Goal: Task Accomplishment & Management: Use online tool/utility

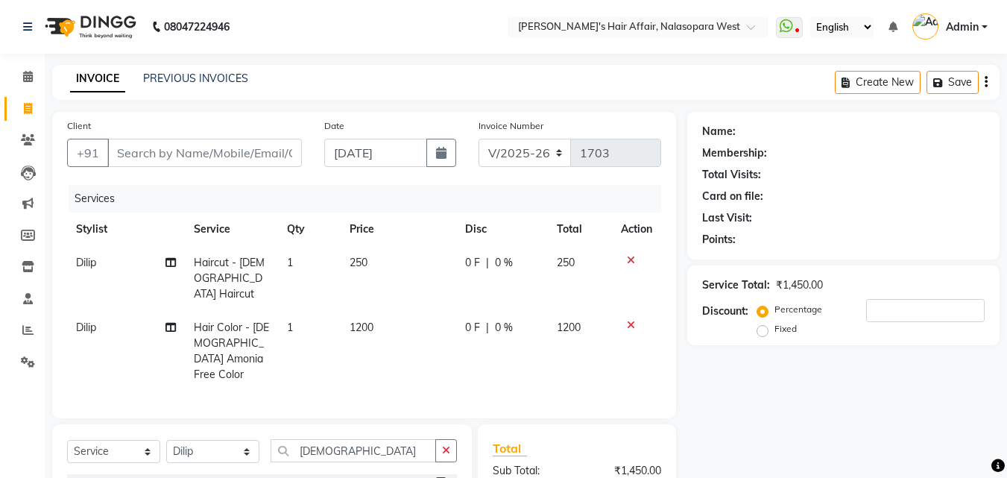
select select "6172"
select select "service"
select select "45513"
click at [35, 149] on link "Clients" at bounding box center [22, 140] width 36 height 25
click at [226, 153] on input "Client" at bounding box center [204, 153] width 195 height 28
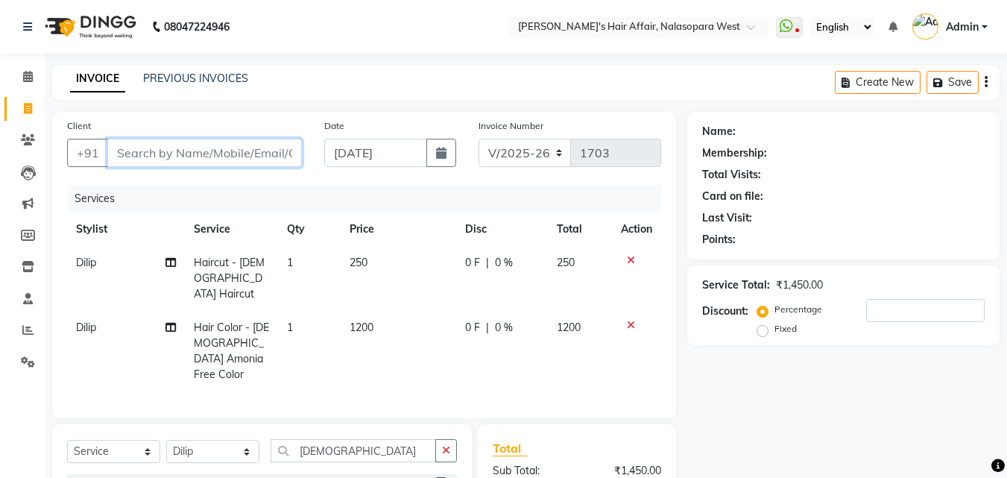
type input "A"
type input "0"
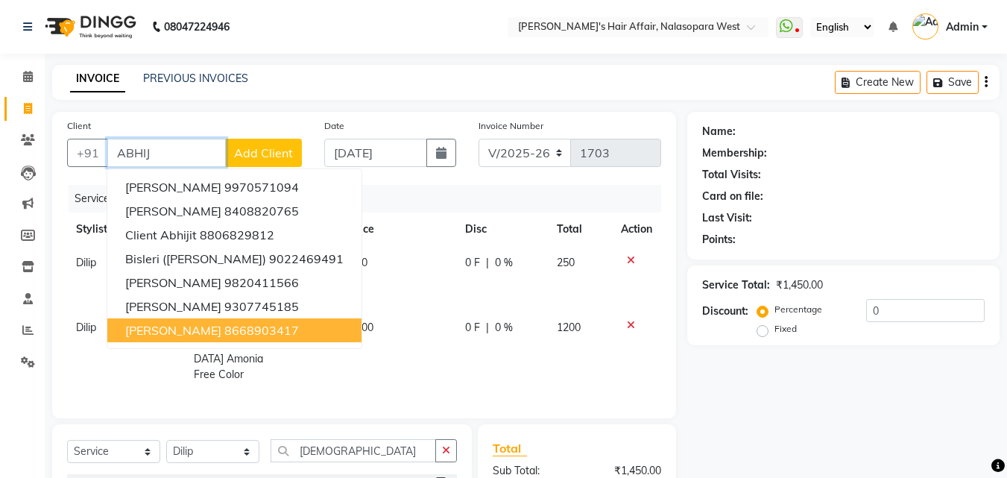
click at [183, 333] on span "Abhijit Doijad" at bounding box center [173, 330] width 96 height 15
type input "8668903417"
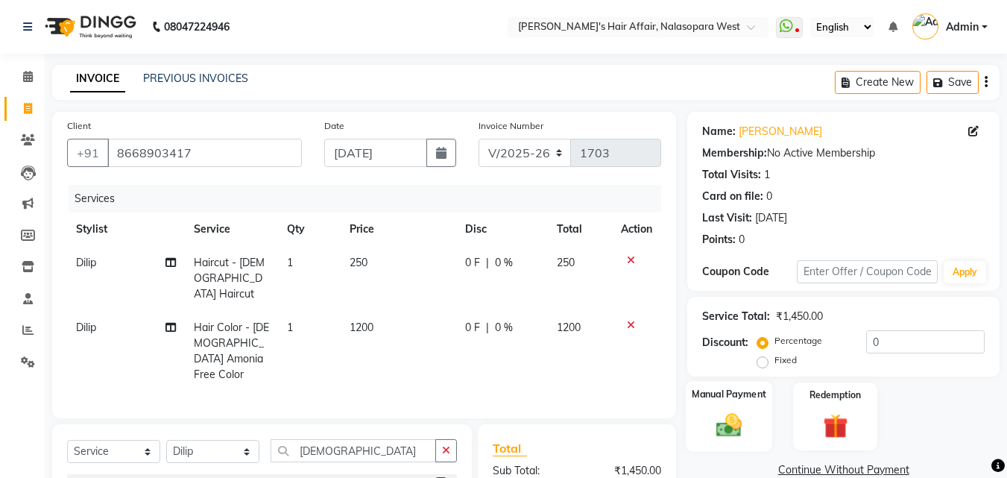
drag, startPoint x: 732, startPoint y: 409, endPoint x: 770, endPoint y: 394, distance: 39.9
click at [733, 409] on div "Manual Payment" at bounding box center [729, 416] width 87 height 71
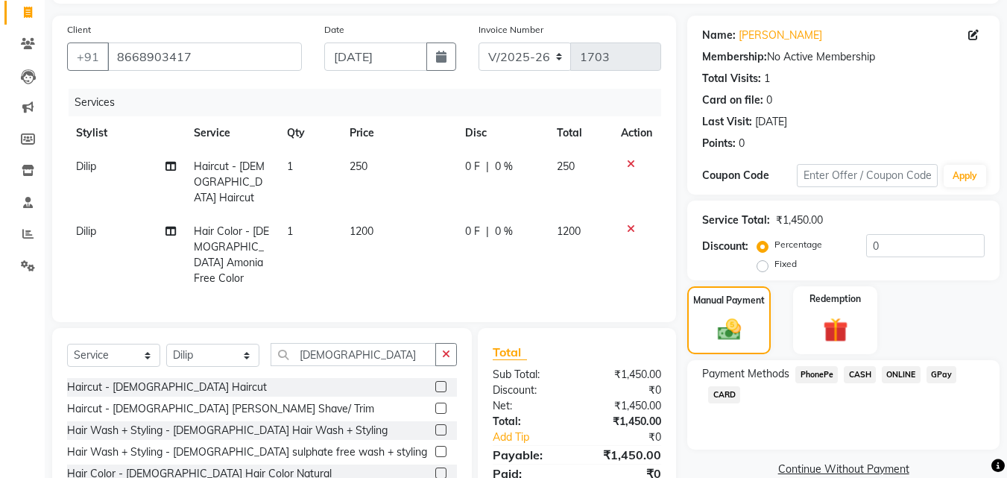
scroll to position [169, 0]
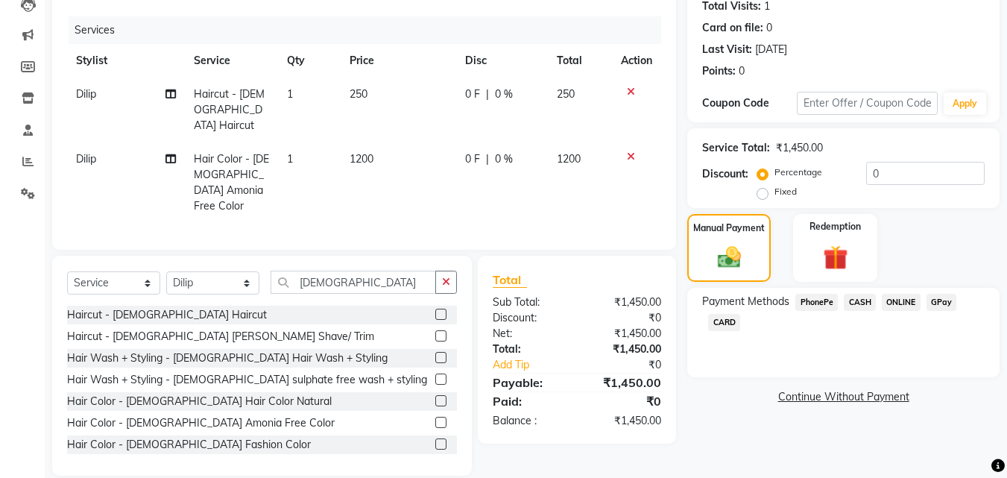
click at [941, 301] on span "GPay" at bounding box center [942, 302] width 31 height 17
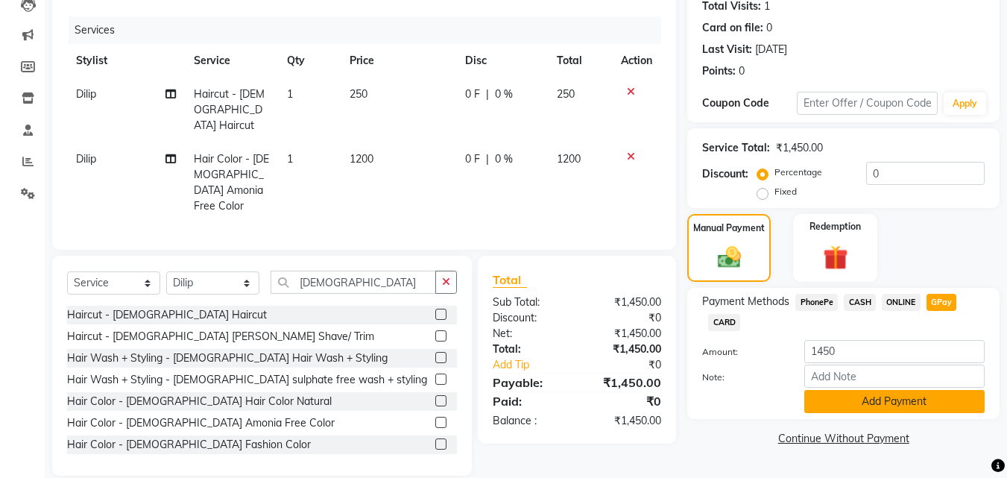
click at [929, 396] on button "Add Payment" at bounding box center [895, 401] width 180 height 23
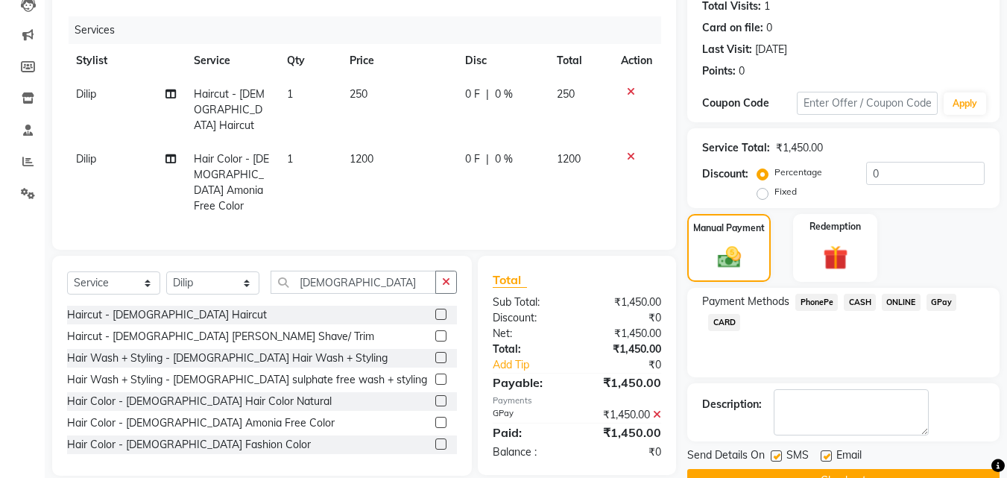
scroll to position [205, 0]
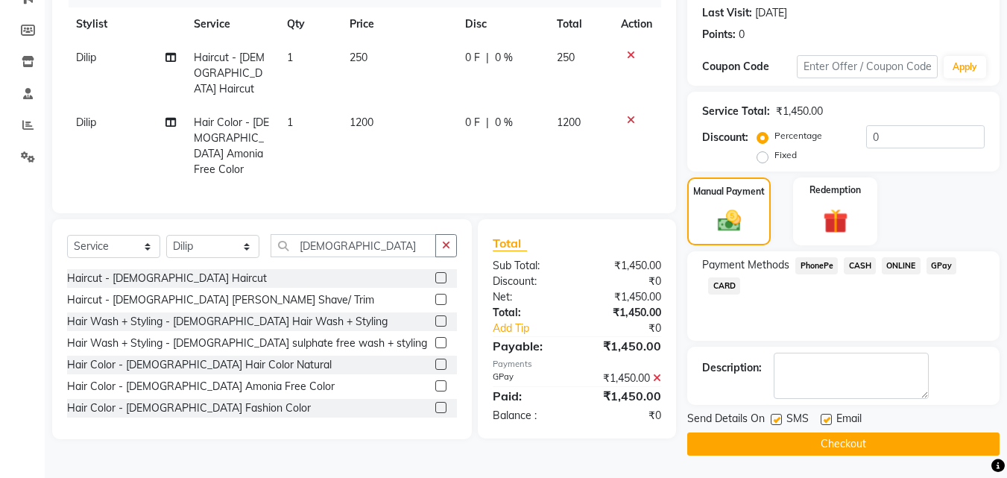
drag, startPoint x: 881, startPoint y: 447, endPoint x: 829, endPoint y: 279, distance: 176.4
click at [861, 368] on div "Name: Abhijit Doijad Membership: No Active Membership Total Visits: 1 Card on f…" at bounding box center [850, 181] width 324 height 549
drag, startPoint x: 748, startPoint y: 438, endPoint x: 752, endPoint y: 422, distance: 16.1
click at [750, 435] on button "Checkout" at bounding box center [844, 444] width 312 height 23
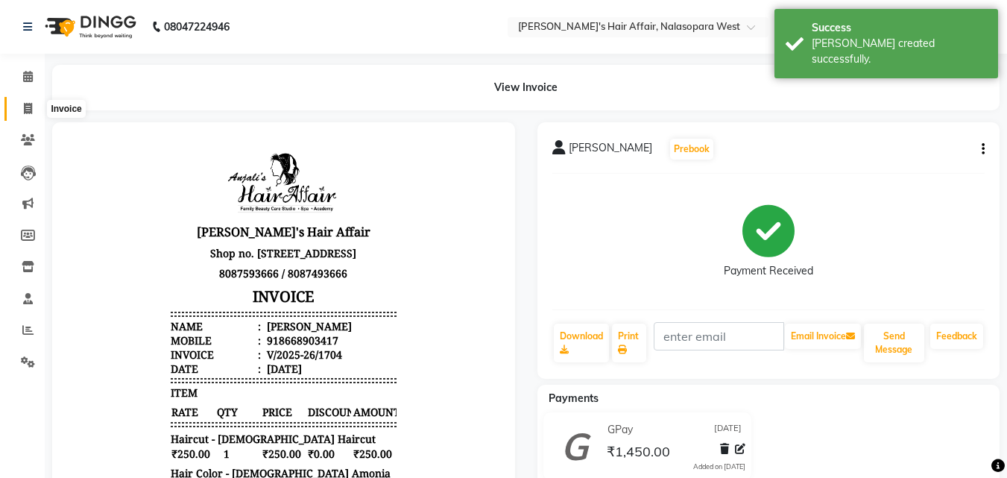
click at [28, 116] on span at bounding box center [28, 109] width 26 height 17
select select "6172"
select select "service"
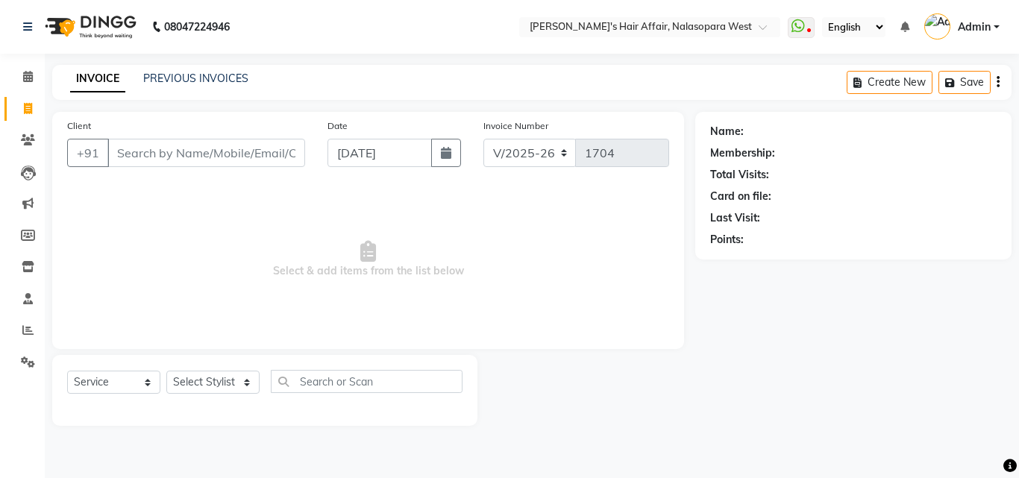
select select "6172"
select select "service"
click at [207, 145] on input "Client" at bounding box center [206, 153] width 198 height 28
click at [37, 147] on span at bounding box center [28, 140] width 26 height 17
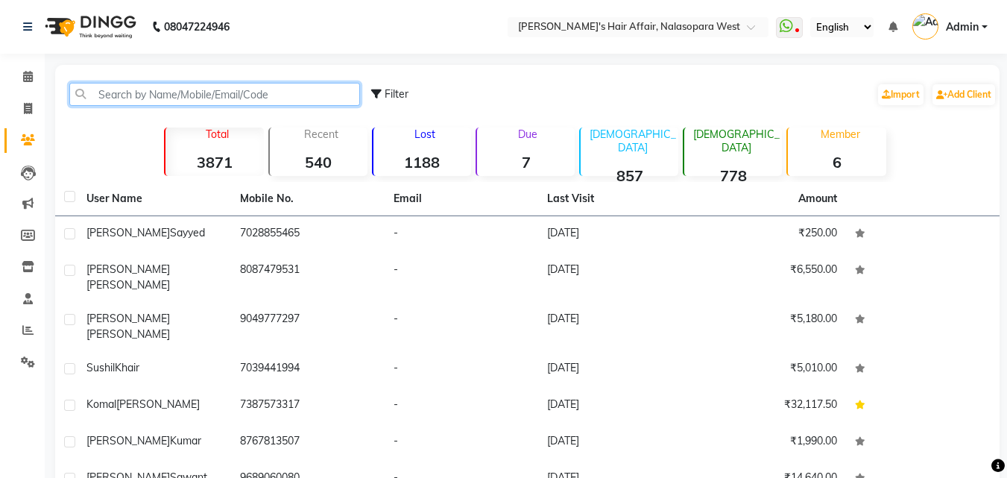
click at [164, 89] on input "text" at bounding box center [214, 94] width 291 height 23
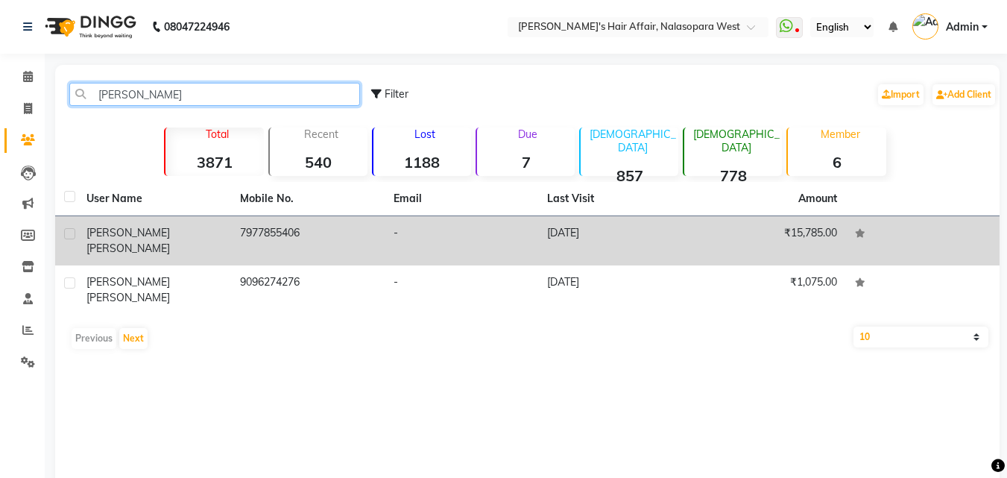
type input "[PERSON_NAME]"
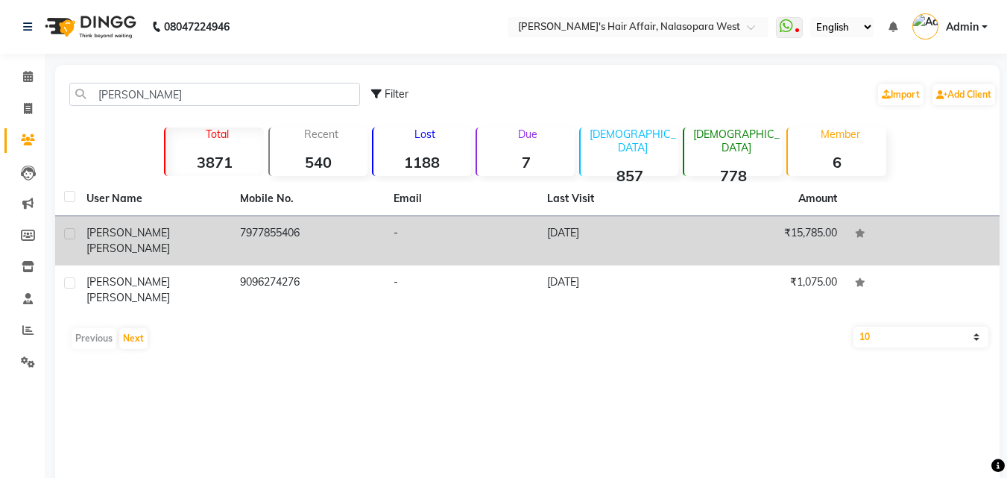
click at [147, 242] on span "[PERSON_NAME]" at bounding box center [129, 248] width 84 height 13
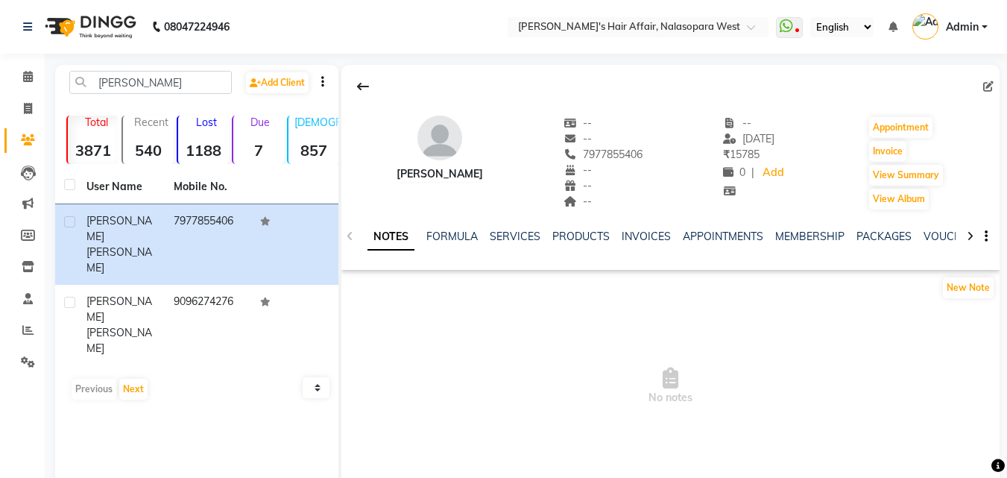
click at [484, 239] on ul "NOTES FORMULA SERVICES PRODUCTS INVOICES APPOINTMENTS MEMBERSHIP PACKAGES VOUCH…" at bounding box center [841, 237] width 947 height 16
click at [502, 235] on link "SERVICES" at bounding box center [515, 236] width 51 height 13
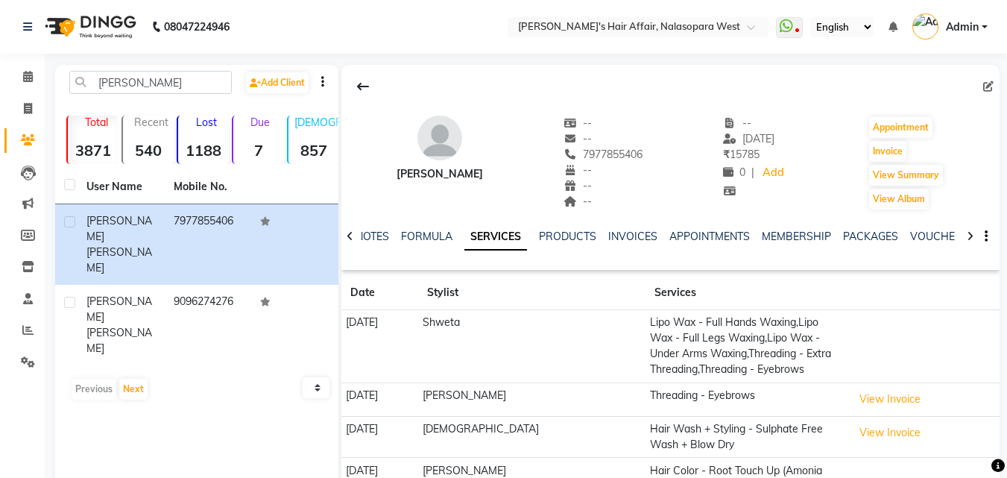
click at [41, 116] on li "Invoice" at bounding box center [22, 109] width 45 height 32
click at [39, 115] on span at bounding box center [28, 109] width 26 height 17
select select "service"
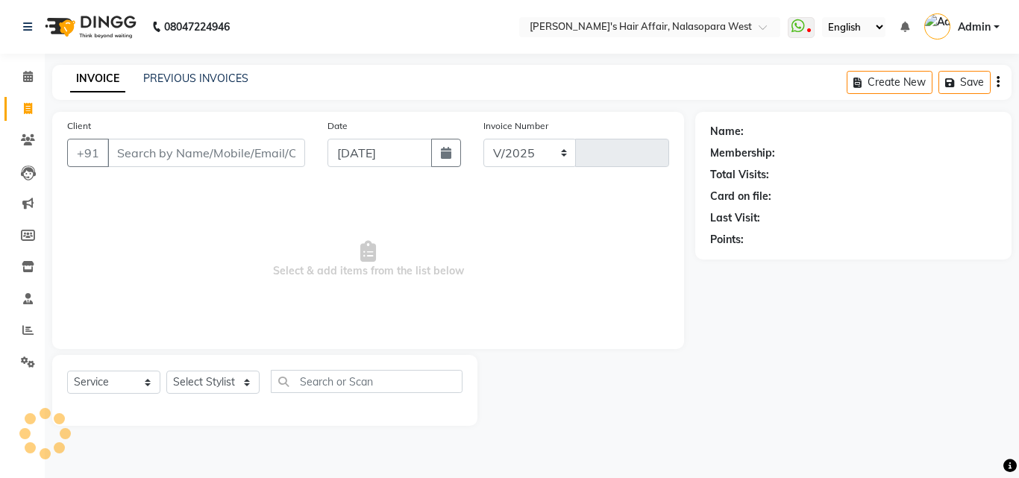
select select "6172"
type input "1704"
drag, startPoint x: 13, startPoint y: 144, endPoint x: 22, endPoint y: 136, distance: 11.6
click at [13, 145] on link "Clients" at bounding box center [22, 140] width 36 height 25
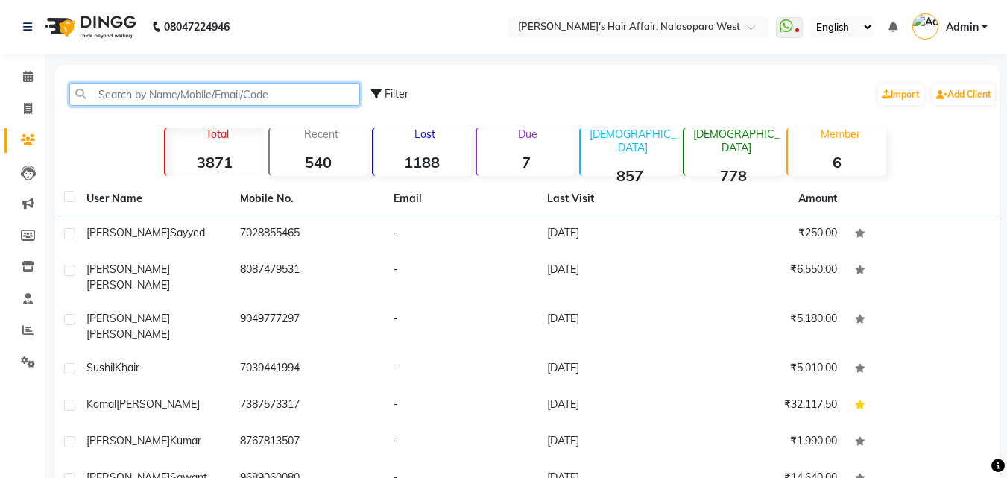
click at [232, 94] on input "text" at bounding box center [214, 94] width 291 height 23
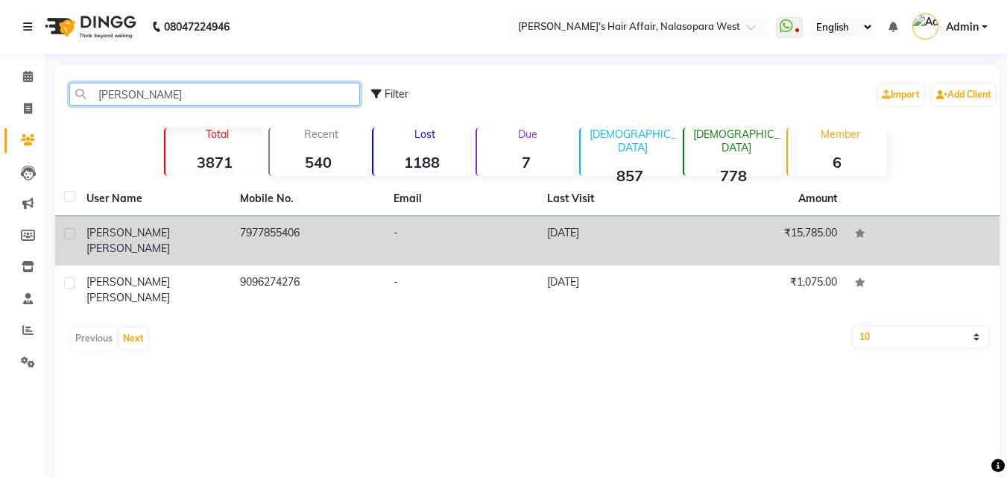
type input "[PERSON_NAME]"
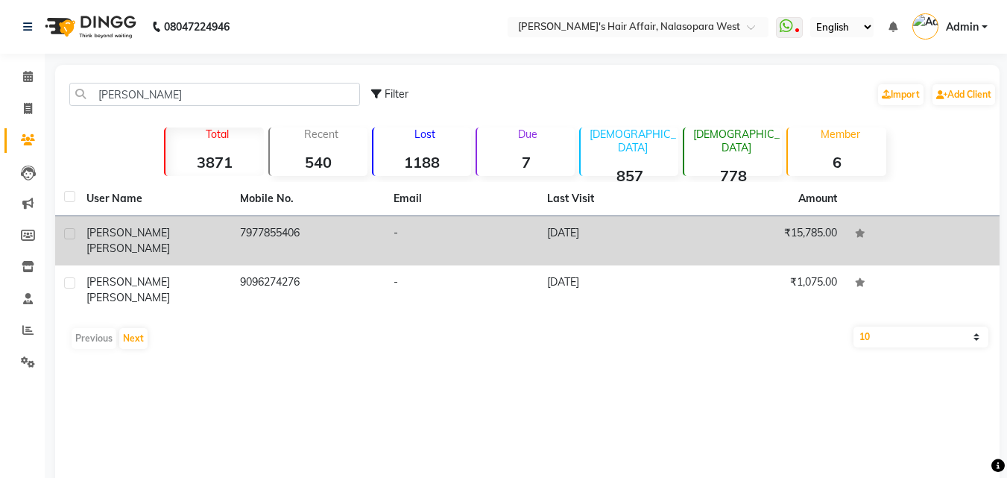
click at [155, 242] on span "[PERSON_NAME]" at bounding box center [129, 248] width 84 height 13
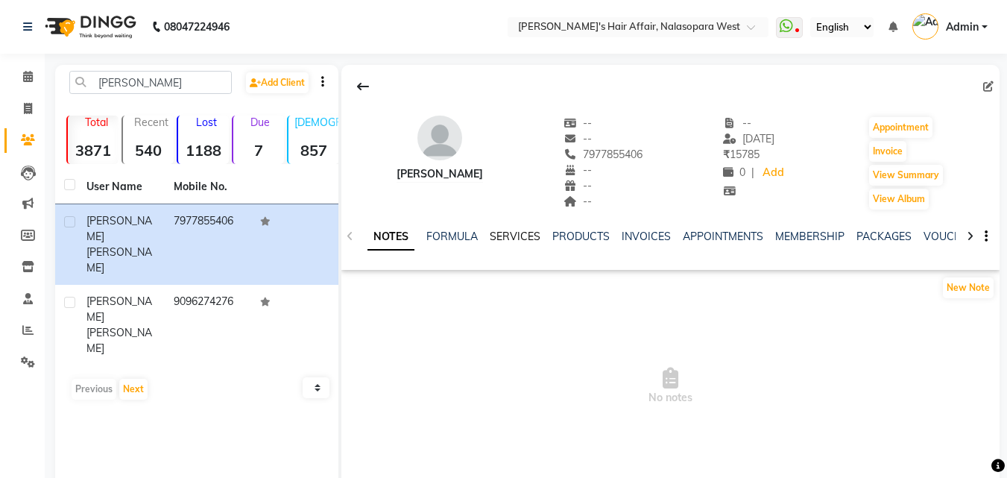
click at [500, 242] on link "SERVICES" at bounding box center [515, 236] width 51 height 13
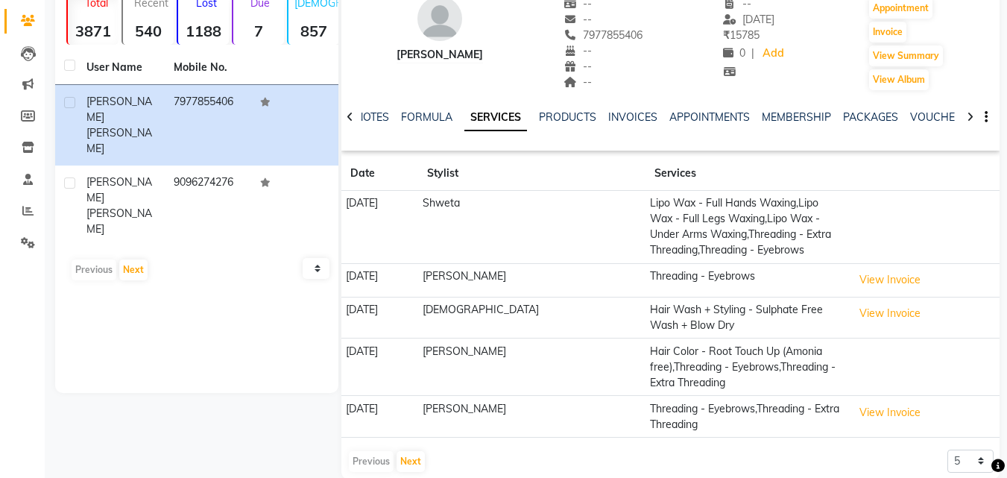
scroll to position [143, 0]
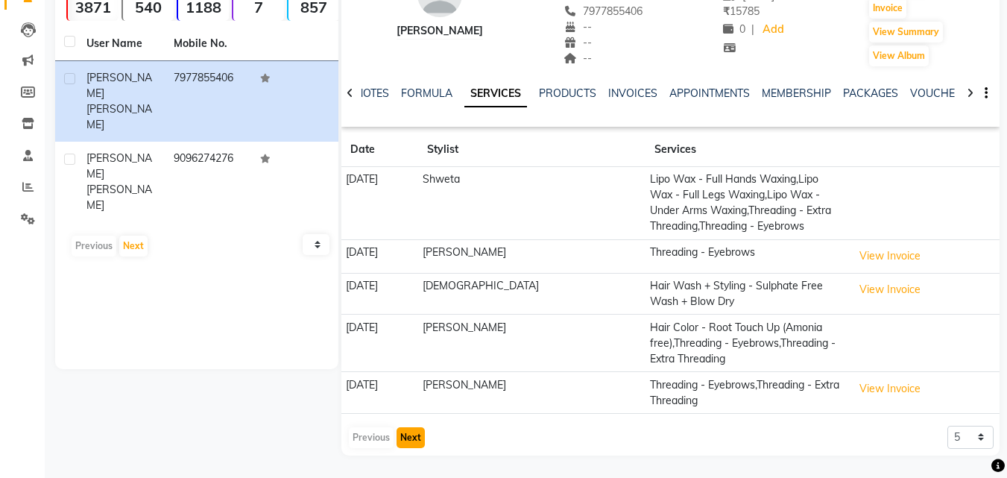
click at [407, 444] on button "Next" at bounding box center [411, 437] width 28 height 21
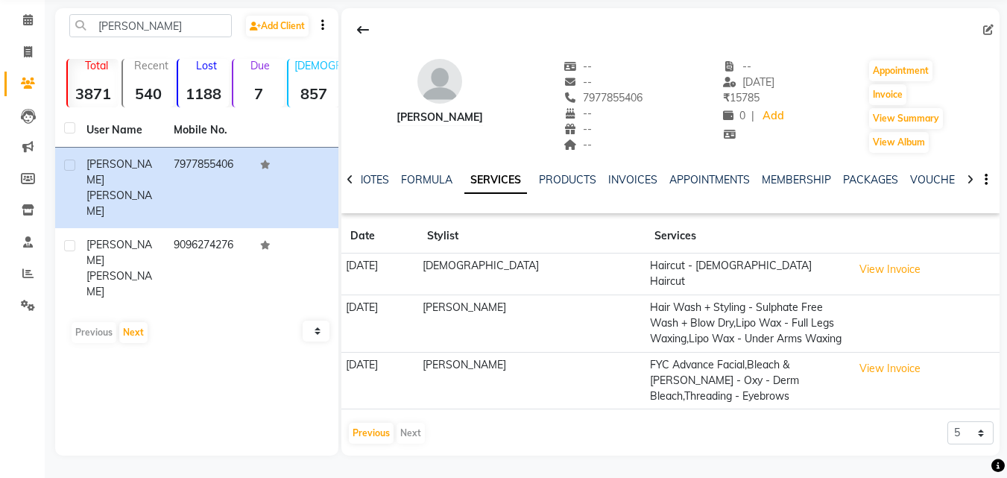
scroll to position [0, 0]
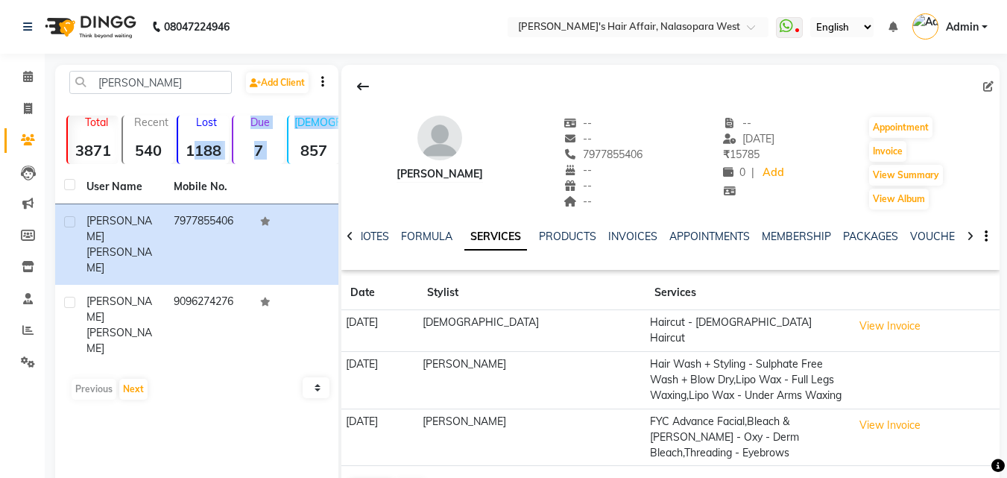
drag, startPoint x: 295, startPoint y: 139, endPoint x: 191, endPoint y: 158, distance: 106.1
click at [191, 158] on div "Total 3871 Recent 540 Lost 1188 Due 7 [DEMOGRAPHIC_DATA] 857 [DEMOGRAPHIC_DATA]…" at bounding box center [196, 138] width 261 height 52
click at [296, 180] on th at bounding box center [294, 187] width 87 height 34
click at [351, 83] on button at bounding box center [363, 86] width 31 height 28
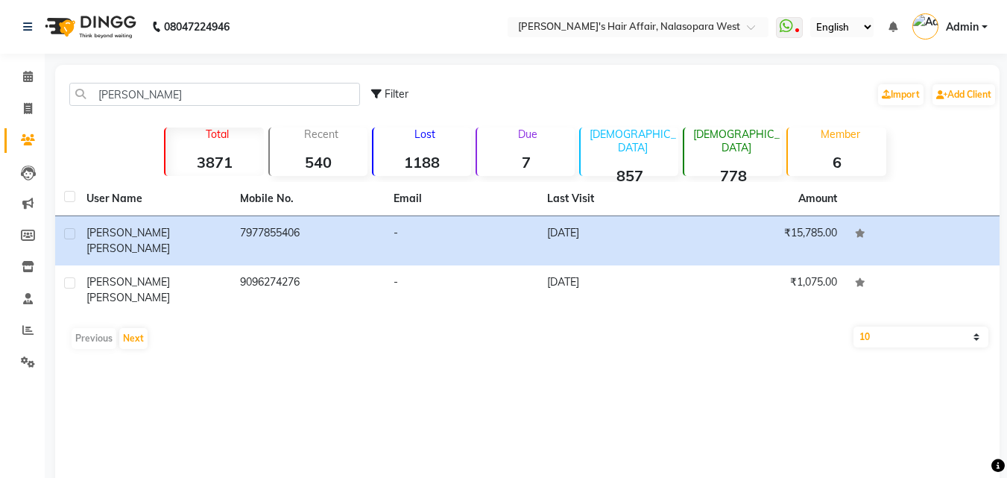
click at [636, 365] on div "[PERSON_NAME] Filter Import Add Client Total 3871 Recent 540 Lost 1188 Due 7 [D…" at bounding box center [527, 288] width 945 height 447
click at [213, 154] on strong "3871" at bounding box center [215, 162] width 98 height 19
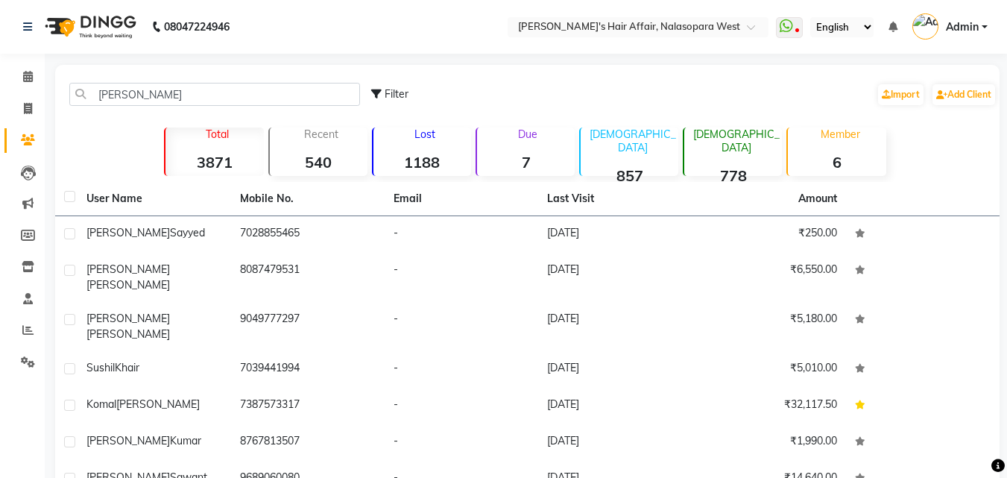
drag, startPoint x: 197, startPoint y: 139, endPoint x: 244, endPoint y: 136, distance: 47.0
click at [244, 136] on p "Total" at bounding box center [218, 134] width 92 height 13
click at [210, 118] on div "[PERSON_NAME] Filter Import Add Client Total 3871 Recent 540 Lost 1188 Due 7 [D…" at bounding box center [527, 363] width 945 height 597
drag, startPoint x: 304, startPoint y: 136, endPoint x: 357, endPoint y: 133, distance: 53.8
click at [357, 133] on p "Recent" at bounding box center [322, 134] width 92 height 13
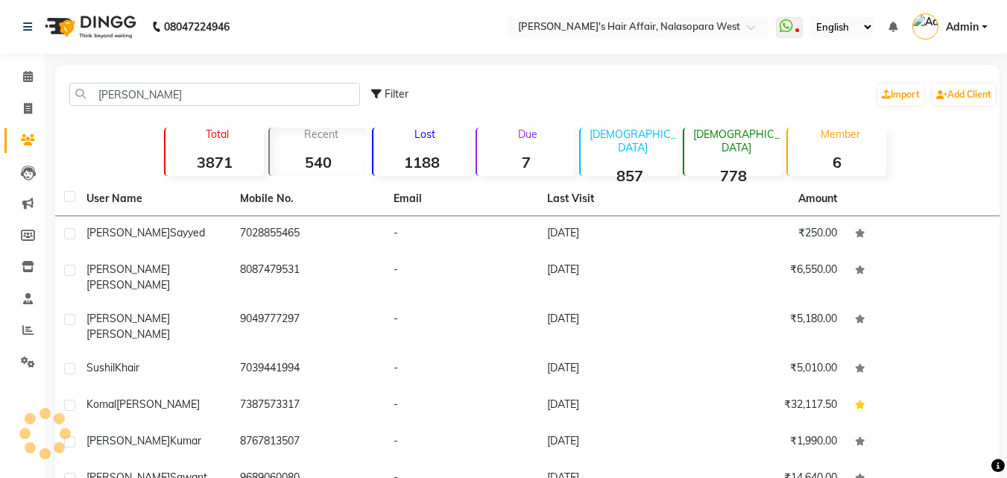
click at [357, 133] on p "Recent" at bounding box center [322, 134] width 92 height 13
click at [366, 113] on div "[PERSON_NAME] Filter Import Add Client" at bounding box center [527, 94] width 939 height 47
drag, startPoint x: 412, startPoint y: 133, endPoint x: 462, endPoint y: 134, distance: 50.7
click at [462, 134] on p "Lost" at bounding box center [426, 134] width 92 height 13
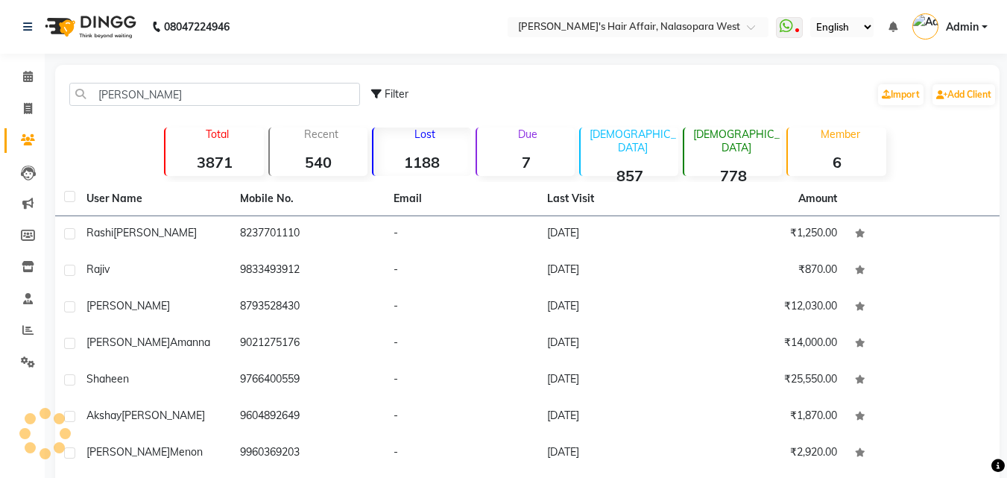
click at [462, 134] on p "Lost" at bounding box center [426, 134] width 92 height 13
click at [459, 107] on div "Filter Import Add Client" at bounding box center [684, 94] width 626 height 47
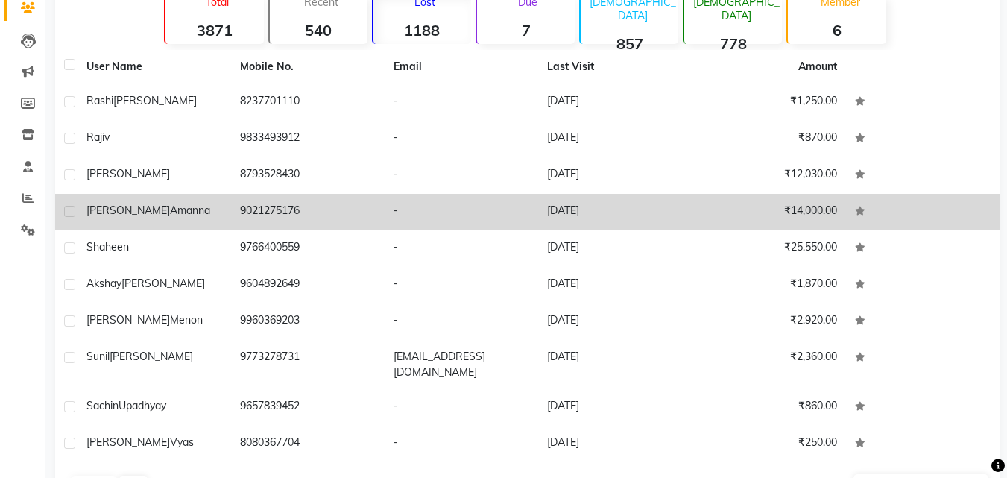
scroll to position [168, 0]
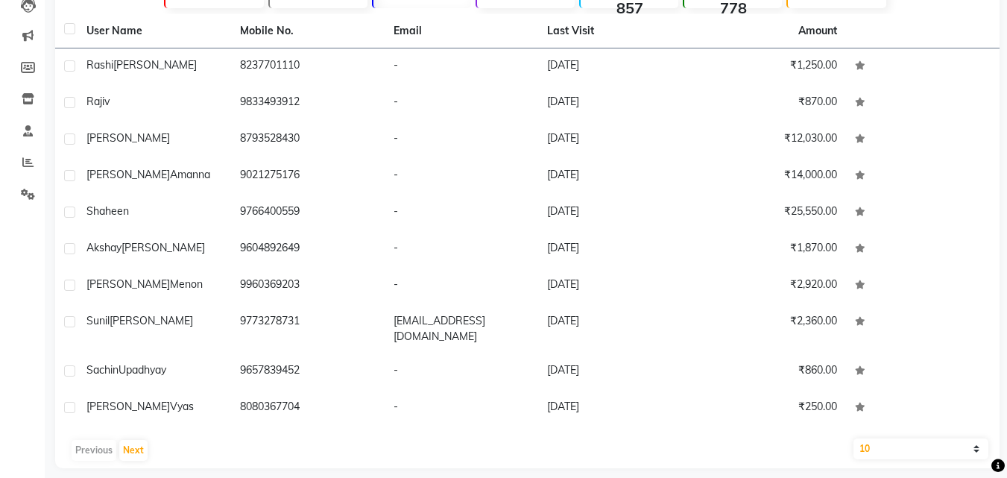
click at [493, 460] on main "[PERSON_NAME] Filter Import Add Client Total 3871 Recent 540 Lost 1188 Due 7 [D…" at bounding box center [526, 194] width 963 height 594
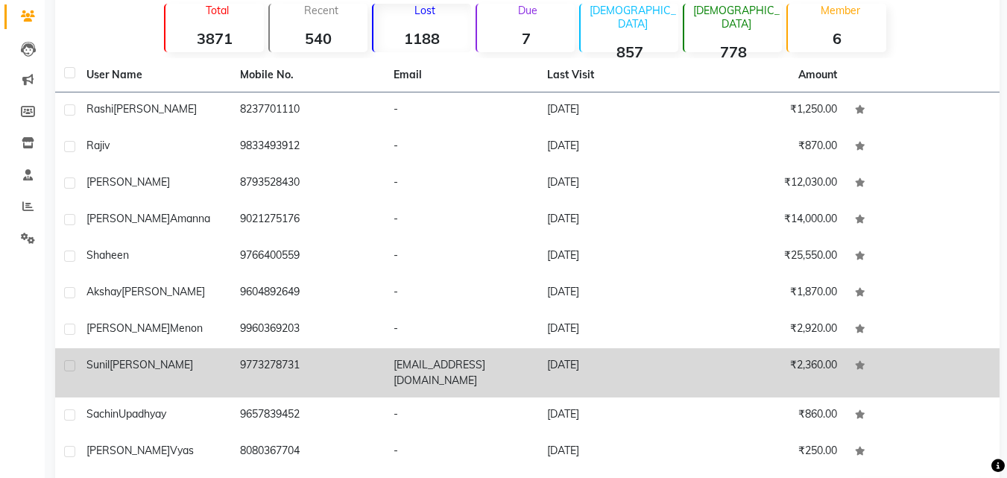
scroll to position [0, 0]
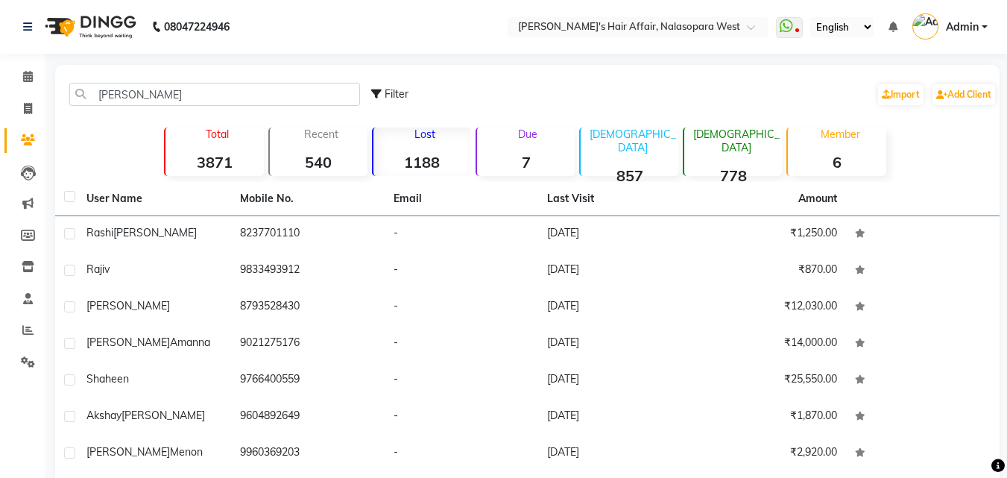
click at [318, 157] on strong "540" at bounding box center [319, 162] width 98 height 19
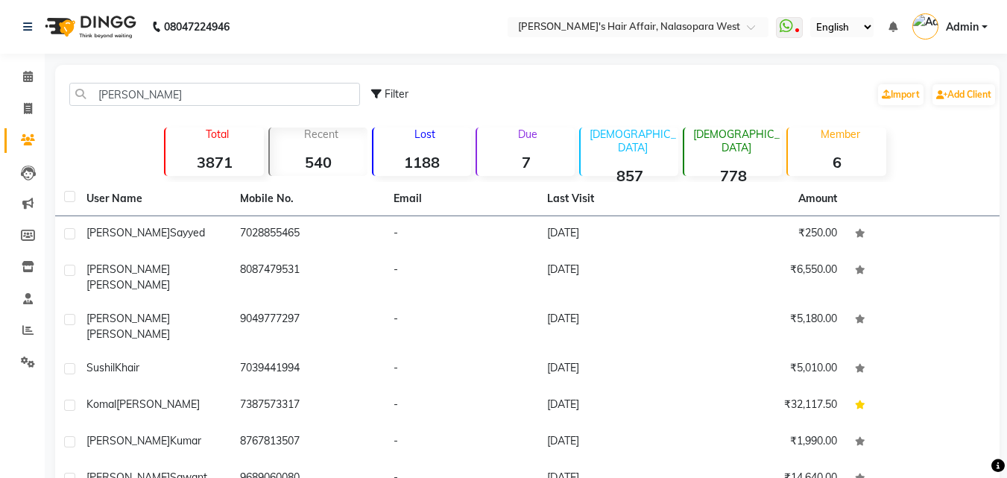
click at [230, 163] on strong "3871" at bounding box center [215, 162] width 98 height 19
click at [309, 144] on div "Recent 540" at bounding box center [317, 152] width 99 height 48
click at [409, 157] on strong "1188" at bounding box center [423, 162] width 98 height 19
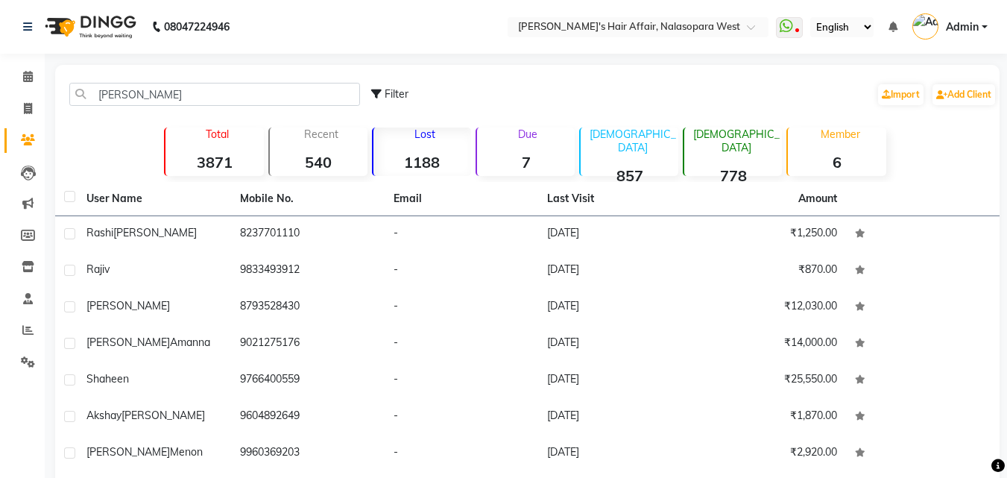
click at [502, 145] on div "Due 7" at bounding box center [525, 152] width 99 height 48
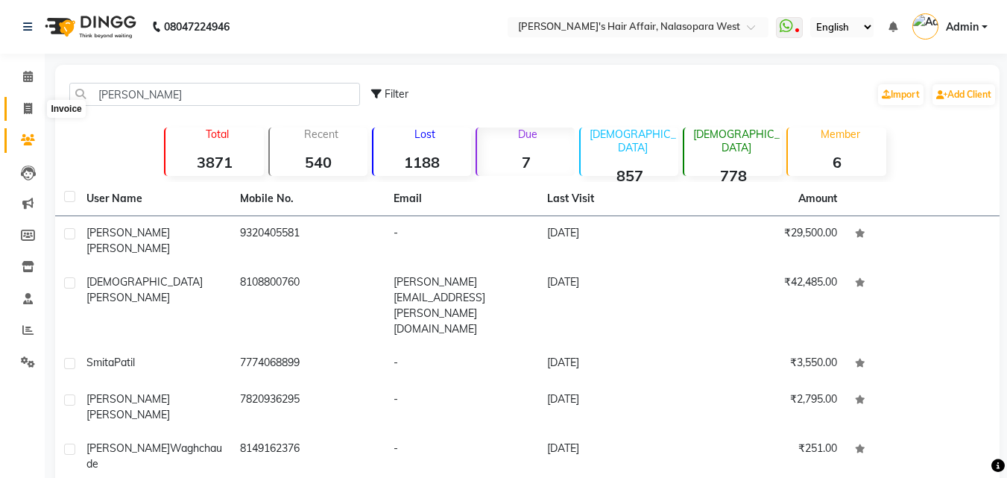
click at [16, 107] on span at bounding box center [28, 109] width 26 height 17
select select "service"
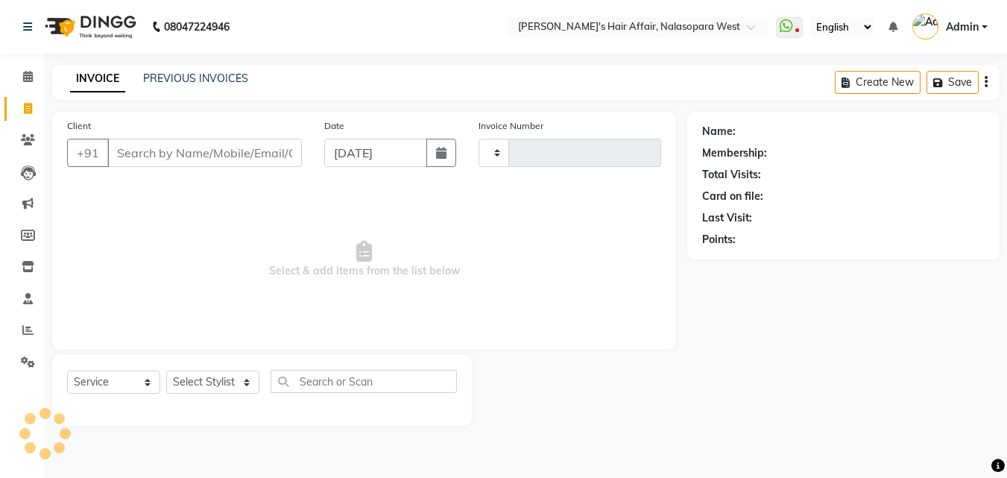
type input "1704"
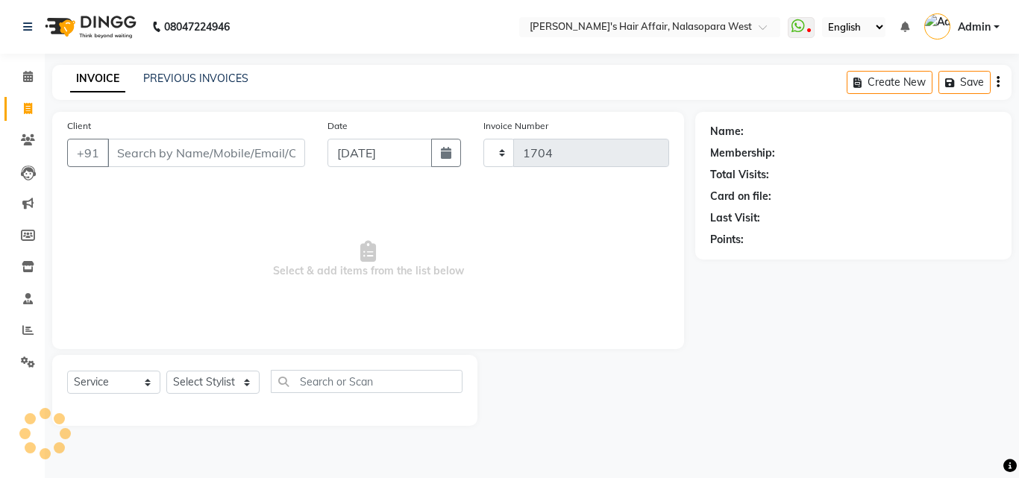
select select "6172"
click at [22, 143] on icon at bounding box center [28, 139] width 14 height 11
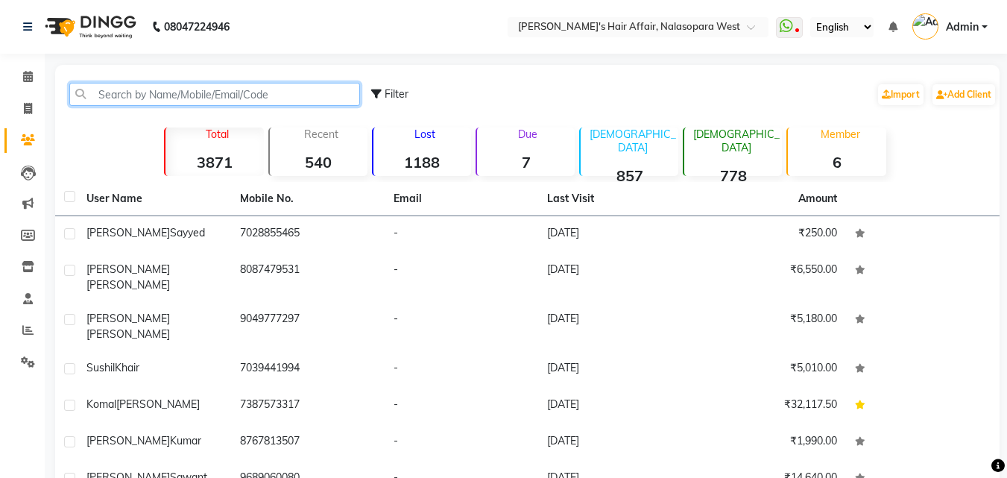
click at [138, 100] on input "text" at bounding box center [214, 94] width 291 height 23
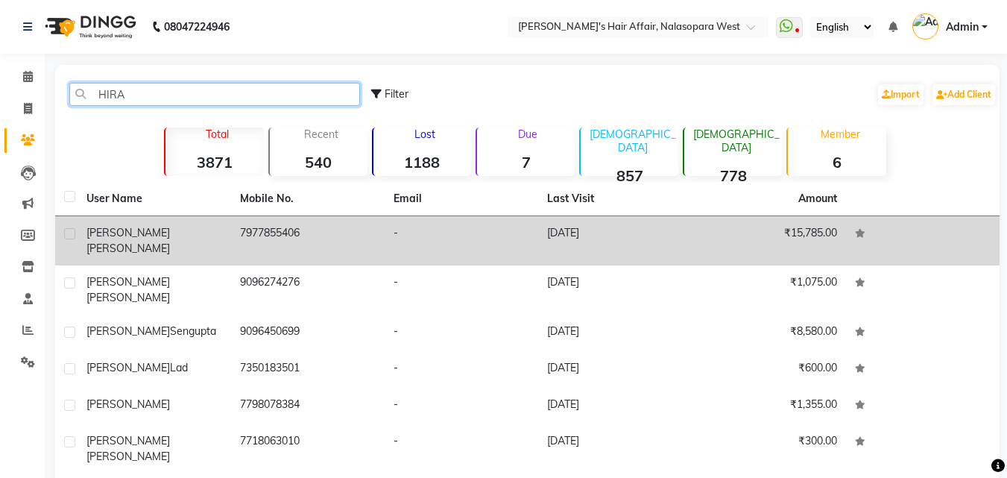
type input "HIRA"
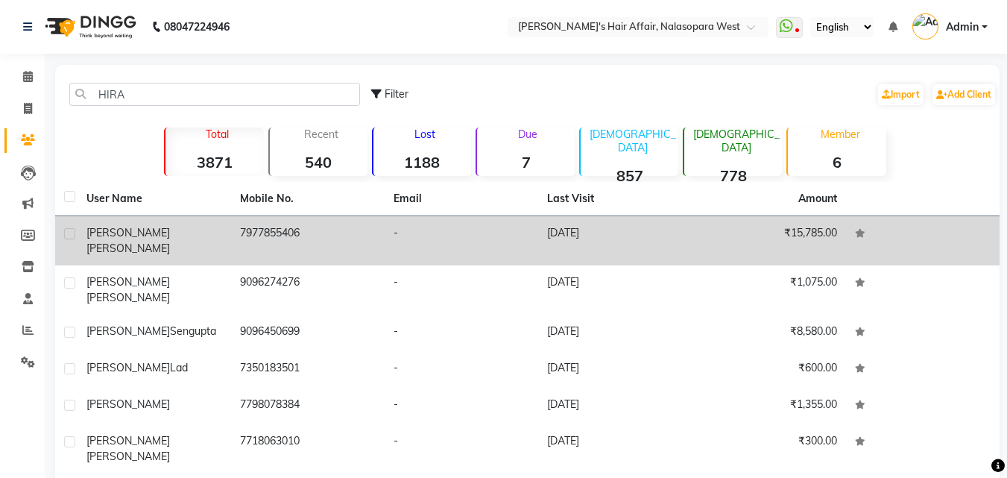
click at [133, 221] on td "[PERSON_NAME]" at bounding box center [155, 240] width 154 height 49
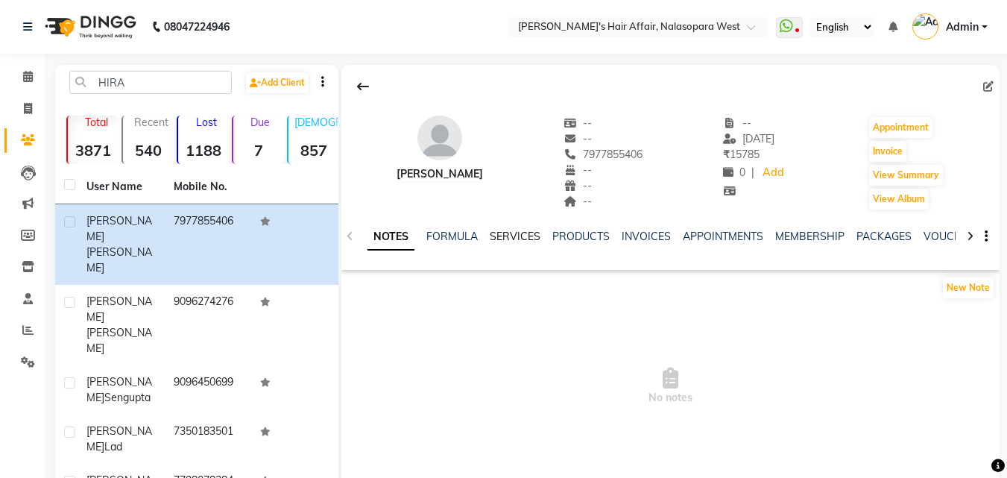
click at [512, 241] on link "SERVICES" at bounding box center [515, 236] width 51 height 13
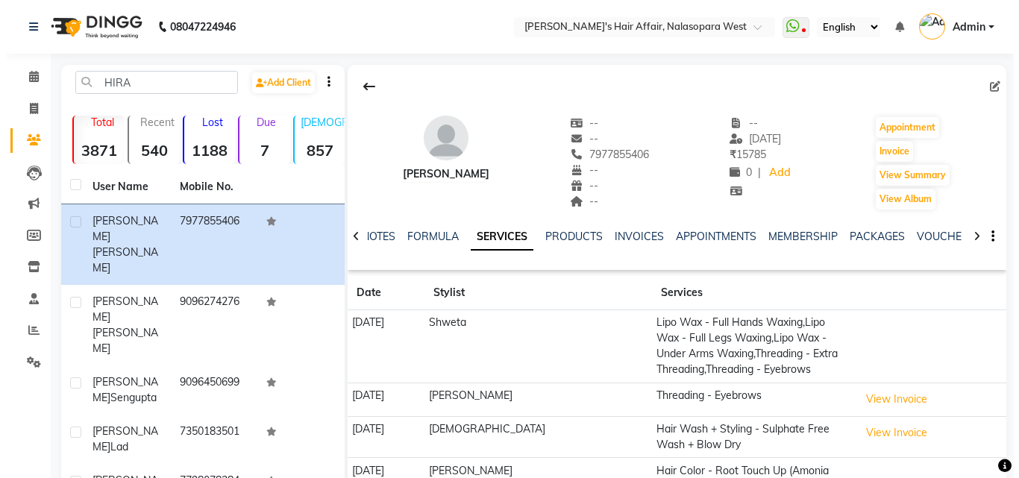
scroll to position [149, 0]
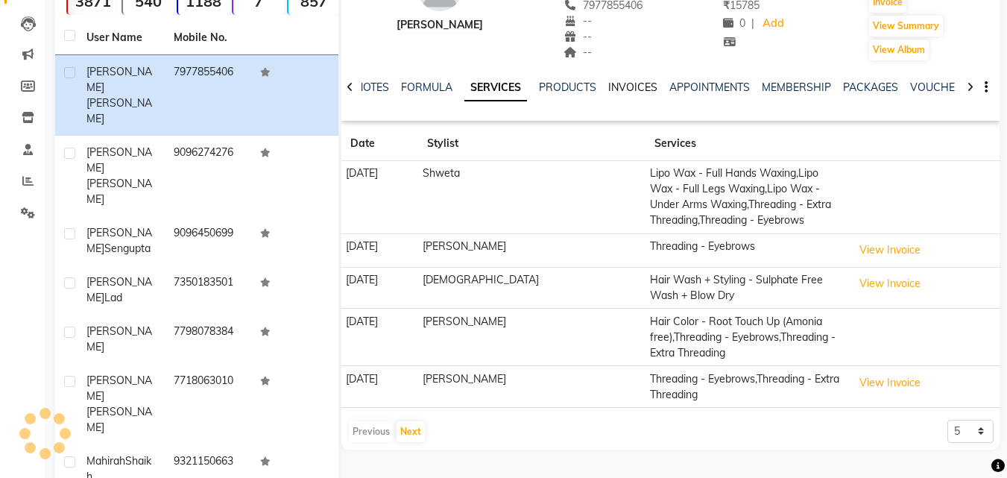
click at [650, 86] on link "INVOICES" at bounding box center [633, 87] width 49 height 13
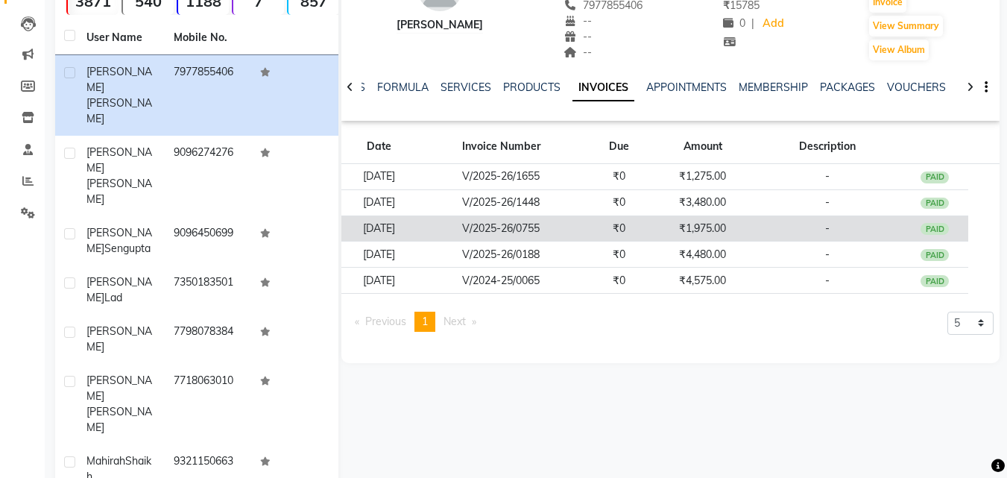
click at [572, 229] on td "V/2025-26/0755" at bounding box center [501, 229] width 169 height 26
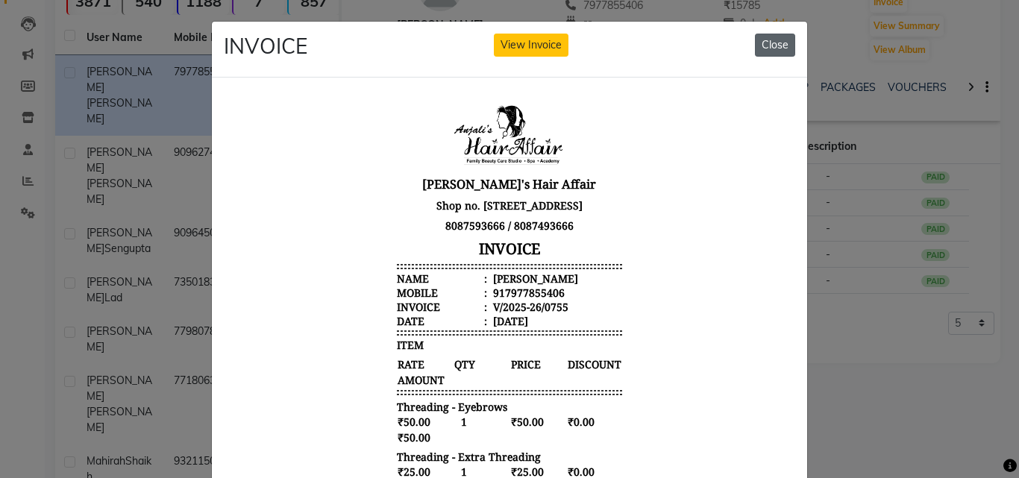
click at [771, 43] on button "Close" at bounding box center [775, 45] width 40 height 23
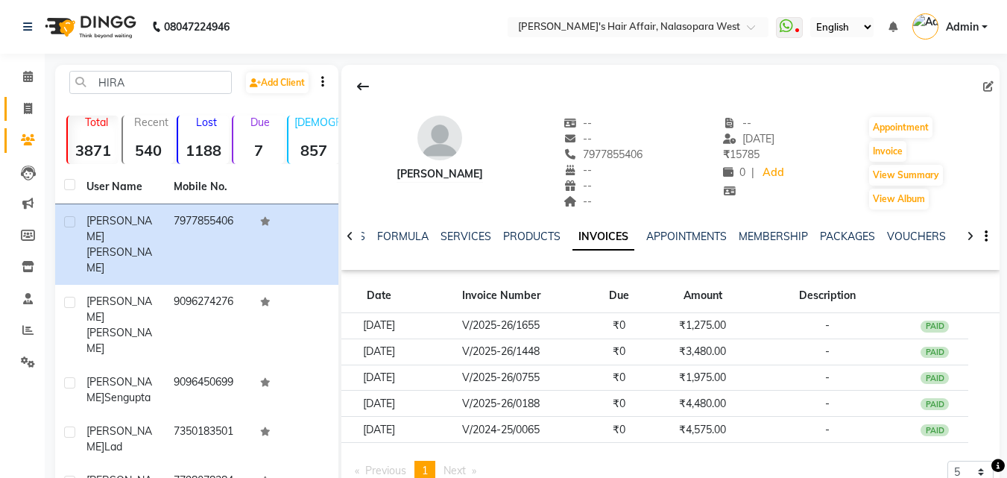
click at [36, 113] on span at bounding box center [28, 109] width 26 height 17
select select "service"
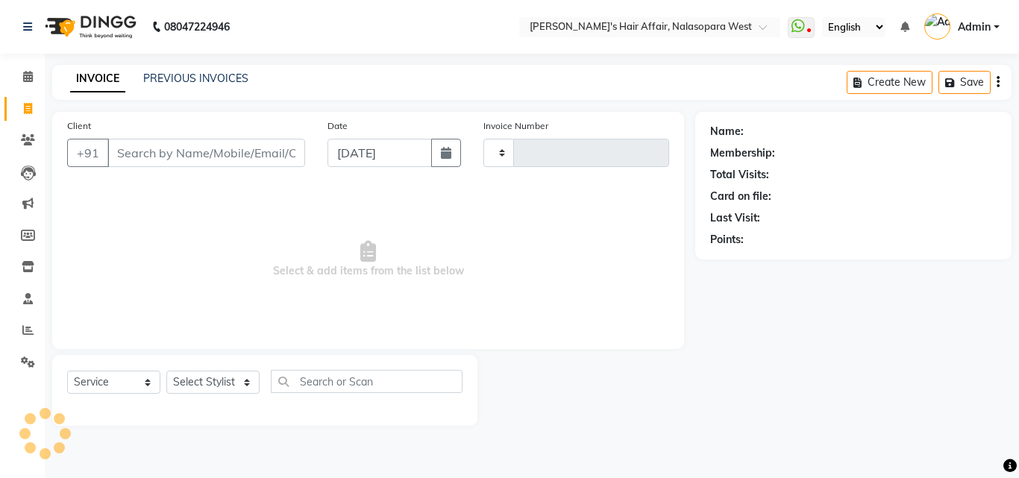
type input "1704"
select select "6172"
click at [24, 331] on icon at bounding box center [27, 329] width 11 height 11
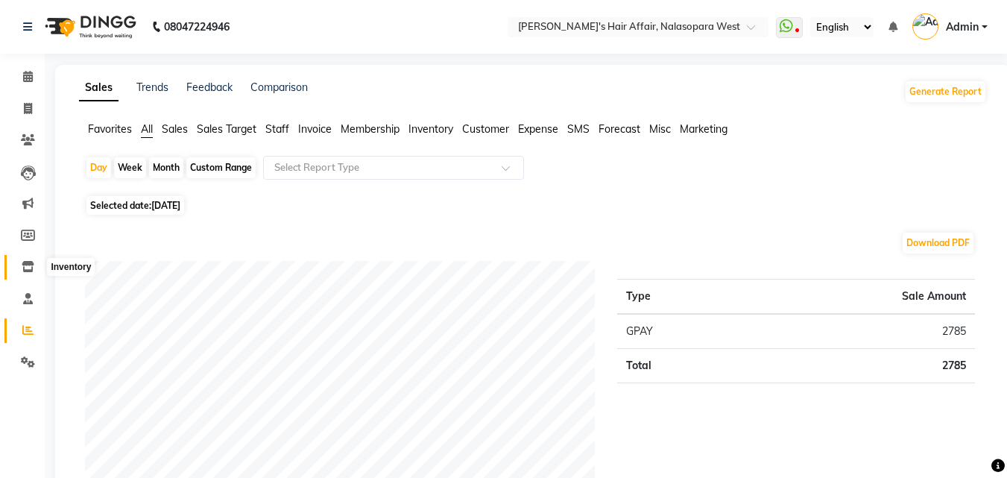
click at [25, 265] on icon at bounding box center [28, 266] width 13 height 11
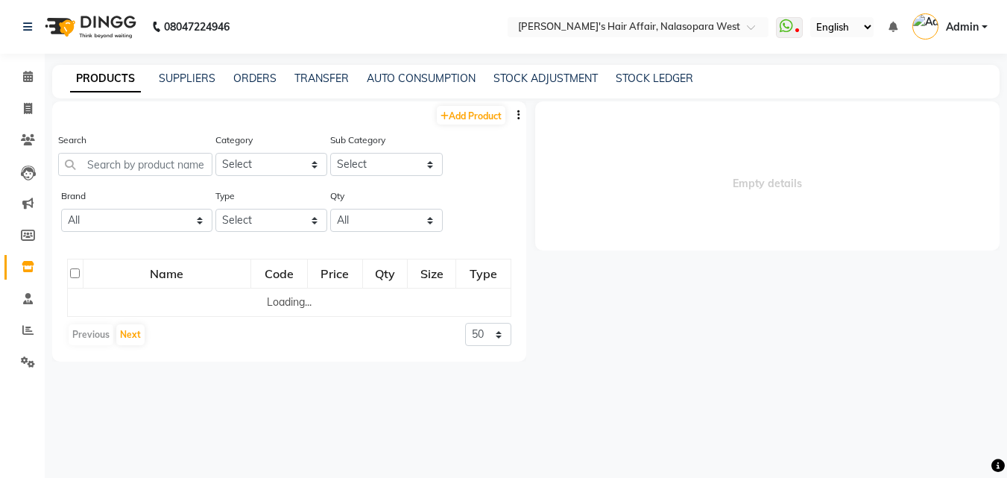
select select
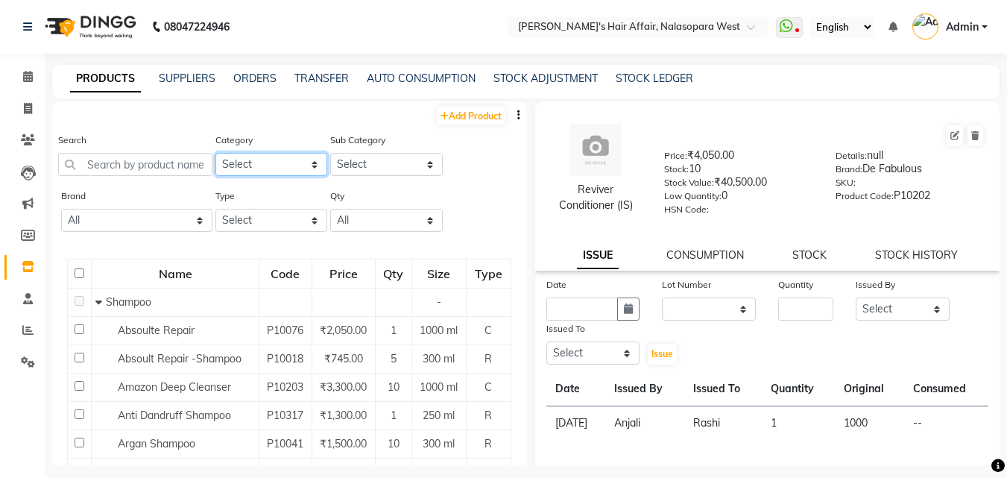
click at [279, 163] on select "Select Hair Skin Makeup Personal Care Appliances [PERSON_NAME] Waxing Disposabl…" at bounding box center [272, 164] width 113 height 23
select select "994301100"
click at [216, 153] on select "Select Hair Skin Makeup Personal Care Appliances [PERSON_NAME] Waxing Disposabl…" at bounding box center [272, 164] width 113 height 23
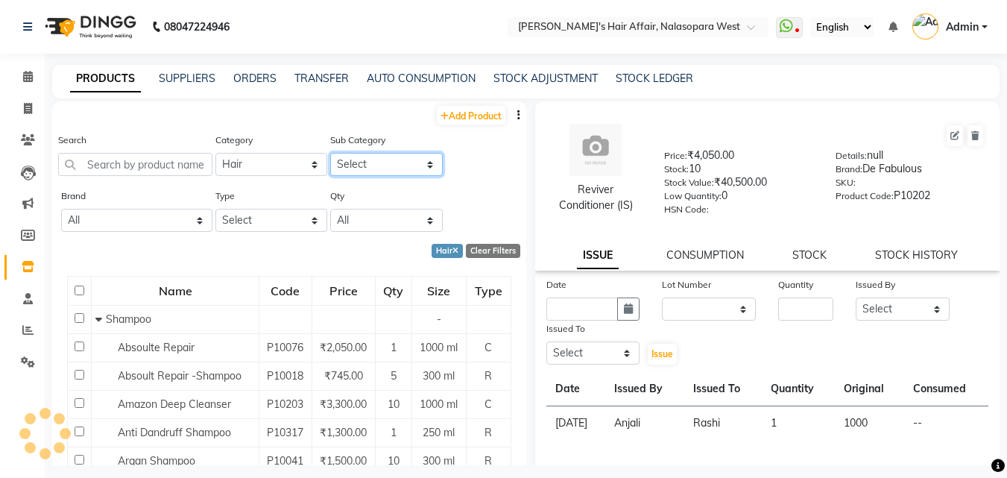
click at [342, 162] on select "Select Shampoo Conditioner Cream Mask Oil Serum Color Appliances Treatment Styl…" at bounding box center [386, 164] width 113 height 23
select select "994301101"
click at [330, 153] on select "Select Shampoo Conditioner Cream Mask Oil Serum Color Appliances Treatment Styl…" at bounding box center [386, 164] width 113 height 23
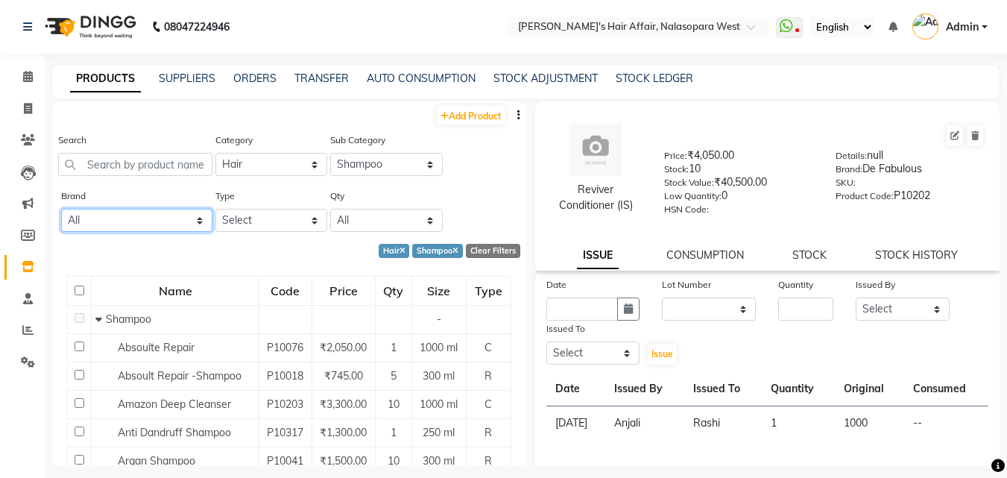
click at [119, 220] on select "All Bioactive Naturals Bodycare Cadiveu [PERSON_NAME]'s De Fabulous Fem Floract…" at bounding box center [136, 220] width 151 height 23
select select "schwarzkopf"
click at [61, 209] on select "All Bioactive Naturals Bodycare Cadiveu [PERSON_NAME]'s De Fabulous Fem Floract…" at bounding box center [136, 220] width 151 height 23
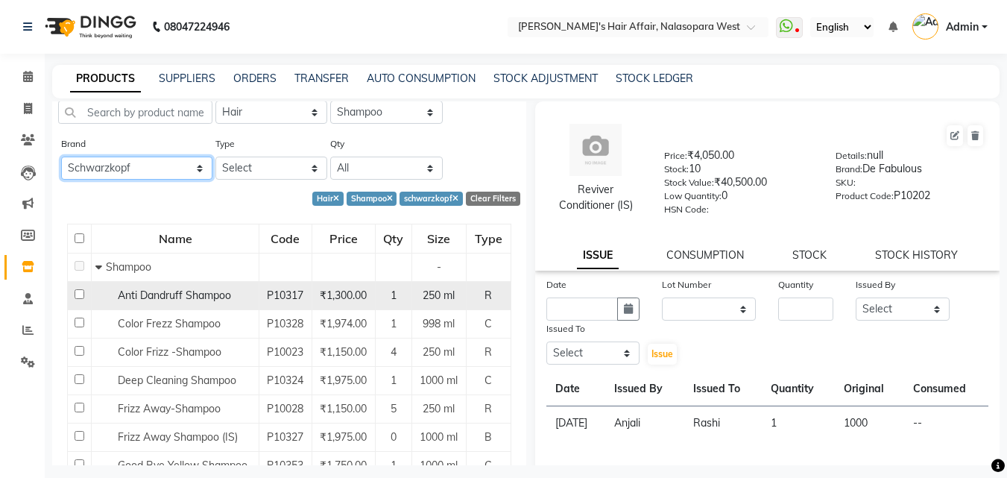
scroll to position [75, 0]
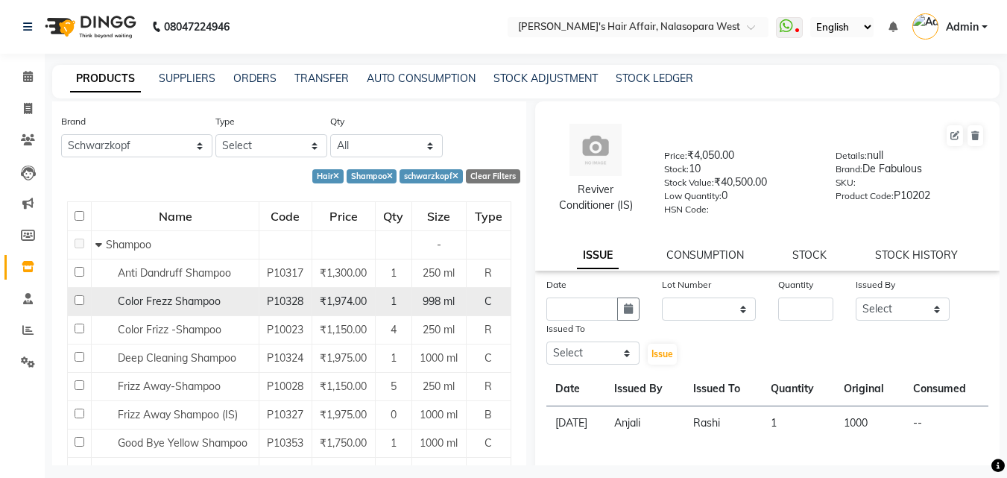
click at [198, 298] on span "Color Frezz Shampoo" at bounding box center [169, 301] width 103 height 13
select select
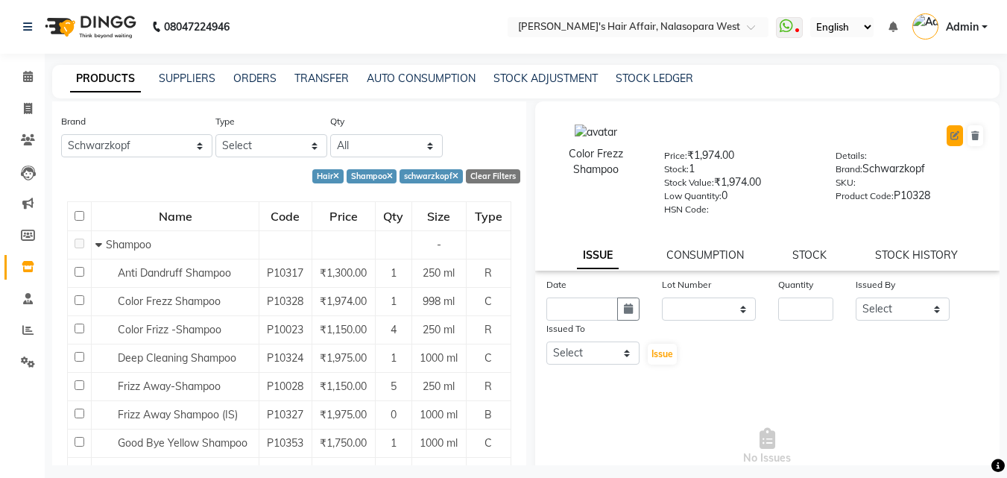
click at [951, 131] on icon at bounding box center [955, 135] width 9 height 9
select select "C"
select select "994301100"
select select "true"
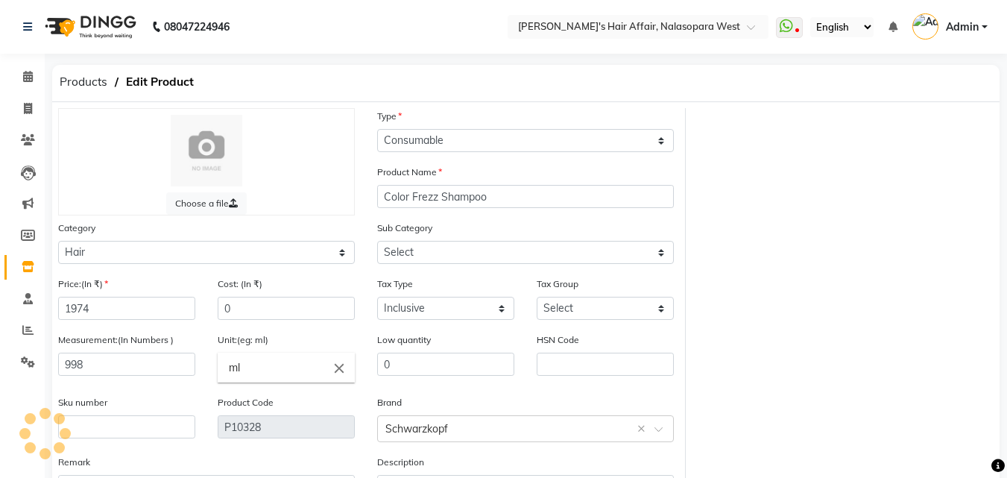
select select "994301101"
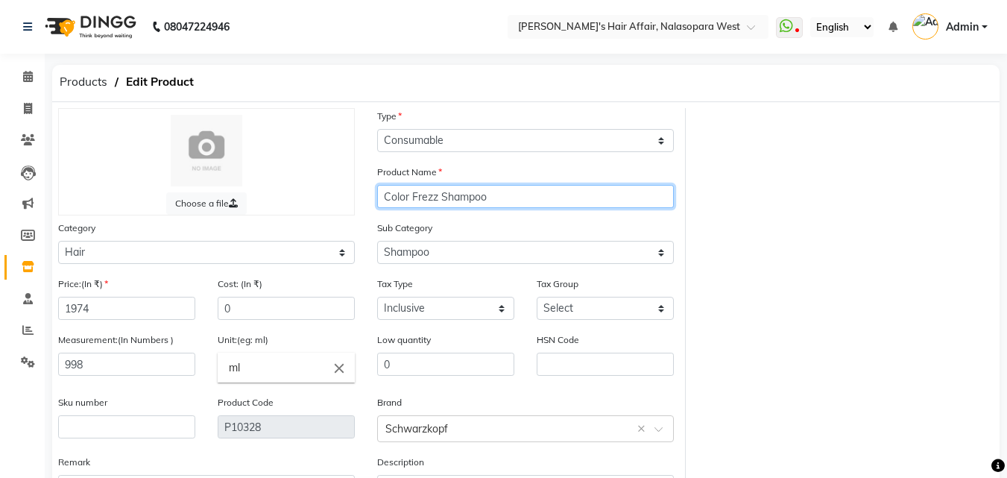
click at [423, 195] on input "Color Frezz Shampoo" at bounding box center [525, 196] width 297 height 23
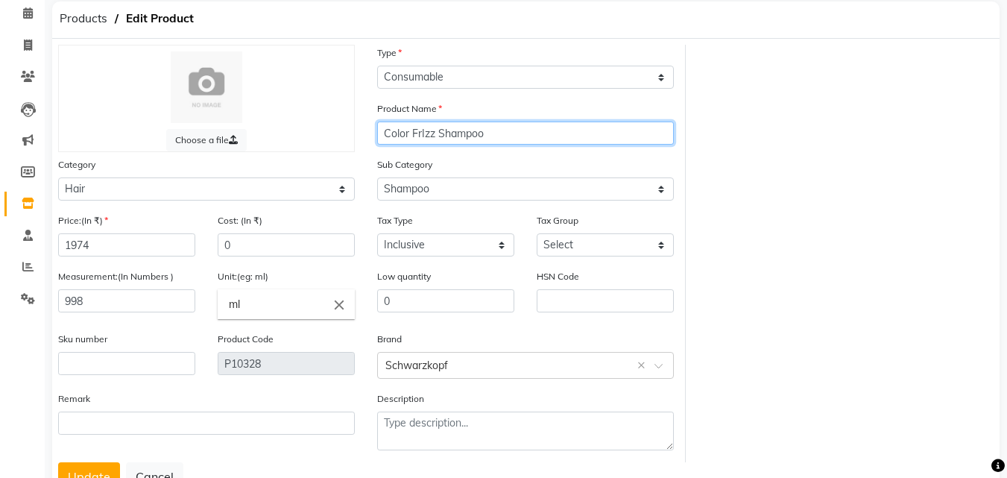
scroll to position [119, 0]
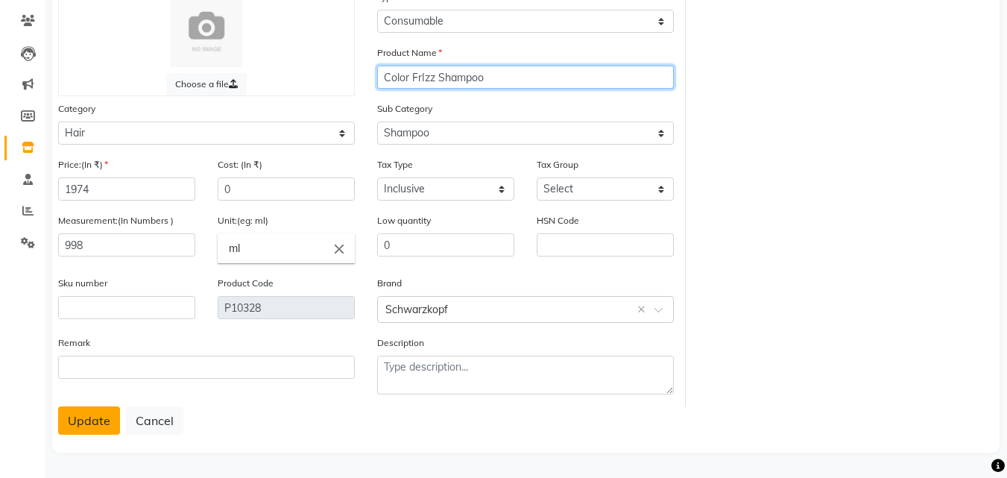
type input "Color FrIzz Shampoo"
click at [78, 415] on button "Update" at bounding box center [89, 420] width 62 height 28
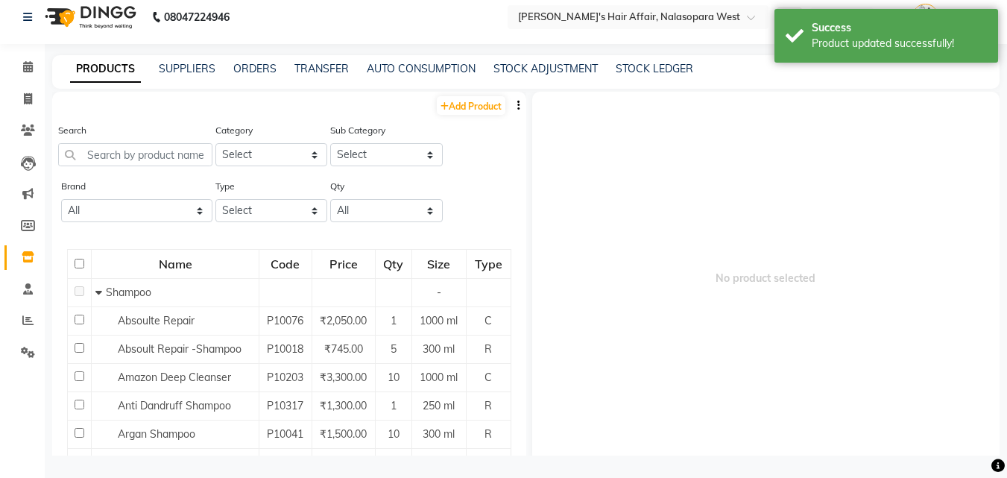
scroll to position [10, 0]
click at [132, 227] on div "Brand All Bioactive Naturals Bodycare Cadiveu [PERSON_NAME]'s De Fabulous Fem F…" at bounding box center [135, 206] width 154 height 56
click at [130, 218] on select "All Bioactive Naturals Bodycare Cadiveu [PERSON_NAME]'s De Fabulous Fem Floract…" at bounding box center [136, 210] width 151 height 23
select select "schwarzkopf"
click at [61, 199] on select "All Bioactive Naturals Bodycare Cadiveu [PERSON_NAME]'s De Fabulous Fem Floract…" at bounding box center [136, 210] width 151 height 23
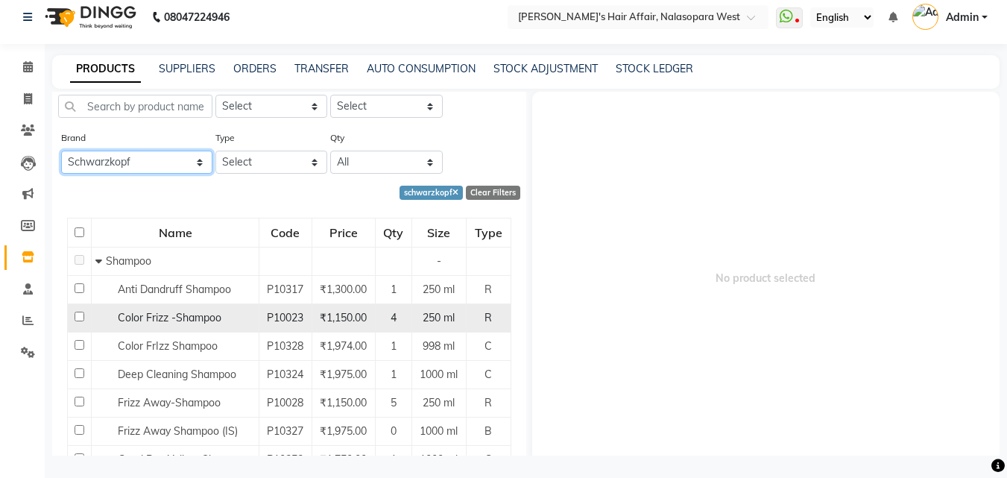
scroll to position [75, 0]
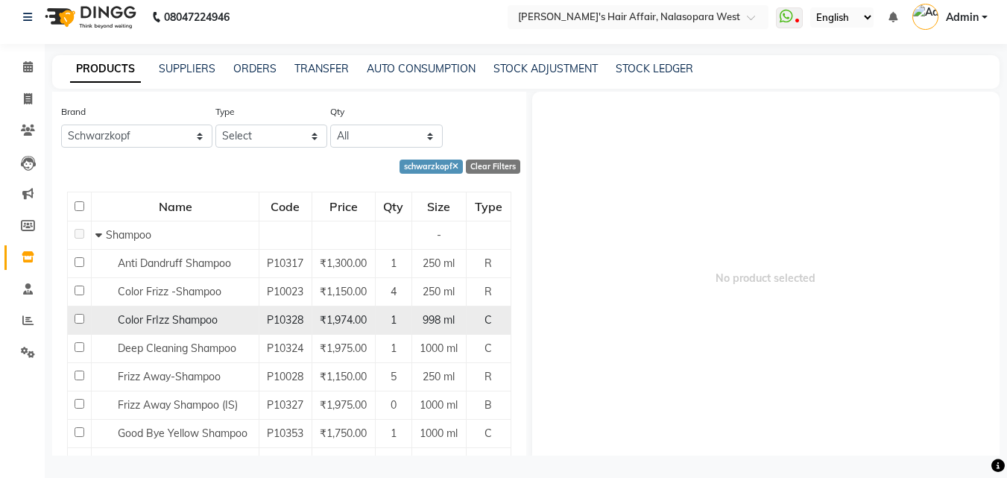
click at [189, 321] on span "Color FrIzz Shampoo" at bounding box center [168, 319] width 100 height 13
select select
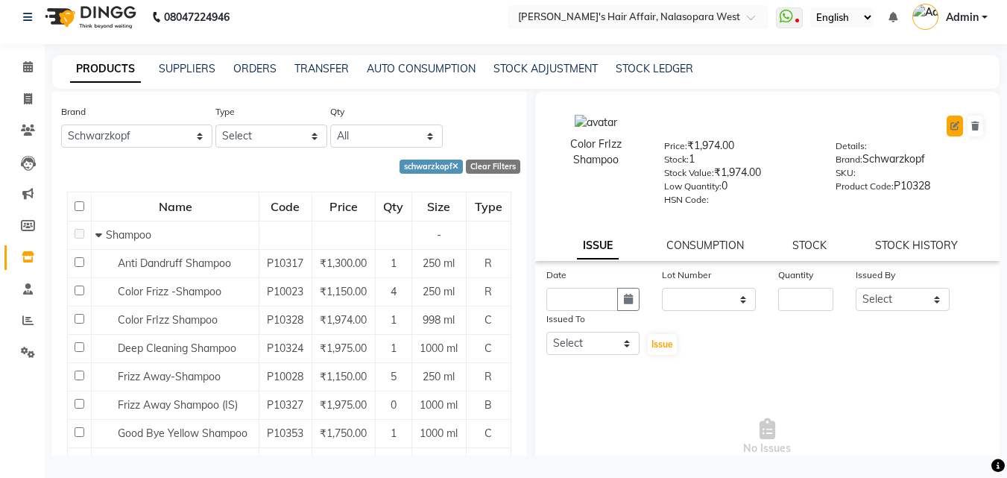
click at [947, 124] on button at bounding box center [955, 126] width 16 height 21
select select "C"
select select "994301100"
select select "994301101"
select select "true"
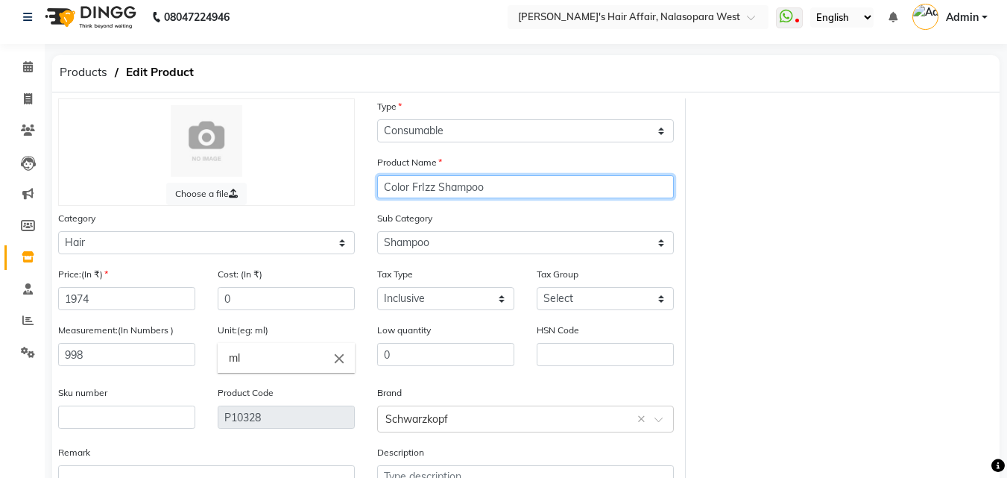
click at [532, 186] on input "Color FrIzz Shampoo" at bounding box center [525, 186] width 297 height 23
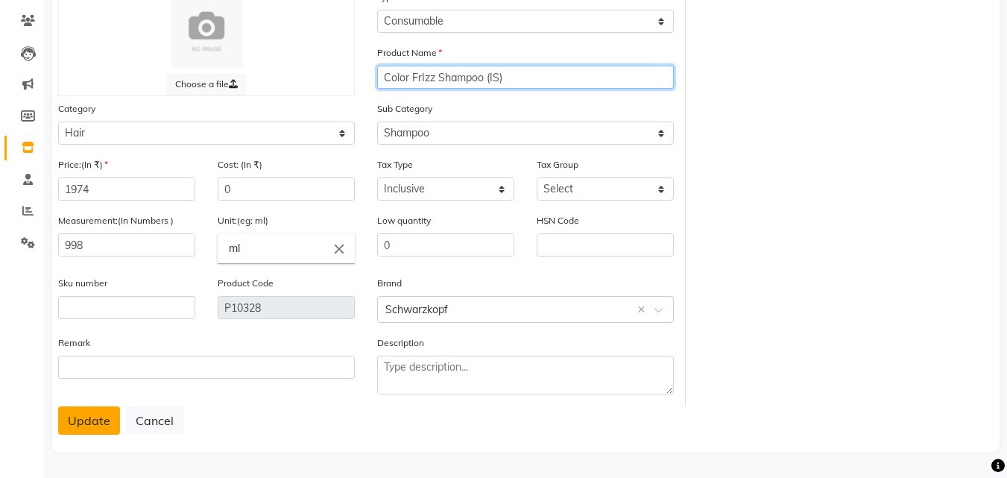
type input "Color FrIzz Shampoo (IS)"
click at [78, 421] on button "Update" at bounding box center [89, 420] width 62 height 28
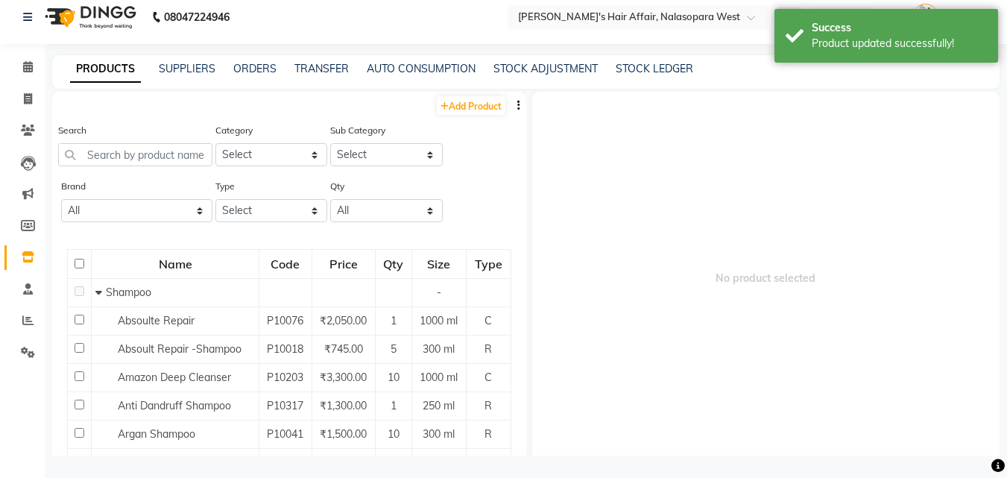
scroll to position [10, 0]
click at [142, 148] on input "text" at bounding box center [135, 154] width 154 height 23
click at [164, 204] on select "All Bioactive Naturals Bodycare Cadiveu [PERSON_NAME]'s De Fabulous Fem Floract…" at bounding box center [136, 210] width 151 height 23
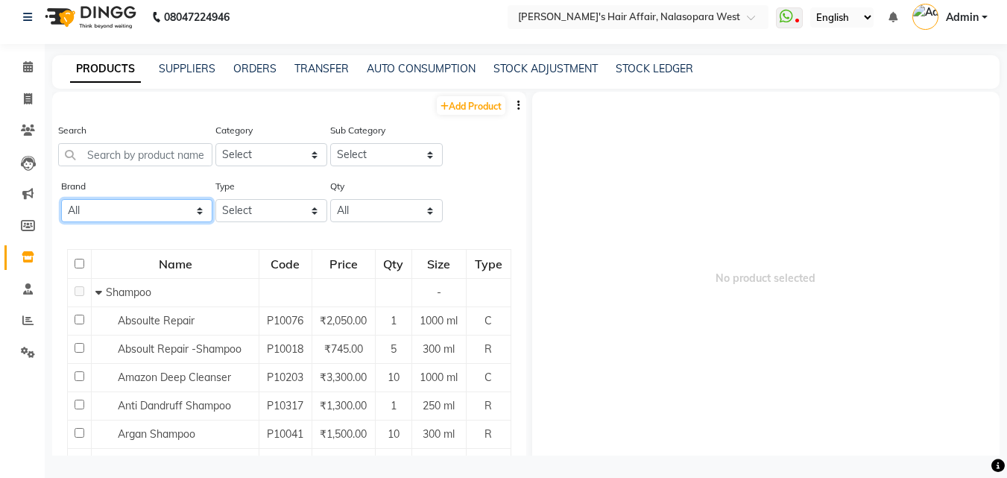
select select "schwarzkopf"
click at [61, 199] on select "All Bioactive Naturals Bodycare Cadiveu [PERSON_NAME]'s De Fabulous Fem Floract…" at bounding box center [136, 210] width 151 height 23
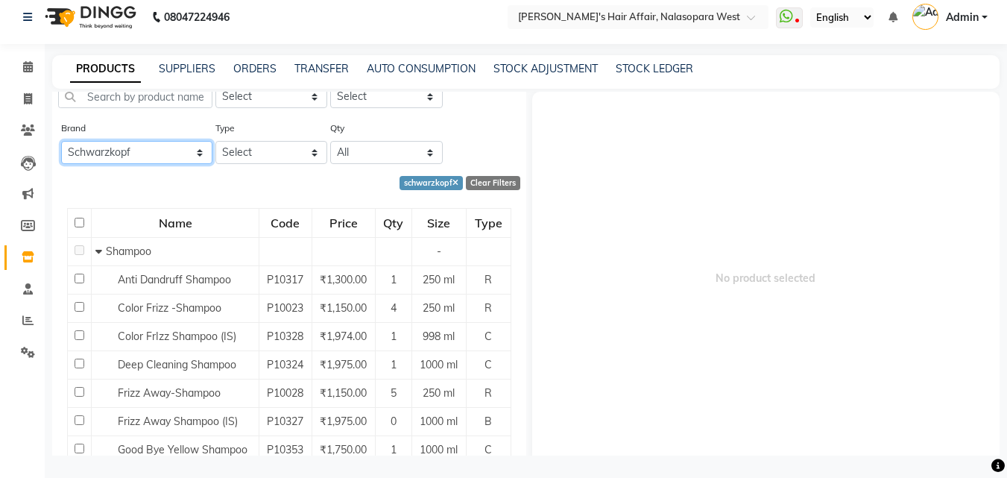
scroll to position [75, 0]
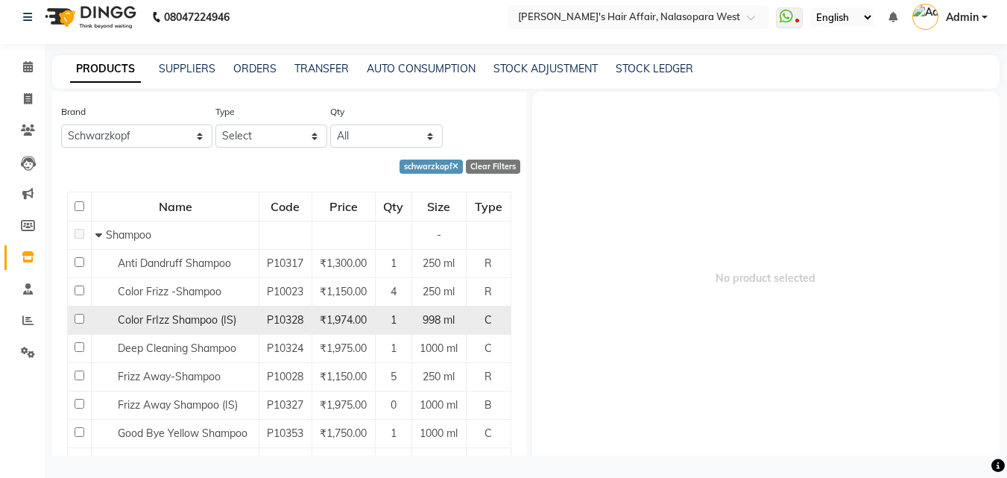
click at [176, 320] on span "Color FrIzz Shampoo (IS)" at bounding box center [177, 319] width 119 height 13
select select
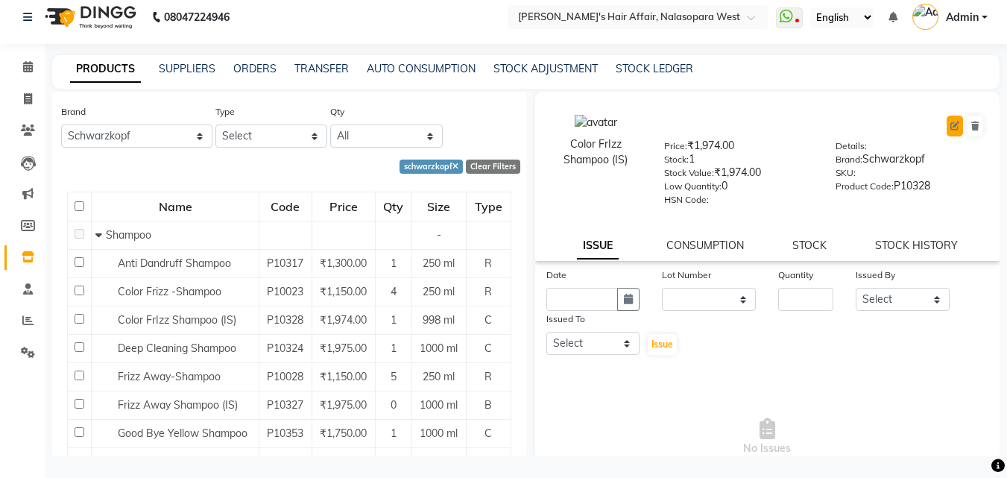
click at [951, 129] on icon at bounding box center [955, 126] width 9 height 9
select select "C"
select select "994301100"
select select "true"
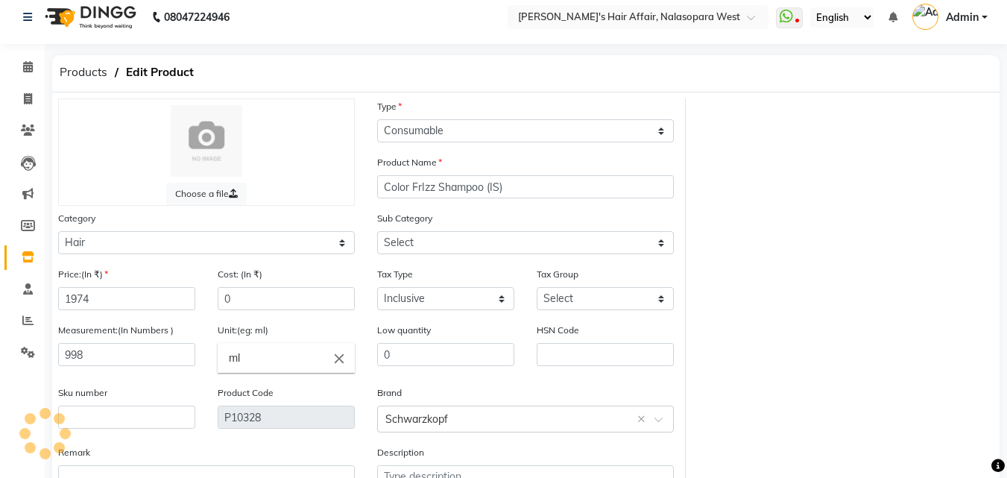
select select "994301101"
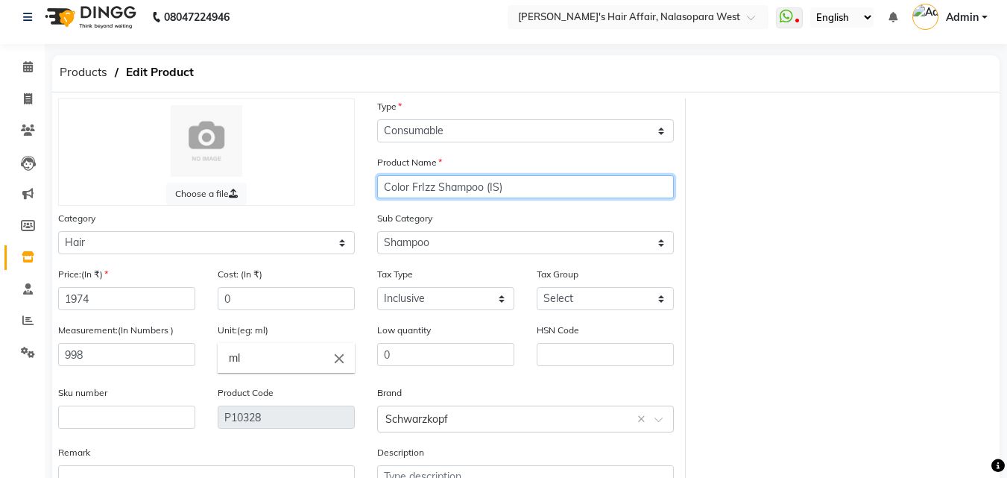
click at [422, 185] on input "Color FrIzz Shampoo (IS)" at bounding box center [525, 186] width 297 height 23
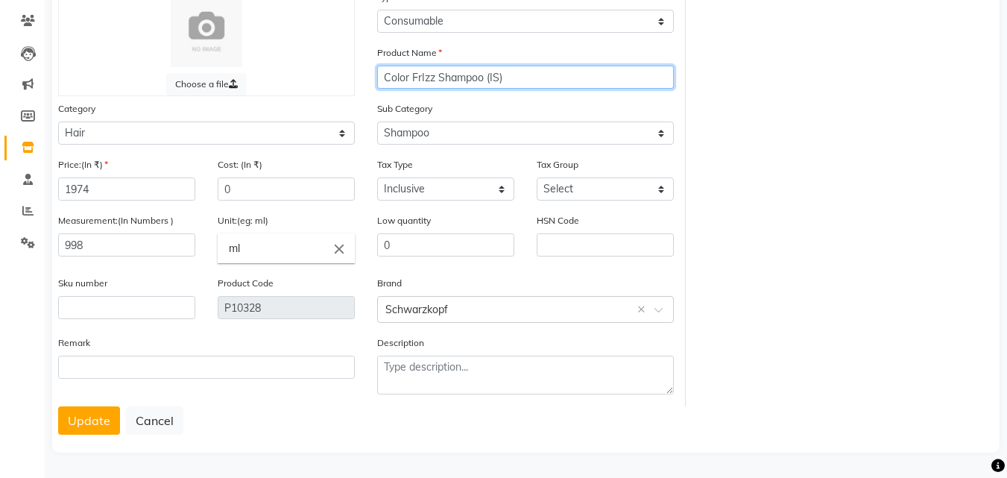
click at [421, 75] on input "Color FrIzz Shampoo (IS)" at bounding box center [525, 77] width 297 height 23
type input "Color Frizz Shampoo (IS)"
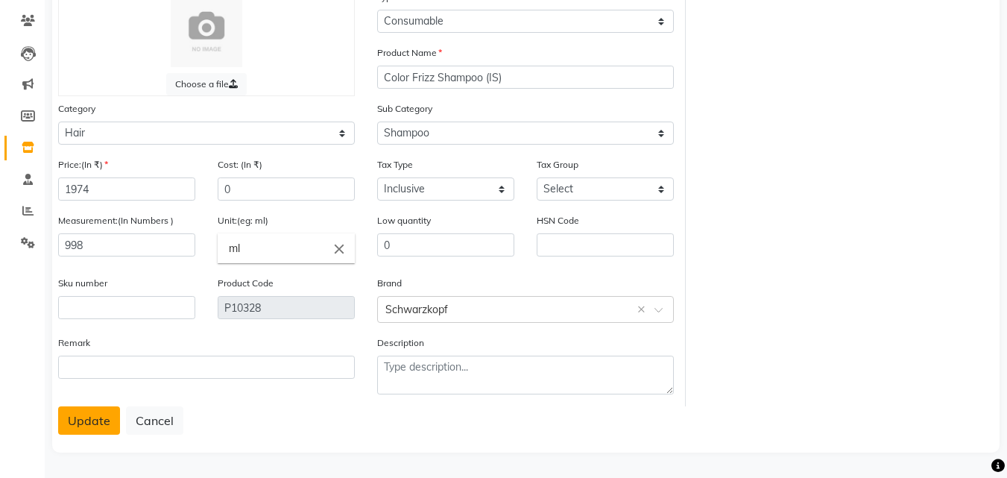
click at [85, 424] on button "Update" at bounding box center [89, 420] width 62 height 28
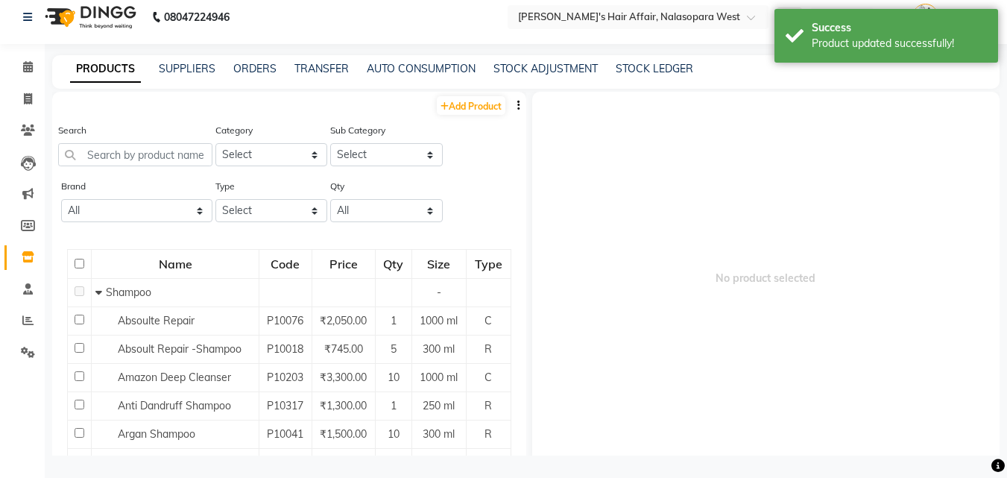
scroll to position [10, 0]
click at [133, 213] on select "All Bioactive Naturals Bodycare Cadiveu [PERSON_NAME]'s De Fabulous Fem Floract…" at bounding box center [136, 210] width 151 height 23
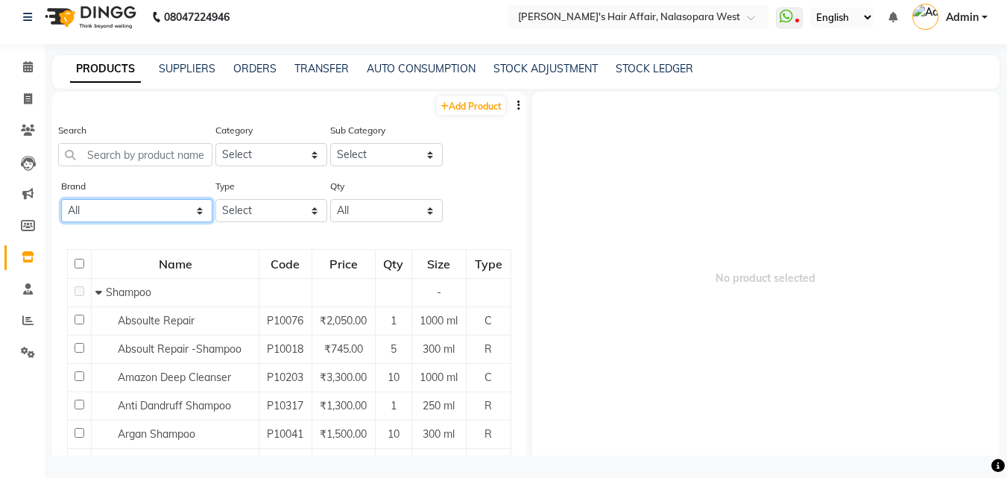
select select "schwarzkopf"
click at [61, 199] on select "All Bioactive Naturals Bodycare Cadiveu [PERSON_NAME]'s De Fabulous Fem Floract…" at bounding box center [136, 210] width 151 height 23
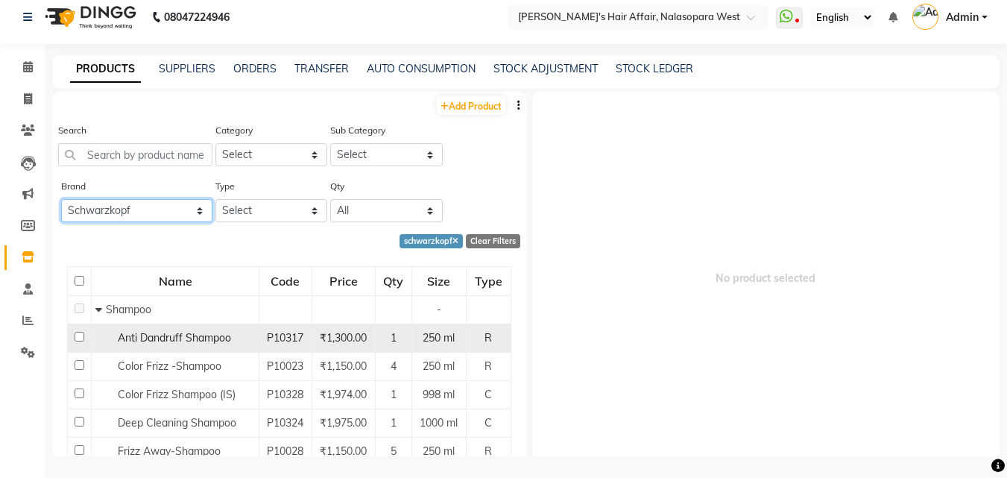
scroll to position [75, 0]
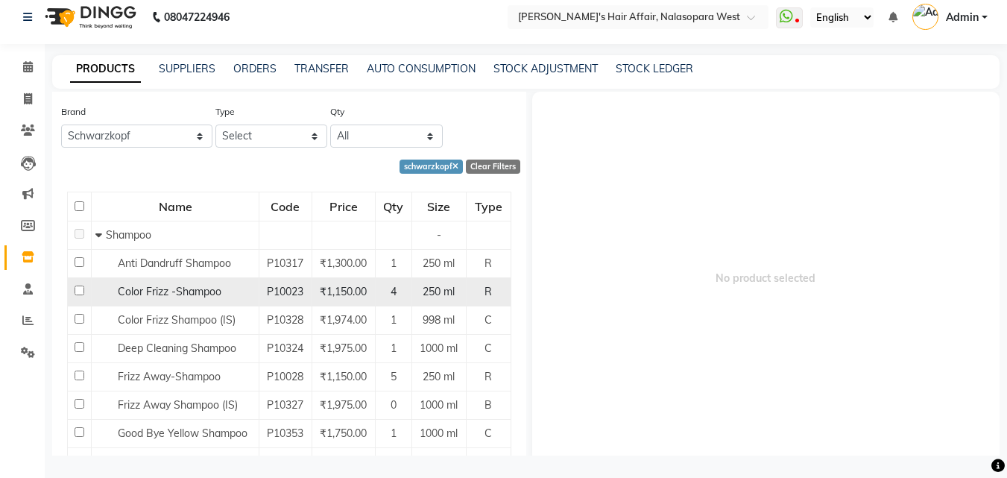
click at [204, 298] on span "Color Frizz -Shampoo" at bounding box center [170, 291] width 104 height 13
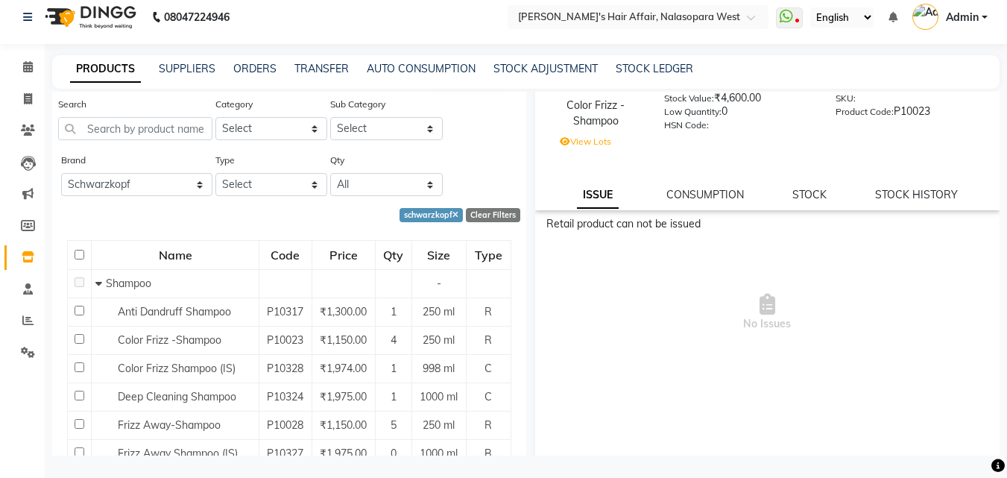
scroll to position [0, 0]
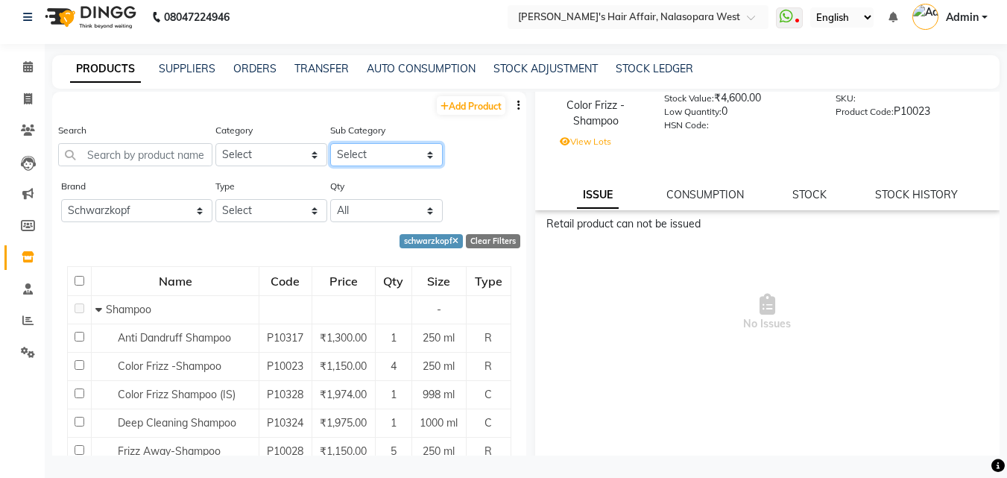
click at [365, 154] on select "Select" at bounding box center [386, 154] width 113 height 23
click at [251, 213] on select "Select Both Retail Consumable" at bounding box center [272, 210] width 113 height 23
click at [216, 199] on select "Select Both Retail Consumable" at bounding box center [272, 210] width 113 height 23
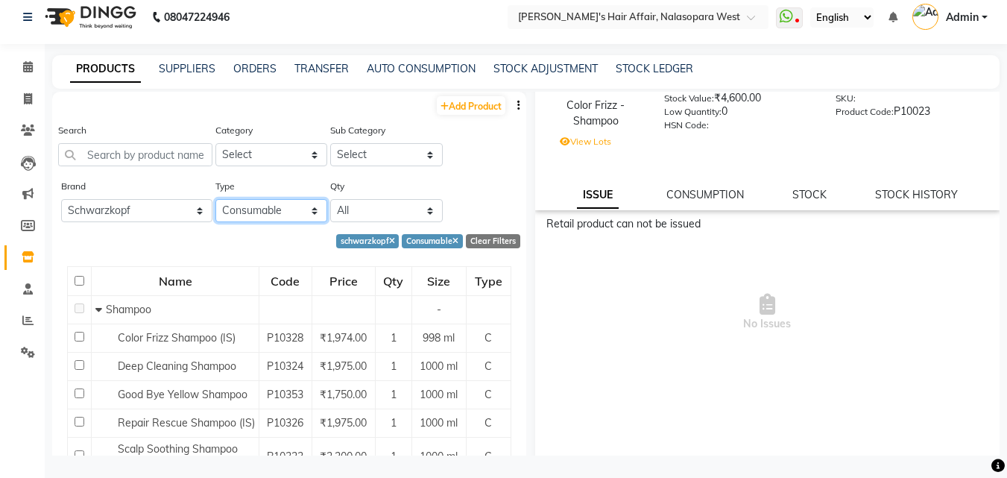
click at [269, 212] on select "Select Both Retail Consumable" at bounding box center [272, 210] width 113 height 23
select select "R"
click at [216, 199] on select "Select Both Retail Consumable" at bounding box center [272, 210] width 113 height 23
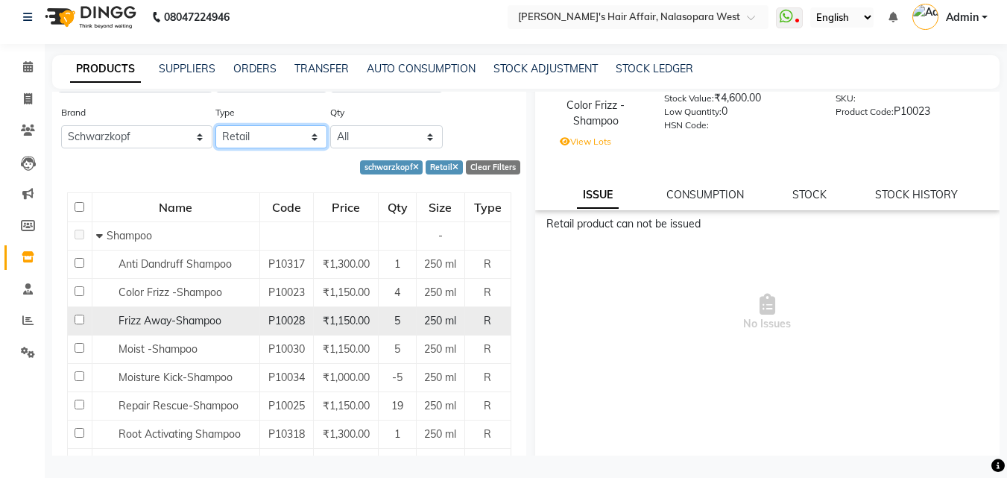
scroll to position [75, 0]
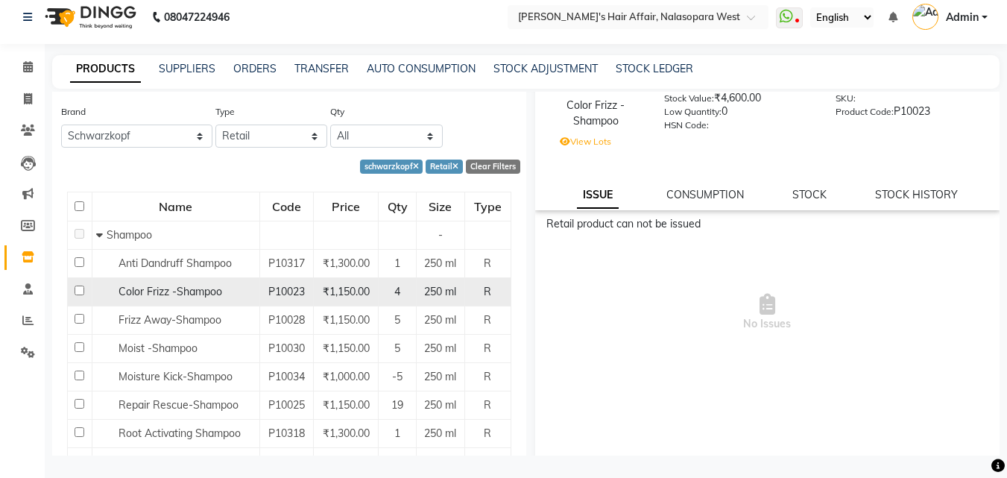
click at [174, 289] on span "Color Frizz -Shampoo" at bounding box center [171, 291] width 104 height 13
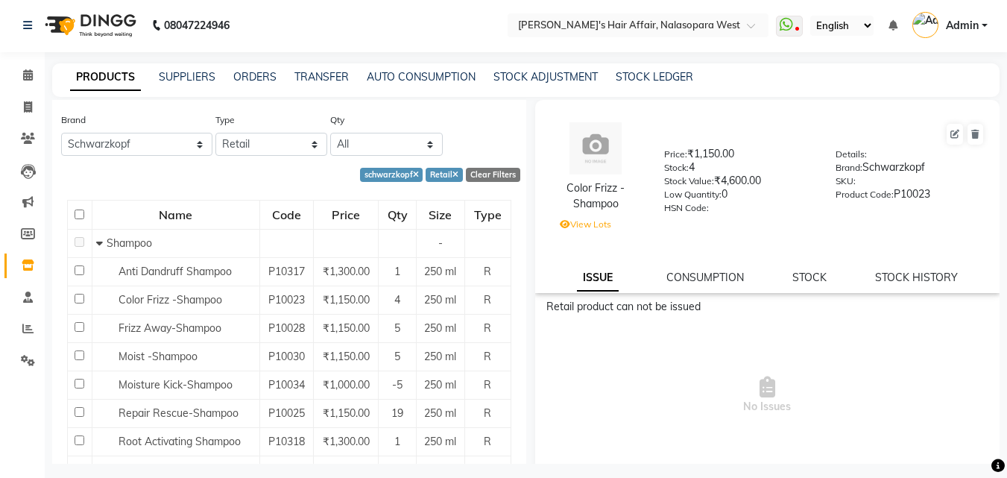
scroll to position [0, 0]
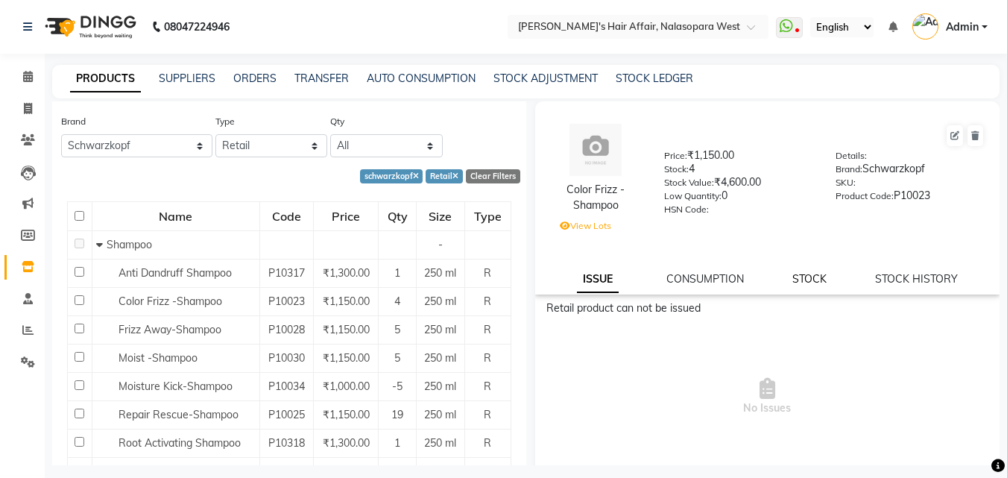
click at [807, 274] on link "STOCK" at bounding box center [810, 278] width 34 height 13
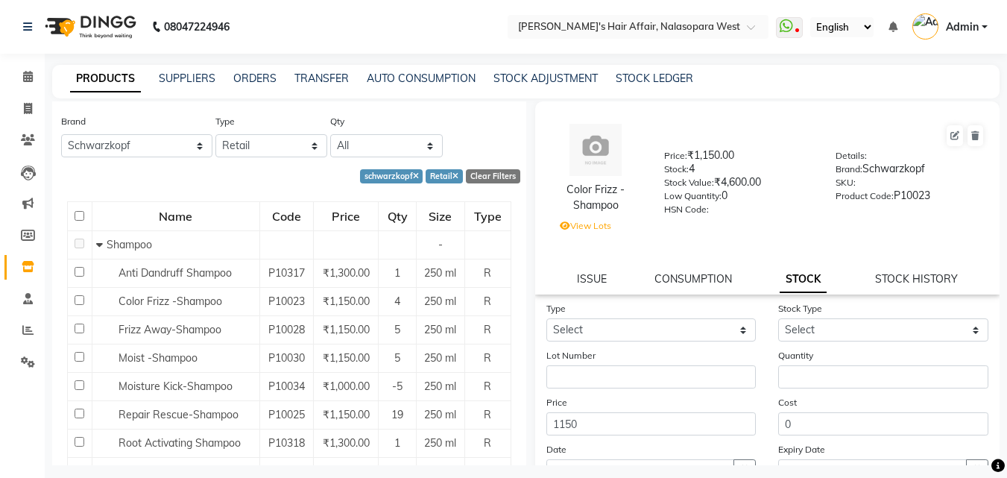
scroll to position [75, 0]
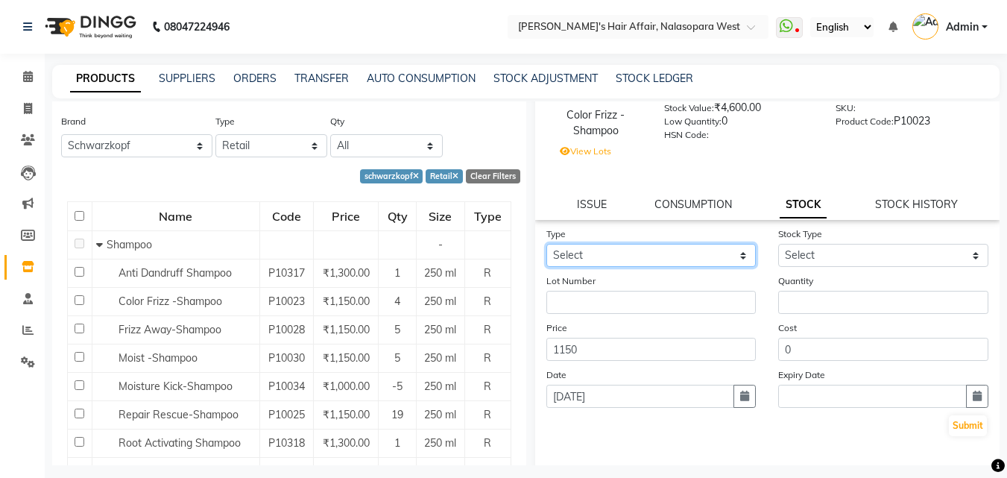
click at [626, 261] on select "Select In Out" at bounding box center [652, 255] width 210 height 23
select select "in"
click at [547, 244] on select "Select In Out" at bounding box center [652, 255] width 210 height 23
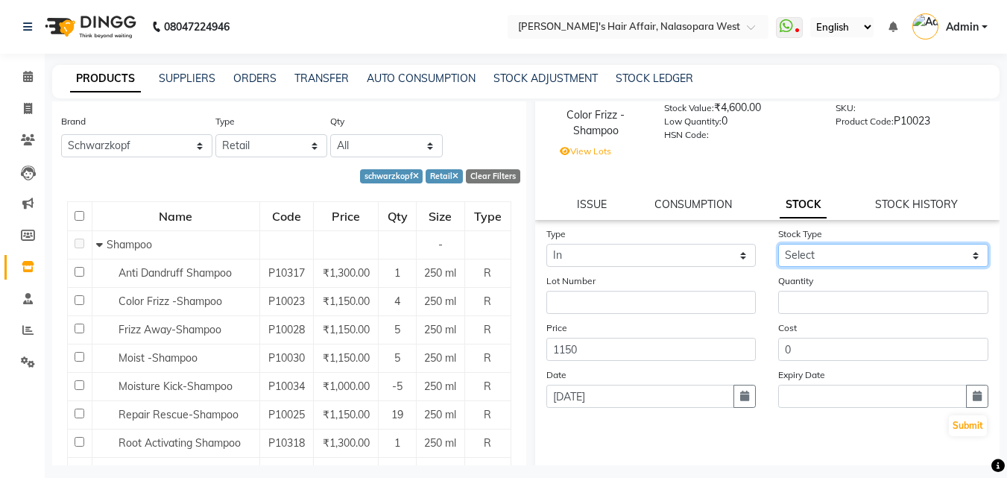
click at [810, 263] on select "Select New Stock Adjustment Return Other" at bounding box center [884, 255] width 210 height 23
select select "new stock"
click at [779, 244] on select "Select New Stock Adjustment Return Other" at bounding box center [884, 255] width 210 height 23
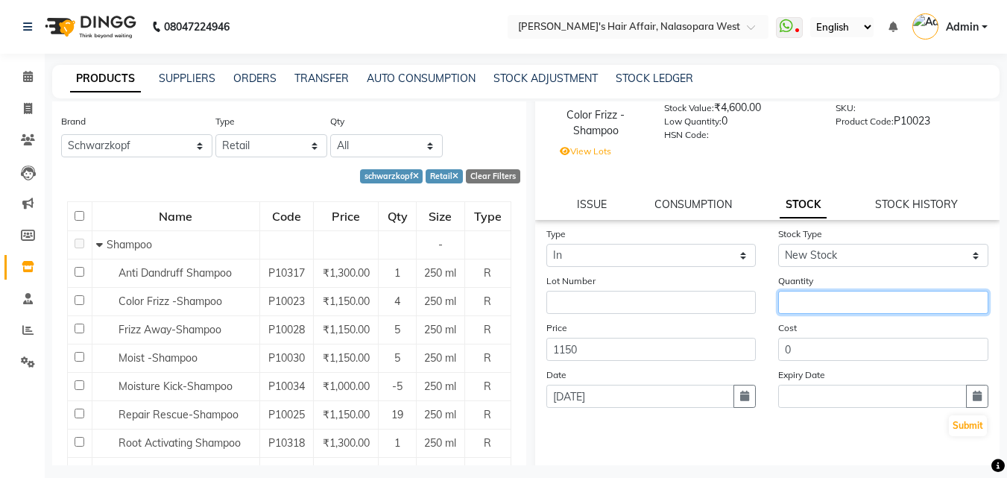
click at [807, 313] on input "number" at bounding box center [884, 302] width 210 height 23
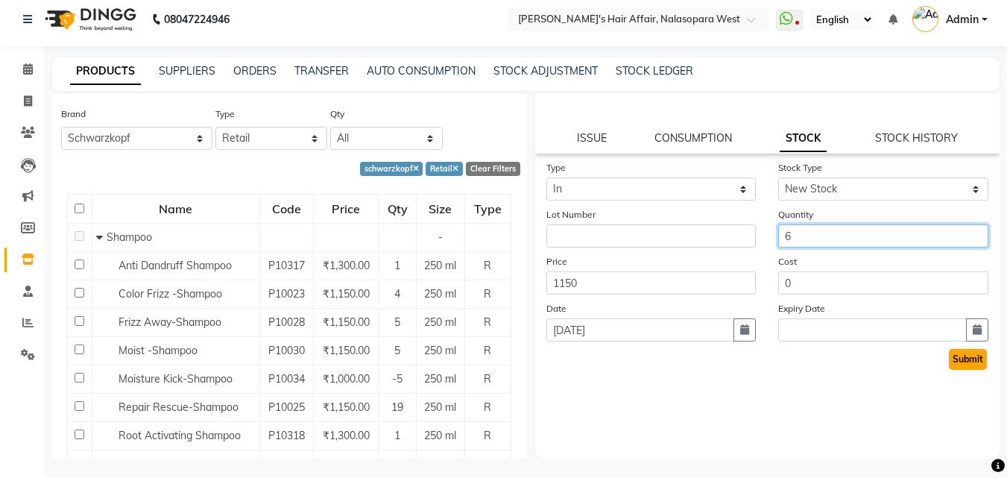
scroll to position [10, 0]
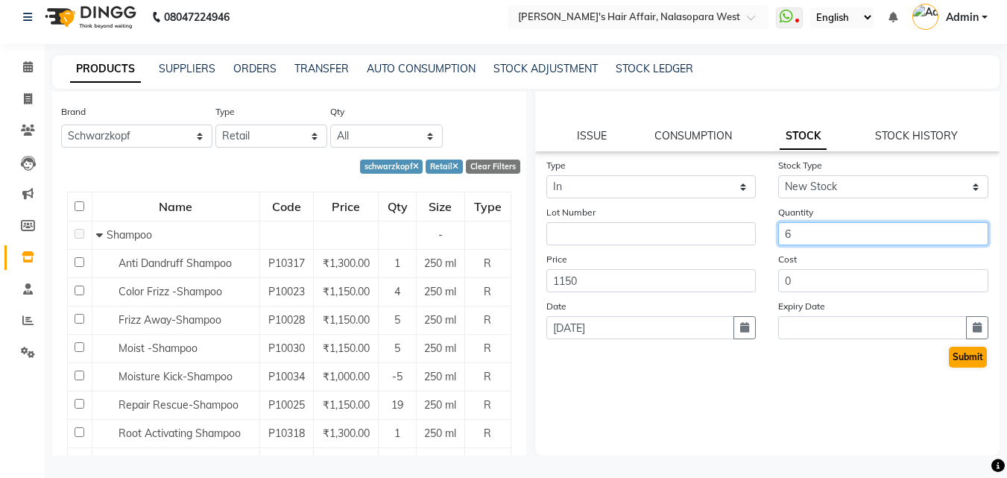
type input "6"
click at [966, 360] on button "Submit" at bounding box center [968, 357] width 38 height 21
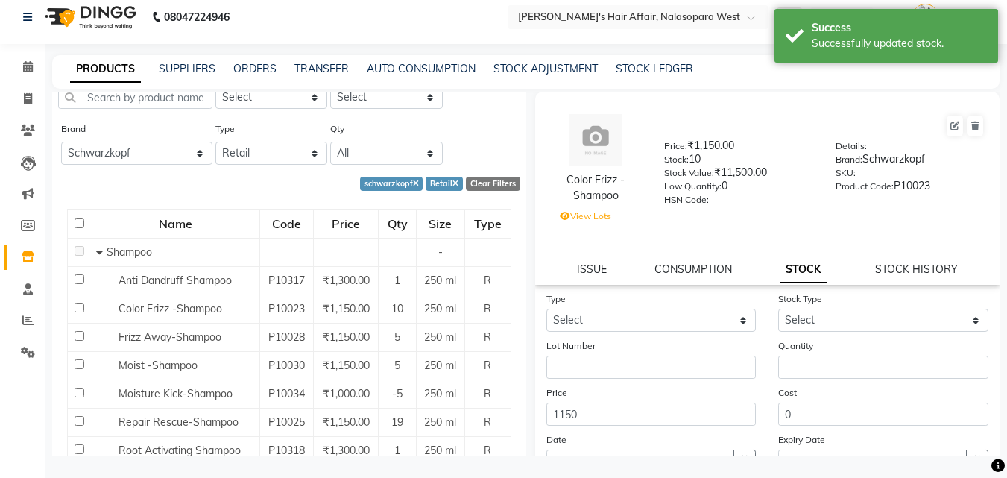
scroll to position [75, 0]
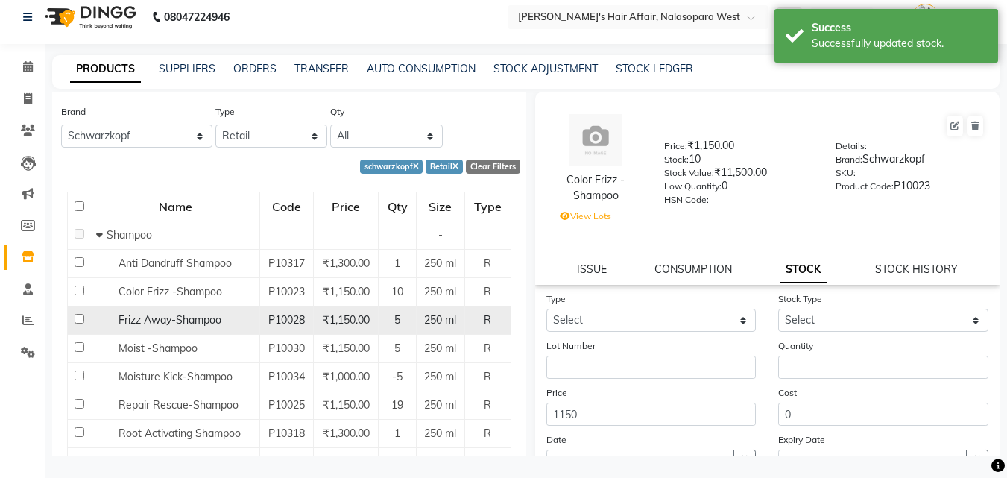
click at [178, 322] on span "Frizz Away-Shampoo" at bounding box center [170, 319] width 103 height 13
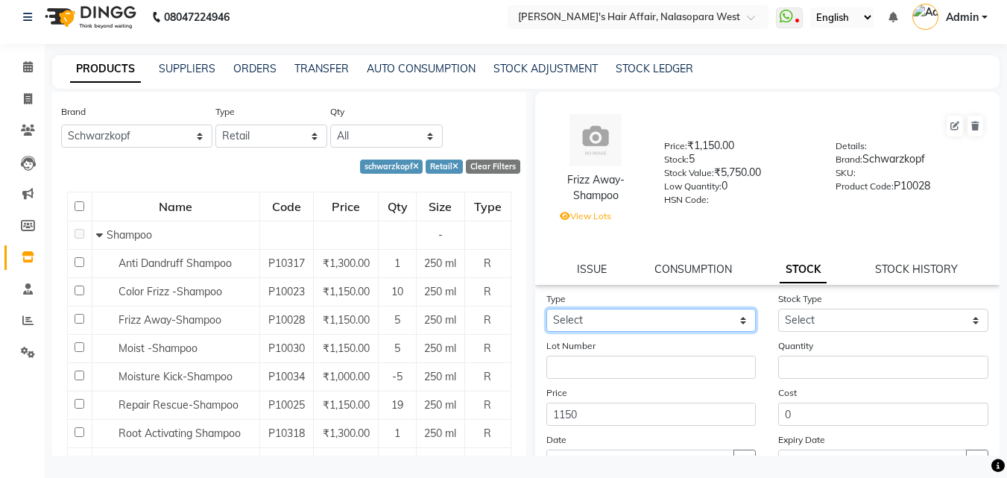
click at [685, 315] on select "Select In Out" at bounding box center [652, 320] width 210 height 23
select select "in"
click at [547, 309] on select "Select In Out" at bounding box center [652, 320] width 210 height 23
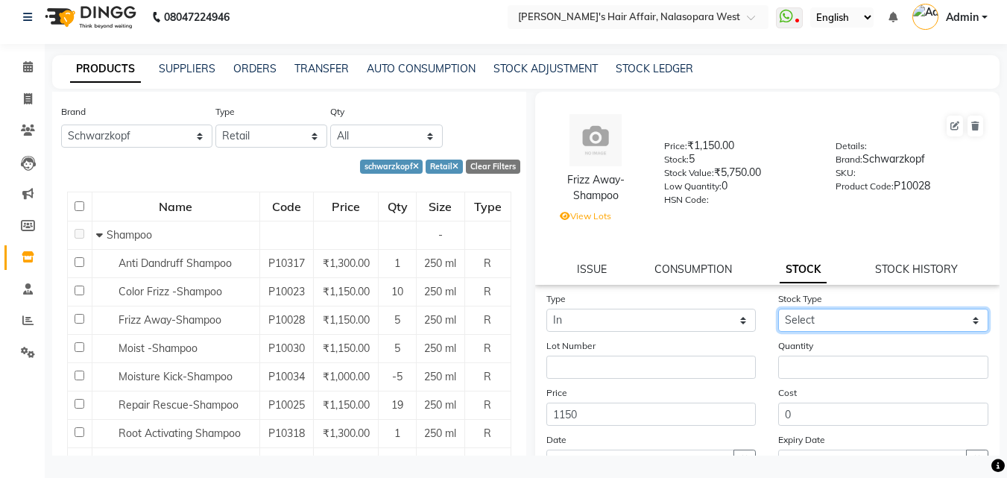
click at [822, 312] on select "Select New Stock Adjustment Return Other" at bounding box center [884, 320] width 210 height 23
select select "new stock"
click at [779, 309] on select "Select New Stock Adjustment Return Other" at bounding box center [884, 320] width 210 height 23
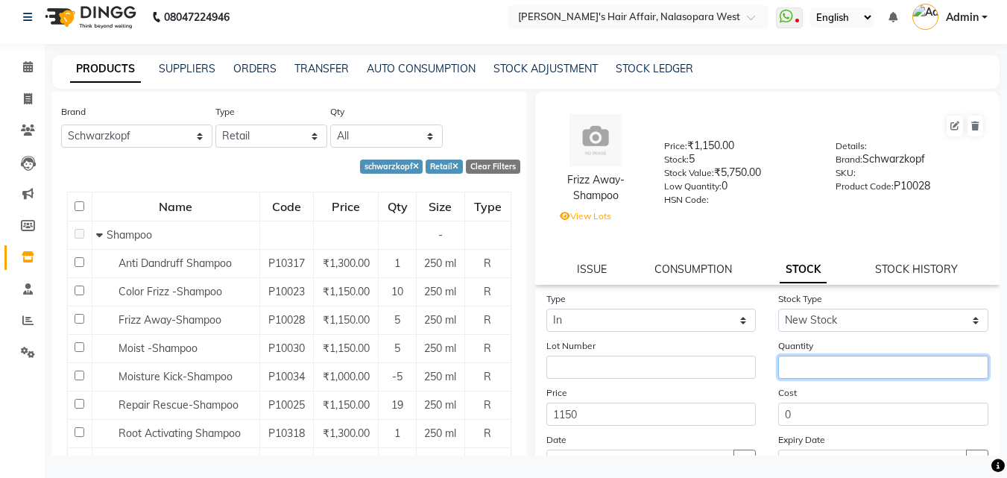
click at [819, 365] on input "number" at bounding box center [884, 367] width 210 height 23
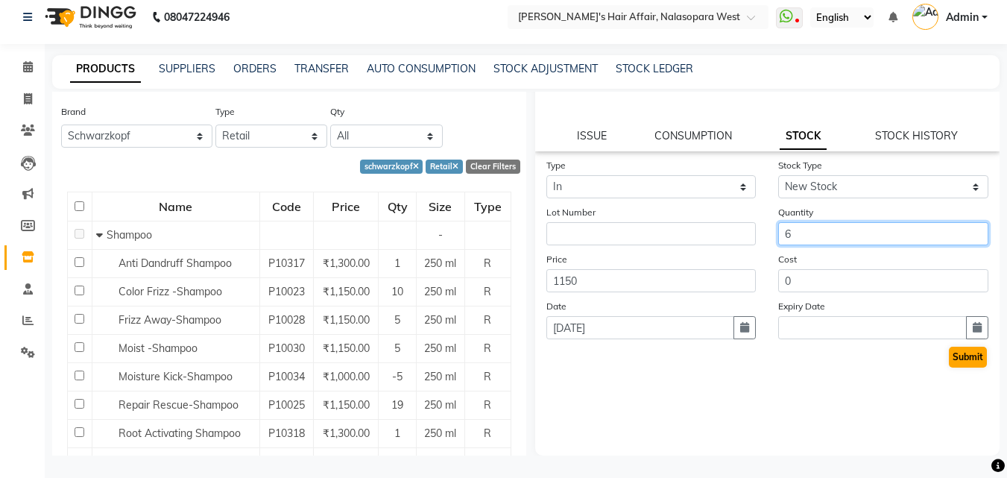
type input "6"
click at [952, 359] on button "Submit" at bounding box center [968, 357] width 38 height 21
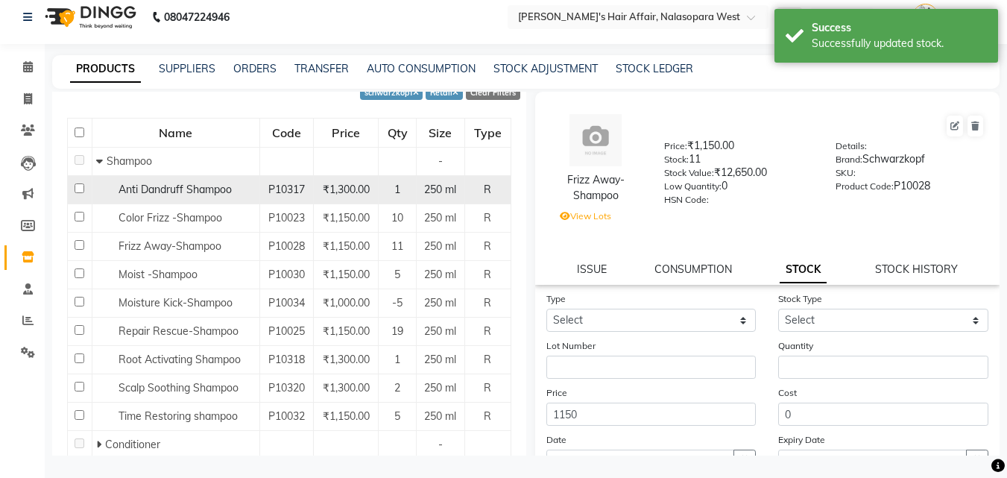
scroll to position [149, 0]
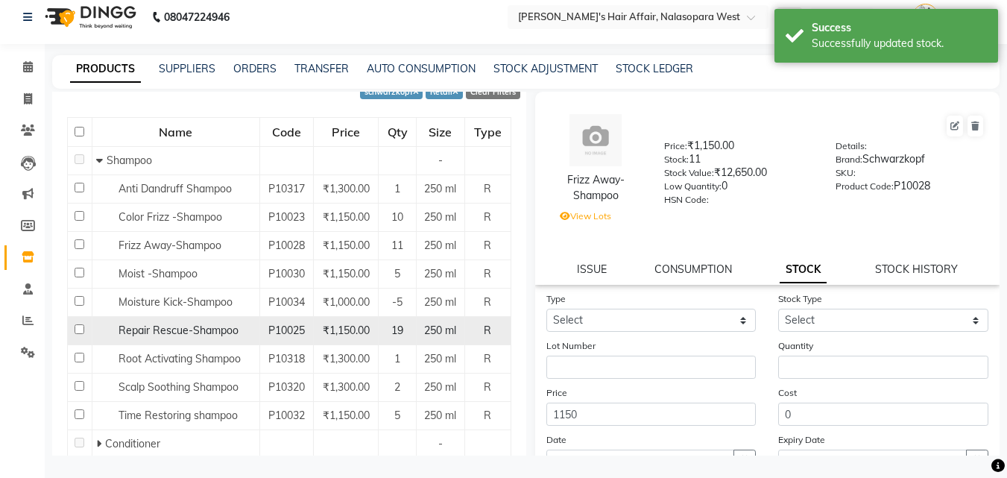
click at [185, 328] on span "Repair Rescue-Shampoo" at bounding box center [179, 330] width 120 height 13
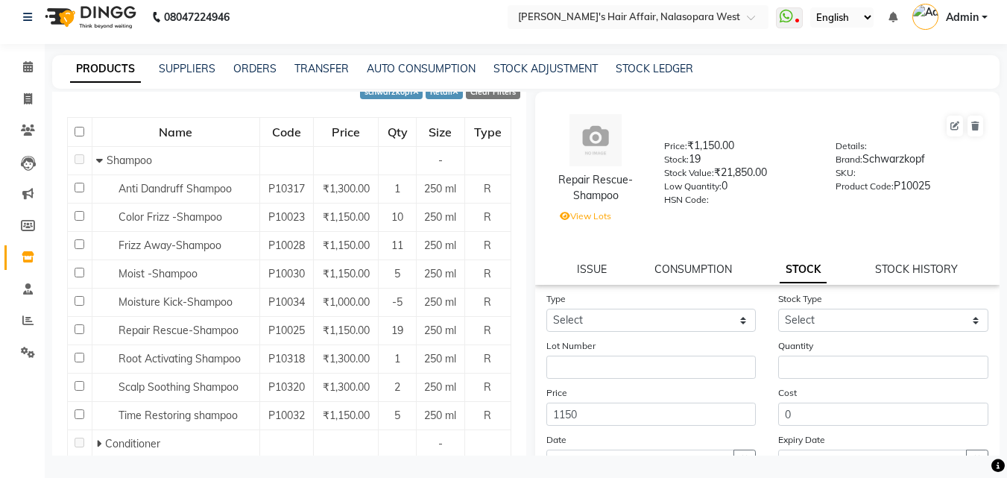
click at [686, 306] on div "Type Select In Out" at bounding box center [651, 311] width 233 height 41
click at [687, 318] on select "Select In Out" at bounding box center [652, 320] width 210 height 23
select select "in"
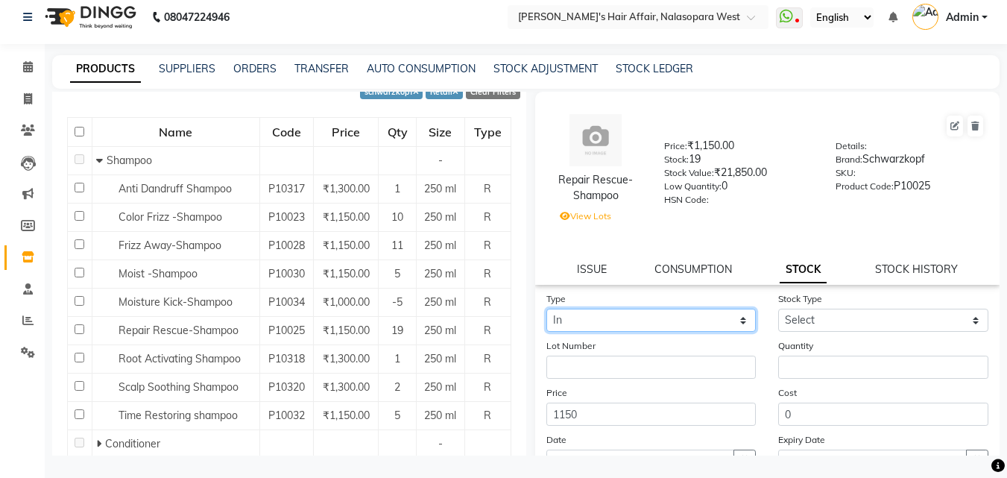
click at [547, 309] on select "Select In Out" at bounding box center [652, 320] width 210 height 23
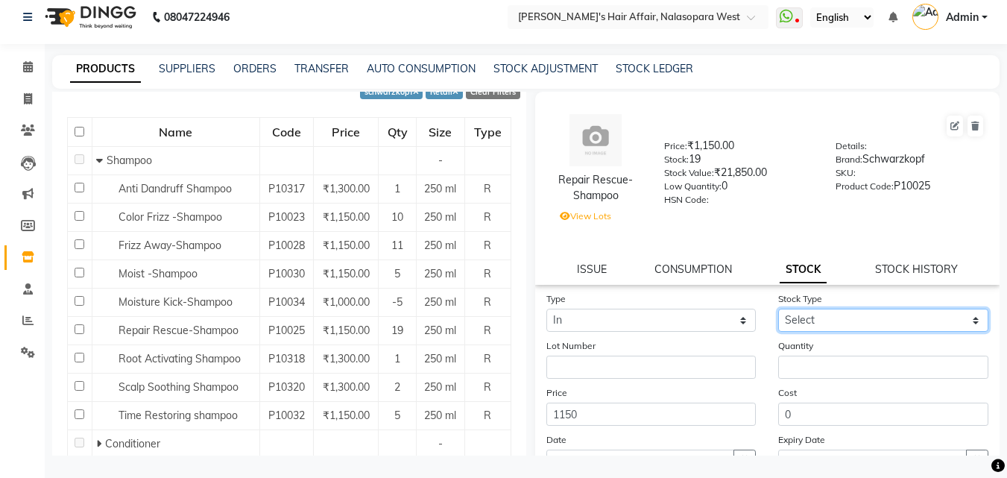
click at [837, 317] on select "Select New Stock Adjustment Return Other" at bounding box center [884, 320] width 210 height 23
select select "new stock"
click at [779, 309] on select "Select New Stock Adjustment Return Other" at bounding box center [884, 320] width 210 height 23
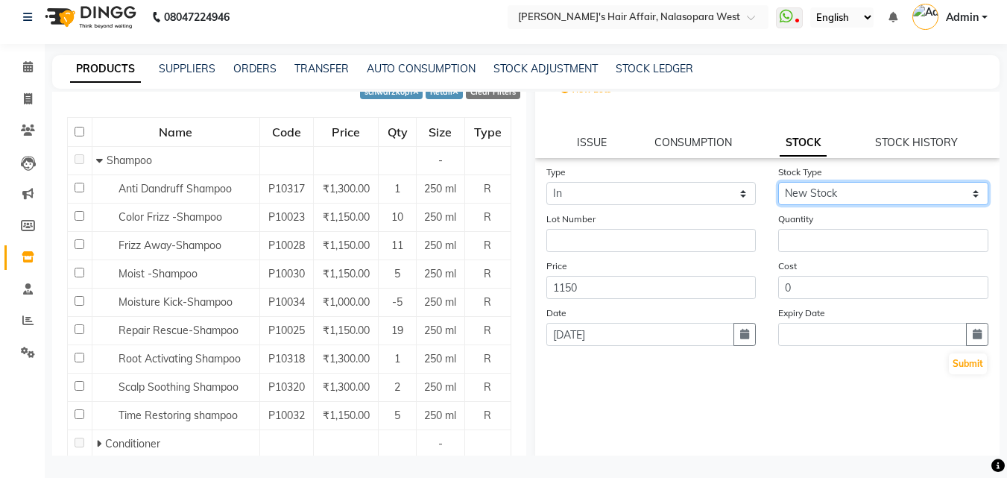
scroll to position [133, 0]
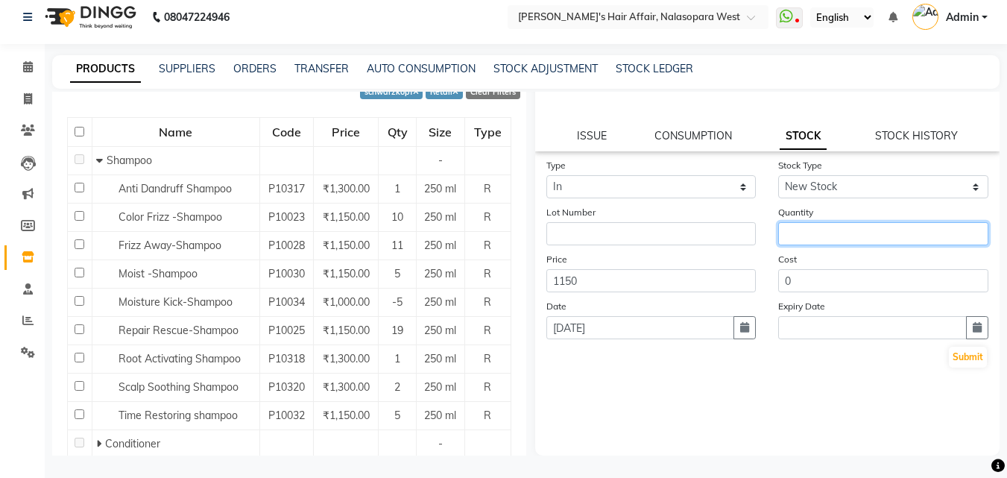
click at [826, 231] on input "number" at bounding box center [884, 233] width 210 height 23
type input "6"
click at [955, 359] on button "Submit" at bounding box center [968, 357] width 38 height 21
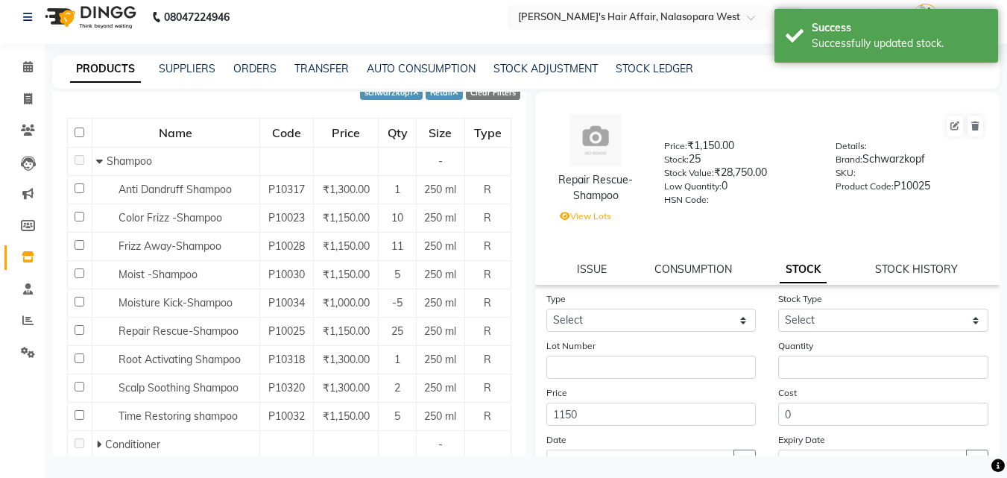
scroll to position [149, 0]
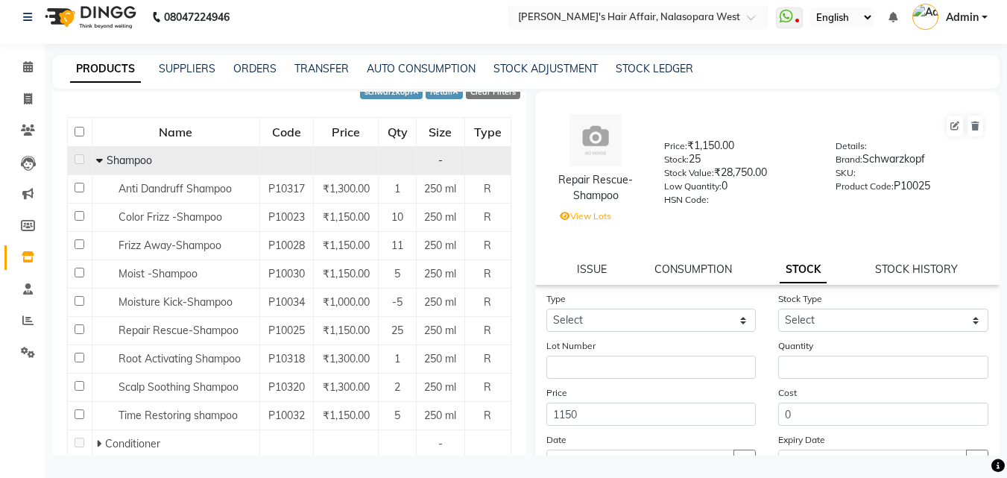
click at [97, 158] on icon at bounding box center [99, 160] width 7 height 10
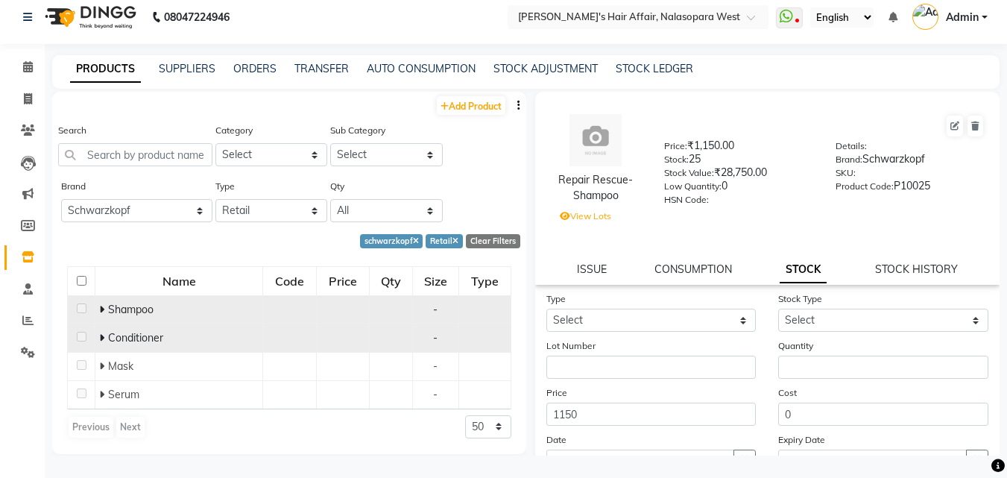
click at [104, 336] on icon at bounding box center [101, 338] width 5 height 10
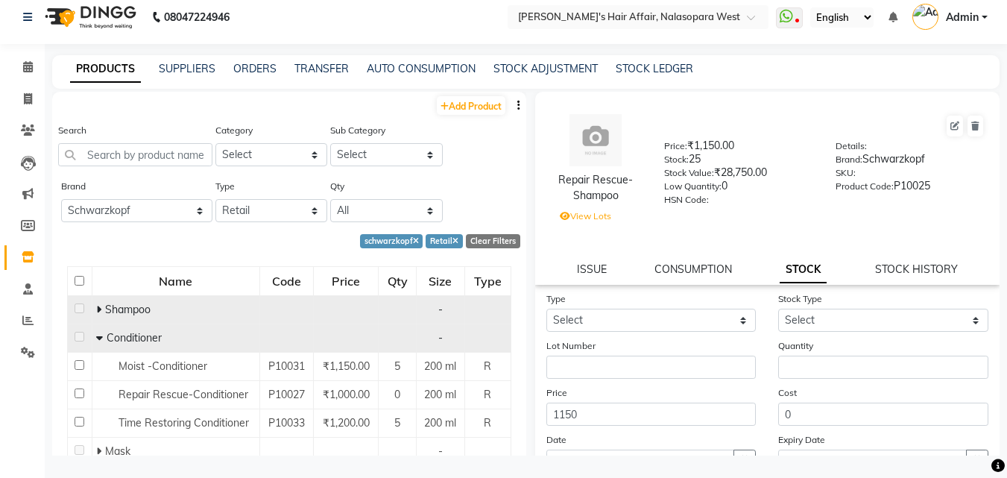
click at [98, 336] on icon at bounding box center [99, 338] width 7 height 10
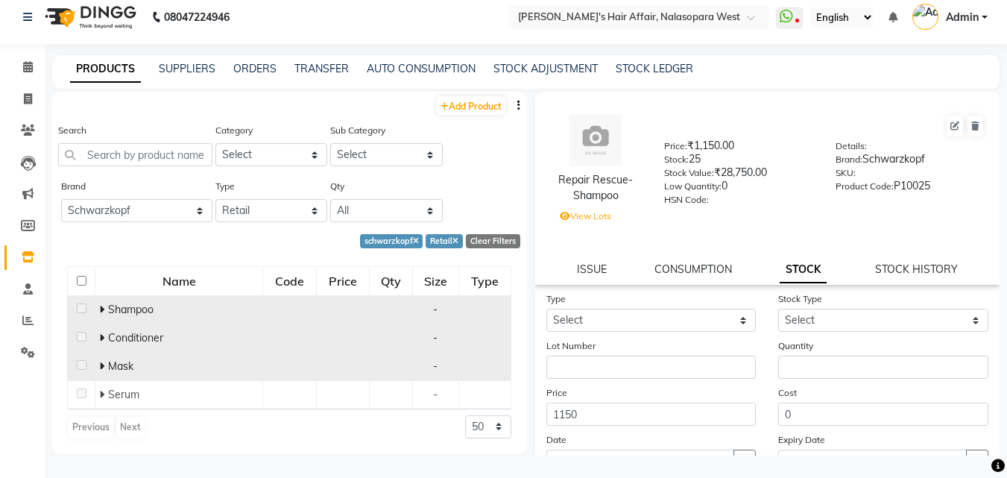
click at [101, 367] on icon at bounding box center [101, 366] width 5 height 10
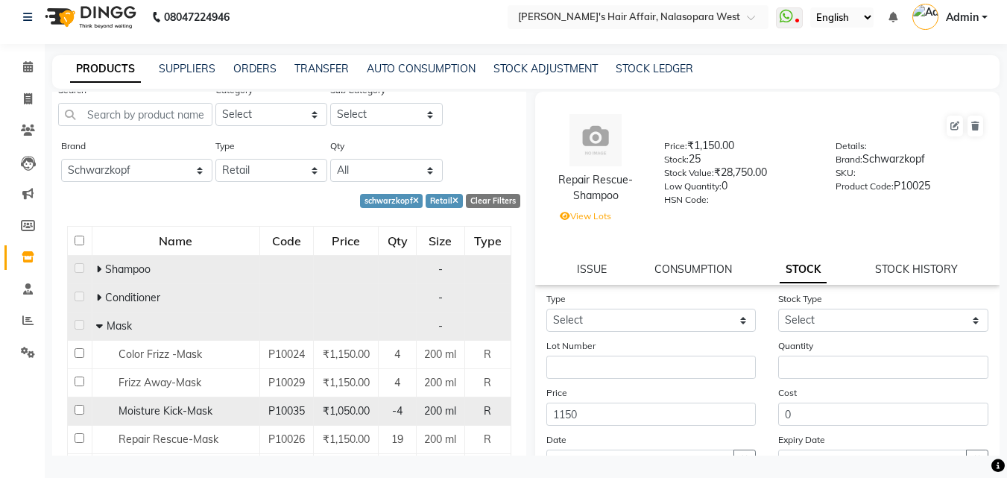
scroll to position [75, 0]
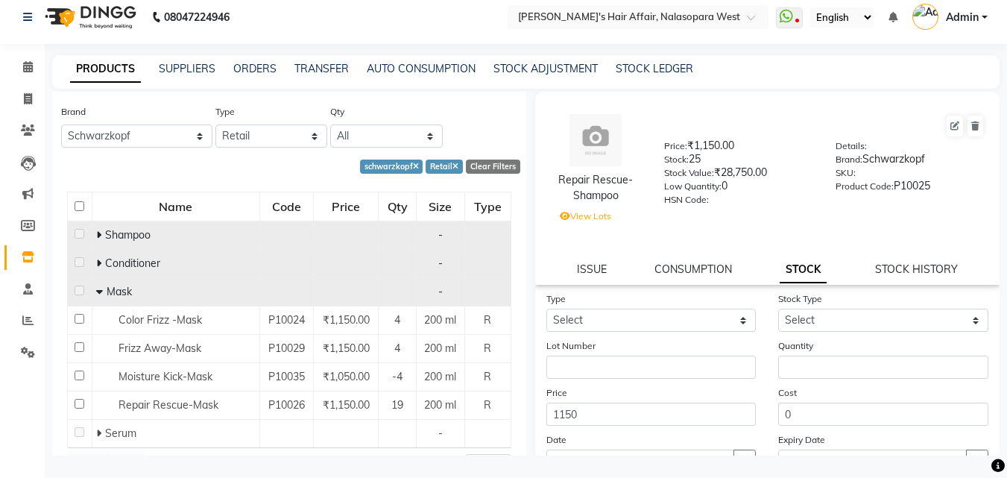
click at [96, 262] on icon at bounding box center [98, 263] width 5 height 10
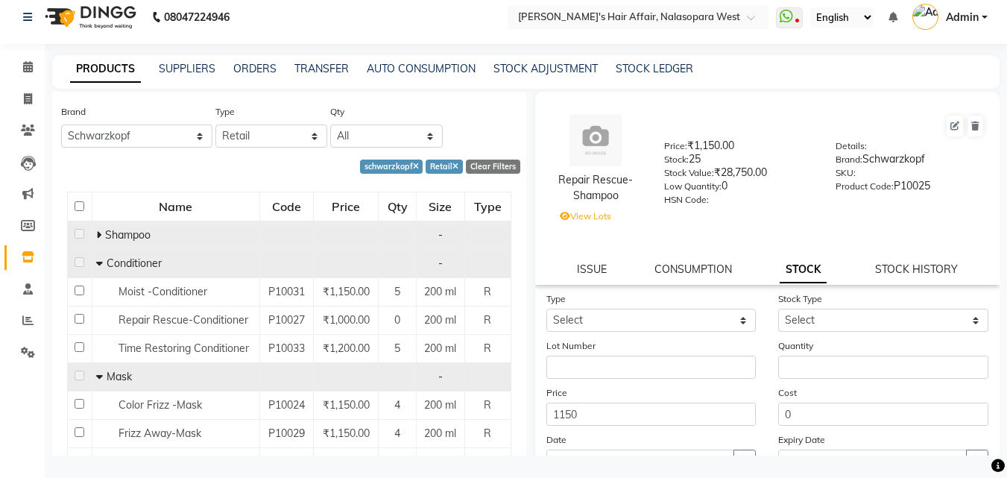
click at [96, 262] on icon at bounding box center [99, 263] width 7 height 10
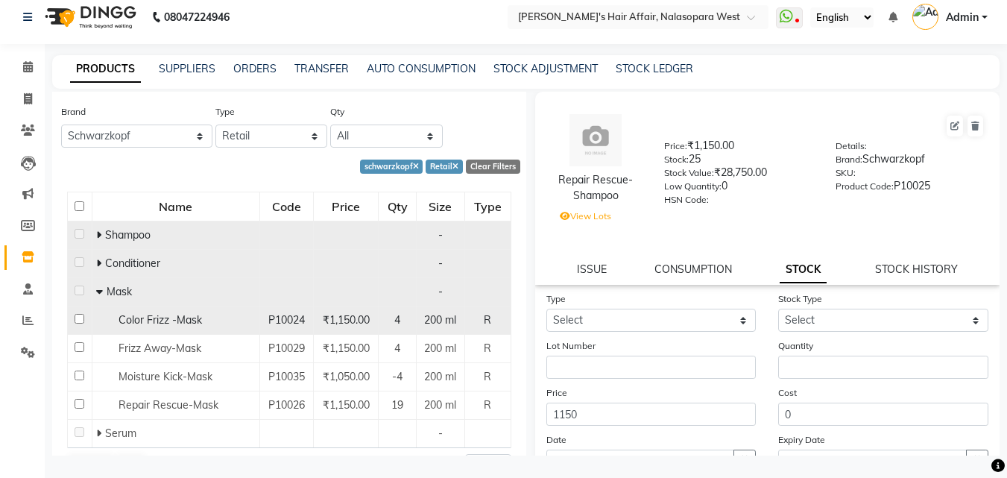
click at [135, 317] on span "Color Frizz -Mask" at bounding box center [161, 319] width 84 height 13
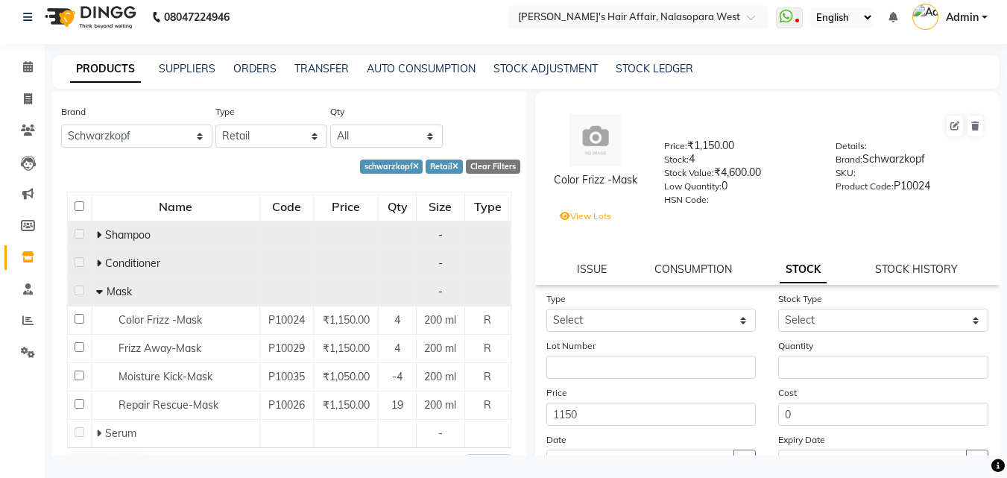
click at [526, 321] on div "Color Frizz -Mask Price: ₹1,150.00 Stock: 4 Stock Value: ₹4,600.00 Low Quantity…" at bounding box center [763, 274] width 474 height 364
click at [614, 321] on select "Select In Out" at bounding box center [652, 320] width 210 height 23
select select "in"
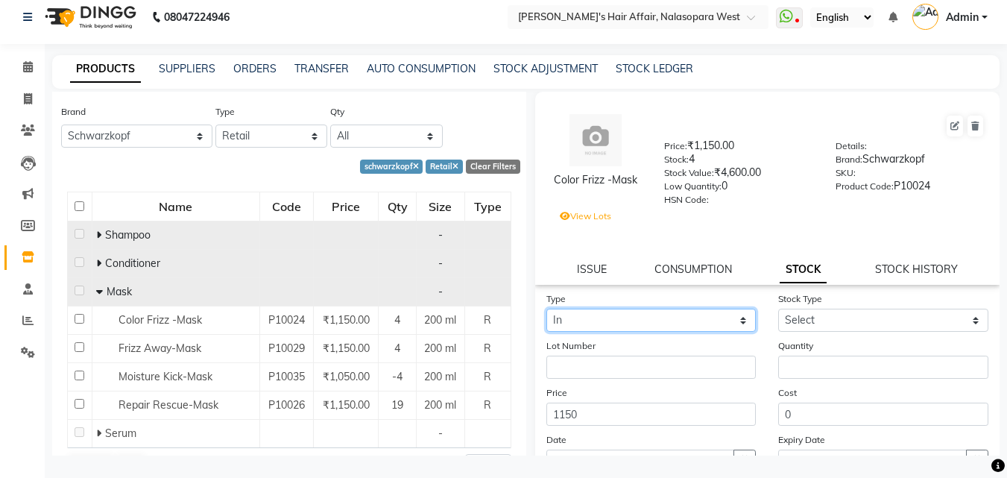
click at [547, 309] on select "Select In Out" at bounding box center [652, 320] width 210 height 23
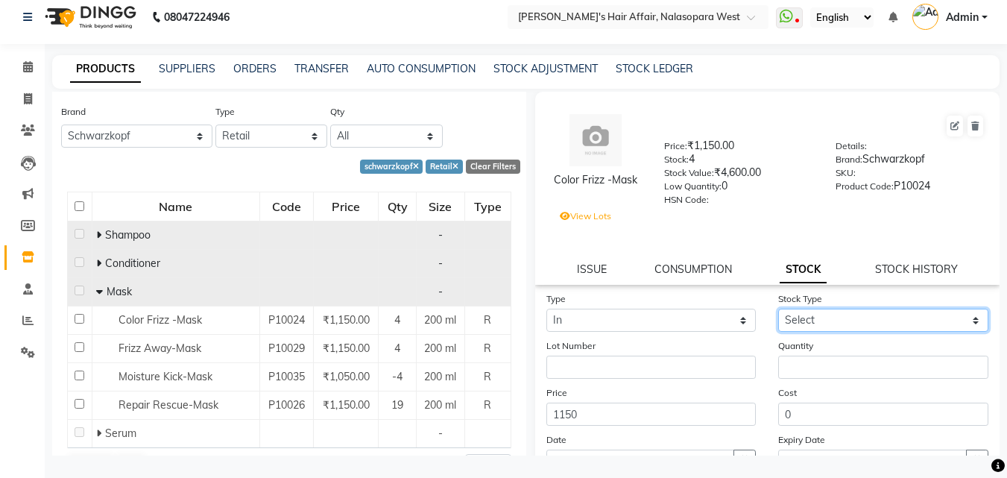
click at [791, 318] on select "Select New Stock Adjustment Return Other" at bounding box center [884, 320] width 210 height 23
select select "new stock"
click at [779, 309] on select "Select New Stock Adjustment Return Other" at bounding box center [884, 320] width 210 height 23
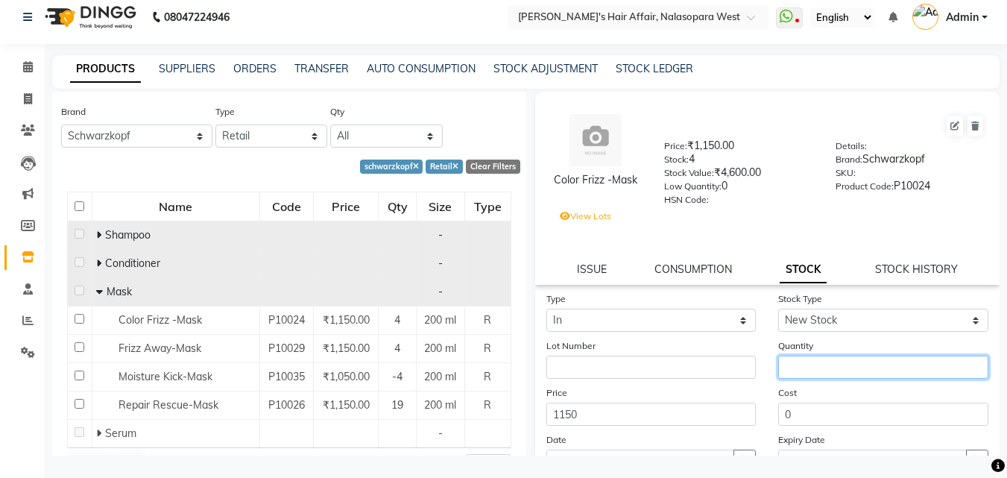
click at [805, 377] on input "number" at bounding box center [884, 367] width 210 height 23
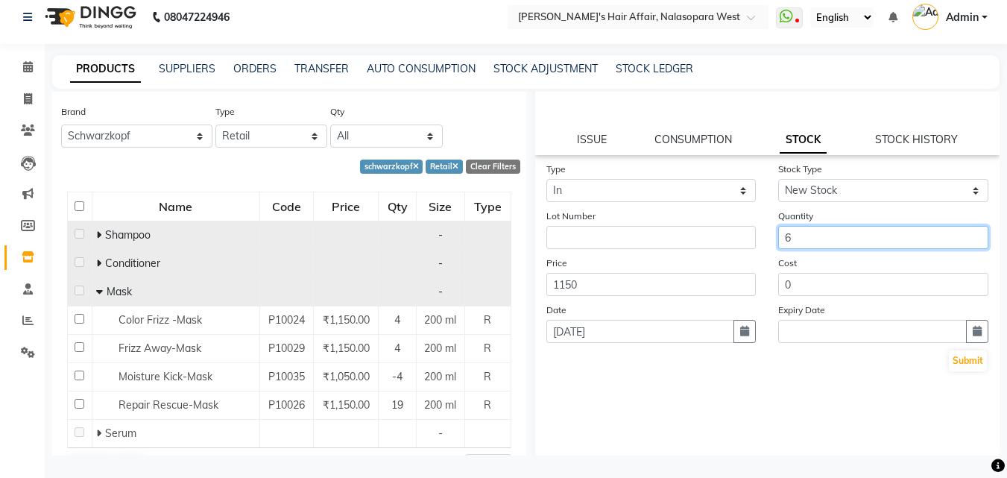
scroll to position [133, 0]
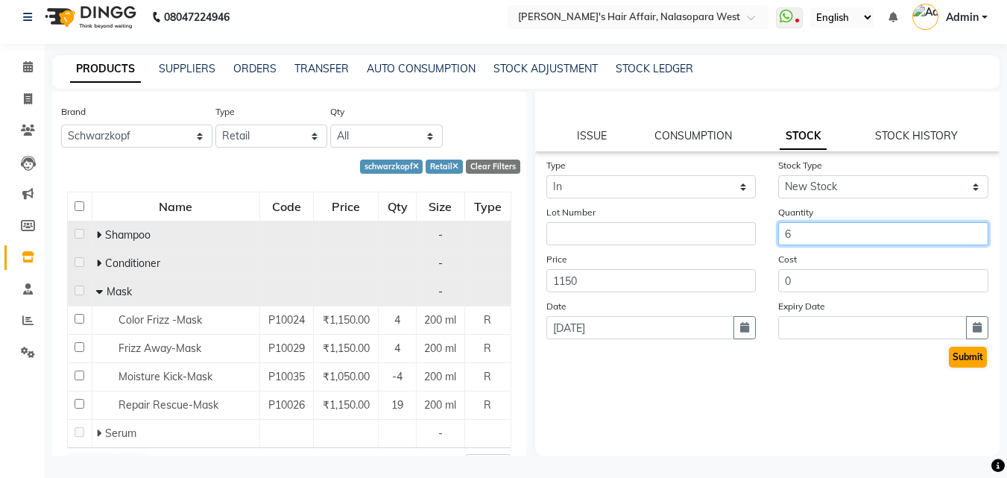
type input "6"
click at [949, 352] on button "Submit" at bounding box center [968, 357] width 38 height 21
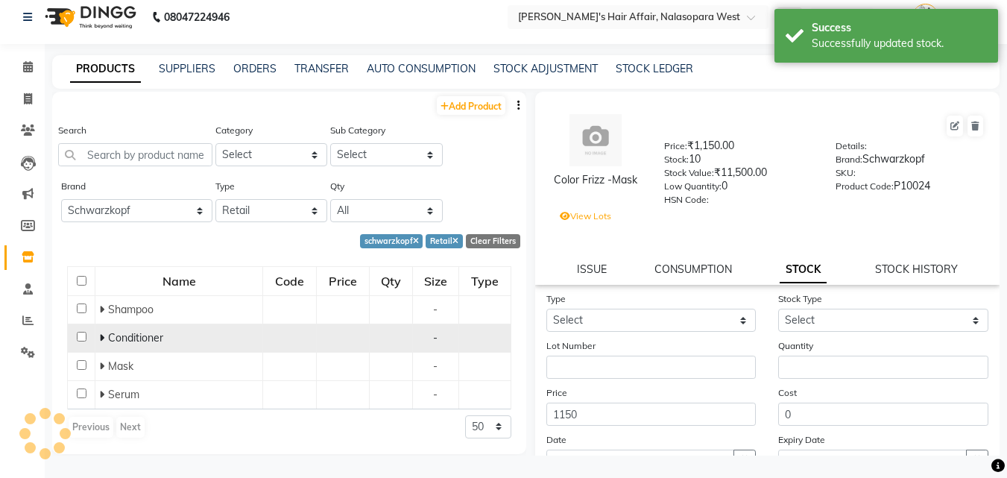
scroll to position [0, 0]
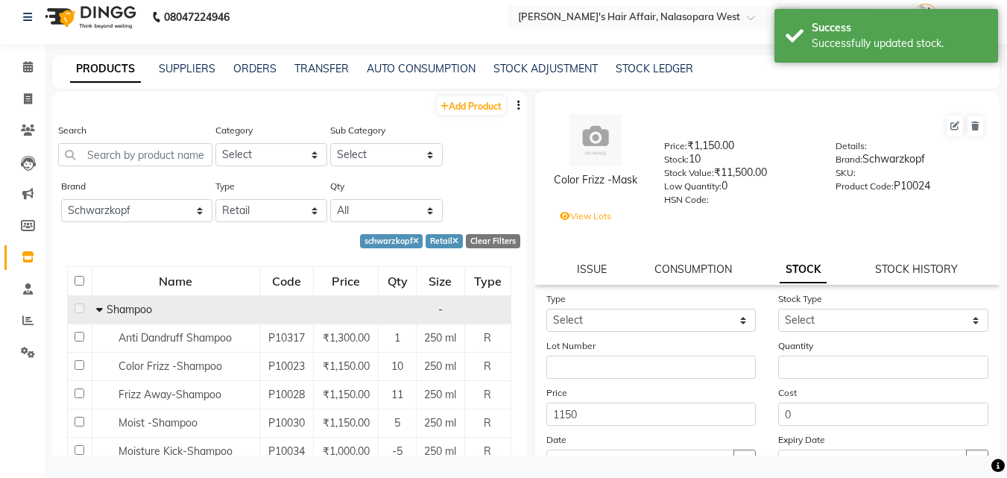
click at [97, 310] on icon at bounding box center [99, 309] width 7 height 10
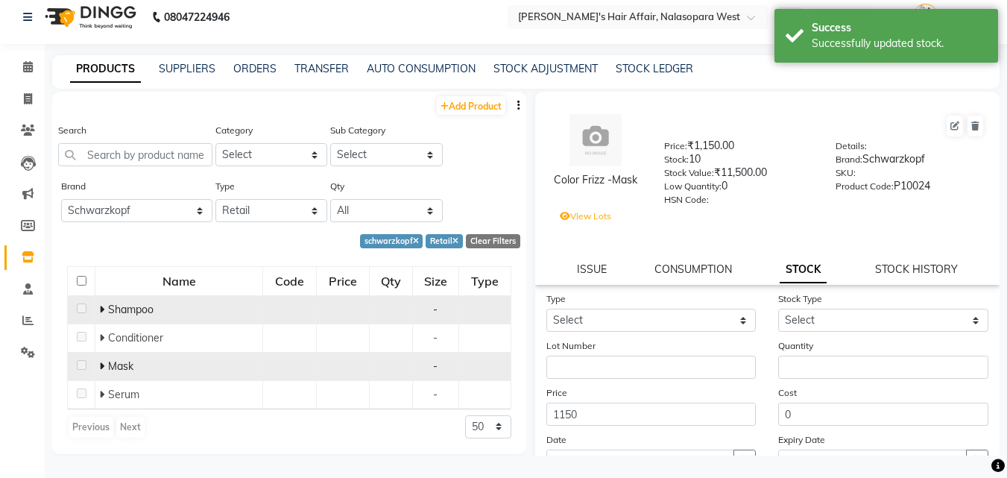
click at [101, 367] on icon at bounding box center [101, 366] width 5 height 10
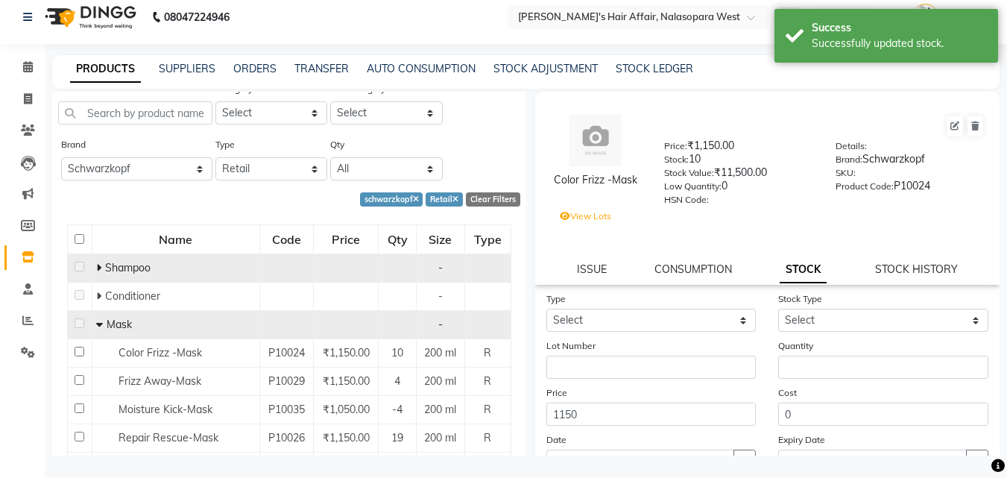
scroll to position [75, 0]
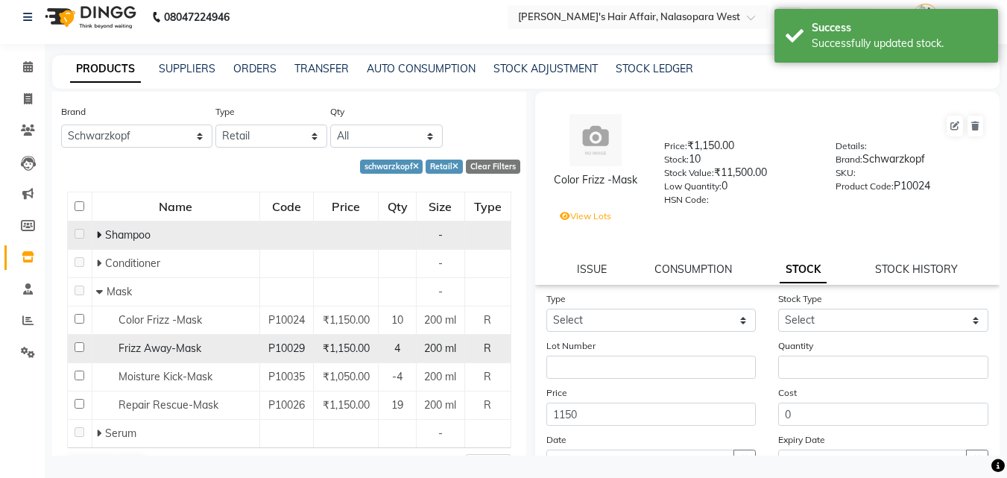
click at [181, 345] on span "Frizz Away-Mask" at bounding box center [160, 348] width 83 height 13
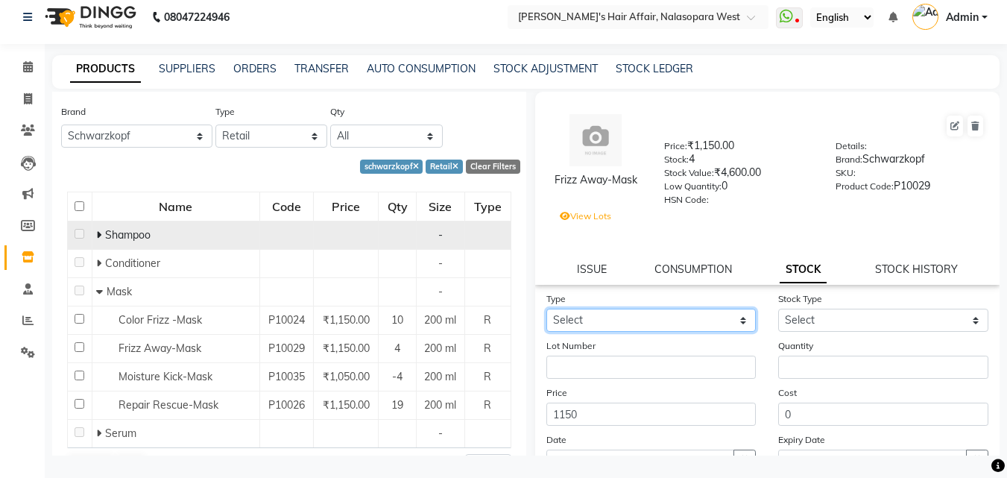
click at [673, 317] on select "Select In Out" at bounding box center [652, 320] width 210 height 23
select select "in"
click at [547, 309] on select "Select In Out" at bounding box center [652, 320] width 210 height 23
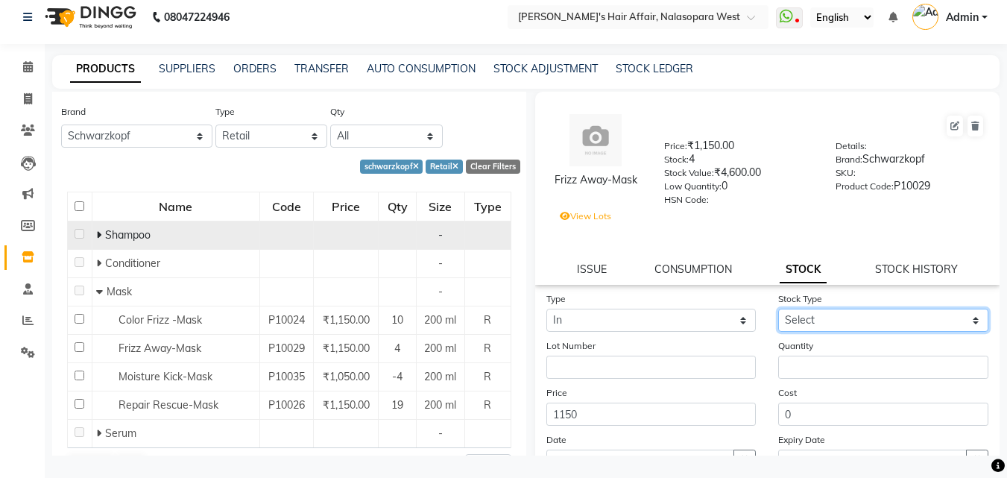
click at [840, 327] on select "Select New Stock Adjustment Return Other" at bounding box center [884, 320] width 210 height 23
select select "new stock"
click at [779, 309] on select "Select New Stock Adjustment Return Other" at bounding box center [884, 320] width 210 height 23
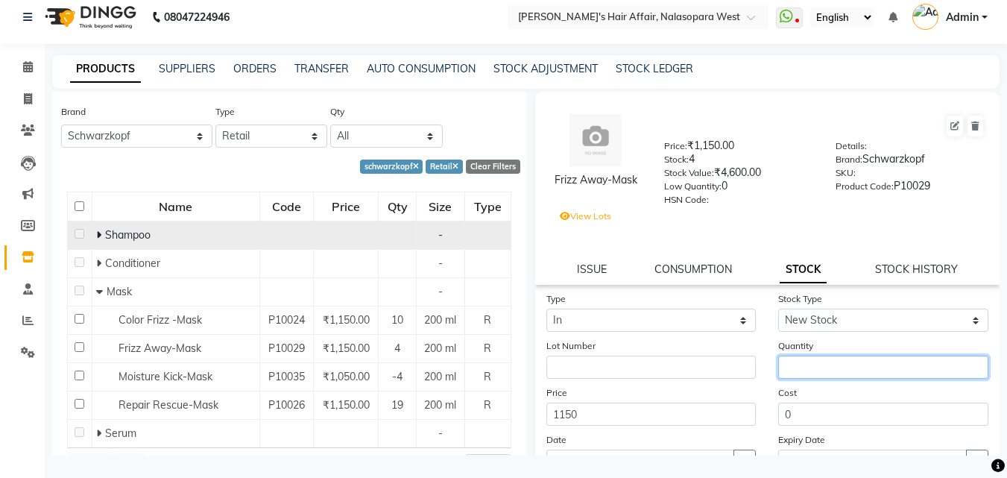
click at [833, 372] on input "number" at bounding box center [884, 367] width 210 height 23
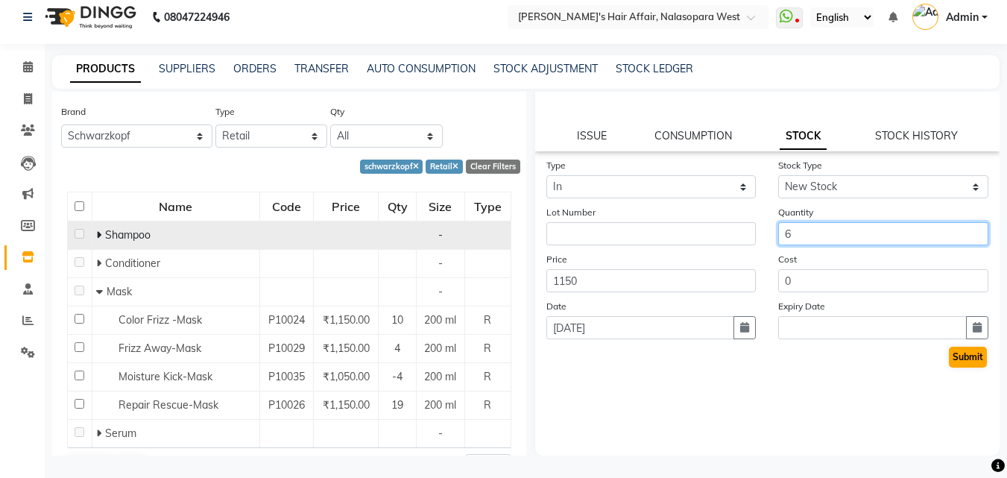
type input "6"
click at [954, 358] on button "Submit" at bounding box center [968, 357] width 38 height 21
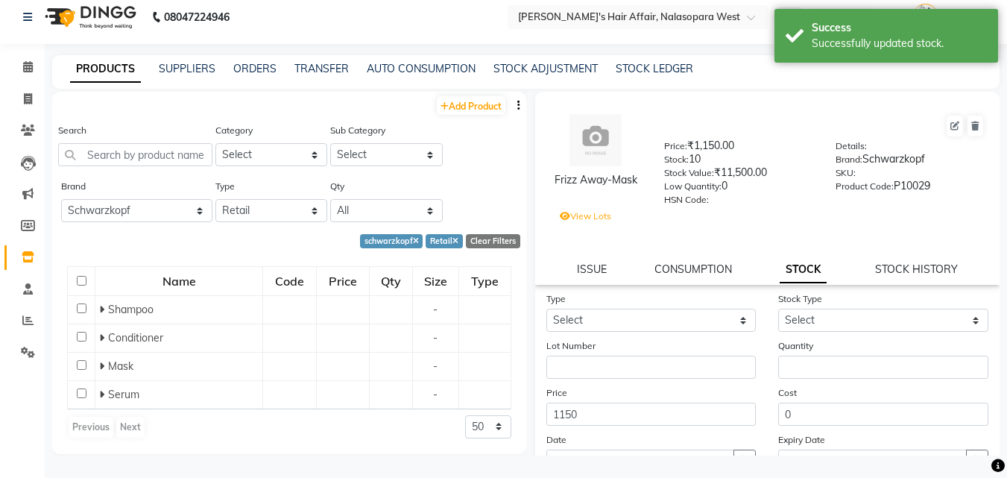
scroll to position [0, 0]
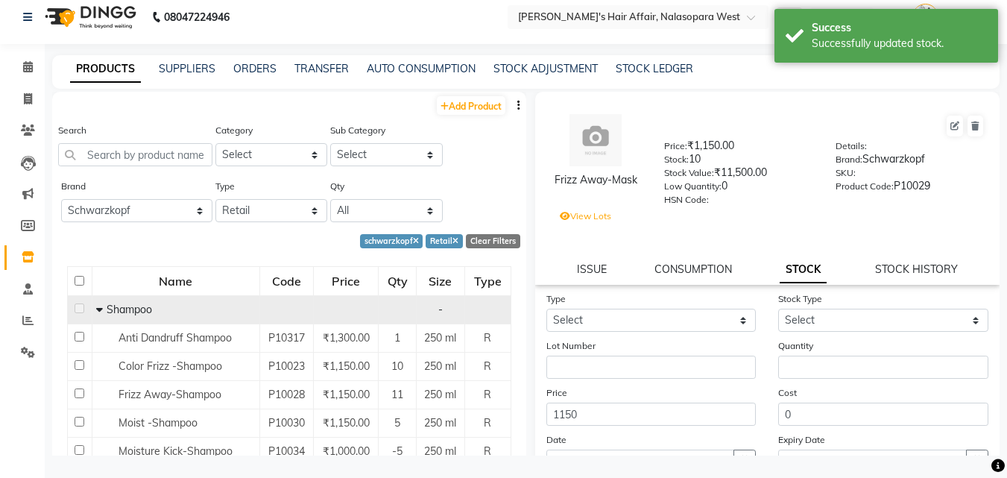
click at [97, 309] on icon at bounding box center [99, 309] width 7 height 10
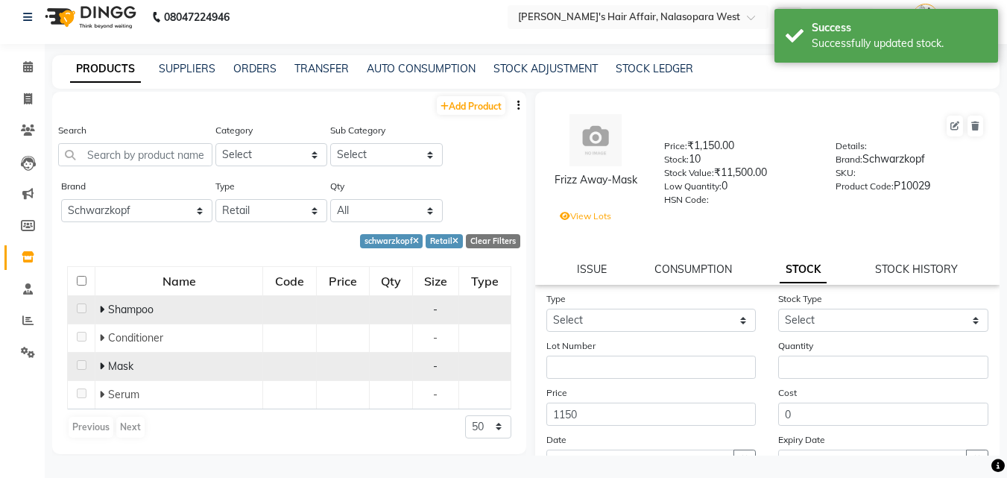
click at [105, 364] on span at bounding box center [103, 365] width 9 height 13
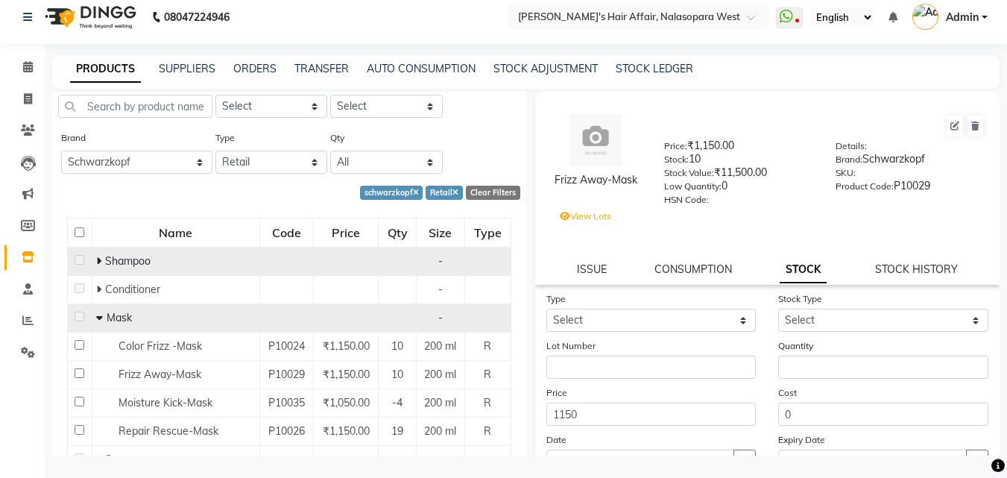
scroll to position [75, 0]
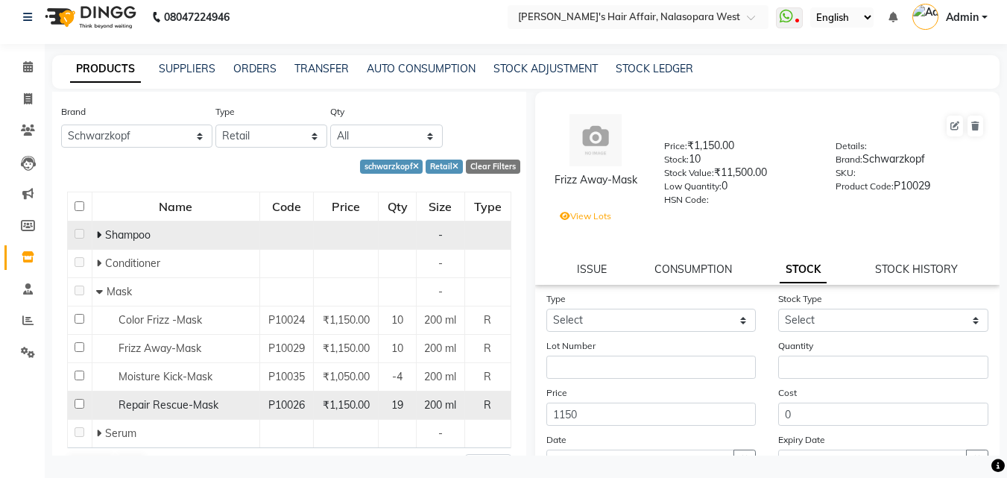
click at [145, 399] on span "Repair Rescue-Mask" at bounding box center [169, 404] width 100 height 13
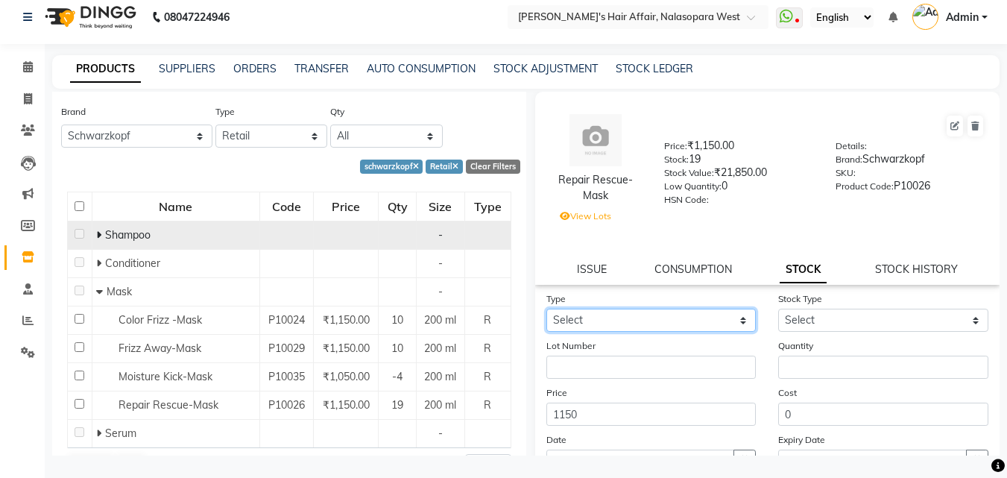
click at [709, 319] on select "Select In Out" at bounding box center [652, 320] width 210 height 23
select select "in"
click at [547, 309] on select "Select In Out" at bounding box center [652, 320] width 210 height 23
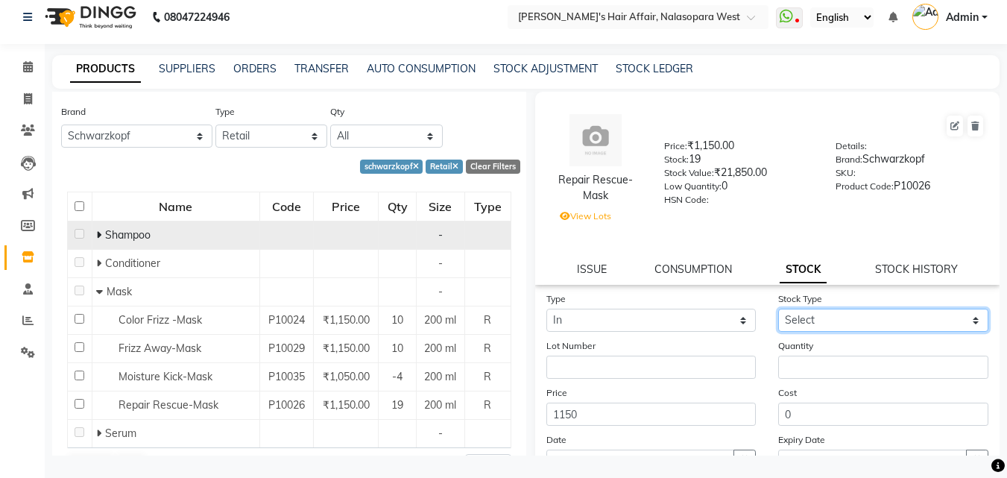
click at [820, 312] on select "Select New Stock Adjustment Return Other" at bounding box center [884, 320] width 210 height 23
select select "new stock"
click at [779, 309] on select "Select New Stock Adjustment Return Other" at bounding box center [884, 320] width 210 height 23
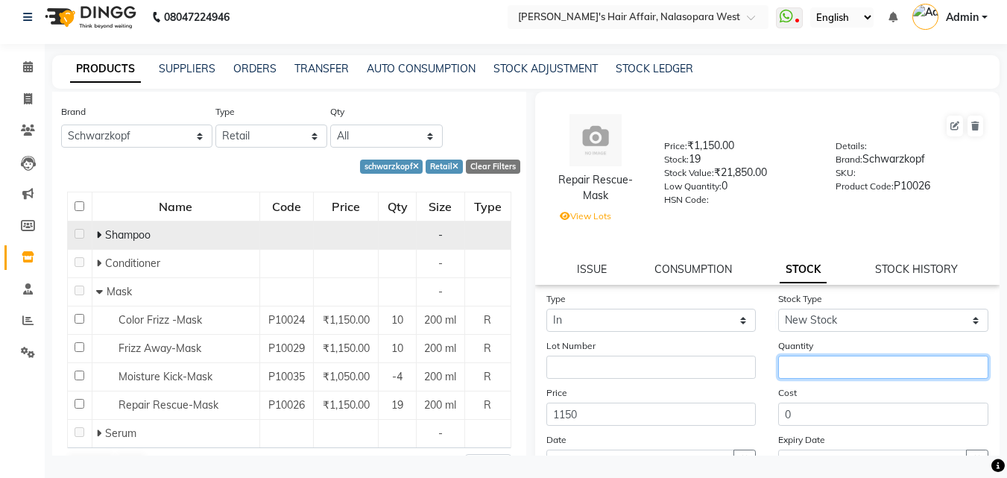
click at [834, 365] on input "number" at bounding box center [884, 367] width 210 height 23
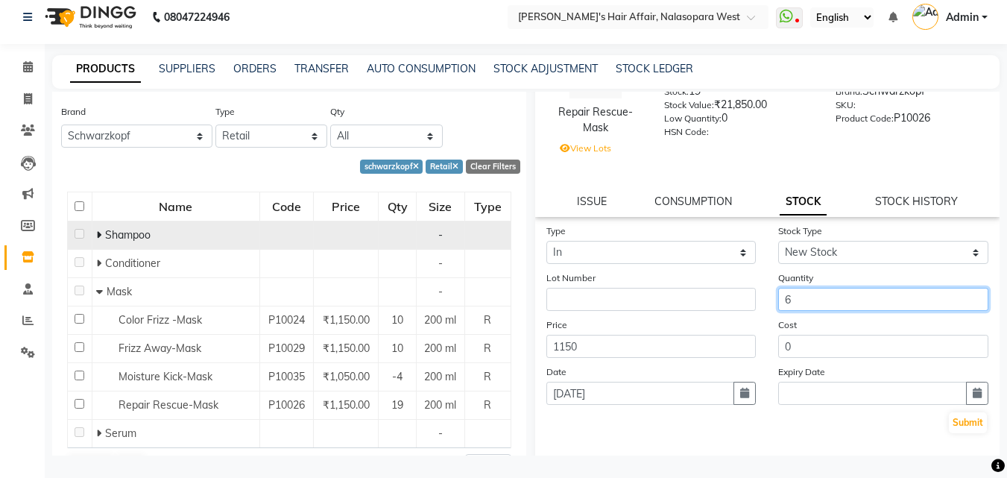
scroll to position [133, 0]
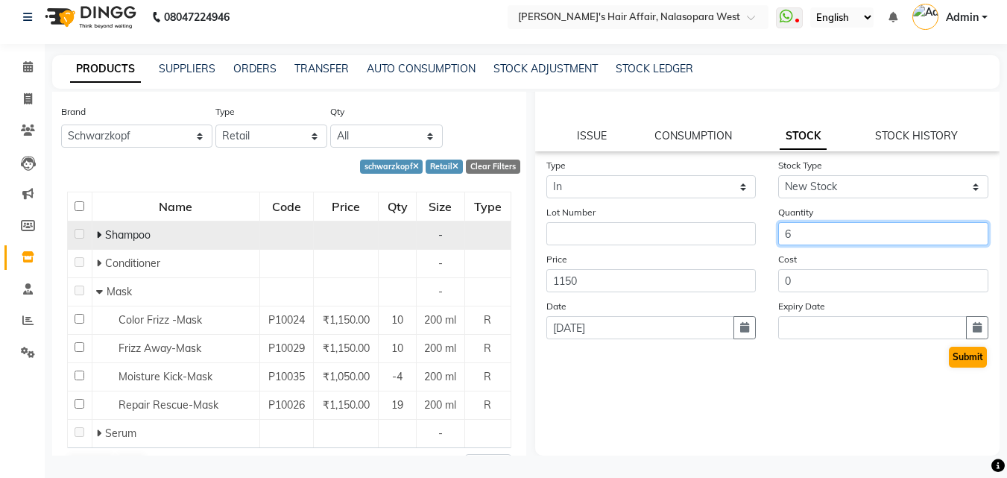
type input "6"
click at [962, 354] on button "Submit" at bounding box center [968, 357] width 38 height 21
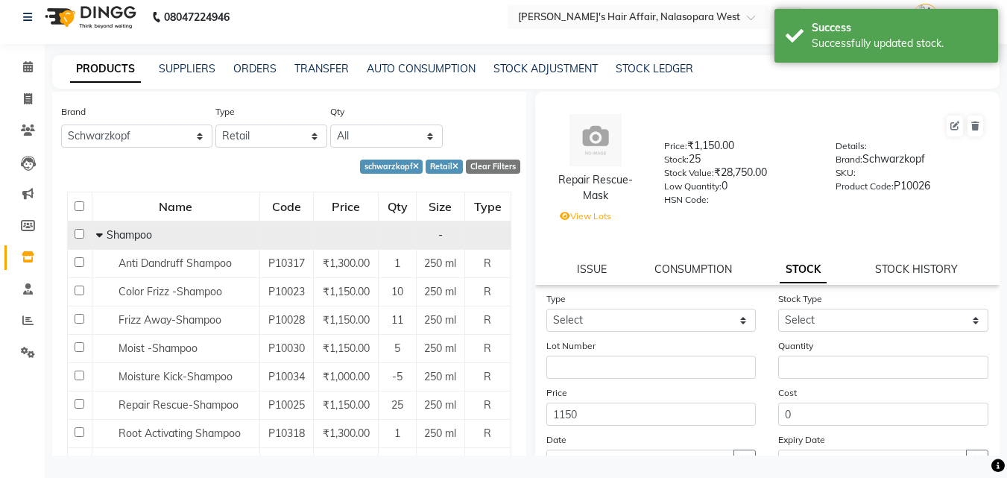
scroll to position [0, 0]
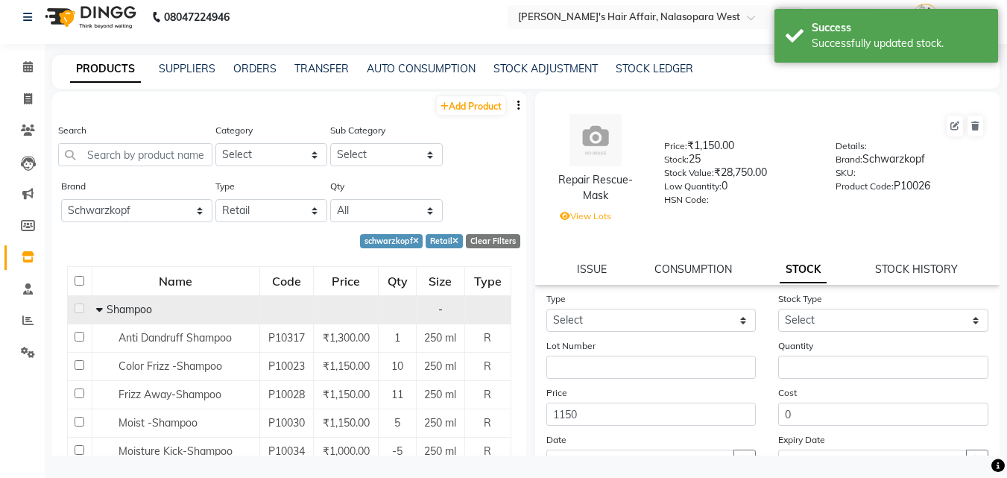
click at [96, 306] on icon at bounding box center [99, 309] width 7 height 10
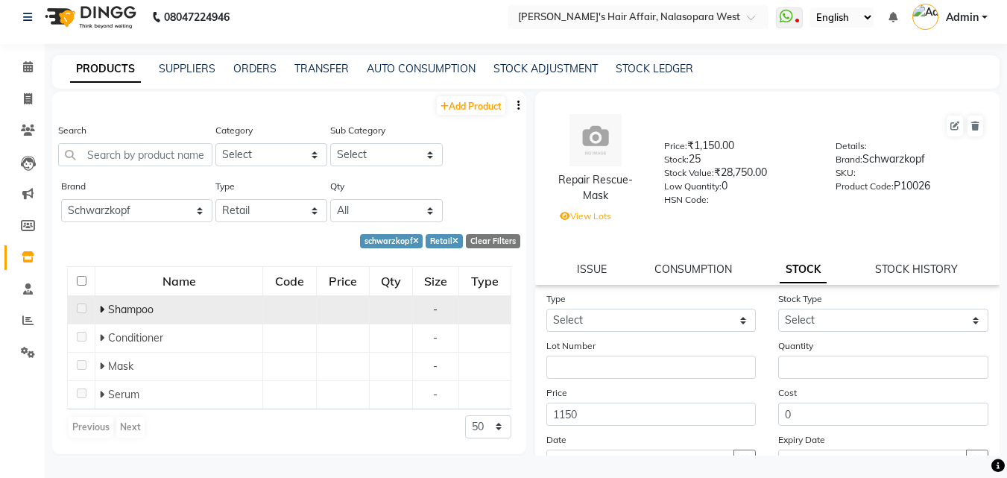
click at [128, 429] on div "Previous Next" at bounding box center [106, 427] width 79 height 24
click at [134, 428] on div "Previous Next" at bounding box center [106, 427] width 79 height 24
click at [209, 436] on div "Previous Next 50 100 500" at bounding box center [289, 427] width 444 height 24
click at [496, 421] on select "50 100 500" at bounding box center [488, 426] width 46 height 23
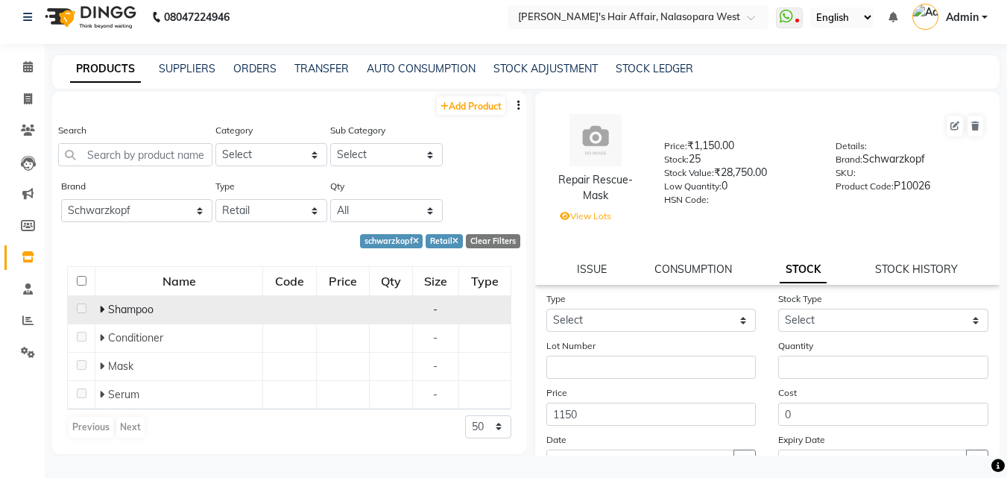
click at [398, 429] on div "Previous Next 50 100 500" at bounding box center [289, 427] width 444 height 24
click at [125, 424] on div "Previous Next" at bounding box center [106, 427] width 79 height 24
click at [126, 424] on div "Previous Next" at bounding box center [106, 427] width 79 height 24
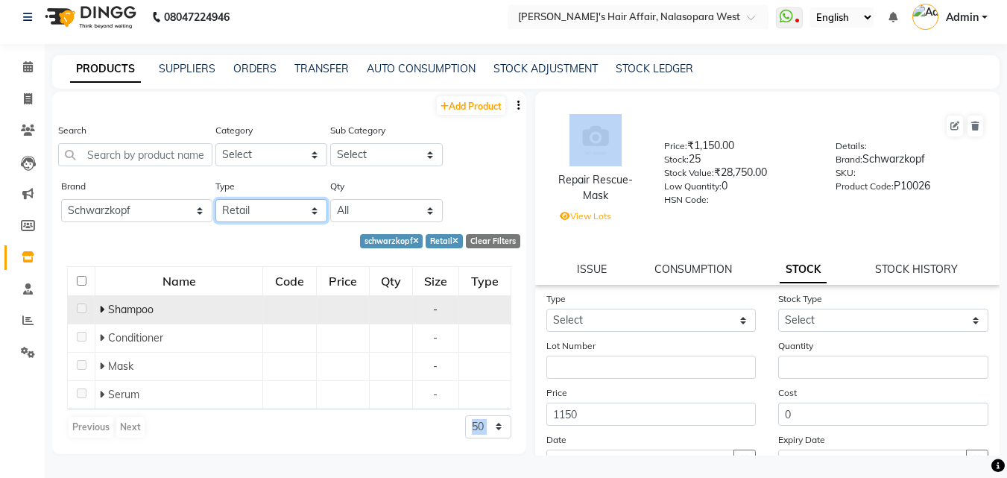
click at [296, 215] on select "Select Both Retail Consumable" at bounding box center [272, 210] width 113 height 23
select select "C"
click at [216, 199] on select "Select Both Retail Consumable" at bounding box center [272, 210] width 113 height 23
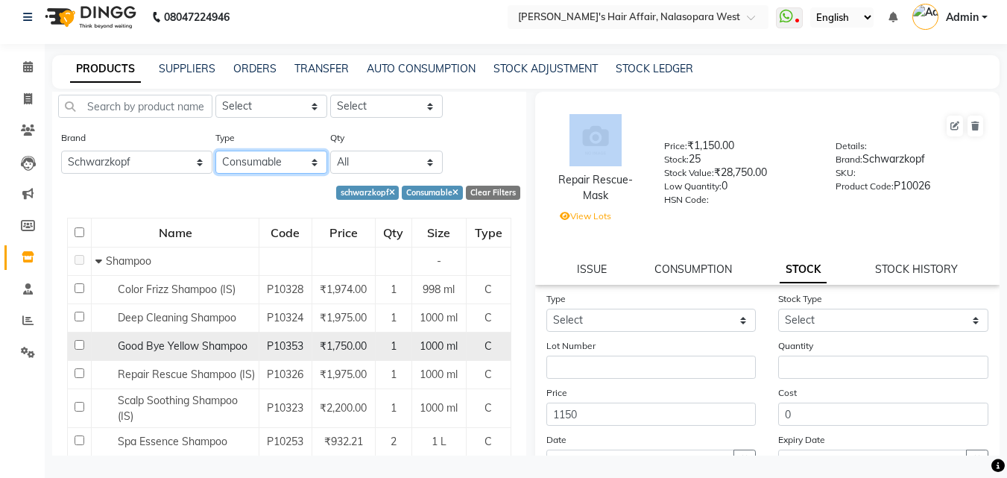
scroll to position [75, 0]
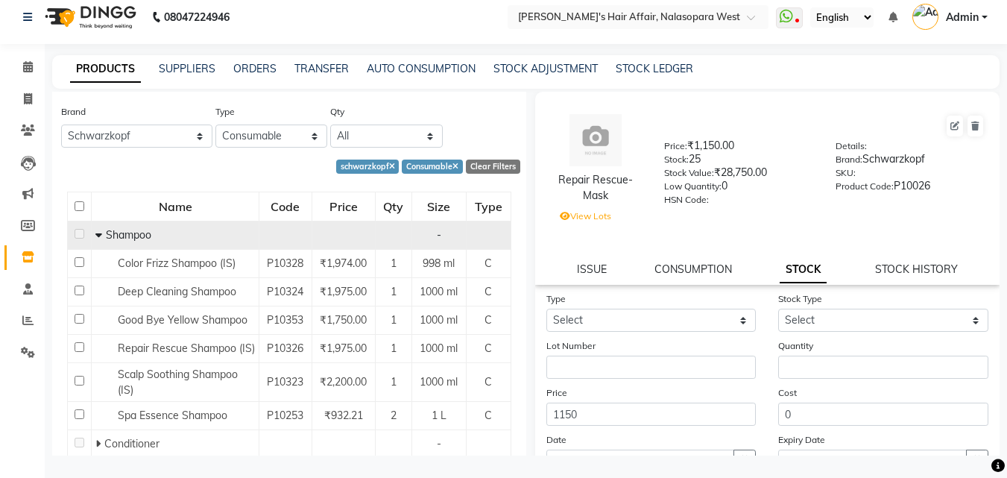
click at [97, 233] on icon at bounding box center [98, 235] width 7 height 10
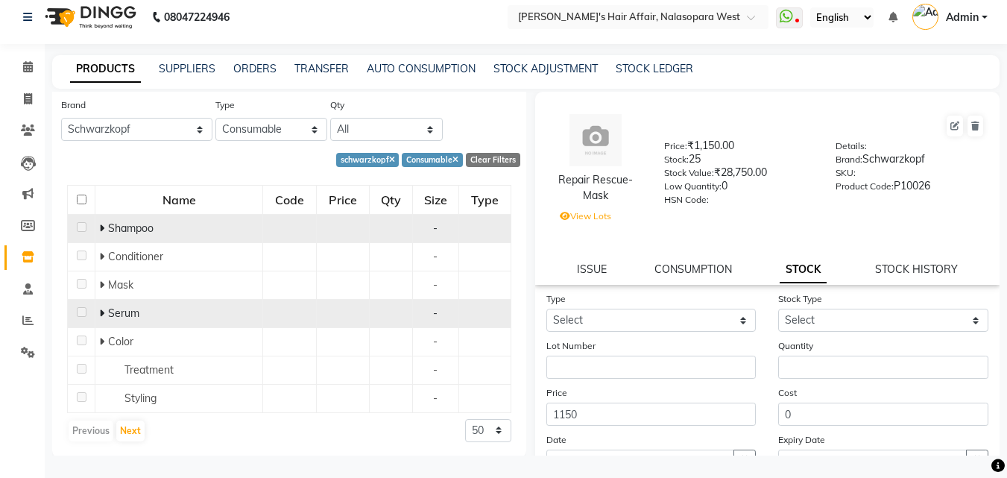
scroll to position [84, 0]
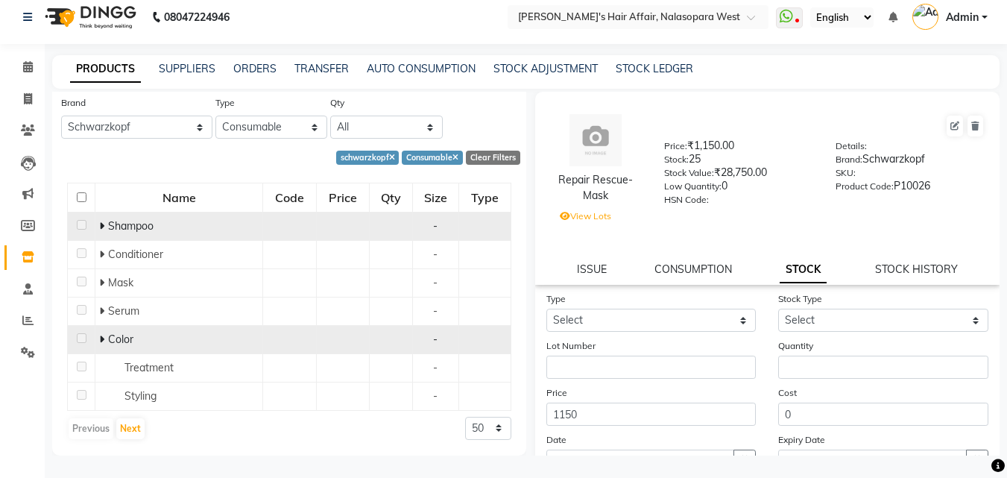
click at [103, 335] on icon at bounding box center [101, 339] width 5 height 10
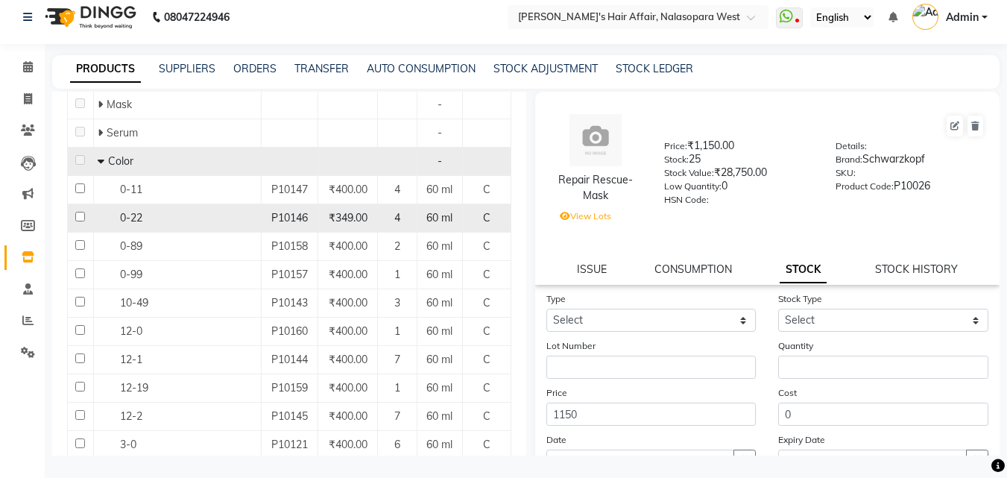
scroll to position [262, 0]
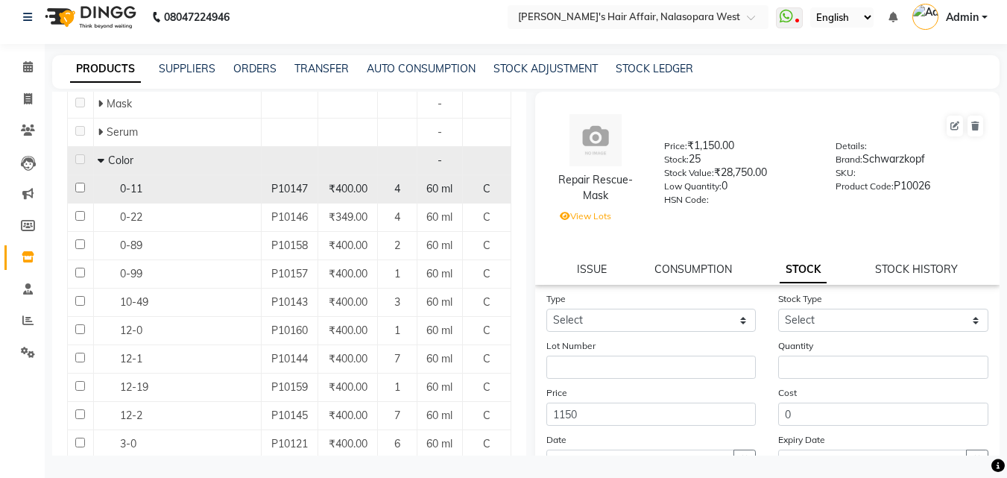
click at [125, 195] on div "0-11" at bounding box center [178, 189] width 160 height 16
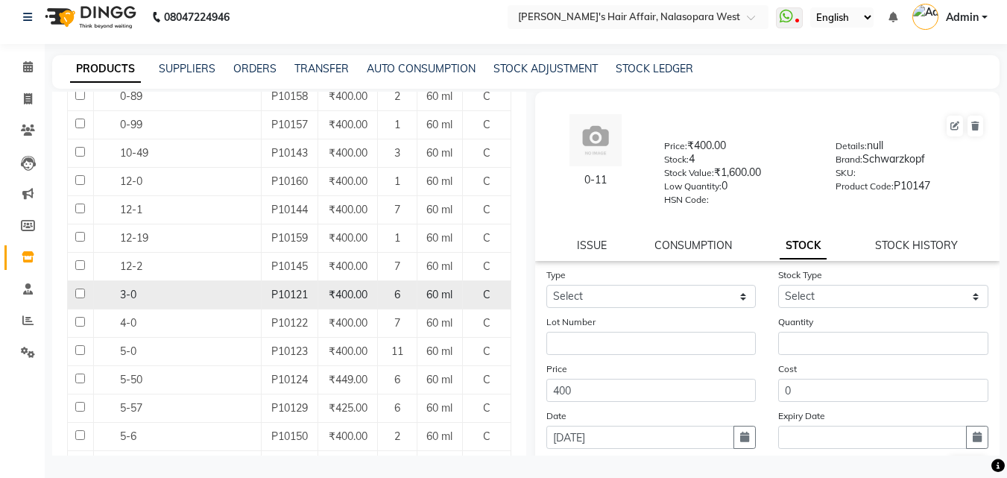
scroll to position [486, 0]
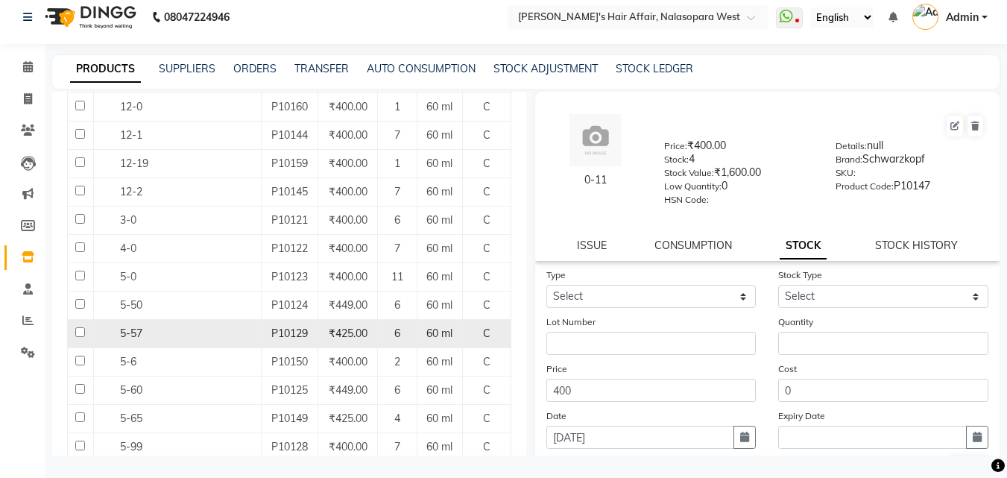
click at [127, 327] on span "5-57" at bounding box center [131, 333] width 22 height 13
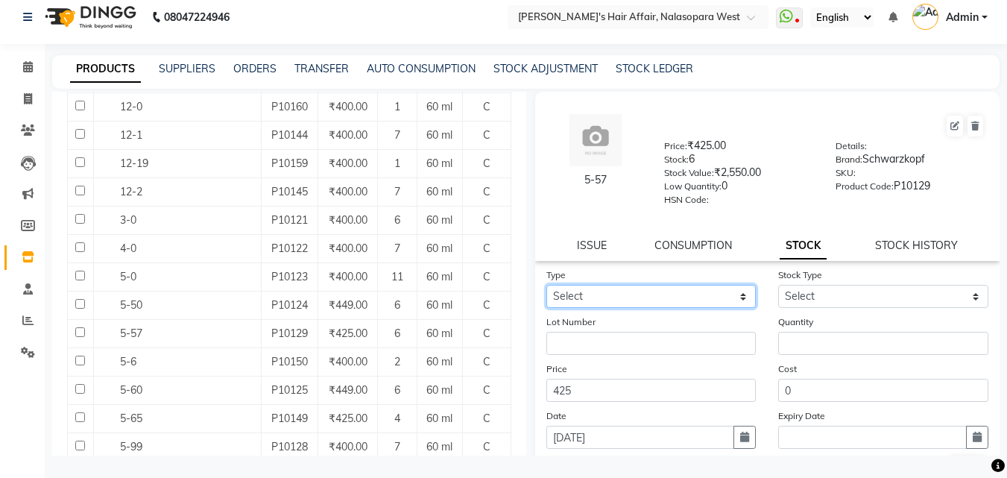
drag, startPoint x: 619, startPoint y: 295, endPoint x: 584, endPoint y: 287, distance: 35.8
click at [584, 287] on select "Select In Out" at bounding box center [652, 296] width 210 height 23
select select "out"
click at [547, 285] on select "Select In Out" at bounding box center [652, 296] width 210 height 23
select select
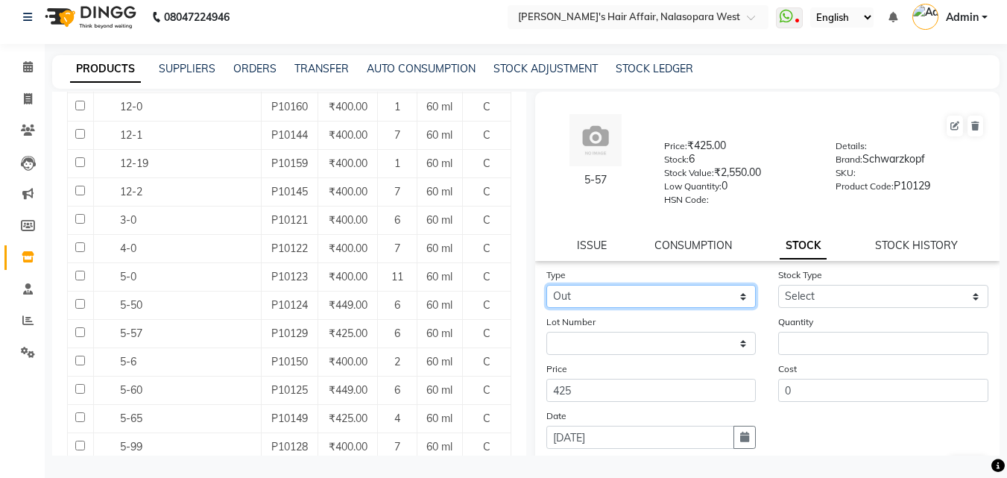
drag, startPoint x: 585, startPoint y: 289, endPoint x: 586, endPoint y: 299, distance: 9.7
click at [585, 289] on select "Select In Out" at bounding box center [652, 296] width 210 height 23
select select "in"
click at [547, 285] on select "Select In Out" at bounding box center [652, 296] width 210 height 23
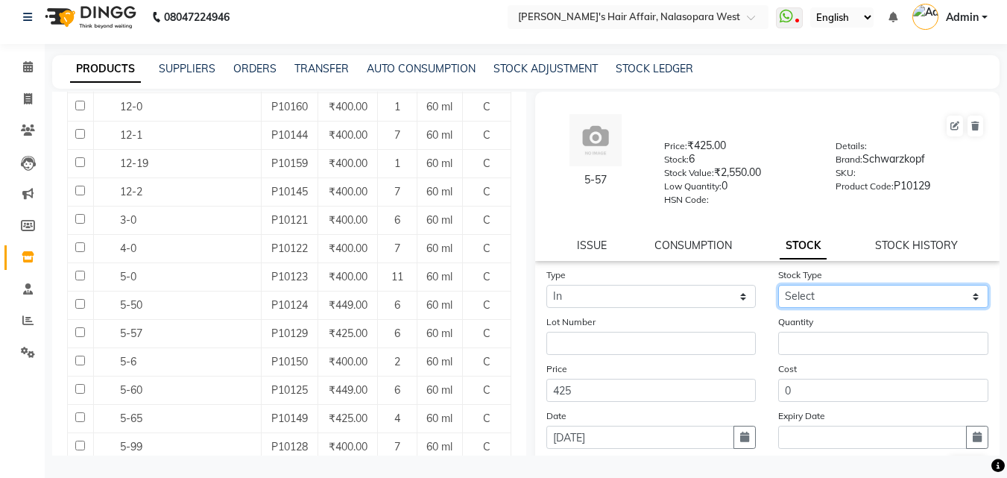
click at [807, 302] on select "Select New Stock Adjustment Return Other" at bounding box center [884, 296] width 210 height 23
select select "new stock"
click at [779, 285] on select "Select New Stock Adjustment Return Other" at bounding box center [884, 296] width 210 height 23
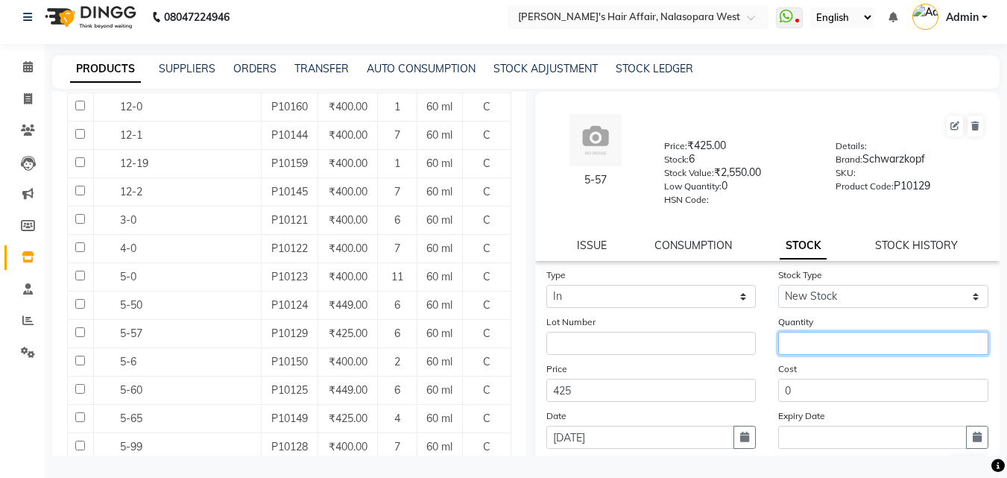
click at [814, 342] on input "number" at bounding box center [884, 343] width 210 height 23
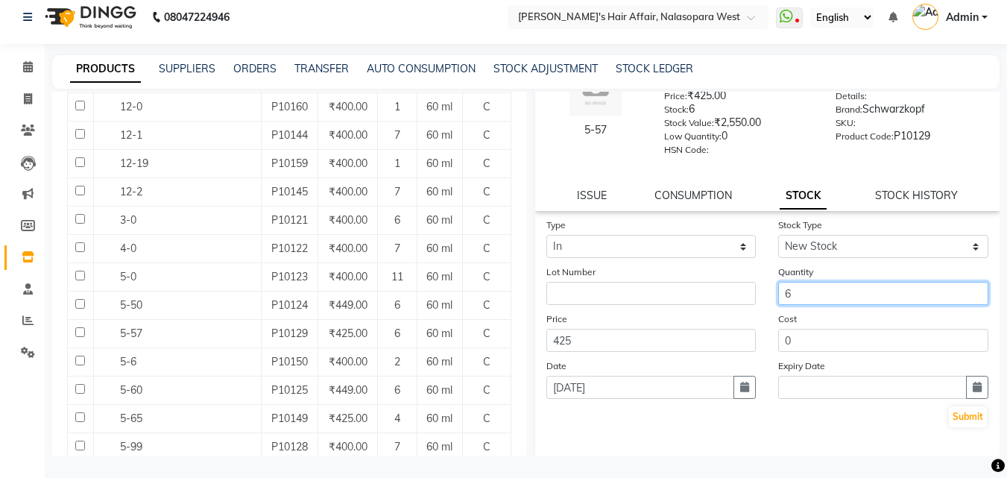
scroll to position [110, 0]
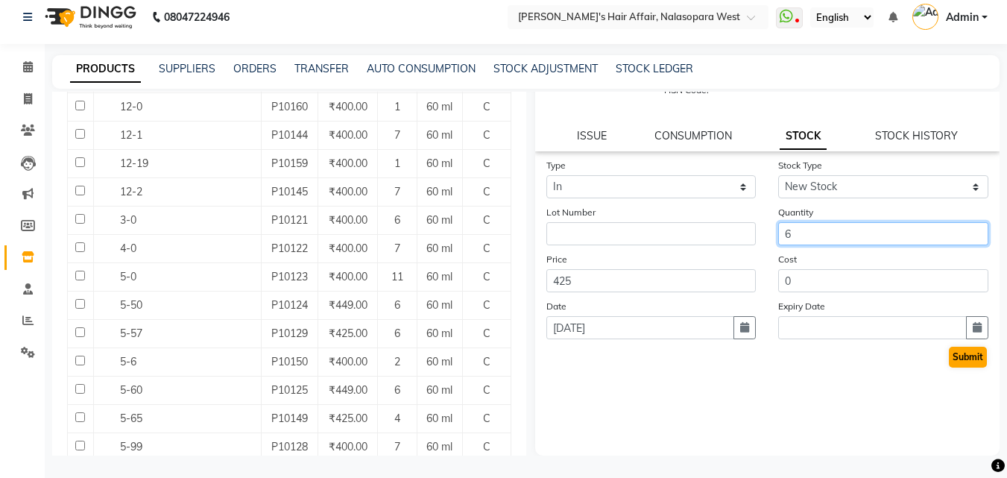
type input "6"
click at [954, 357] on button "Submit" at bounding box center [968, 357] width 38 height 21
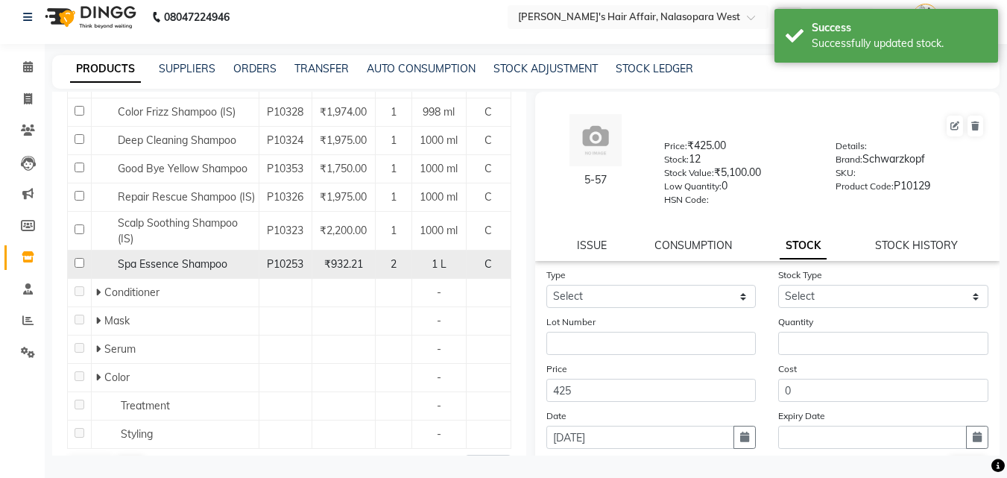
scroll to position [189, 0]
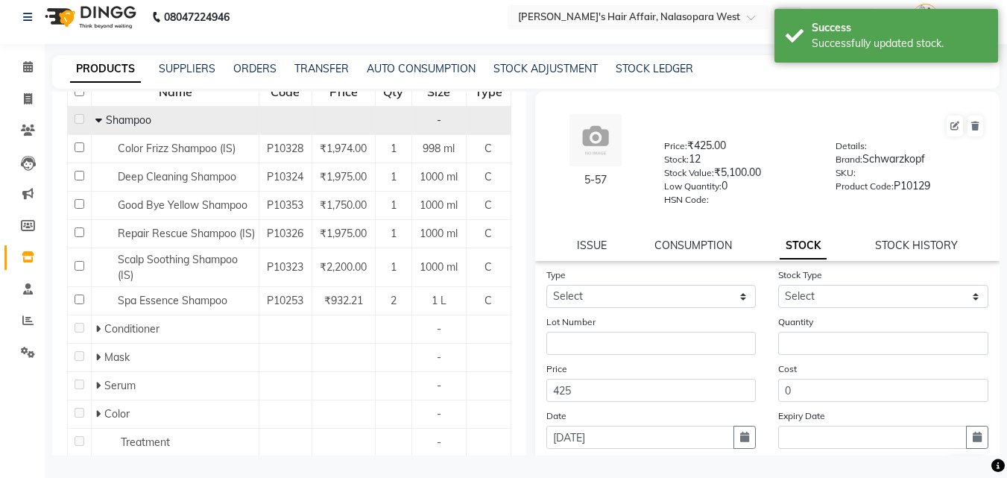
click at [95, 122] on icon at bounding box center [98, 120] width 7 height 10
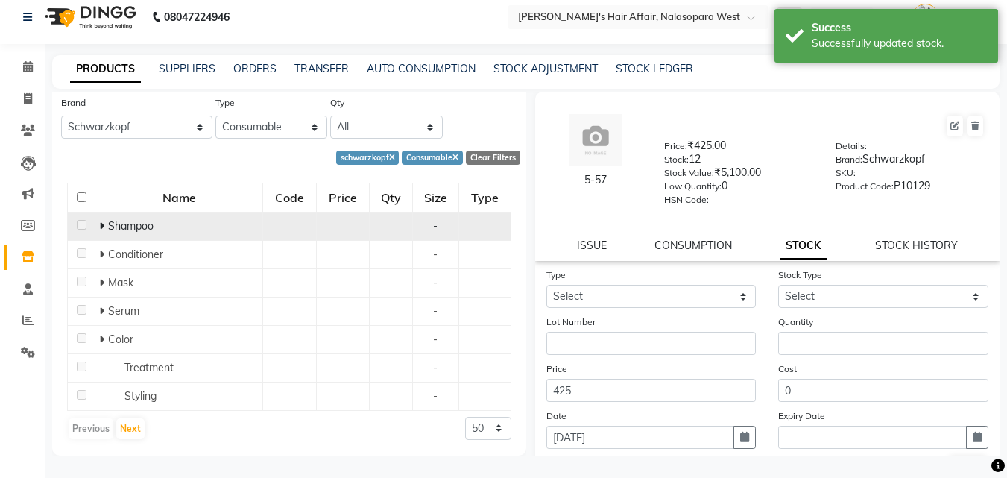
scroll to position [84, 0]
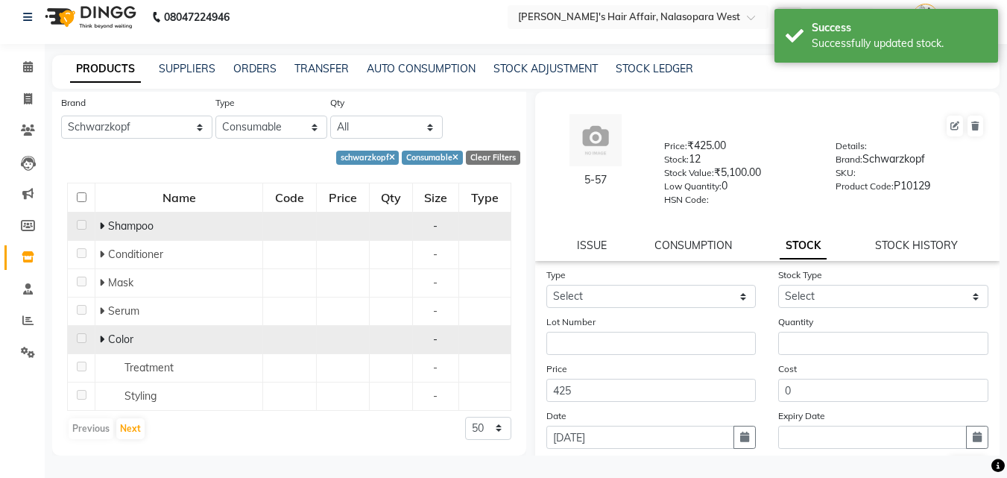
click at [102, 337] on icon at bounding box center [101, 339] width 5 height 10
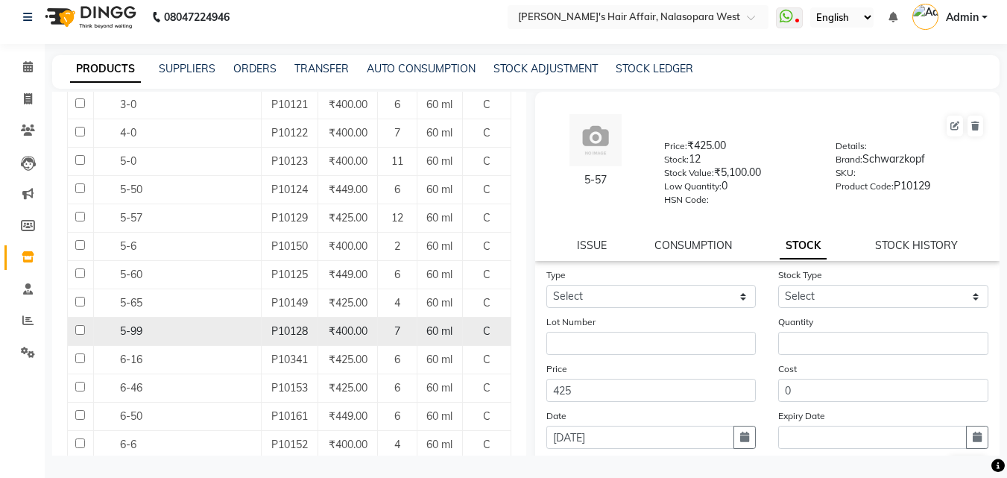
scroll to position [637, 0]
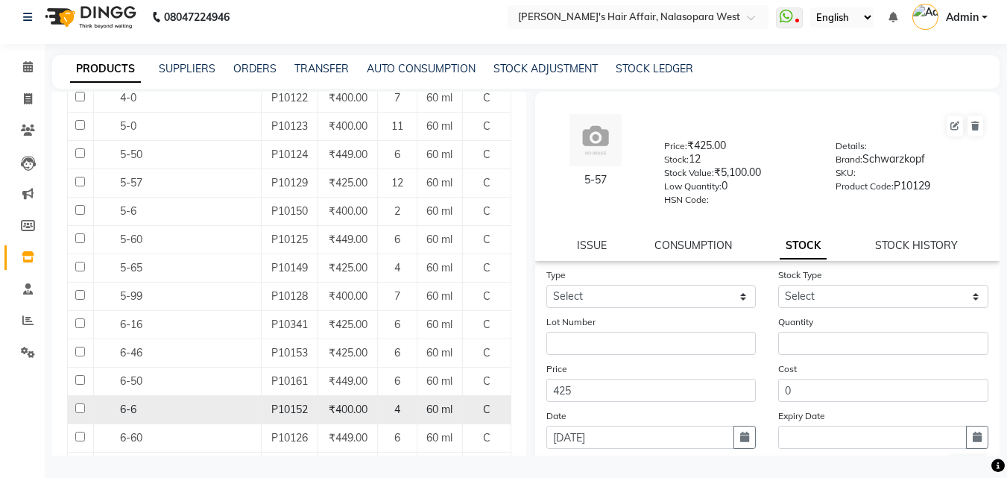
click at [124, 411] on span "6-6" at bounding box center [128, 409] width 16 height 13
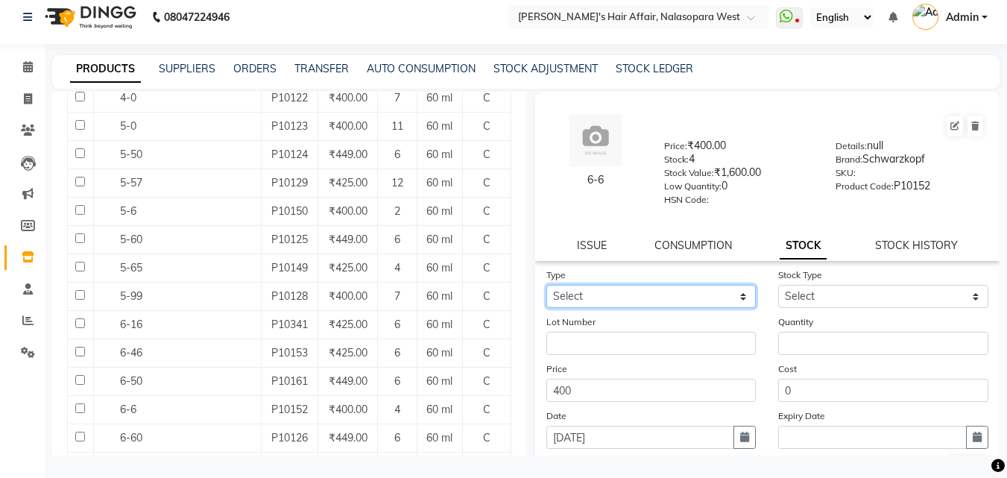
click at [582, 294] on select "Select In Out" at bounding box center [652, 296] width 210 height 23
select select "in"
click at [547, 285] on select "Select In Out" at bounding box center [652, 296] width 210 height 23
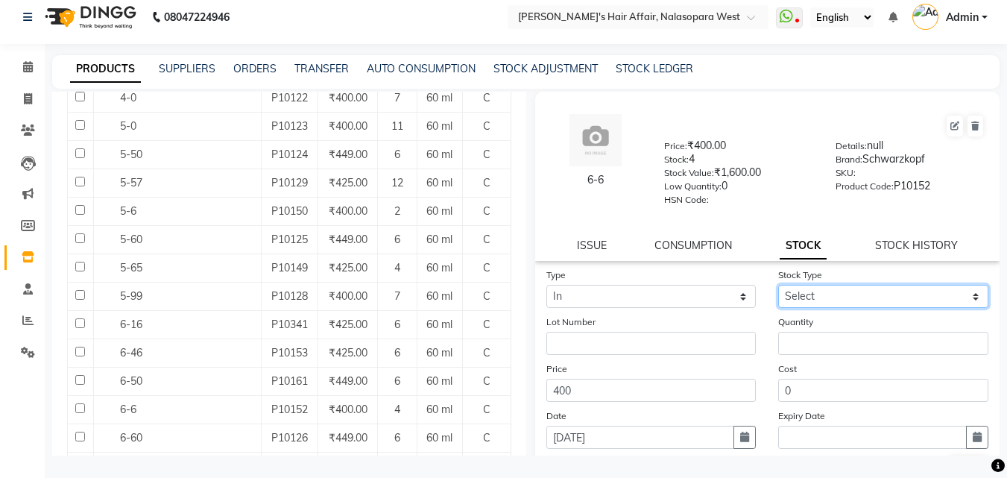
click at [787, 296] on select "Select New Stock Adjustment Return Other" at bounding box center [884, 296] width 210 height 23
select select "new stock"
click at [779, 285] on select "Select New Stock Adjustment Return Other" at bounding box center [884, 296] width 210 height 23
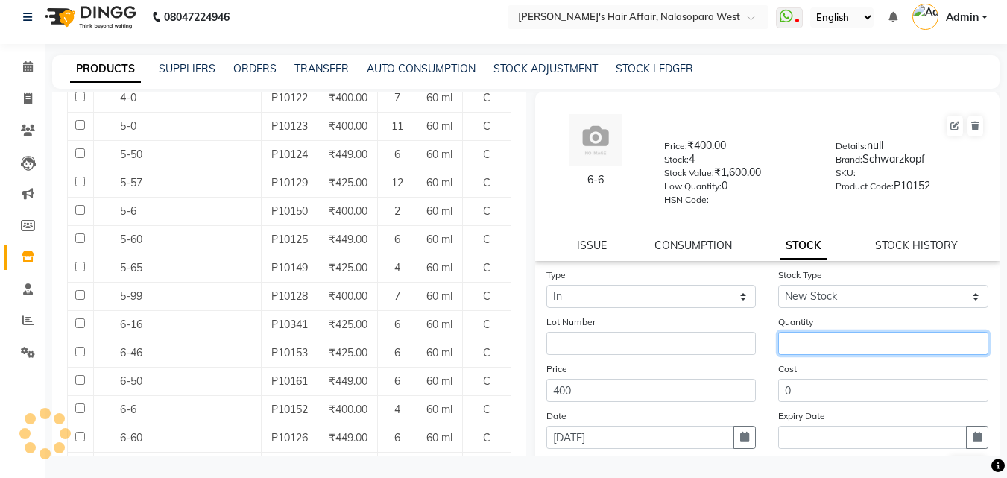
click at [812, 339] on input "number" at bounding box center [884, 343] width 210 height 23
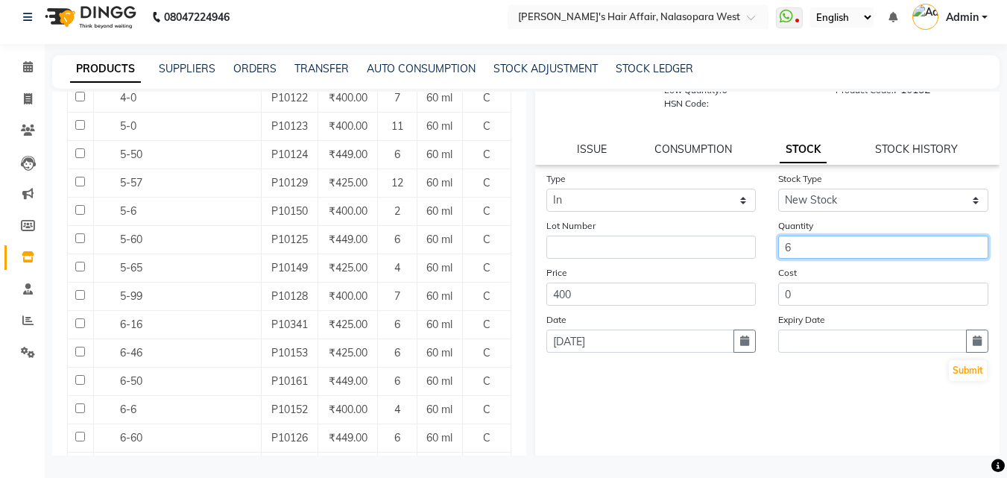
scroll to position [110, 0]
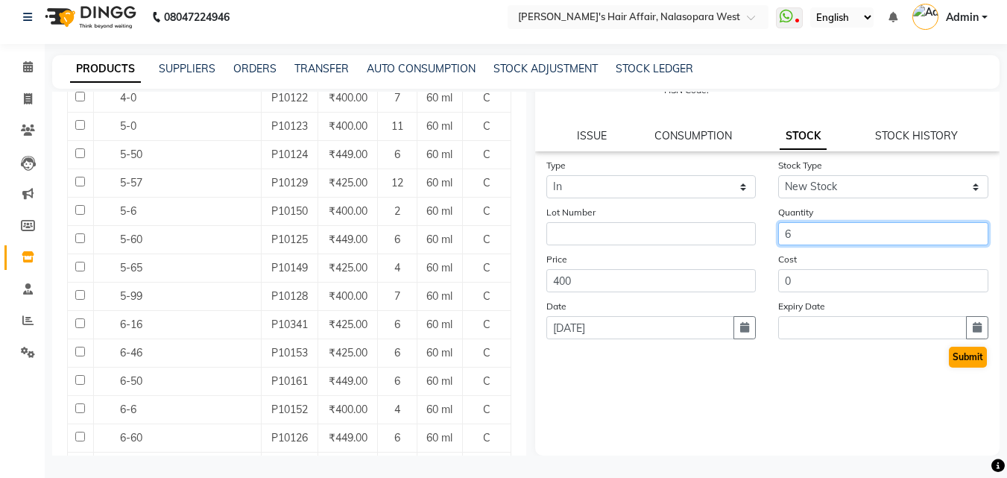
type input "6"
click at [963, 354] on button "Submit" at bounding box center [968, 357] width 38 height 21
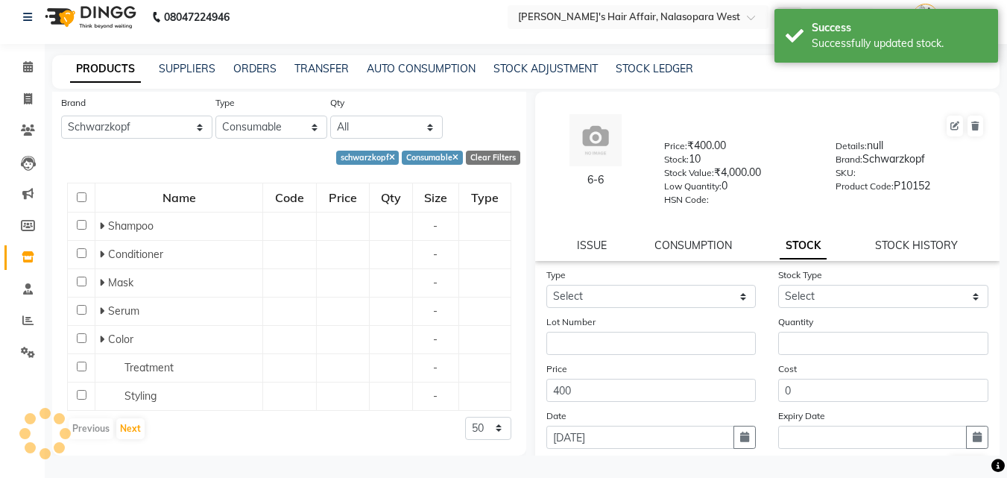
scroll to position [264, 0]
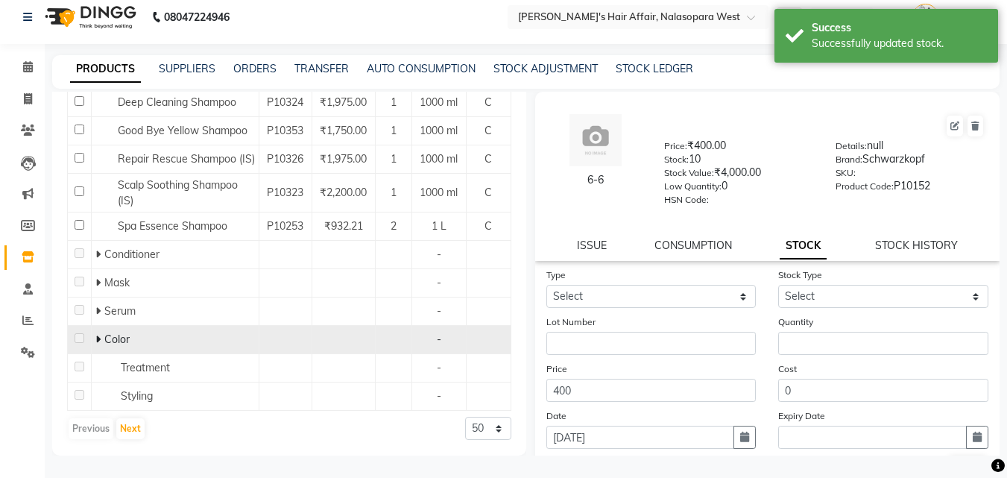
click at [97, 339] on icon at bounding box center [97, 339] width 5 height 10
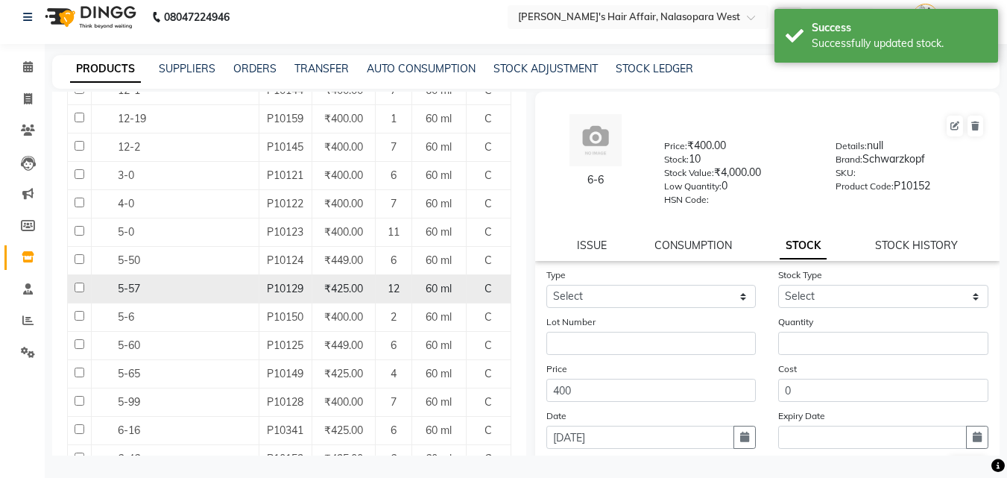
scroll to position [786, 0]
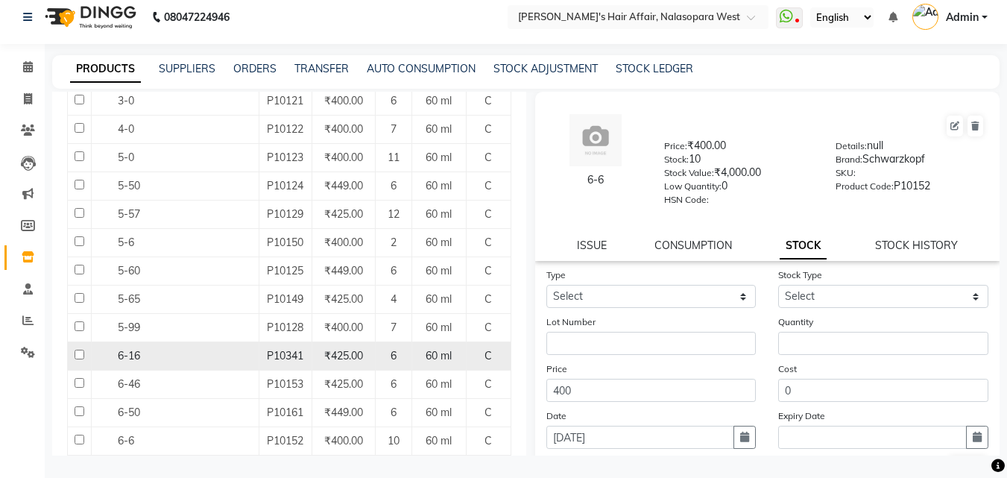
click at [130, 356] on span "6-16" at bounding box center [129, 355] width 22 height 13
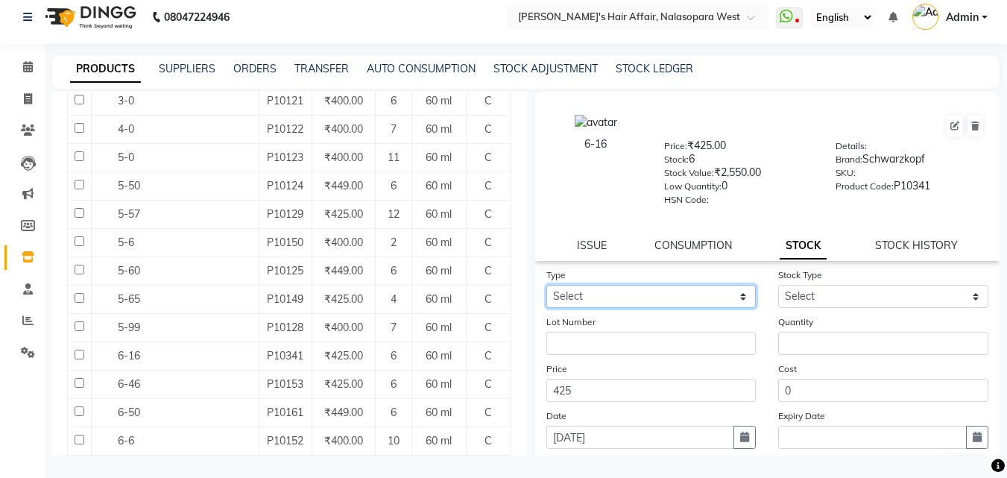
click at [690, 297] on select "Select In Out" at bounding box center [652, 296] width 210 height 23
select select "in"
click at [547, 285] on select "Select In Out" at bounding box center [652, 296] width 210 height 23
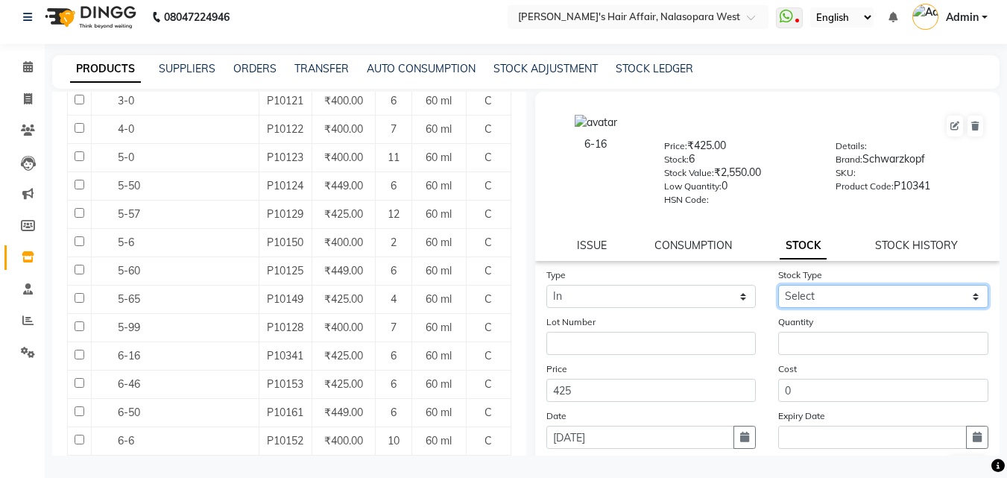
drag, startPoint x: 877, startPoint y: 294, endPoint x: 831, endPoint y: 307, distance: 47.4
click at [878, 294] on select "Select New Stock Adjustment Return Other" at bounding box center [884, 296] width 210 height 23
select select "new stock"
click at [779, 285] on select "Select New Stock Adjustment Return Other" at bounding box center [884, 296] width 210 height 23
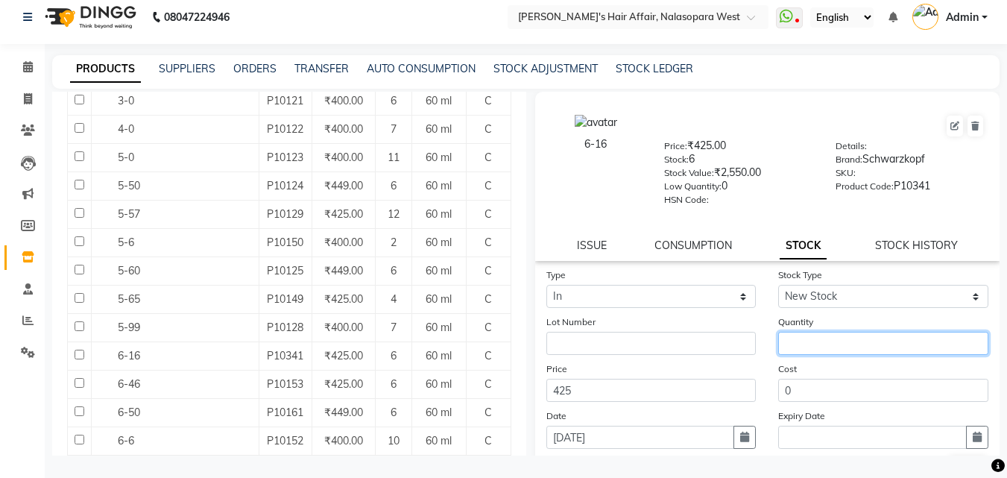
click at [822, 347] on input "number" at bounding box center [884, 343] width 210 height 23
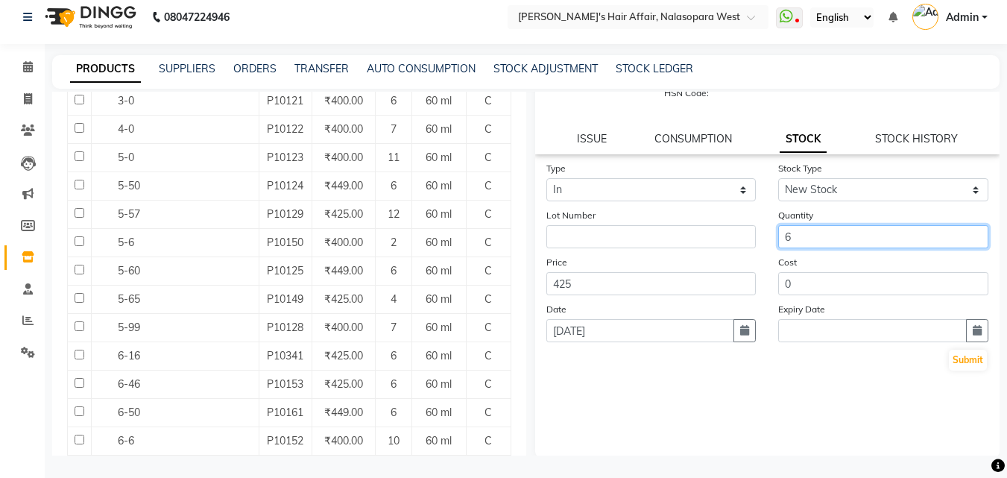
scroll to position [110, 0]
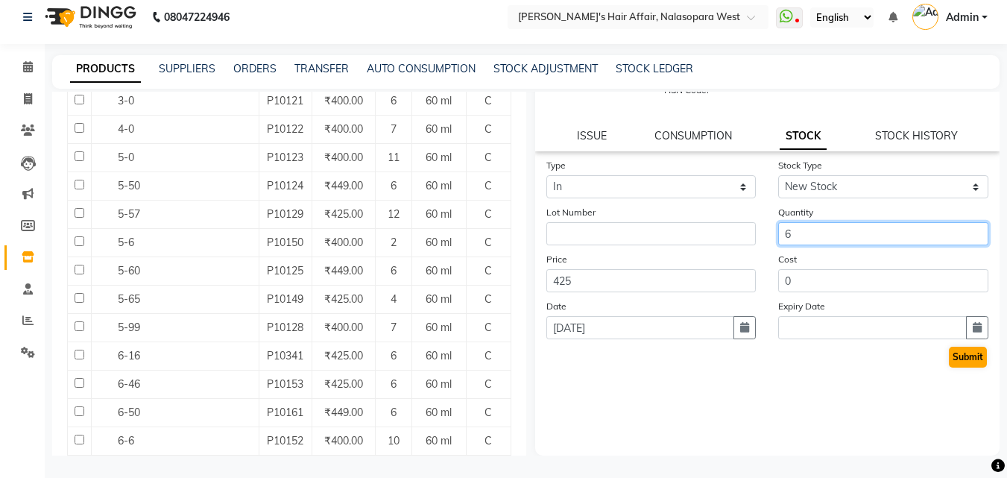
type input "6"
click at [970, 361] on button "Submit" at bounding box center [968, 357] width 38 height 21
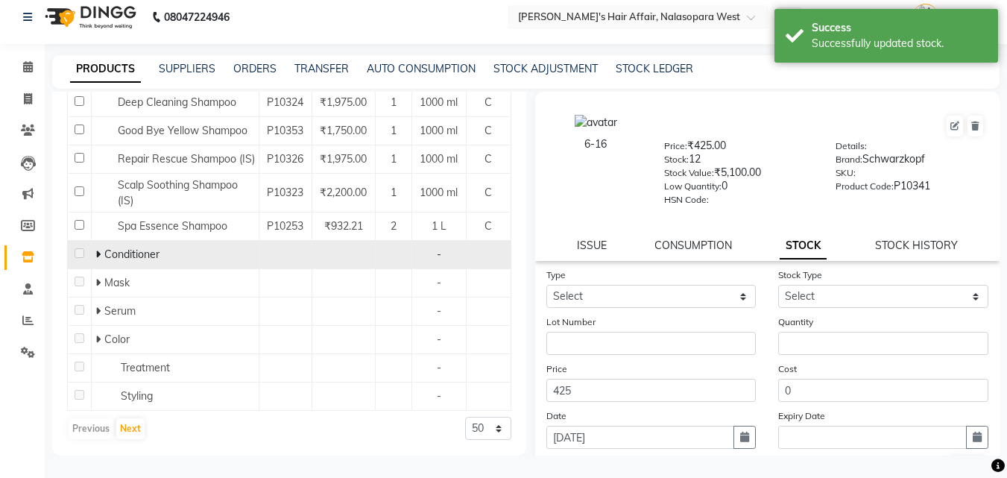
scroll to position [264, 0]
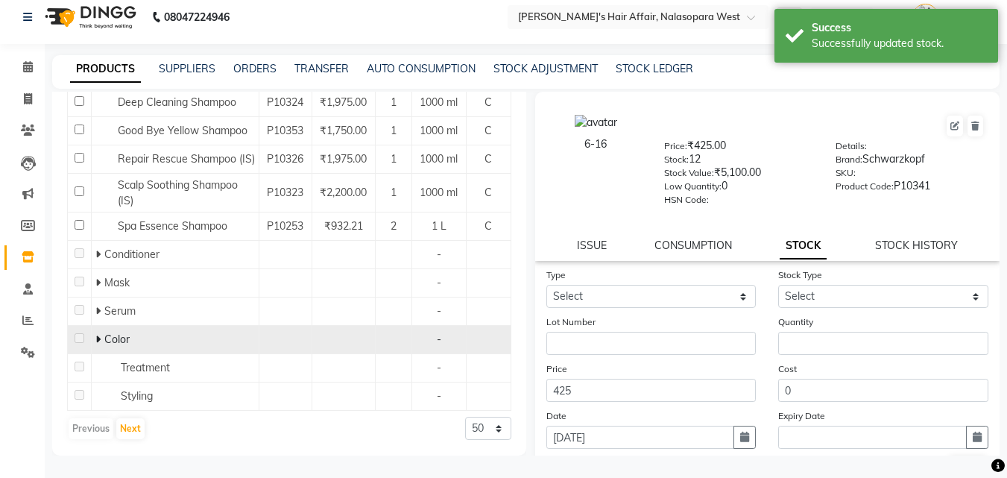
click at [96, 339] on icon at bounding box center [97, 339] width 5 height 10
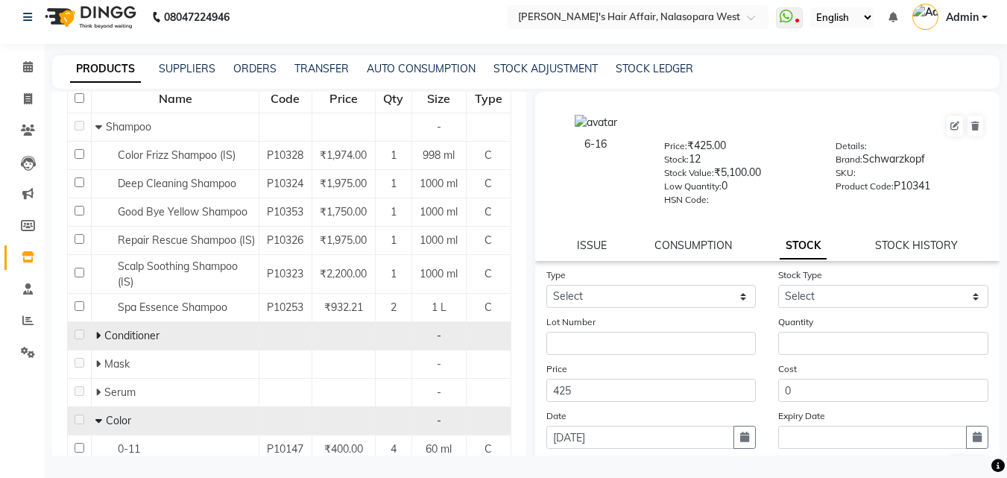
scroll to position [219, 0]
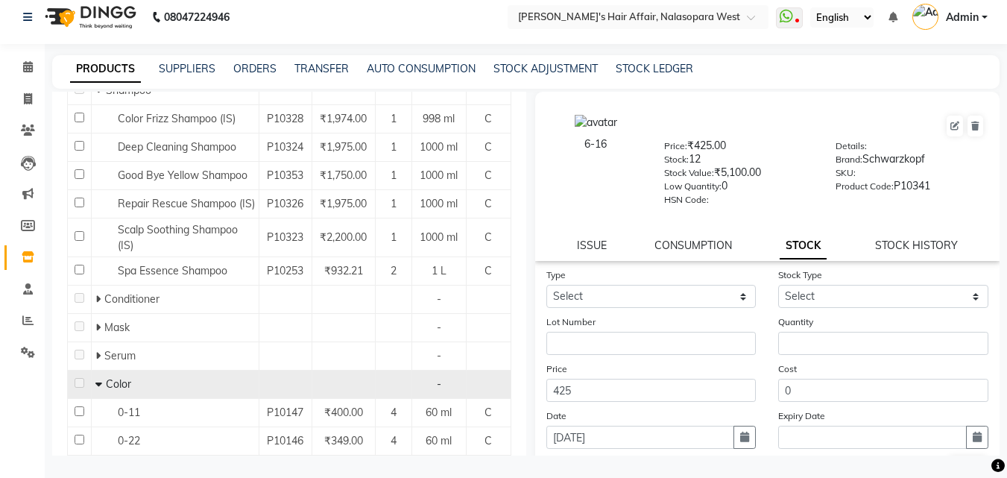
click at [95, 381] on icon at bounding box center [98, 384] width 7 height 10
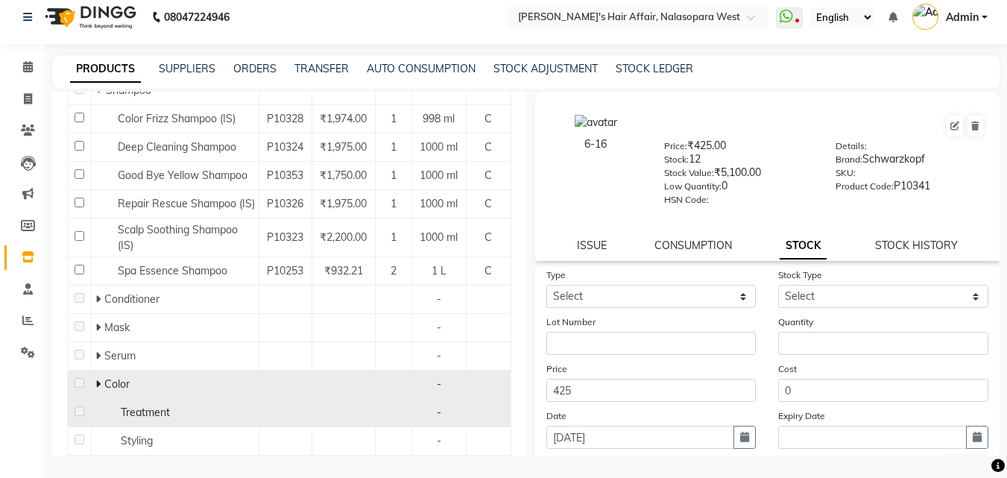
scroll to position [264, 0]
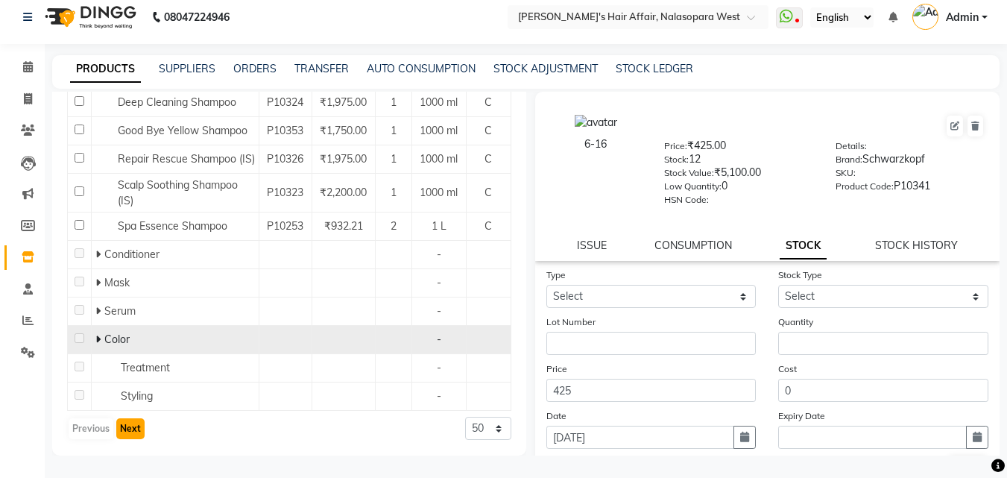
click at [122, 424] on button "Next" at bounding box center [130, 428] width 28 height 21
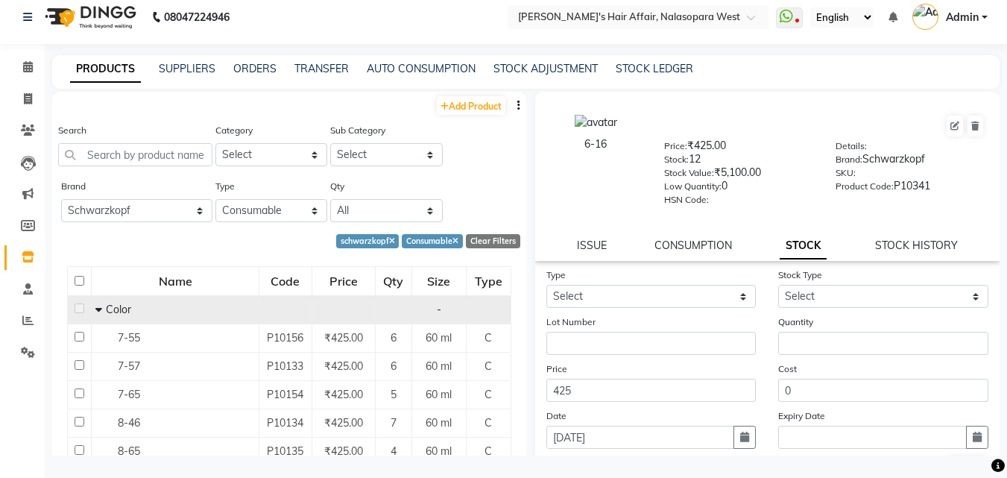
scroll to position [75, 0]
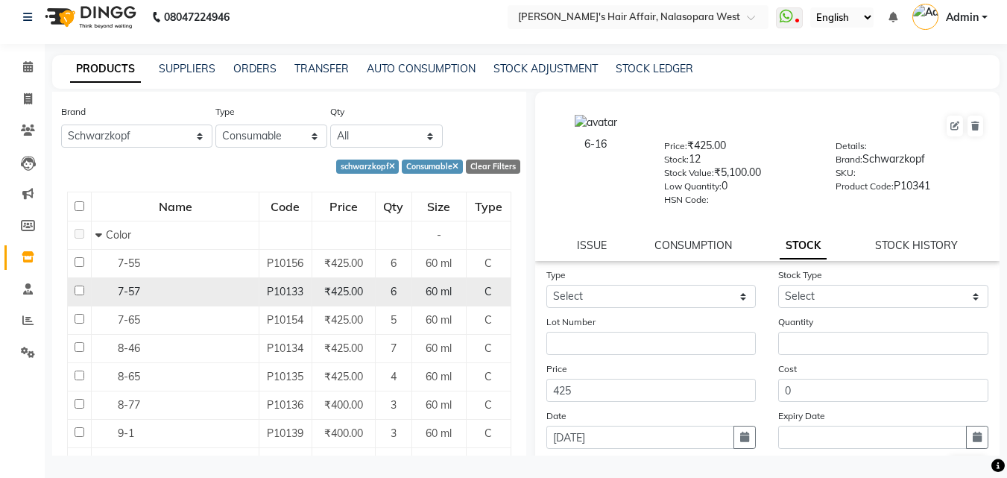
click at [135, 292] on span "7-57" at bounding box center [129, 291] width 22 height 13
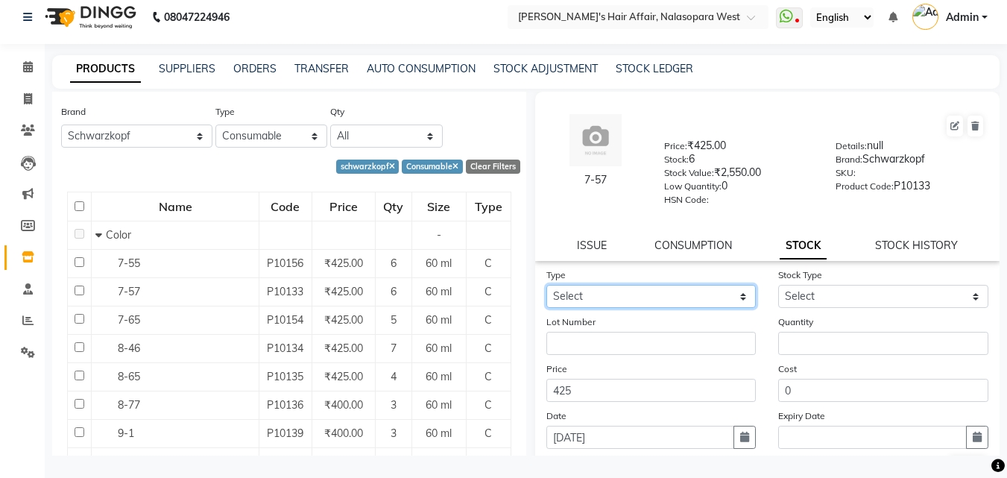
click at [614, 303] on select "Select In Out" at bounding box center [652, 296] width 210 height 23
select select "in"
click at [547, 285] on select "Select In Out" at bounding box center [652, 296] width 210 height 23
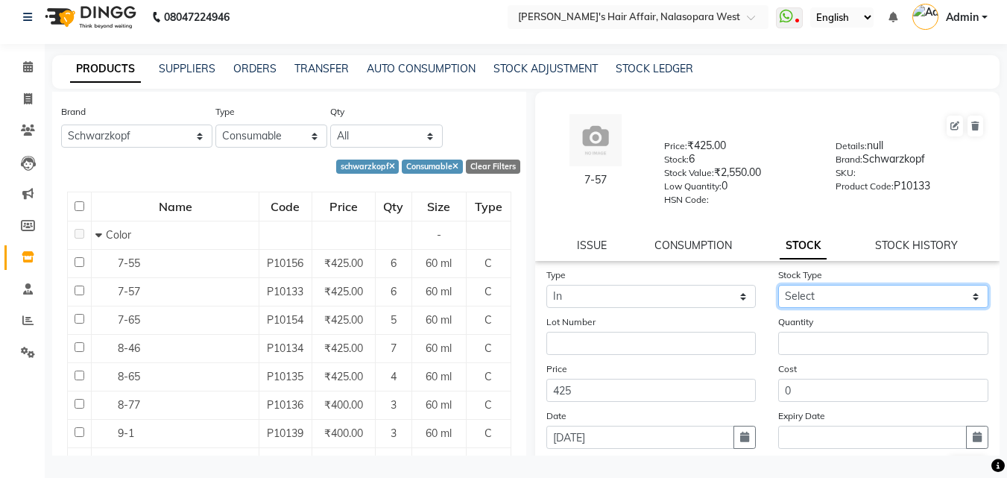
click at [805, 295] on select "Select New Stock Adjustment Return Other" at bounding box center [884, 296] width 210 height 23
select select "new stock"
click at [779, 285] on select "Select New Stock Adjustment Return Other" at bounding box center [884, 296] width 210 height 23
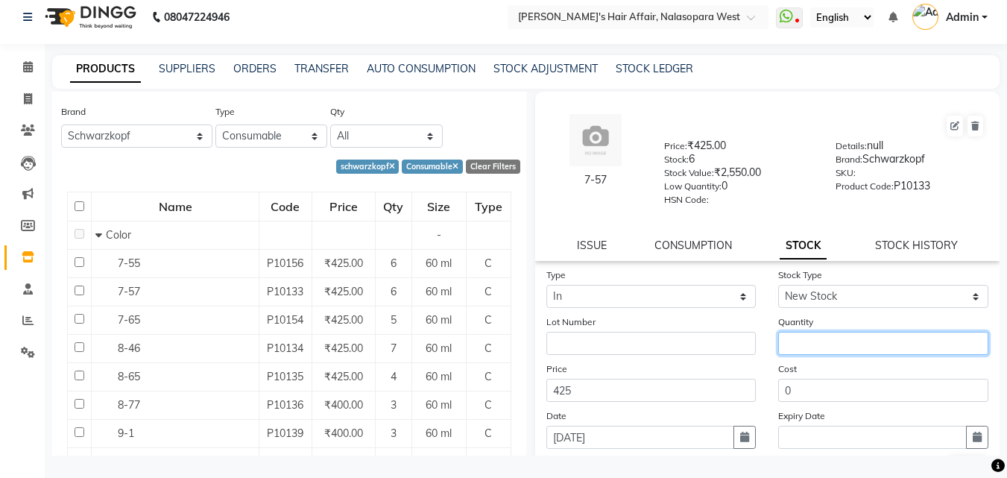
click at [826, 342] on input "number" at bounding box center [884, 343] width 210 height 23
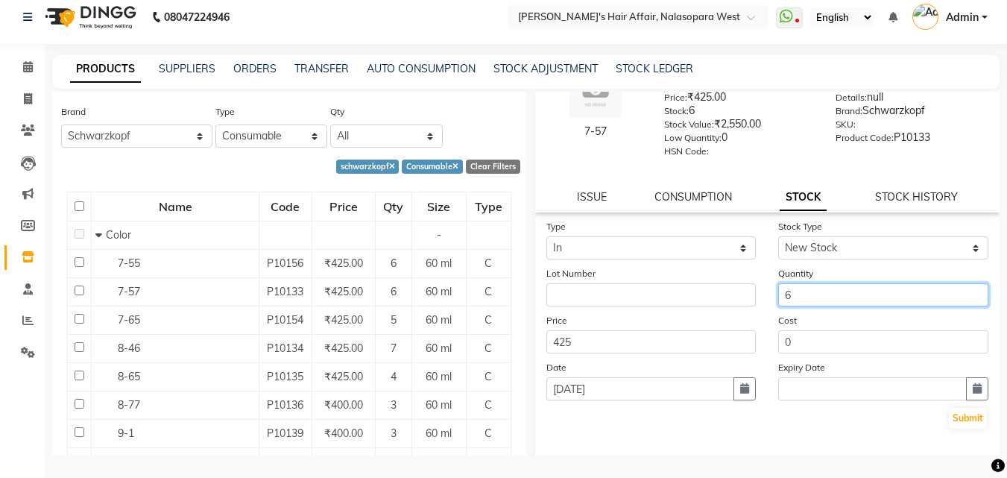
scroll to position [110, 0]
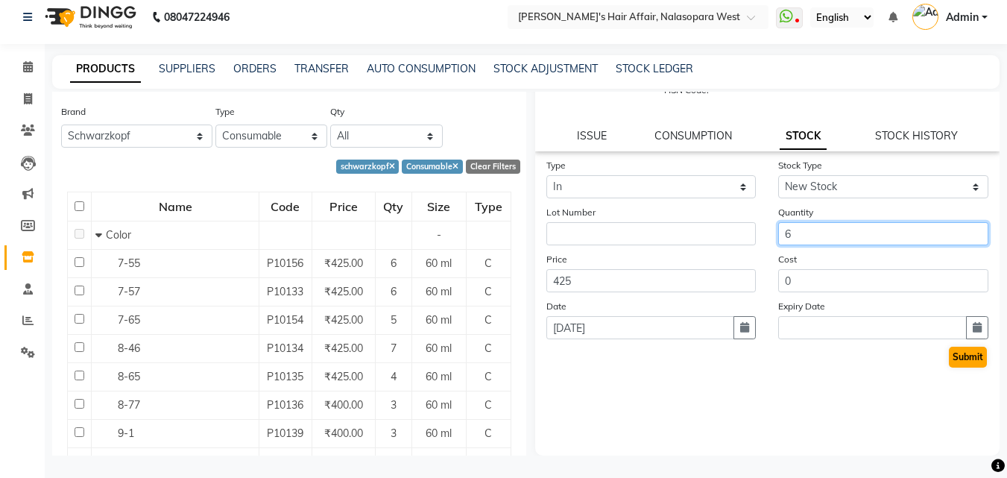
type input "6"
click at [958, 359] on button "Submit" at bounding box center [968, 357] width 38 height 21
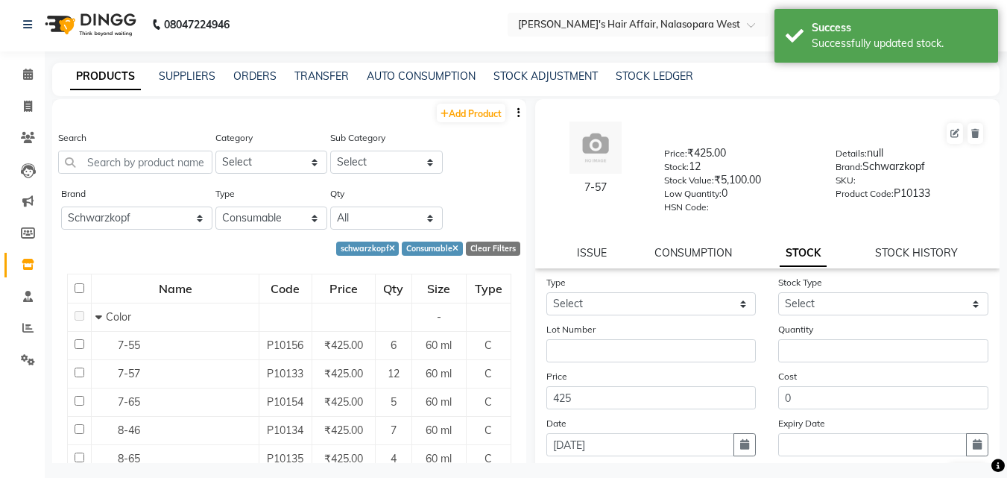
scroll to position [0, 0]
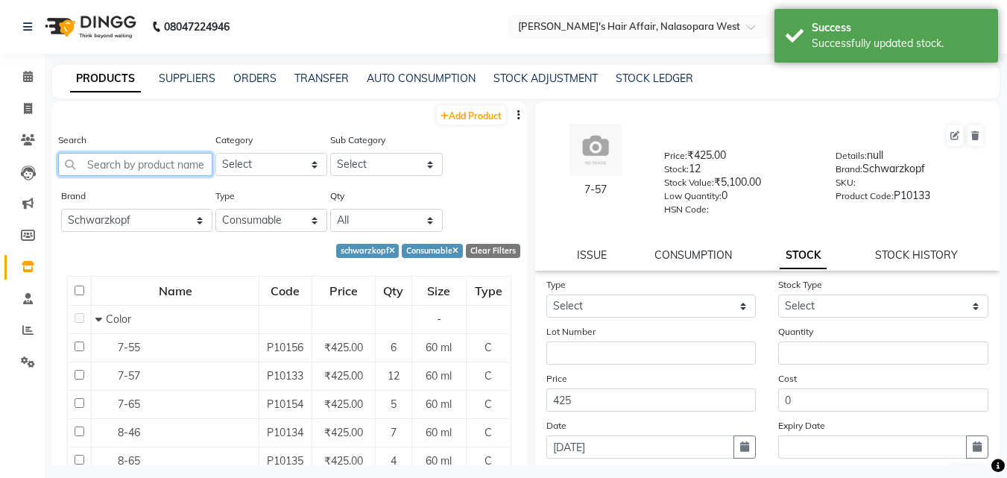
click at [128, 163] on input "text" at bounding box center [135, 164] width 154 height 23
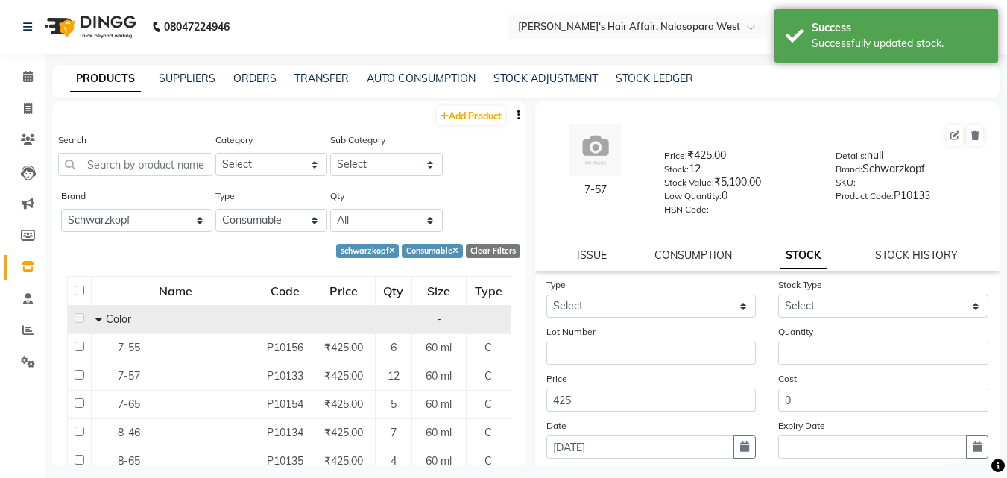
click at [98, 320] on icon at bounding box center [98, 319] width 7 height 10
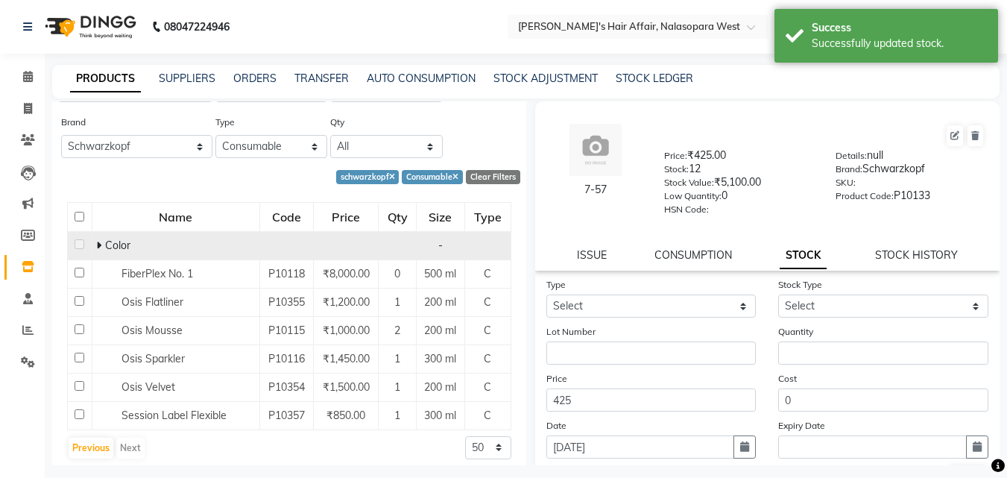
scroll to position [75, 0]
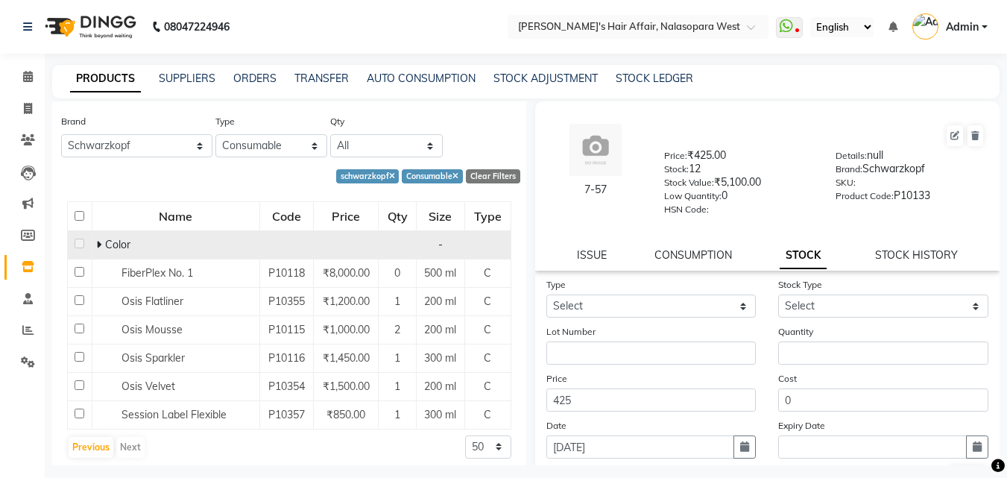
click at [96, 242] on icon at bounding box center [98, 244] width 5 height 10
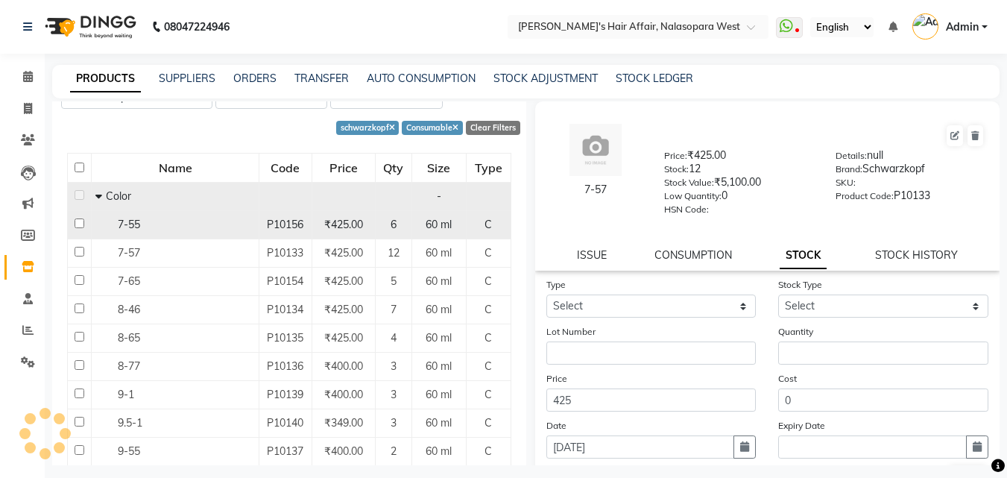
scroll to position [149, 0]
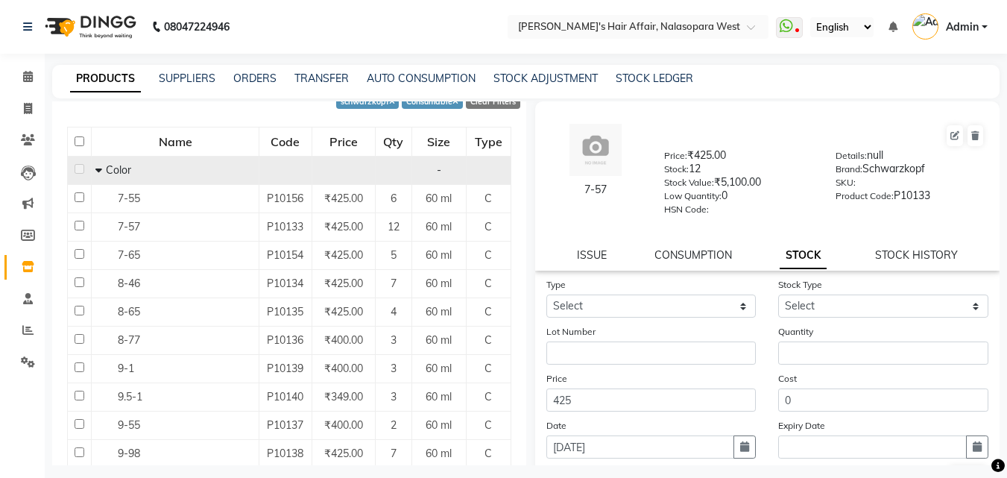
click at [100, 171] on icon at bounding box center [98, 170] width 7 height 10
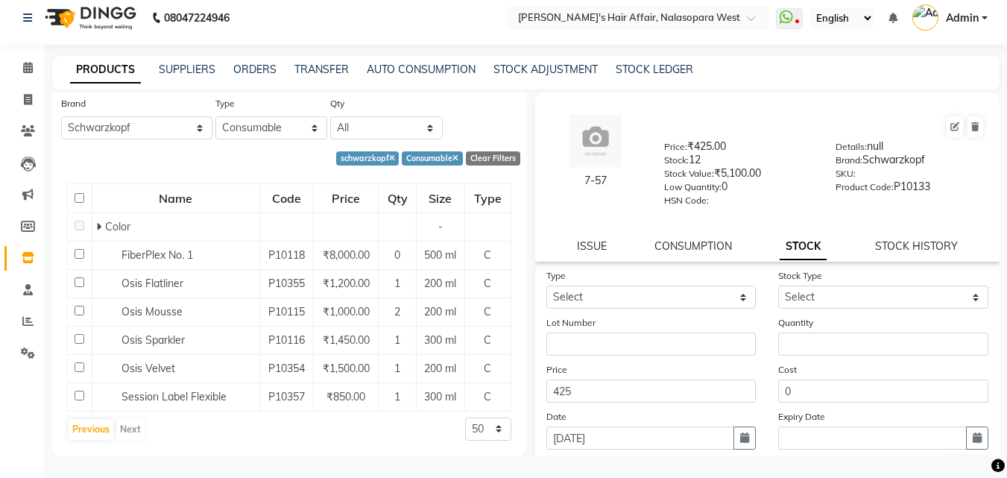
scroll to position [10, 0]
click at [90, 424] on button "Previous" at bounding box center [91, 428] width 45 height 21
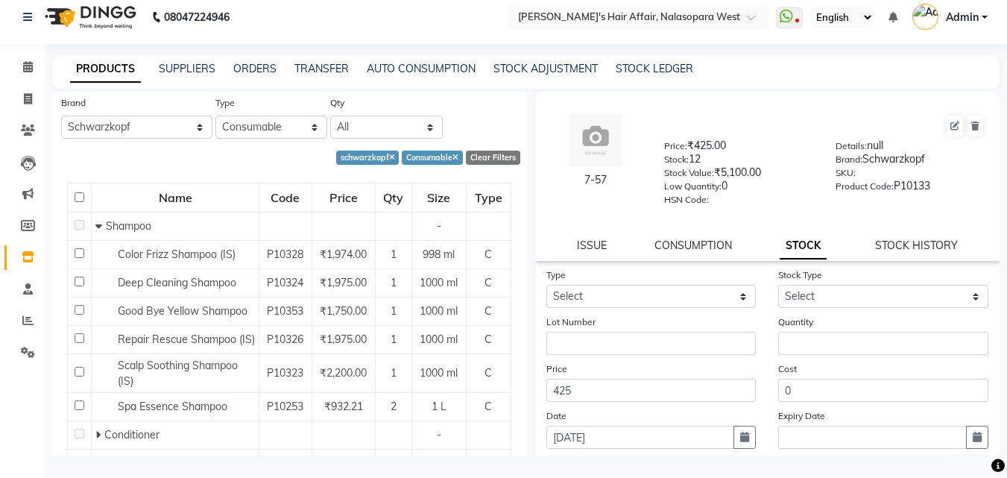
scroll to position [264, 0]
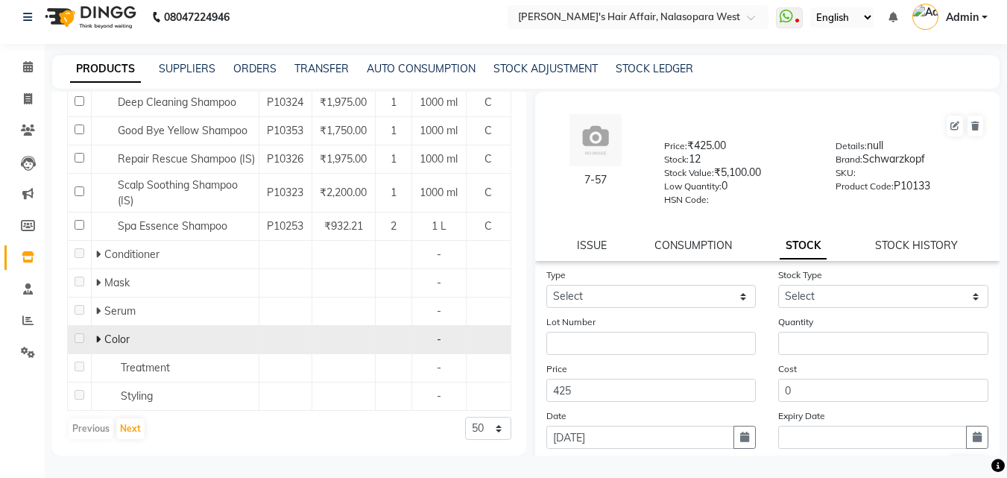
click at [98, 337] on icon at bounding box center [97, 339] width 5 height 10
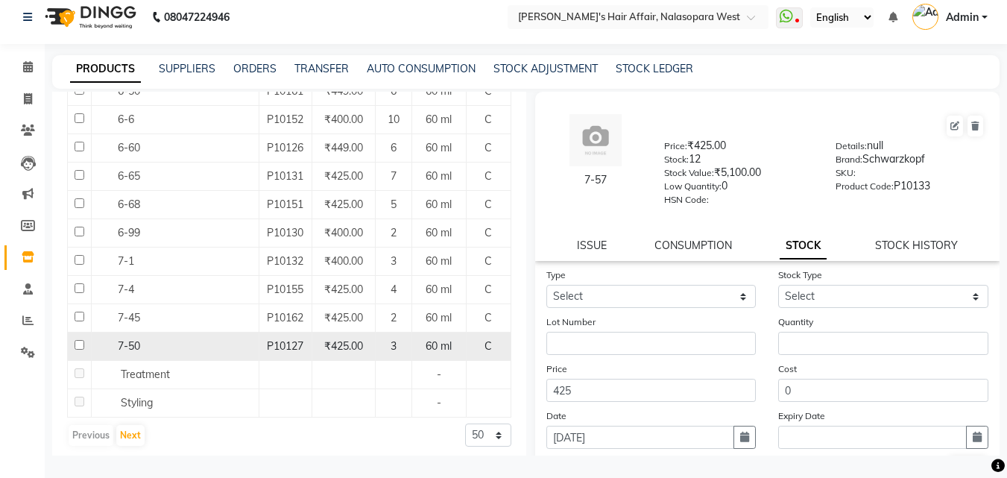
scroll to position [1114, 0]
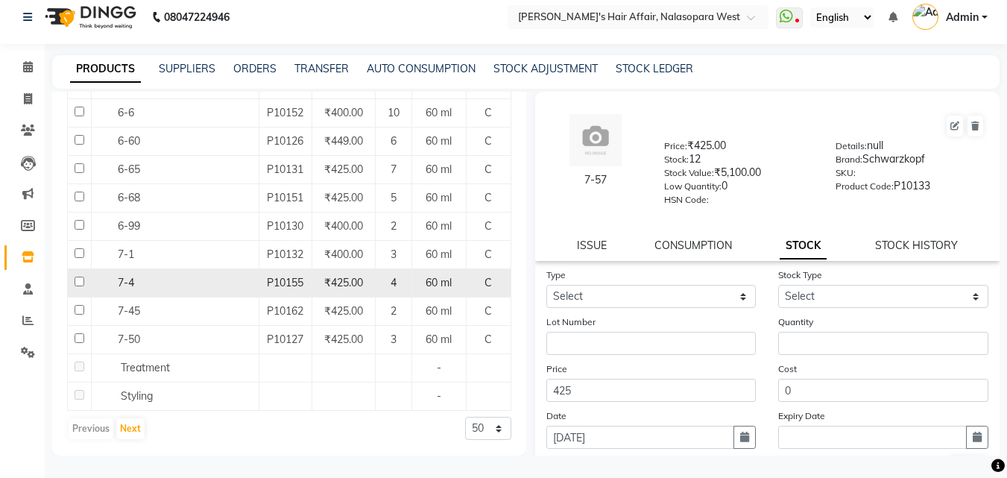
click at [129, 286] on span "7-4" at bounding box center [126, 282] width 16 height 13
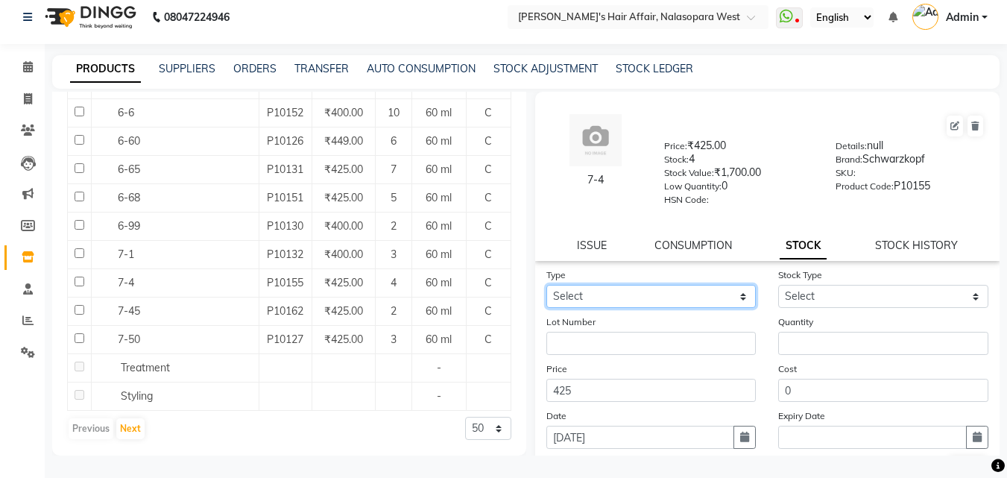
click at [673, 293] on select "Select In Out" at bounding box center [652, 296] width 210 height 23
select select "in"
click at [547, 285] on select "Select In Out" at bounding box center [652, 296] width 210 height 23
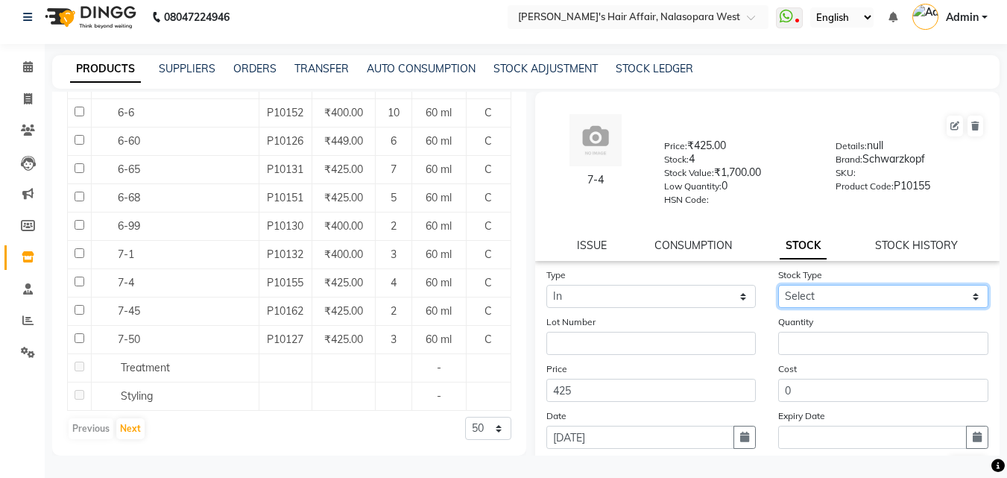
click at [825, 298] on select "Select New Stock Adjustment Return Other" at bounding box center [884, 296] width 210 height 23
select select "new stock"
click at [779, 285] on select "Select New Stock Adjustment Return Other" at bounding box center [884, 296] width 210 height 23
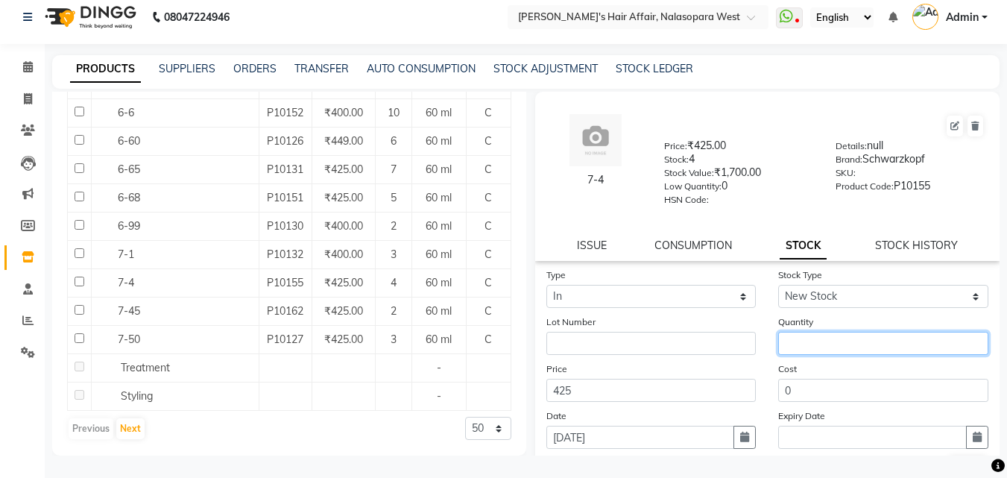
click at [827, 351] on input "number" at bounding box center [884, 343] width 210 height 23
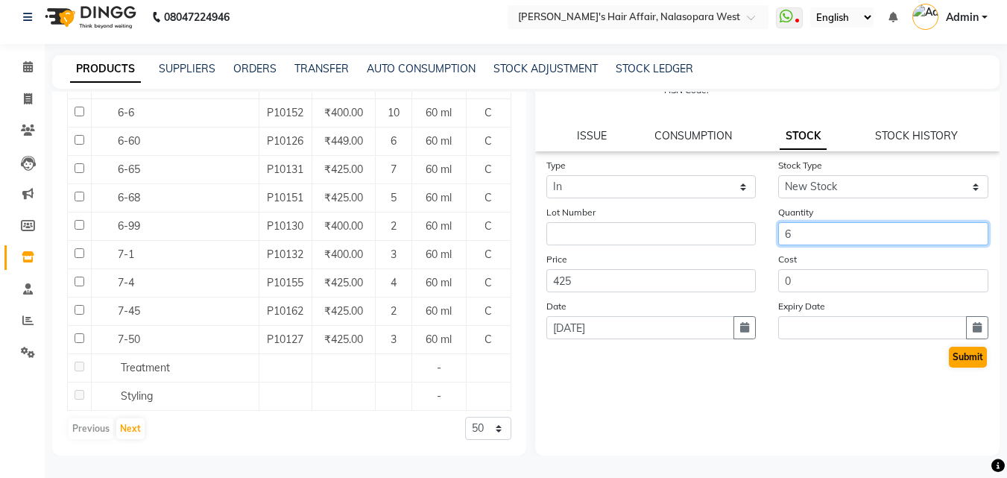
type input "6"
click at [969, 352] on button "Submit" at bounding box center [968, 357] width 38 height 21
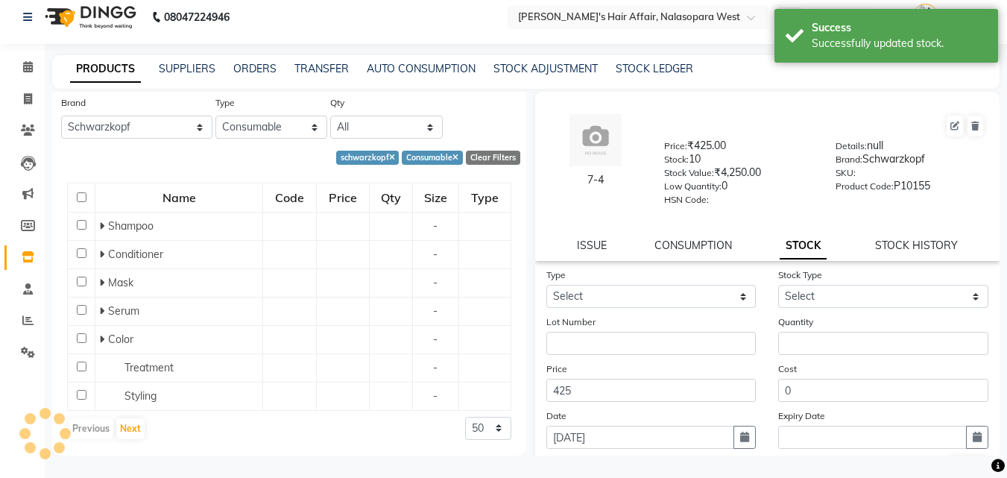
scroll to position [264, 0]
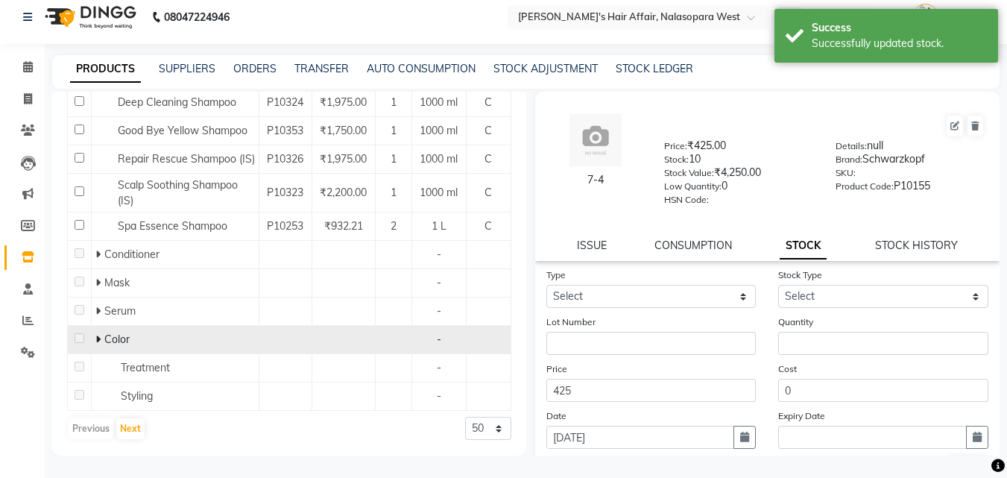
click at [95, 332] on div "Color" at bounding box center [175, 340] width 160 height 16
click at [98, 339] on icon at bounding box center [97, 339] width 5 height 10
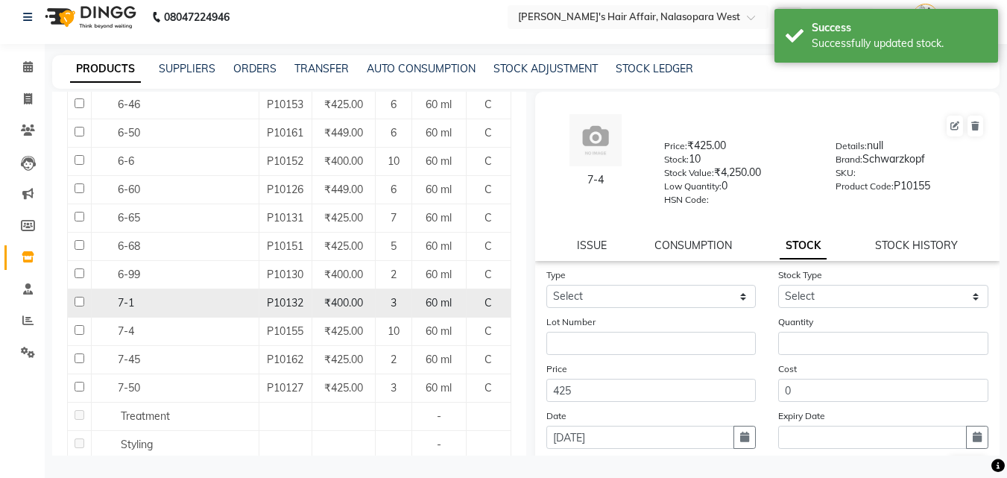
scroll to position [1040, 0]
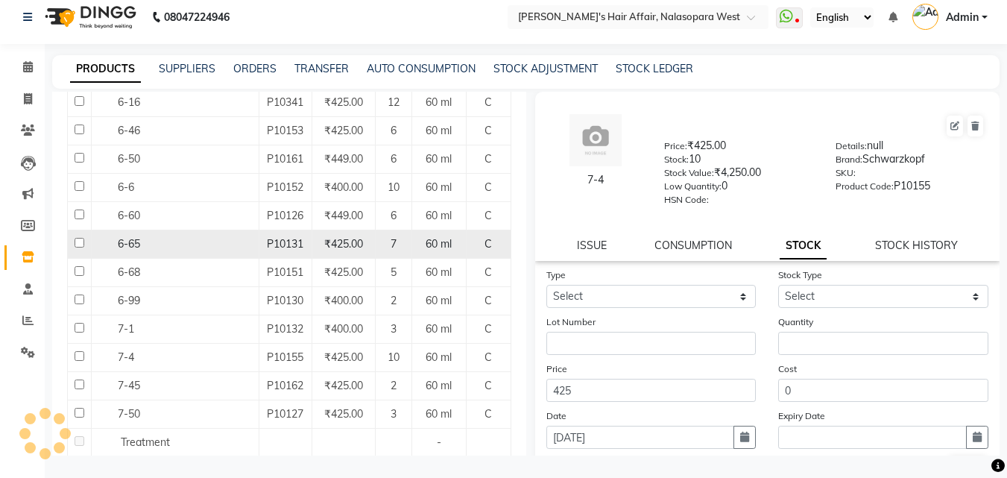
click at [122, 241] on span "6-65" at bounding box center [129, 243] width 22 height 13
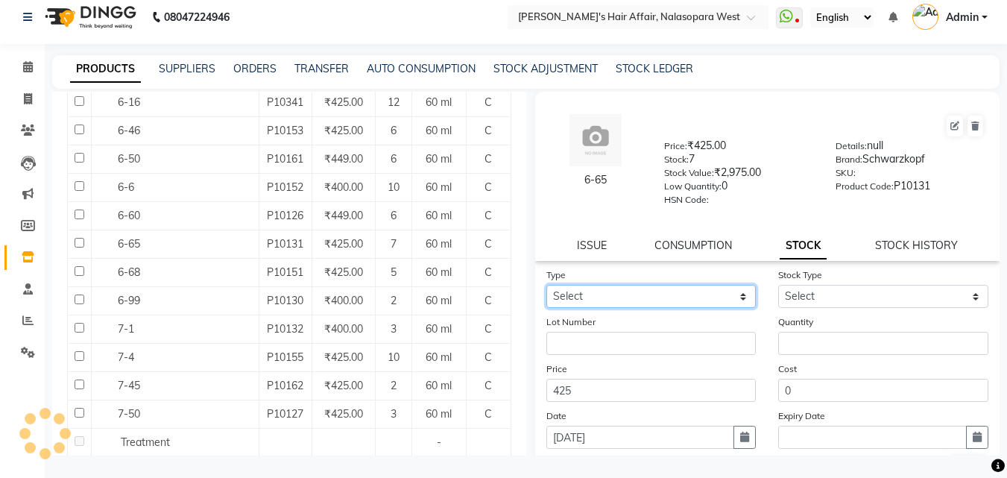
click at [570, 293] on select "Select In Out" at bounding box center [652, 296] width 210 height 23
select select "in"
click at [547, 285] on select "Select In Out" at bounding box center [652, 296] width 210 height 23
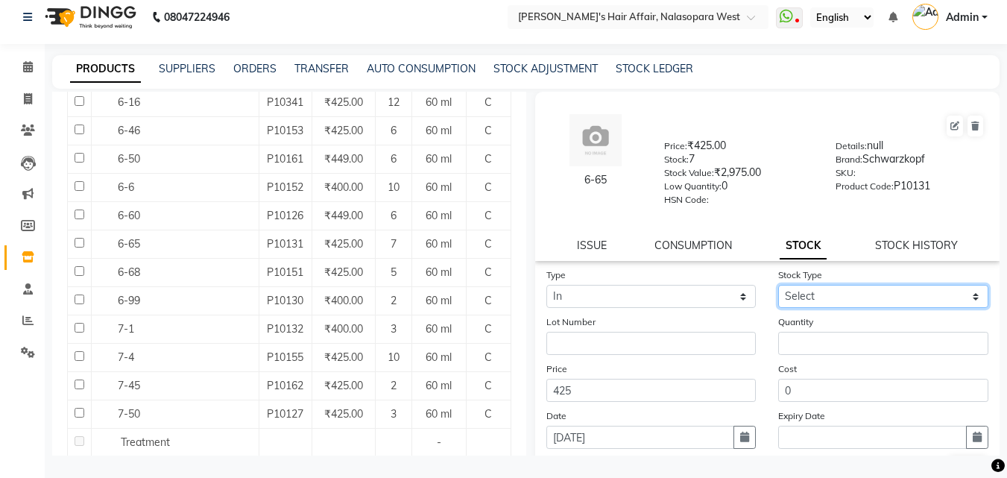
click at [826, 306] on select "Select New Stock Adjustment Return Other" at bounding box center [884, 296] width 210 height 23
select select "new stock"
click at [779, 285] on select "Select New Stock Adjustment Return Other" at bounding box center [884, 296] width 210 height 23
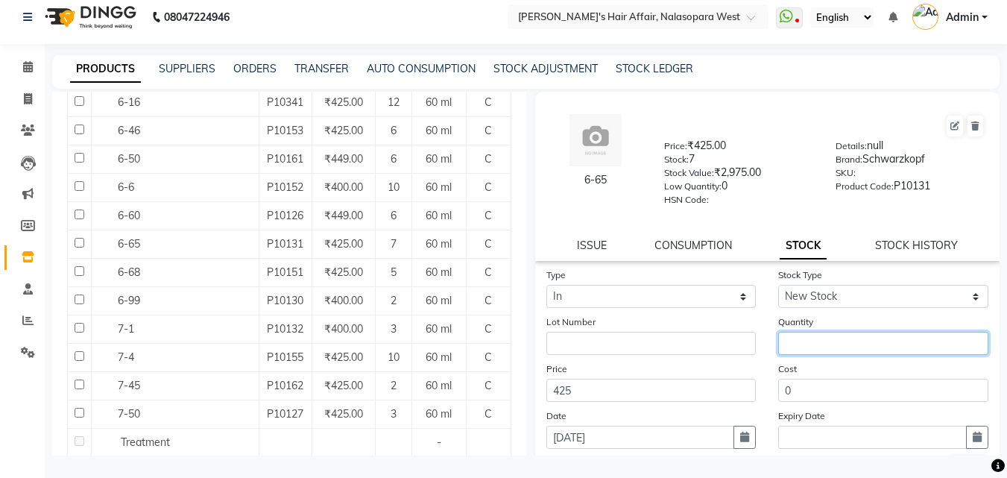
click at [826, 350] on input "number" at bounding box center [884, 343] width 210 height 23
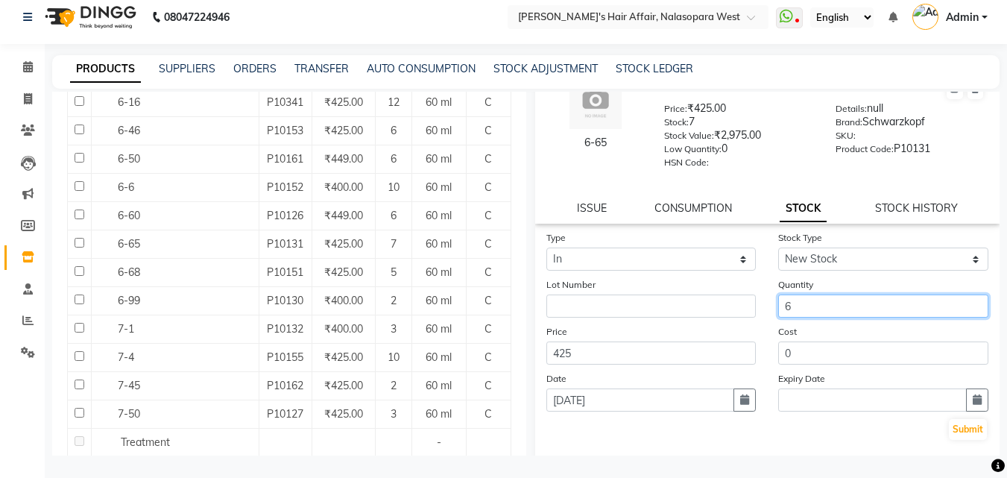
scroll to position [110, 0]
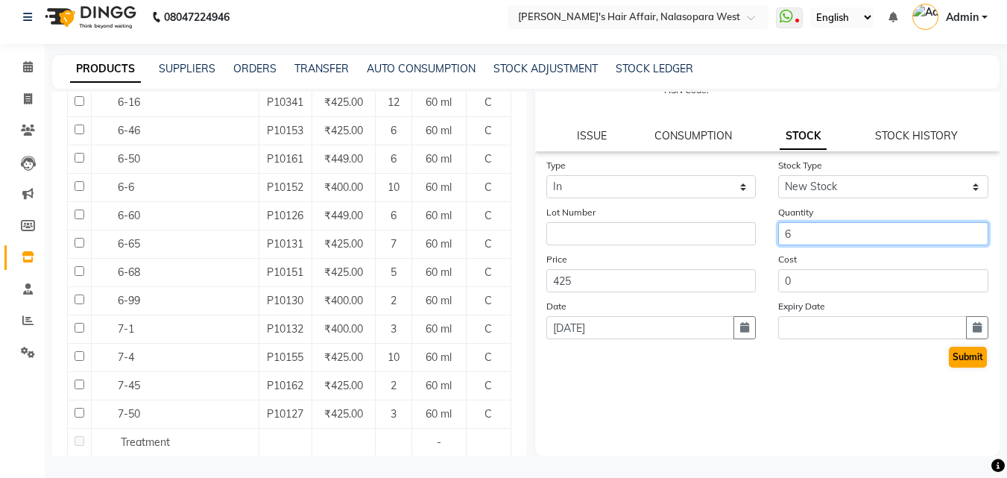
type input "6"
click at [957, 358] on button "Submit" at bounding box center [968, 357] width 38 height 21
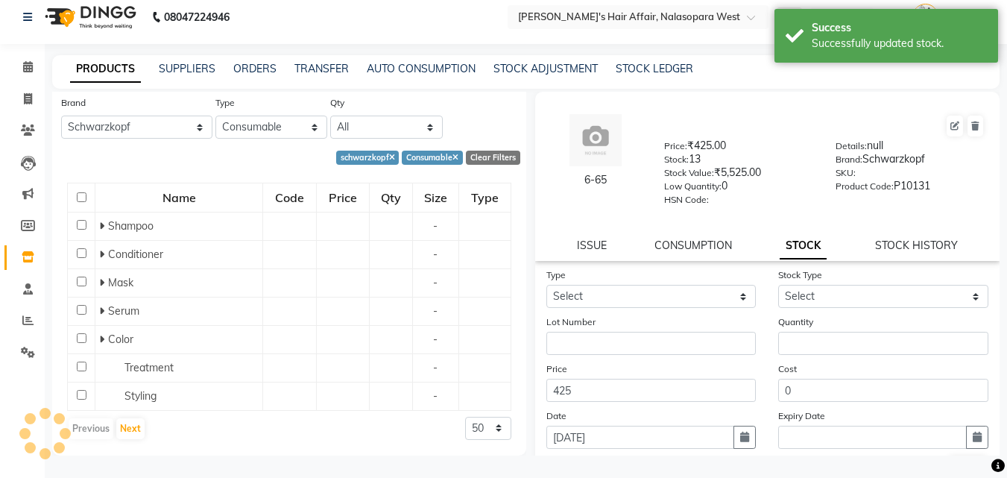
scroll to position [264, 0]
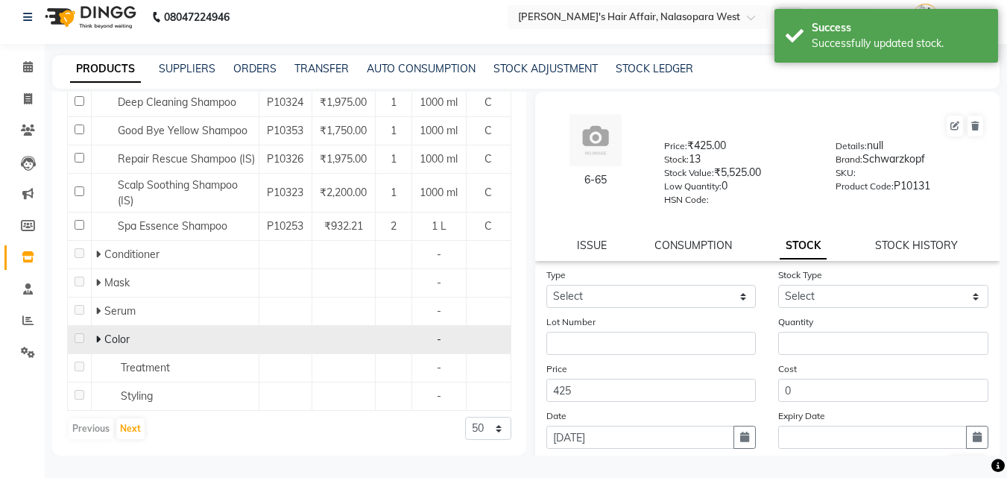
click at [95, 336] on icon at bounding box center [97, 339] width 5 height 10
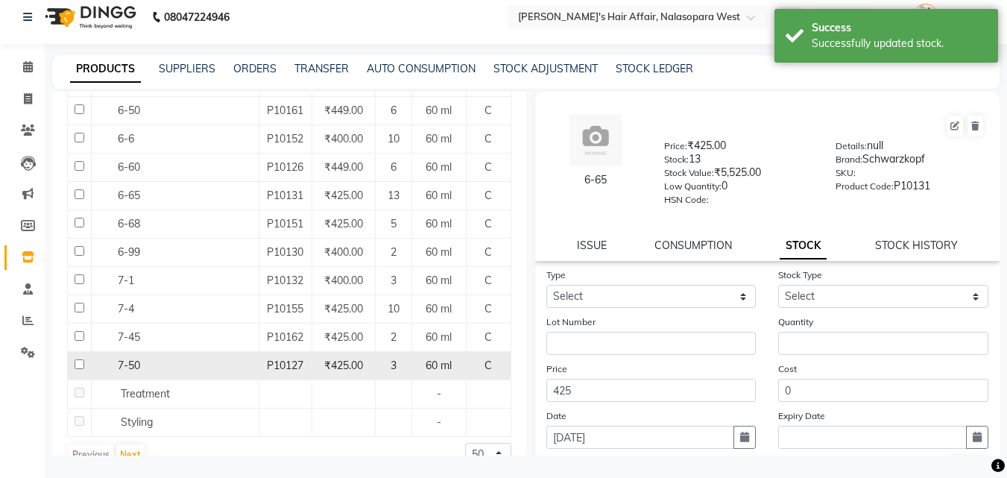
scroll to position [1114, 0]
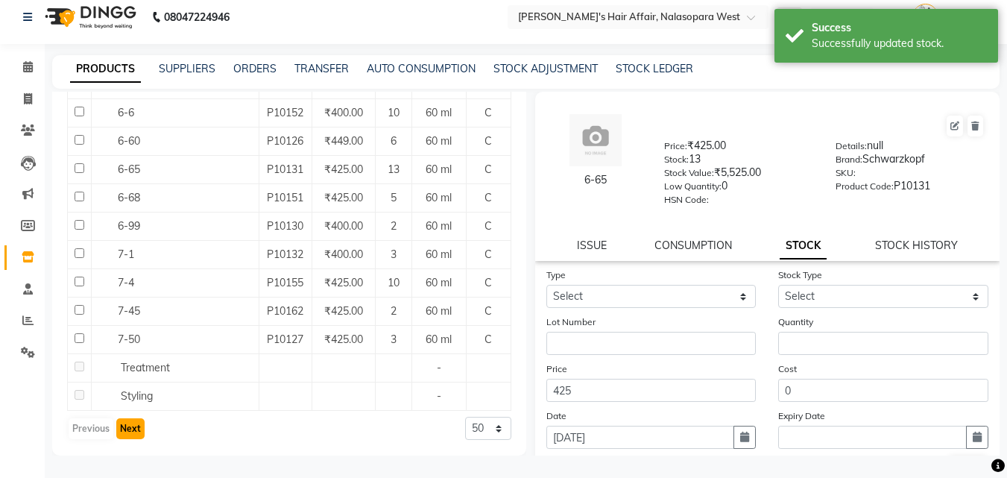
click at [122, 426] on button "Next" at bounding box center [130, 428] width 28 height 21
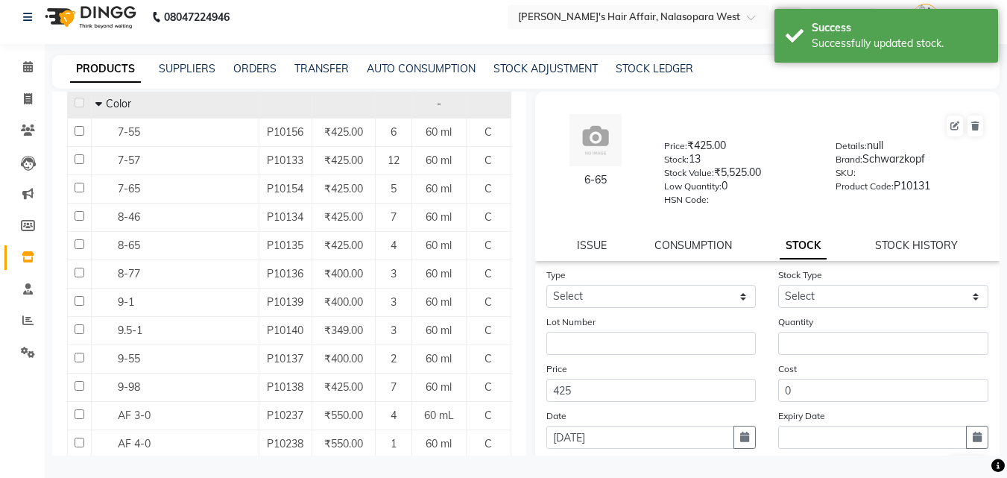
scroll to position [131, 0]
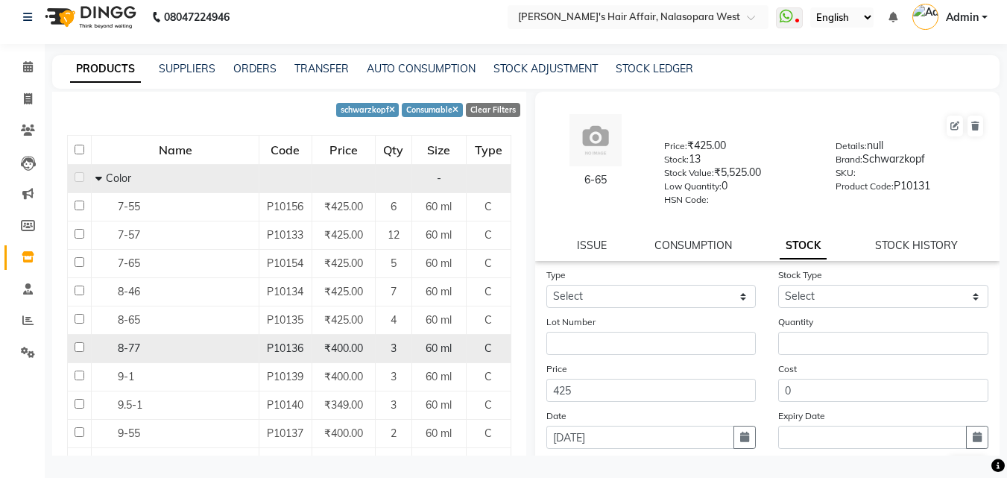
click at [125, 344] on span "8-77" at bounding box center [129, 348] width 22 height 13
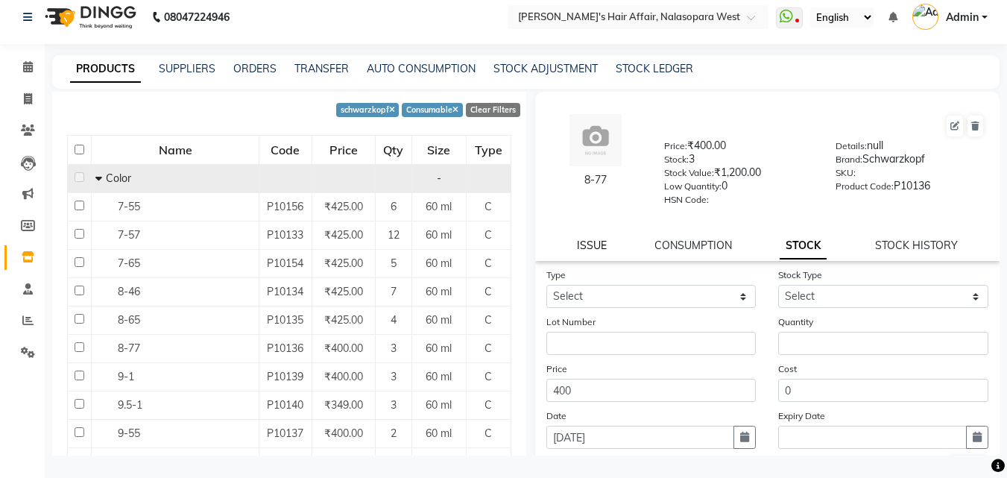
click at [590, 246] on link "ISSUE" at bounding box center [592, 245] width 30 height 13
select select
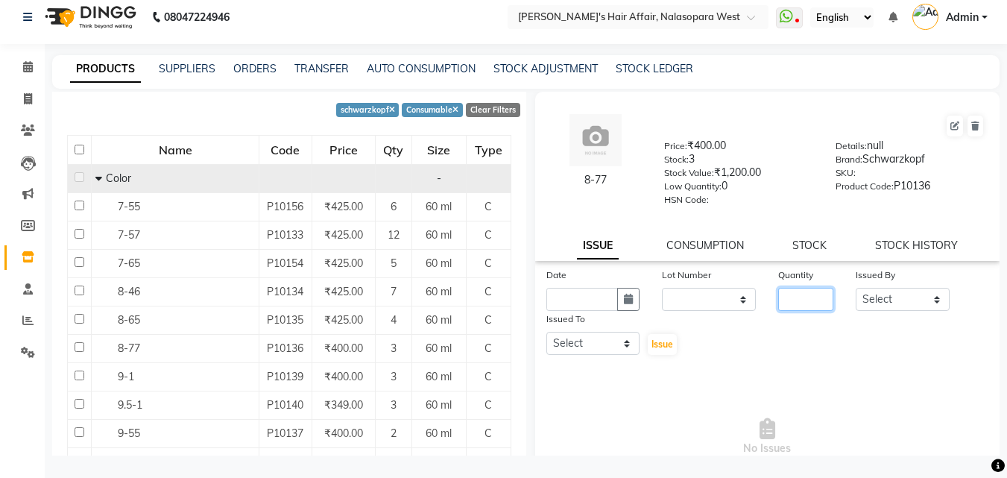
click at [799, 298] on input "number" at bounding box center [806, 299] width 55 height 23
type input "3"
click at [633, 305] on button "button" at bounding box center [628, 299] width 22 height 23
select select "9"
select select "2025"
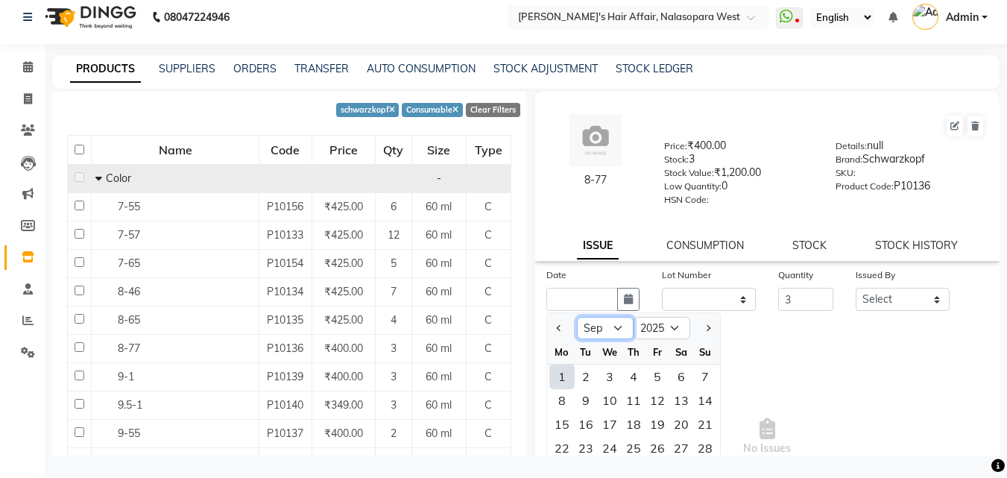
click at [606, 331] on select "Jan Feb Mar Apr May Jun [DATE] Aug Sep Oct Nov Dec" at bounding box center [605, 328] width 57 height 22
select select "7"
click at [577, 317] on select "Jan Feb Mar Apr May Jun [DATE] Aug Sep Oct Nov Dec" at bounding box center [605, 328] width 57 height 22
click at [683, 446] on div "26" at bounding box center [682, 448] width 24 height 24
type input "[DATE]"
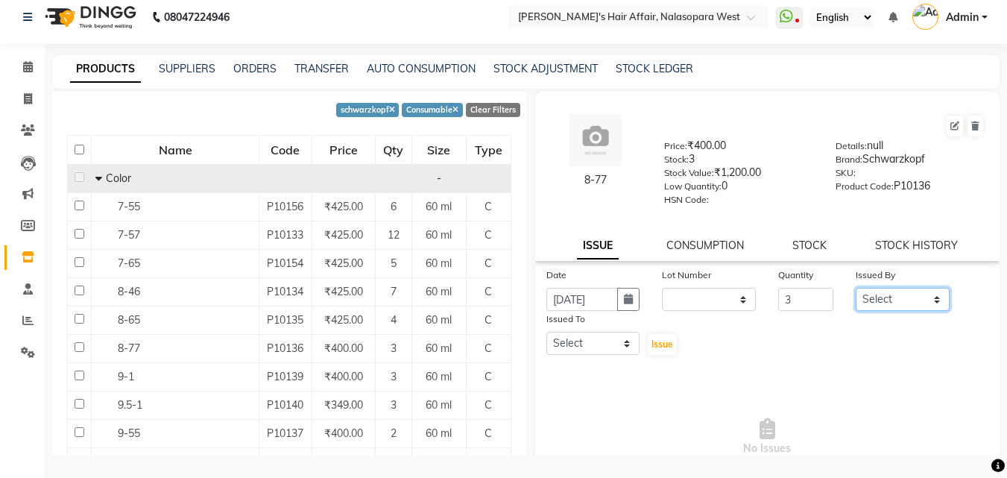
click at [912, 294] on select "Select [PERSON_NAME] [PERSON_NAME] Hair Affair Laksh Rashi Saniya [PERSON_NAME]…" at bounding box center [903, 299] width 94 height 23
select select "45509"
click at [856, 288] on select "Select [PERSON_NAME] [PERSON_NAME] Hair Affair Laksh Rashi Saniya [PERSON_NAME]…" at bounding box center [903, 299] width 94 height 23
click at [605, 339] on select "Select [PERSON_NAME] [PERSON_NAME] Hair Affair Laksh Rashi Saniya [PERSON_NAME]…" at bounding box center [594, 343] width 94 height 23
click at [547, 332] on select "Select [PERSON_NAME] [PERSON_NAME] Hair Affair Laksh Rashi Saniya [PERSON_NAME]…" at bounding box center [594, 343] width 94 height 23
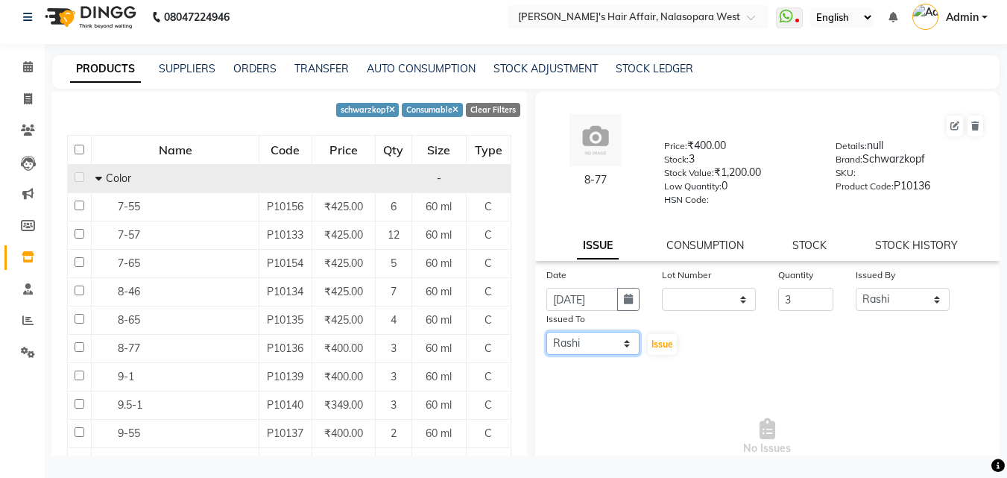
click at [599, 353] on select "Select [PERSON_NAME] [PERSON_NAME] Hair Affair Laksh Rashi Saniya [PERSON_NAME]…" at bounding box center [594, 343] width 94 height 23
select select "45727"
click at [547, 332] on select "Select [PERSON_NAME] [PERSON_NAME] Hair Affair Laksh Rashi Saniya [PERSON_NAME]…" at bounding box center [594, 343] width 94 height 23
click at [666, 347] on span "Issue" at bounding box center [663, 344] width 22 height 11
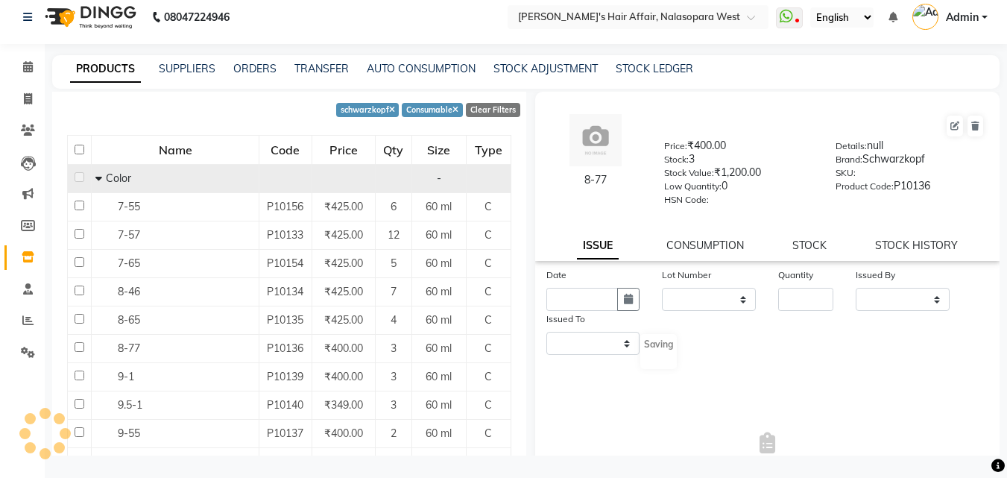
select select
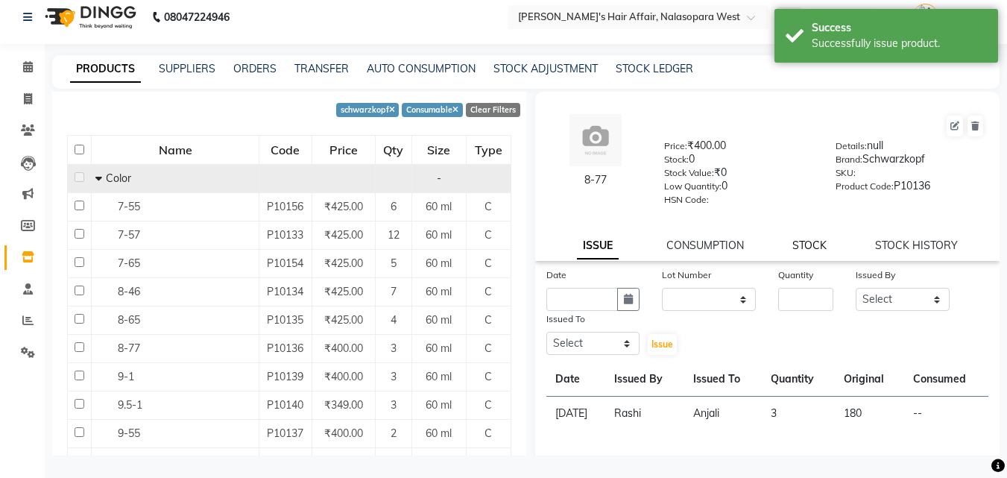
click at [793, 251] on link "STOCK" at bounding box center [810, 245] width 34 height 13
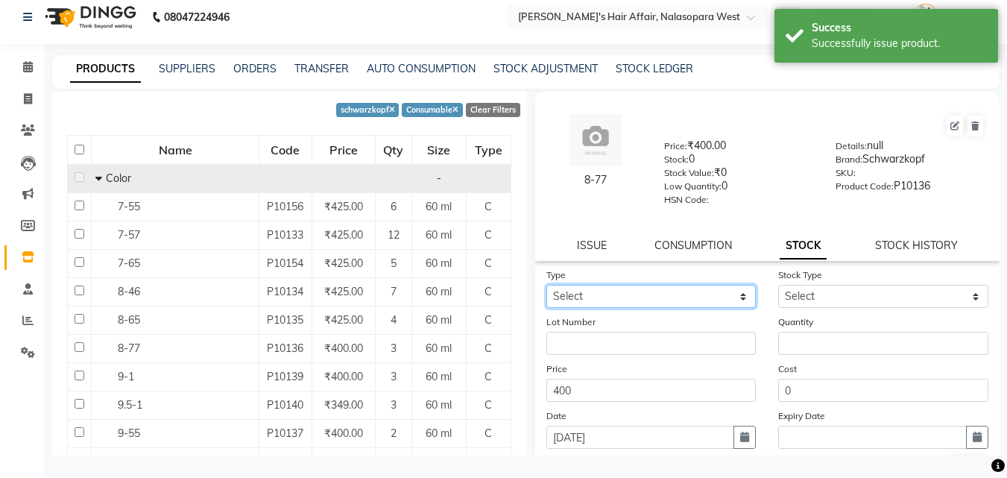
click at [579, 306] on select "Select In Out" at bounding box center [652, 296] width 210 height 23
select select "in"
click at [547, 285] on select "Select In Out" at bounding box center [652, 296] width 210 height 23
click at [899, 280] on div "Stock Type Select New Stock Adjustment Return Other" at bounding box center [883, 287] width 233 height 41
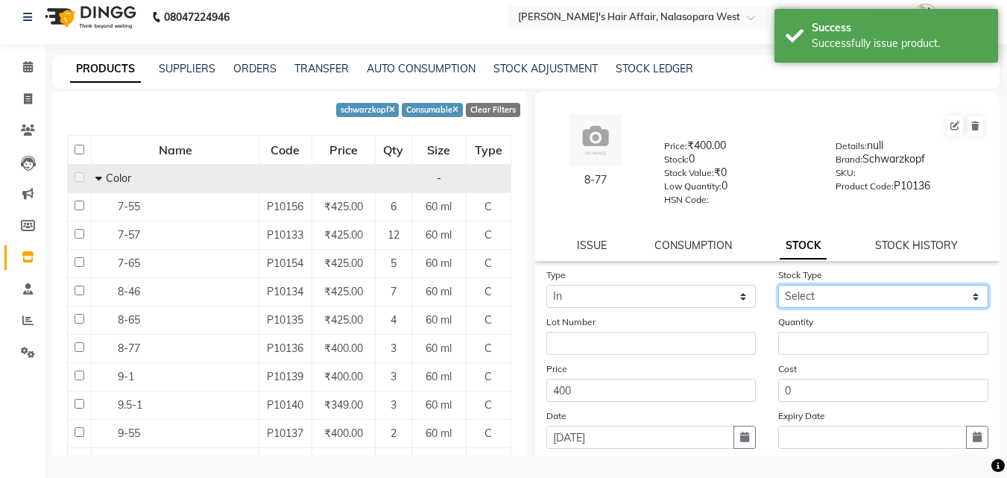
click at [877, 296] on select "Select New Stock Adjustment Return Other" at bounding box center [884, 296] width 210 height 23
select select "new stock"
click at [779, 285] on select "Select New Stock Adjustment Return Other" at bounding box center [884, 296] width 210 height 23
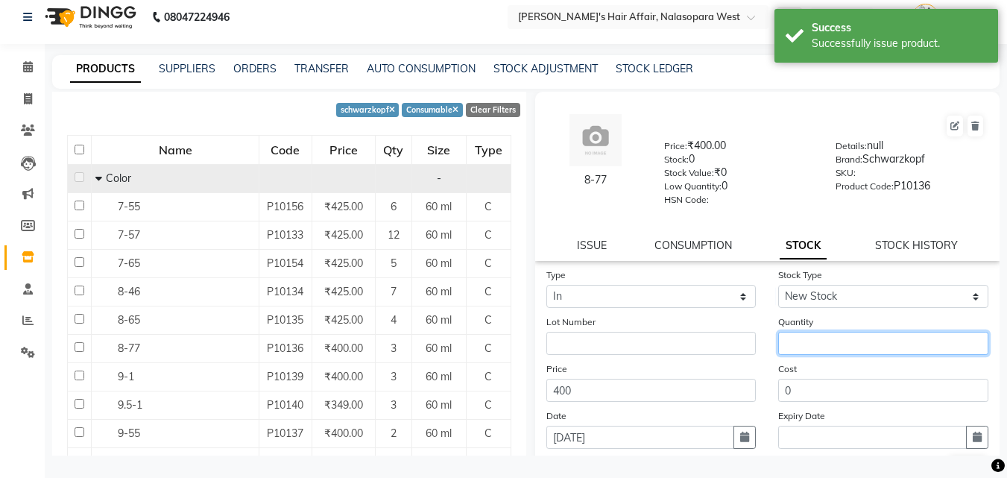
click at [823, 347] on input "number" at bounding box center [884, 343] width 210 height 23
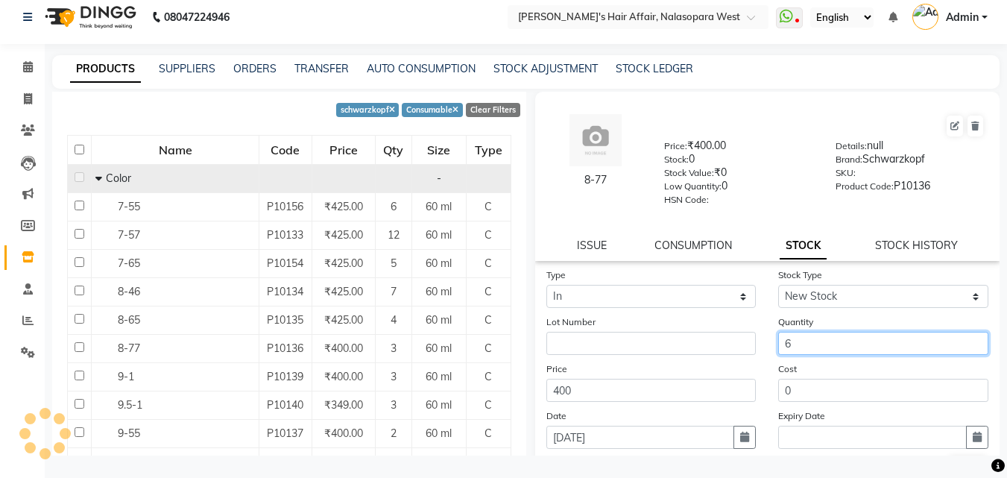
scroll to position [110, 0]
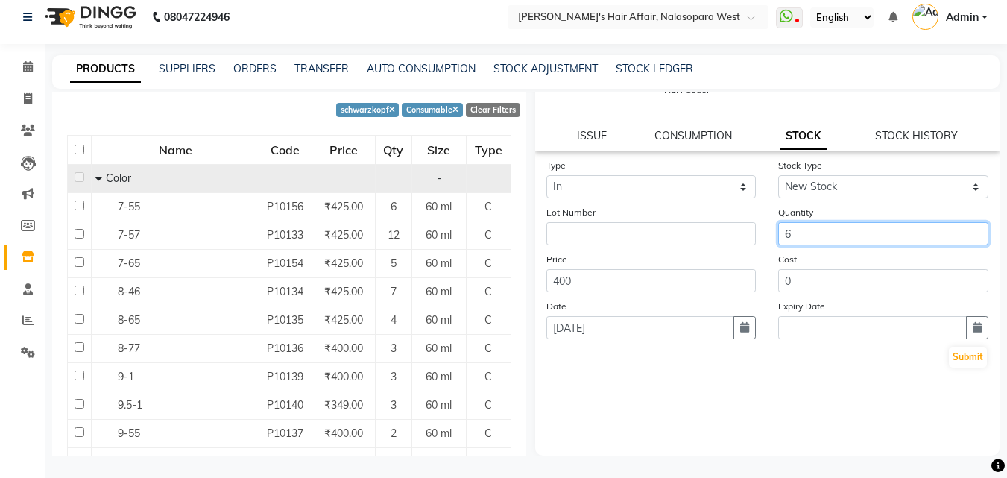
type input "6"
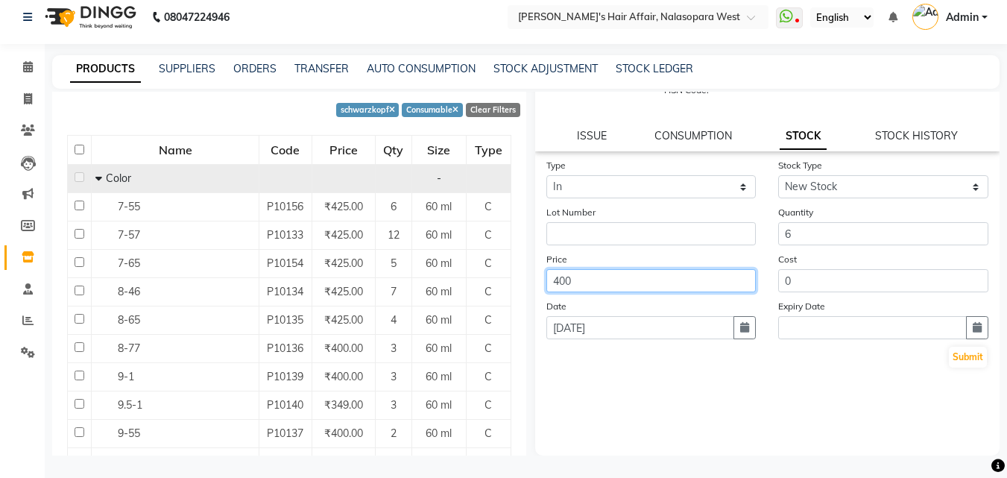
drag, startPoint x: 565, startPoint y: 278, endPoint x: 574, endPoint y: 285, distance: 11.8
click at [574, 285] on input "400" at bounding box center [652, 280] width 210 height 23
click at [575, 283] on input "400" at bounding box center [652, 280] width 210 height 23
click at [603, 289] on input "400" at bounding box center [652, 280] width 210 height 23
drag, startPoint x: 592, startPoint y: 279, endPoint x: 558, endPoint y: 283, distance: 34.6
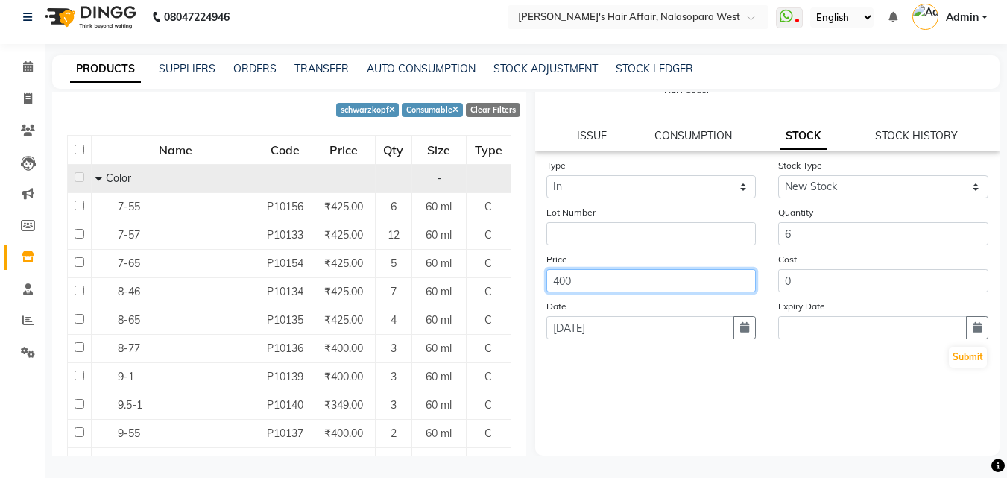
click at [558, 283] on input "400" at bounding box center [652, 280] width 210 height 23
type input "425"
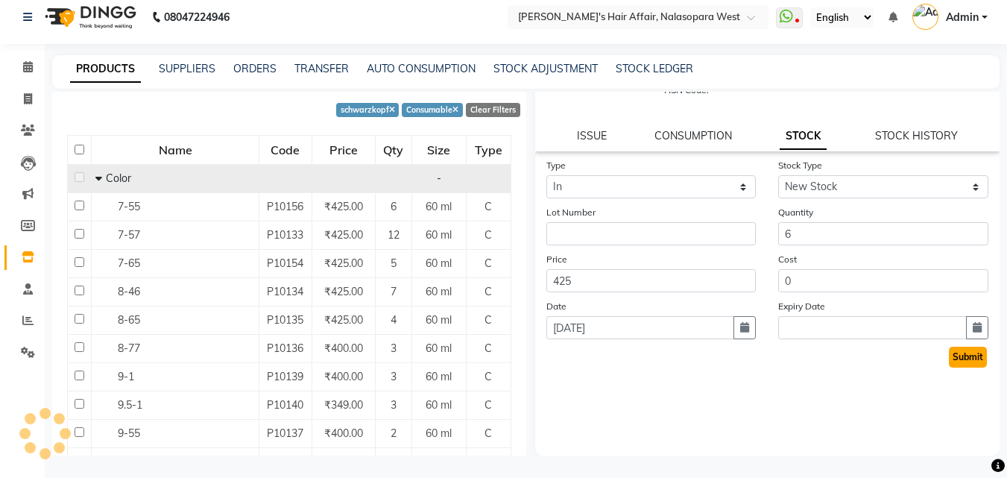
click at [954, 356] on button "Submit" at bounding box center [968, 357] width 38 height 21
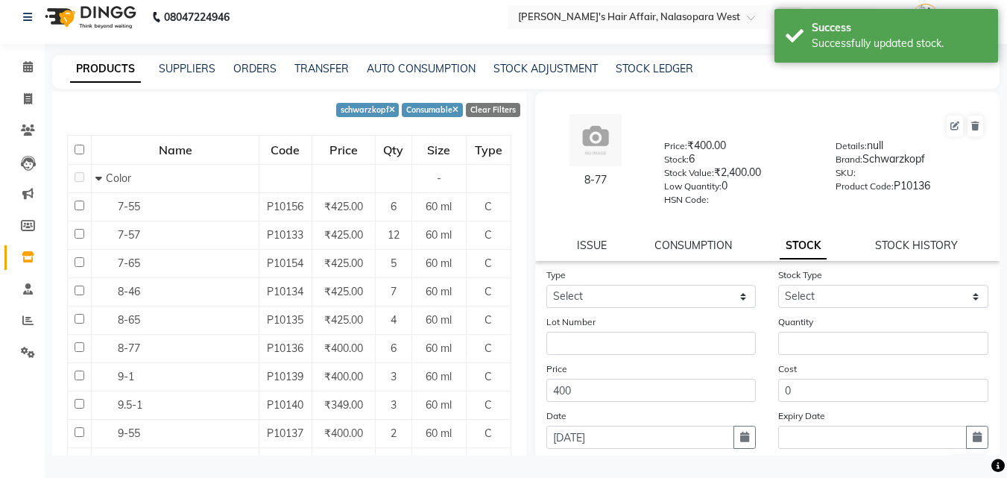
scroll to position [0, 0]
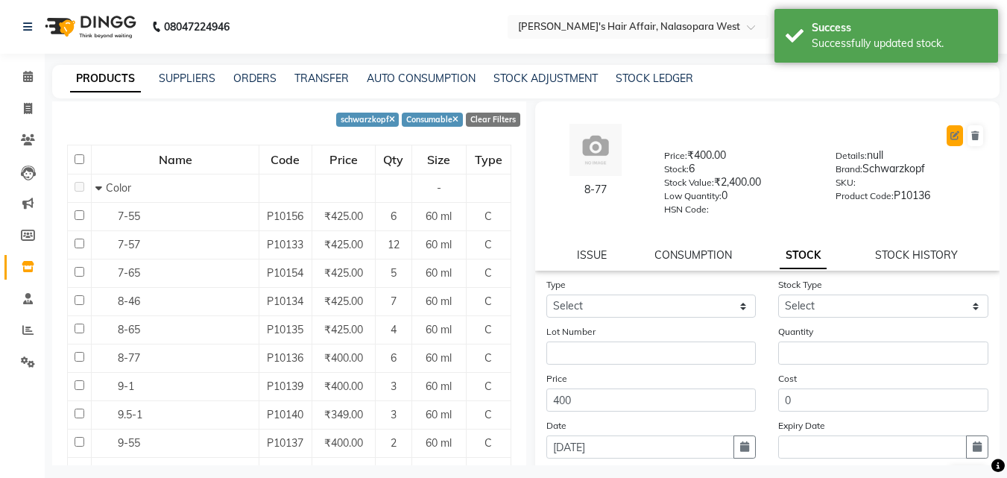
click at [947, 130] on button at bounding box center [955, 135] width 16 height 21
select select "C"
select select "994301100"
select select "true"
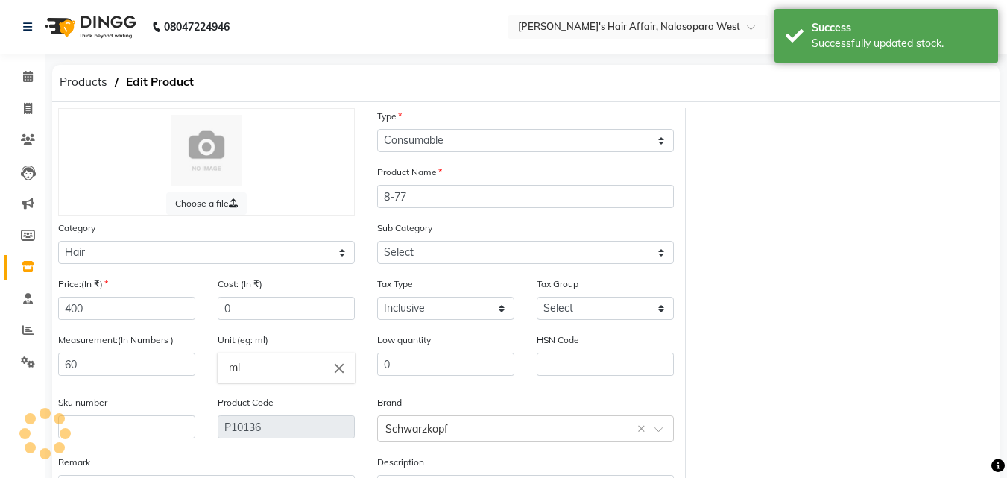
select select "994301107"
drag, startPoint x: 82, startPoint y: 303, endPoint x: 71, endPoint y: 305, distance: 11.4
click at [71, 305] on input "400" at bounding box center [126, 308] width 137 height 23
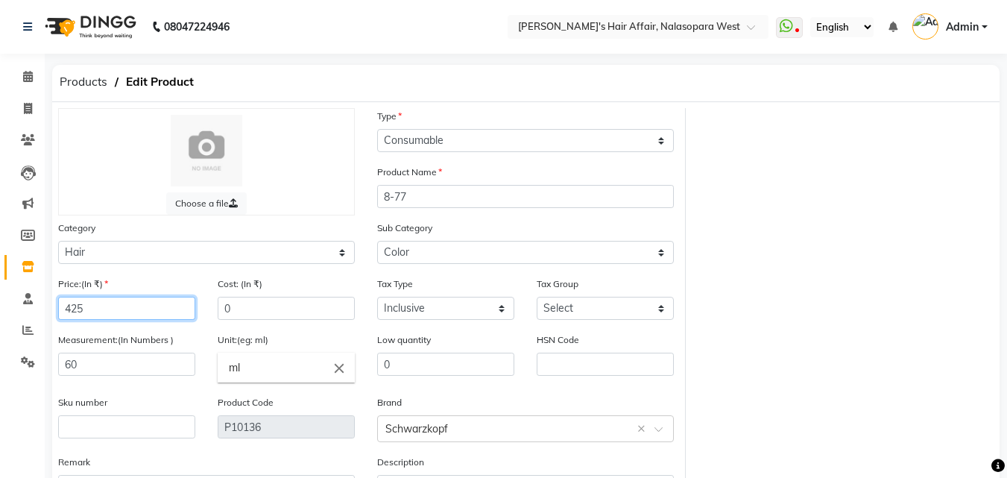
scroll to position [119, 0]
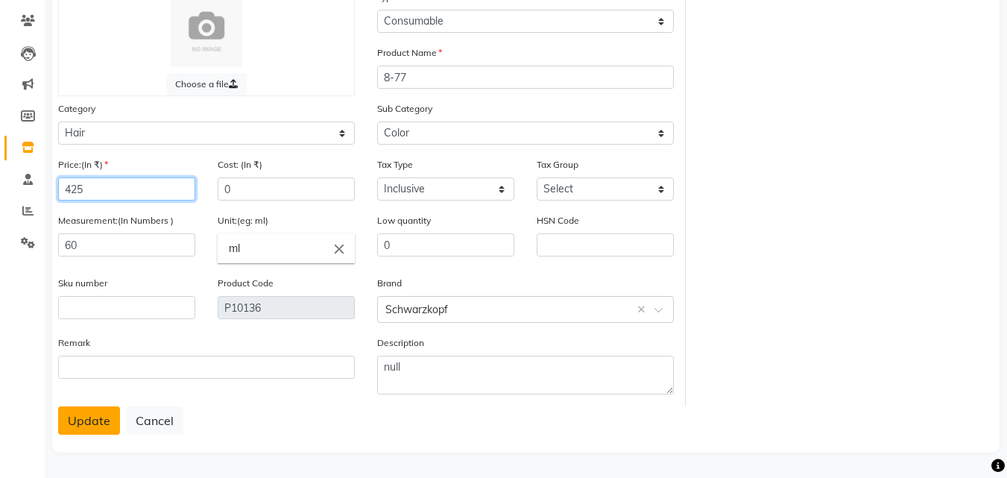
type input "425"
click at [97, 418] on button "Update" at bounding box center [89, 420] width 62 height 28
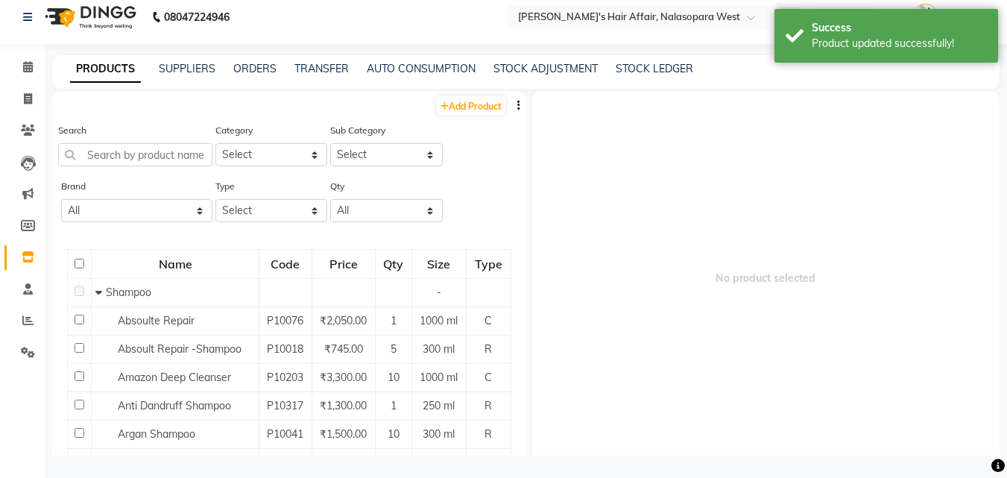
scroll to position [10, 0]
click at [124, 210] on select "All Bioactive Naturals Bodycare Cadiveu [PERSON_NAME]'s De Fabulous Fem Floract…" at bounding box center [136, 210] width 151 height 23
select select "schwarzkopf"
click at [61, 199] on select "All Bioactive Naturals Bodycare Cadiveu [PERSON_NAME]'s De Fabulous Fem Floract…" at bounding box center [136, 210] width 151 height 23
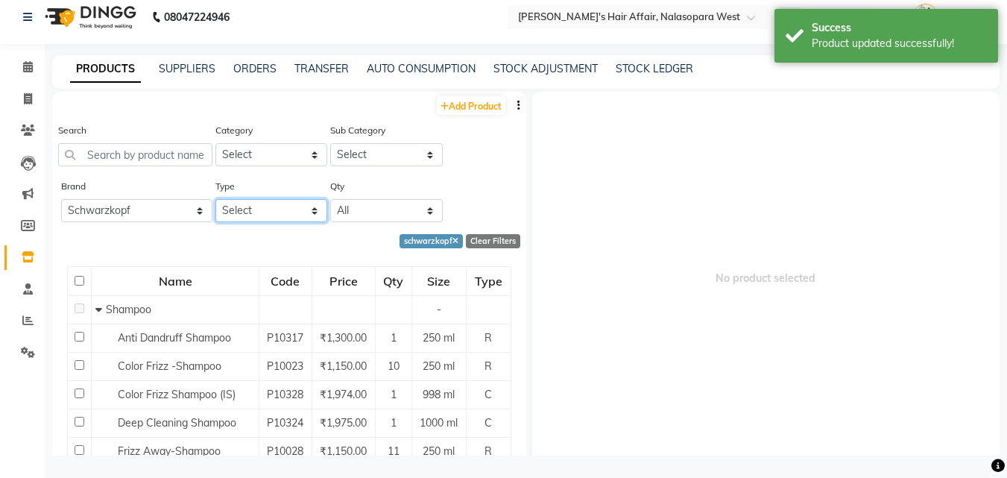
click at [232, 208] on select "Select Both Retail Consumable" at bounding box center [272, 210] width 113 height 23
select select "C"
click at [216, 199] on select "Select Both Retail Consumable" at bounding box center [272, 210] width 113 height 23
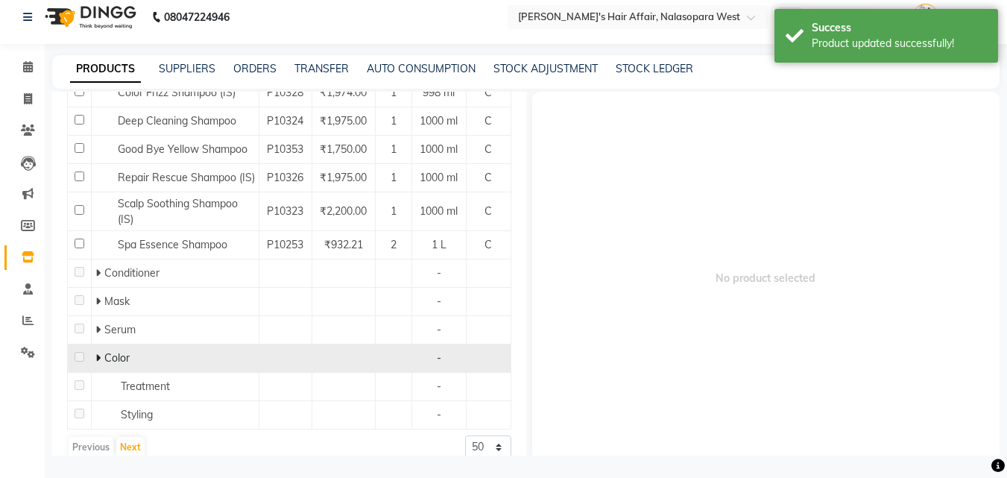
scroll to position [264, 0]
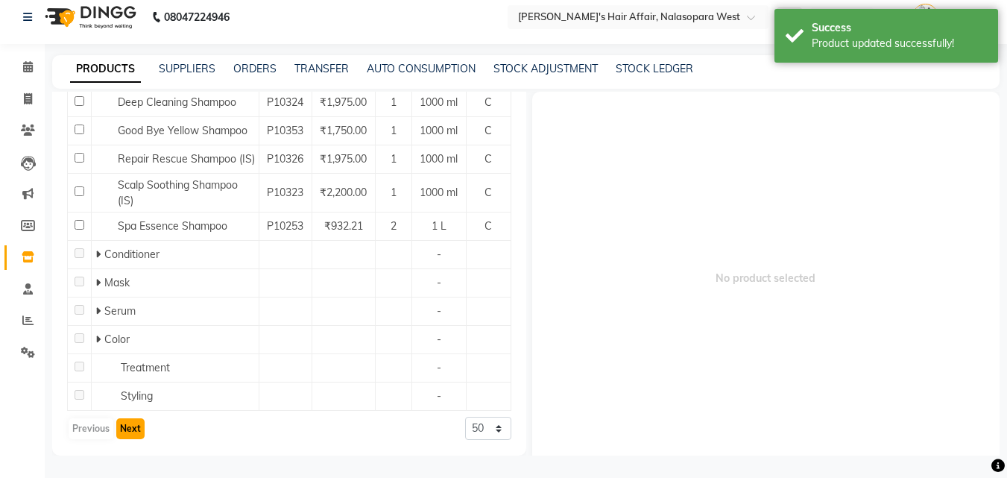
click at [118, 423] on button "Next" at bounding box center [130, 428] width 28 height 21
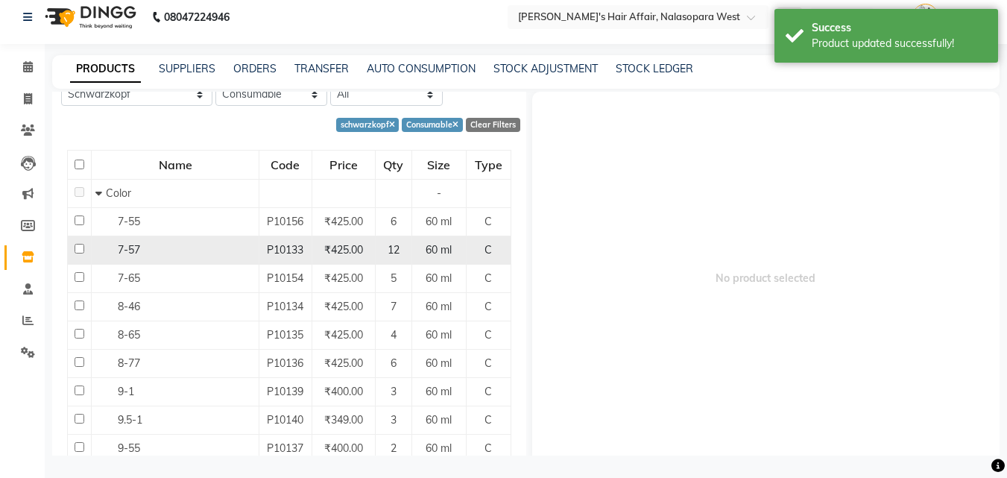
scroll to position [149, 0]
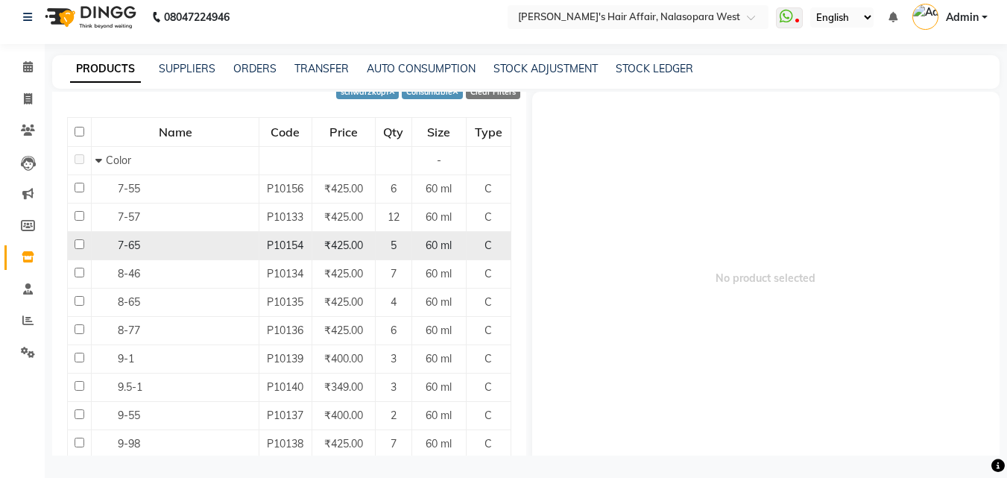
click at [129, 246] on span "7-65" at bounding box center [129, 245] width 22 height 13
select select
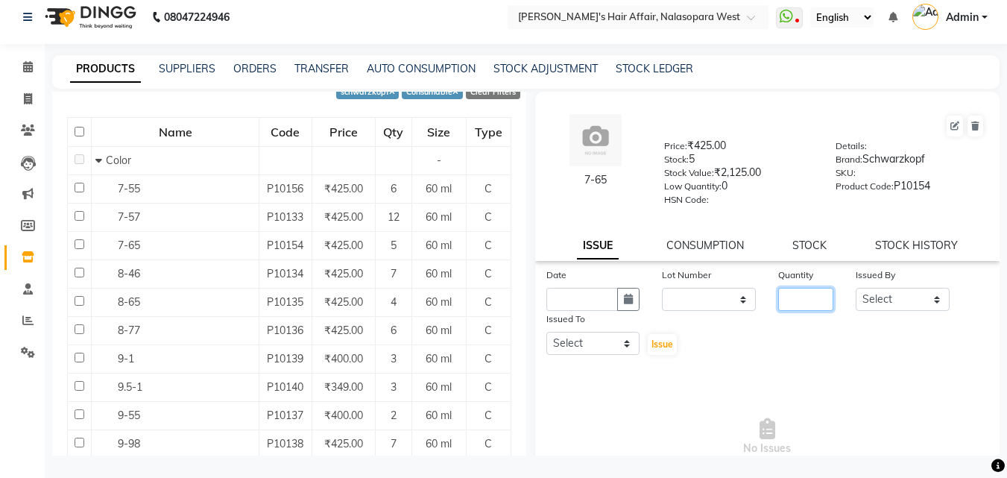
click at [787, 301] on input "number" at bounding box center [806, 299] width 55 height 23
type input "6"
click at [864, 298] on select "Select [PERSON_NAME] [PERSON_NAME] Hair Affair Laksh Rashi Saniya [PERSON_NAME]…" at bounding box center [903, 299] width 94 height 23
click at [785, 246] on div "ISSUE CONSUMPTION STOCK STOCK HISTORY" at bounding box center [768, 246] width 430 height 16
click at [804, 243] on link "STOCK" at bounding box center [810, 245] width 34 height 13
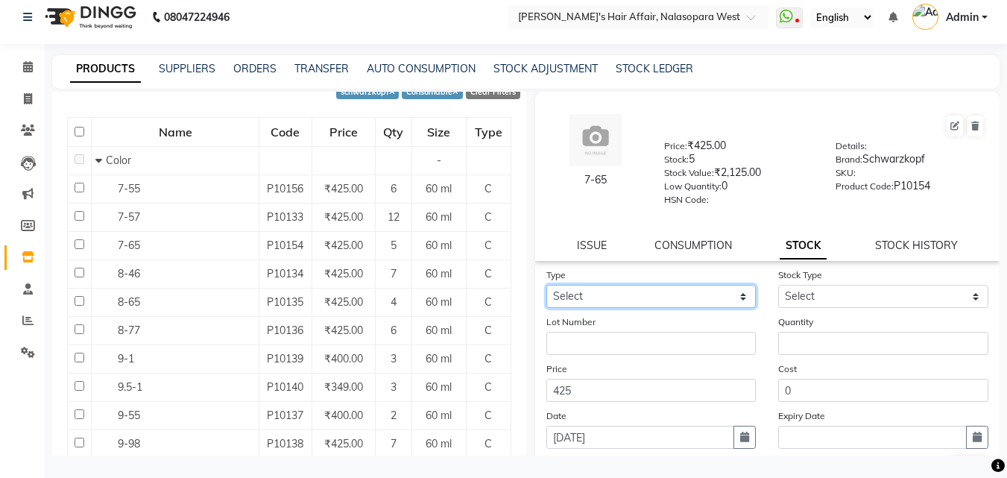
click at [666, 305] on select "Select In Out" at bounding box center [652, 296] width 210 height 23
select select "in"
click at [547, 285] on select "Select In Out" at bounding box center [652, 296] width 210 height 23
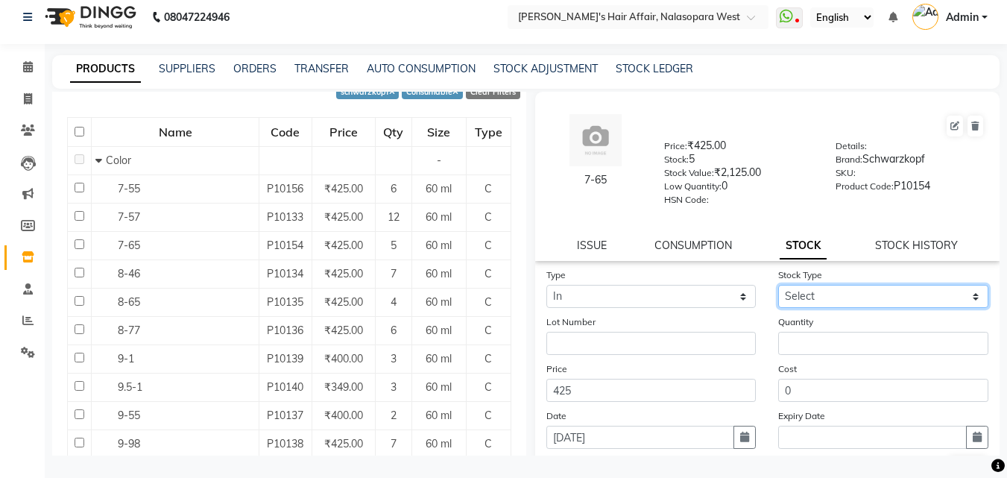
click at [881, 294] on select "Select New Stock Adjustment Return Other" at bounding box center [884, 296] width 210 height 23
select select "new stock"
click at [779, 285] on select "Select New Stock Adjustment Return Other" at bounding box center [884, 296] width 210 height 23
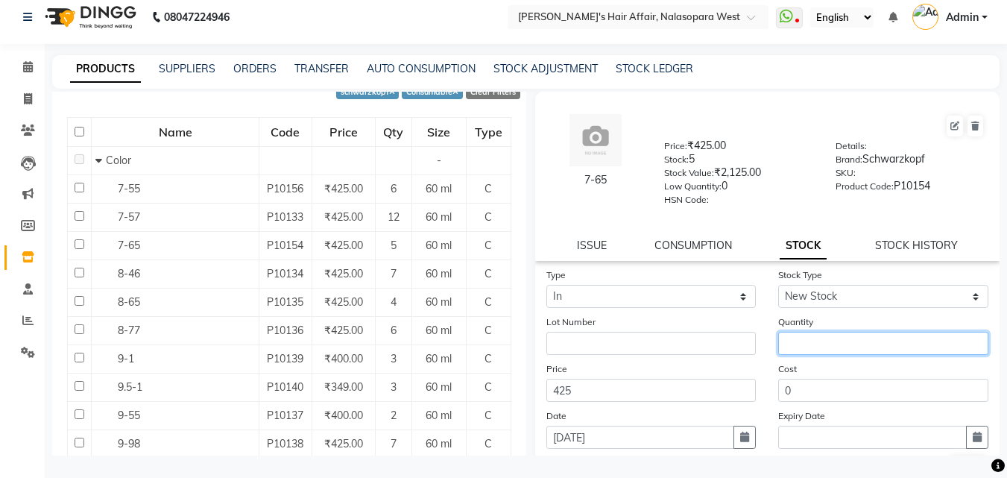
click at [865, 342] on input "number" at bounding box center [884, 343] width 210 height 23
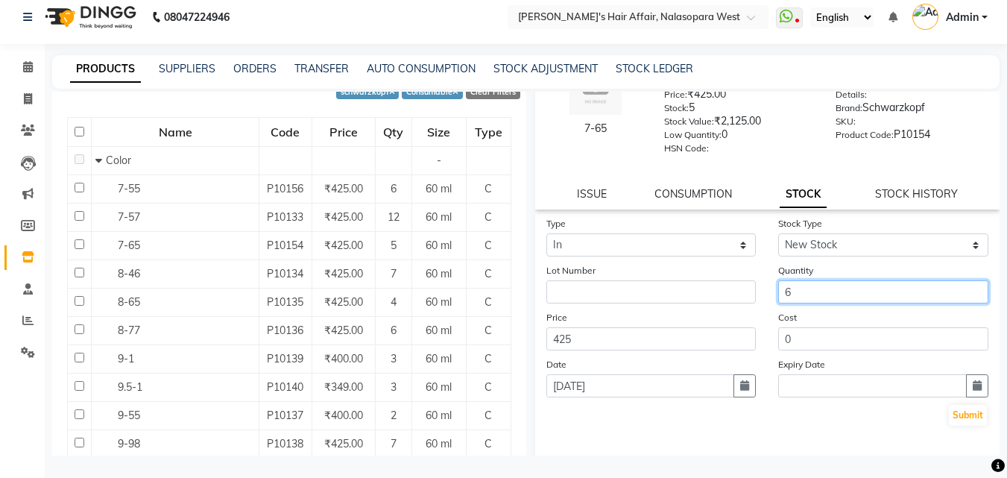
scroll to position [110, 0]
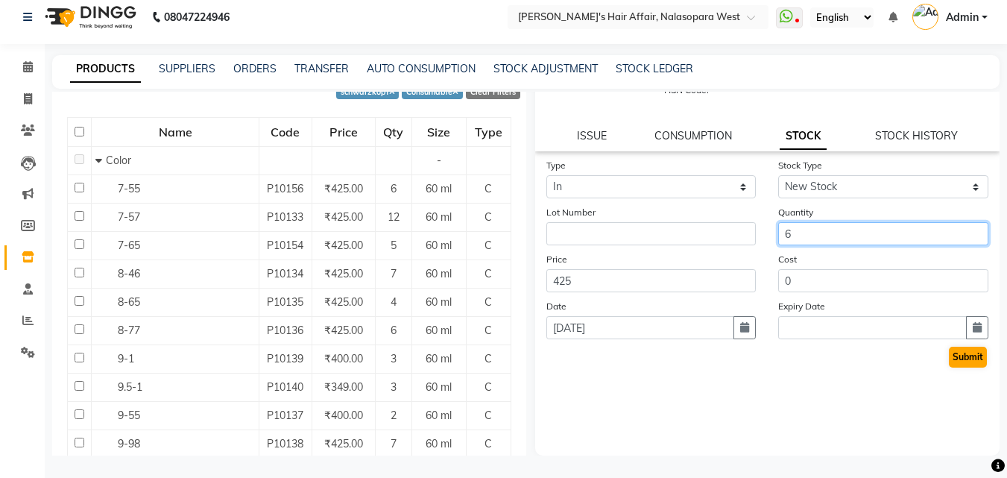
type input "6"
click at [975, 353] on button "Submit" at bounding box center [968, 357] width 38 height 21
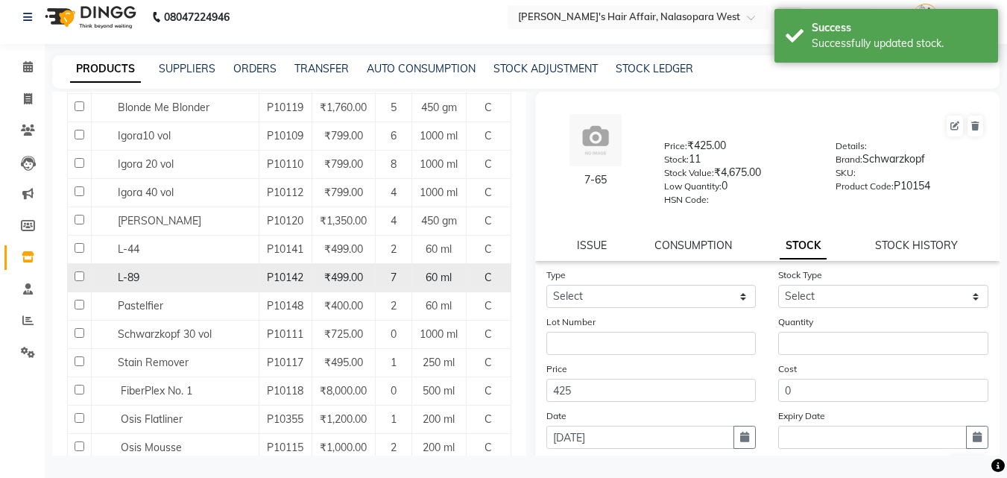
scroll to position [877, 0]
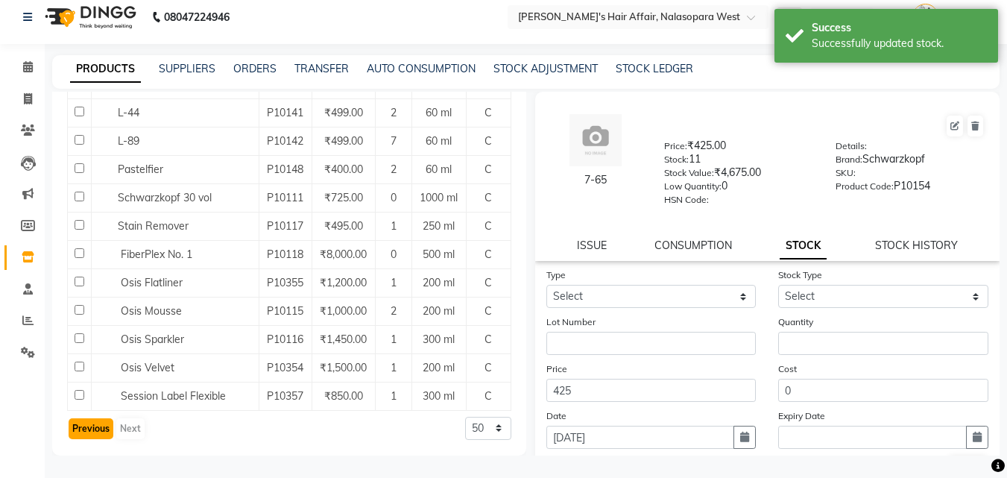
click at [81, 435] on button "Previous" at bounding box center [91, 428] width 45 height 21
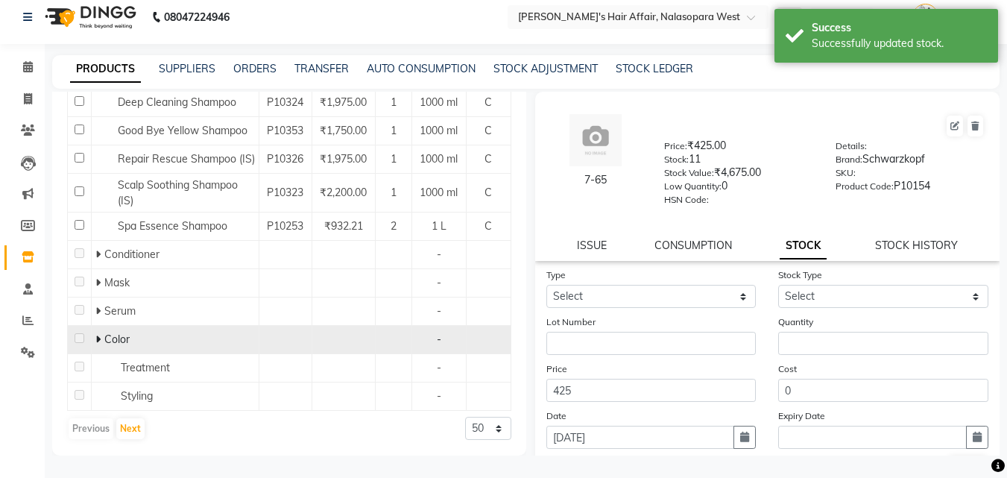
click at [98, 338] on icon at bounding box center [97, 339] width 5 height 10
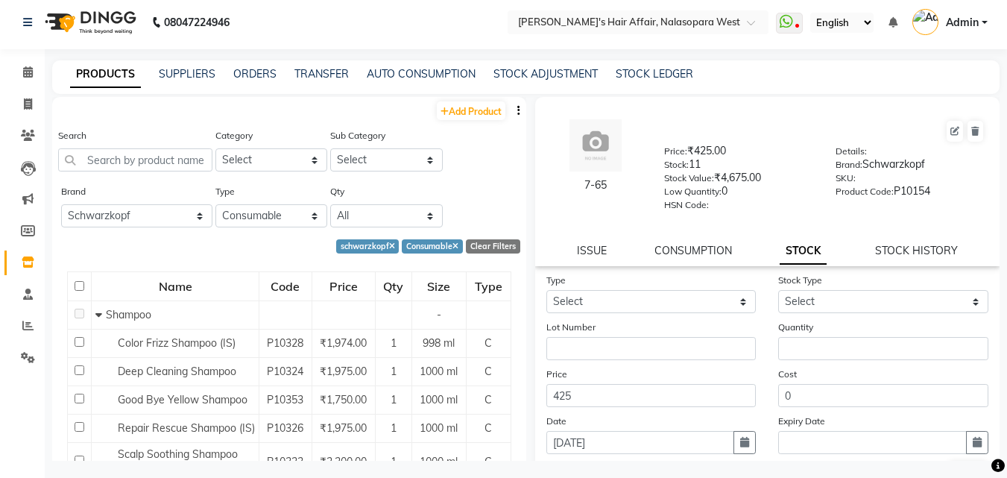
scroll to position [0, 0]
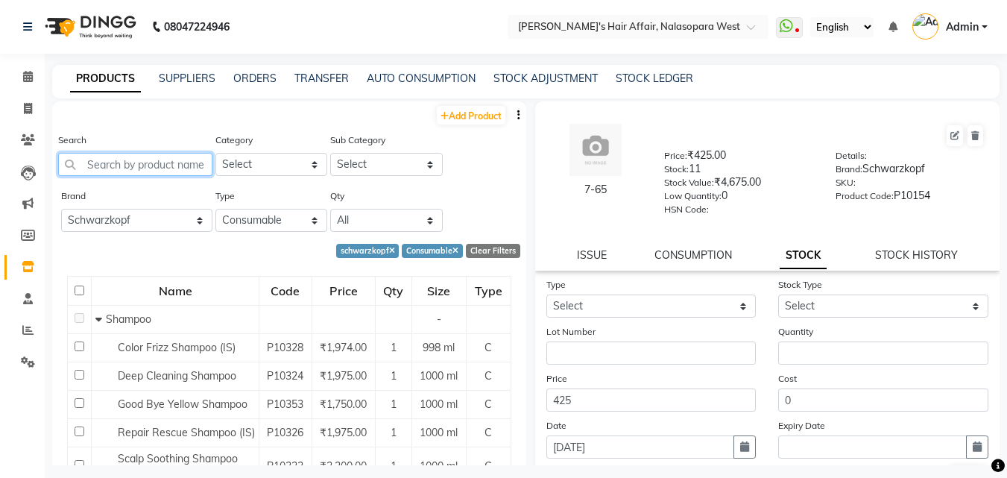
click at [128, 167] on input "text" at bounding box center [135, 164] width 154 height 23
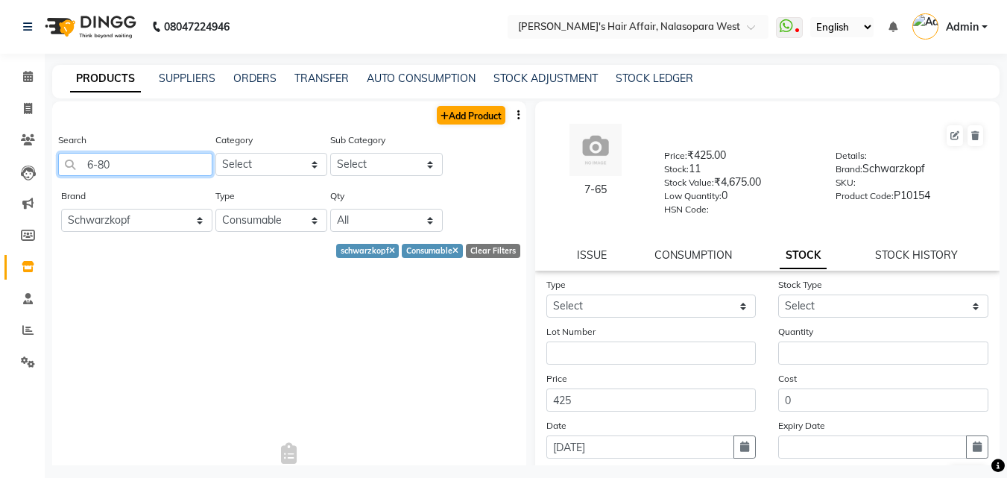
type input "6-80"
click at [448, 119] on link "Add Product" at bounding box center [471, 115] width 69 height 19
select select "true"
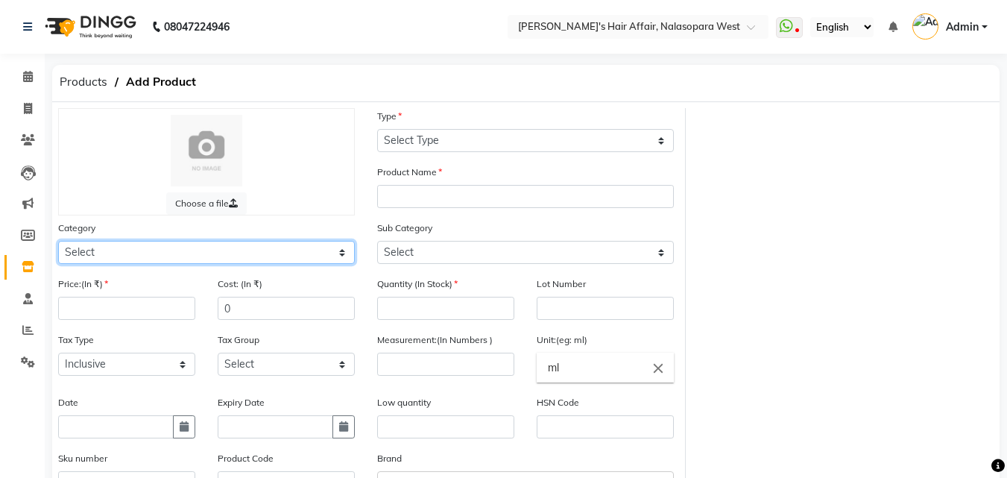
click at [94, 251] on select "Select Hair Skin Makeup Personal Care Appliances [PERSON_NAME] Waxing Disposabl…" at bounding box center [206, 252] width 297 height 23
select select "994301100"
click at [58, 241] on select "Select Hair Skin Makeup Personal Care Appliances [PERSON_NAME] Waxing Disposabl…" at bounding box center [206, 252] width 297 height 23
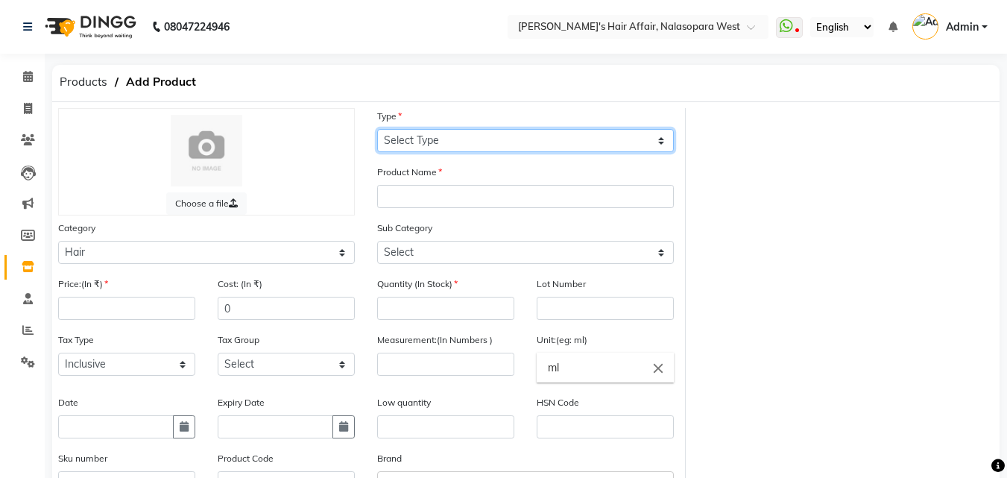
click at [414, 141] on select "Select Type Both Retail Consumable" at bounding box center [525, 140] width 297 height 23
select select "C"
click at [377, 129] on select "Select Type Both Retail Consumable" at bounding box center [525, 140] width 297 height 23
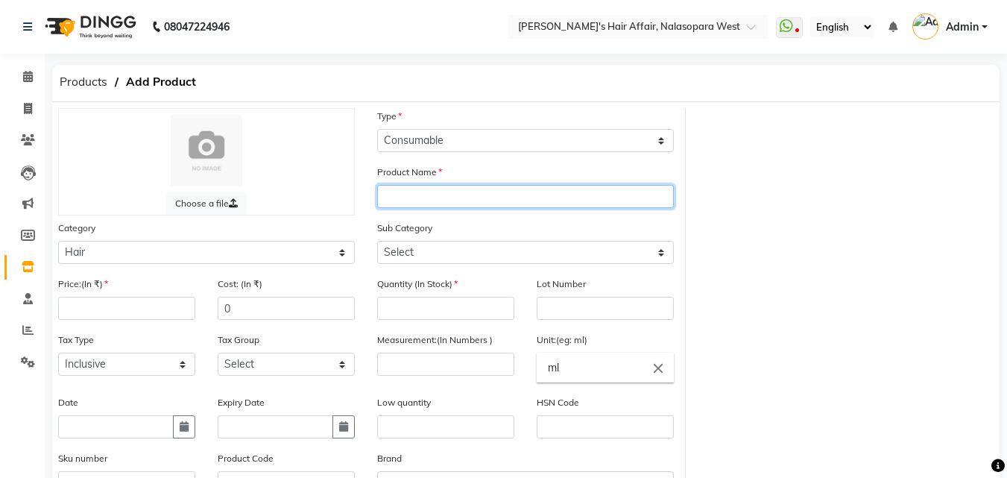
click at [415, 190] on input "text" at bounding box center [525, 196] width 297 height 23
type input "8"
type input "6-80"
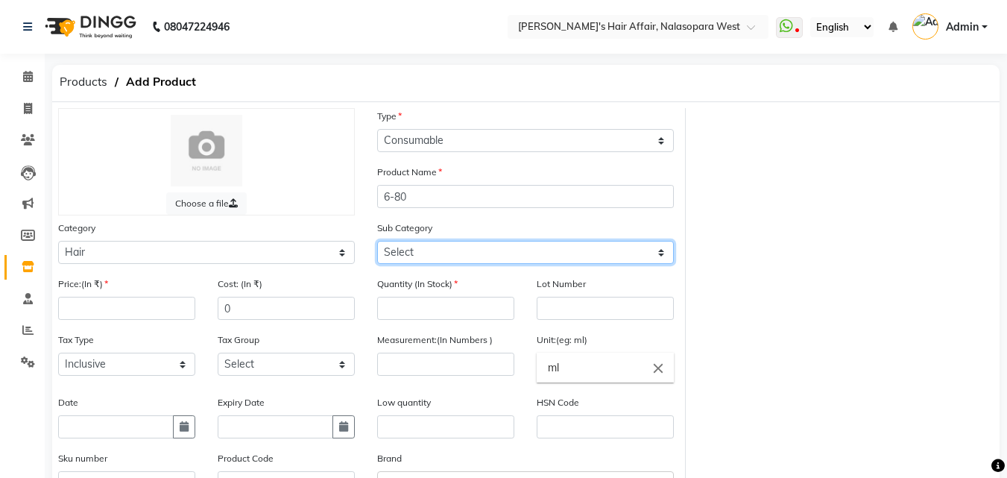
click at [410, 249] on select "Select Shampoo Conditioner Cream Mask Oil Serum Color Appliances Treatment Styl…" at bounding box center [525, 252] width 297 height 23
select select "994301107"
click at [377, 241] on select "Select Shampoo Conditioner Cream Mask Oil Serum Color Appliances Treatment Styl…" at bounding box center [525, 252] width 297 height 23
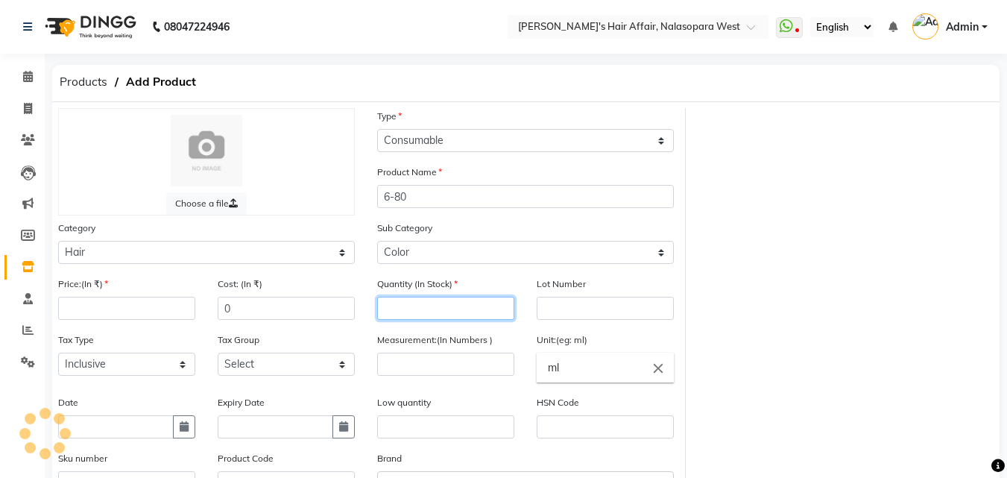
click at [401, 301] on input "number" at bounding box center [445, 308] width 137 height 23
type input "6"
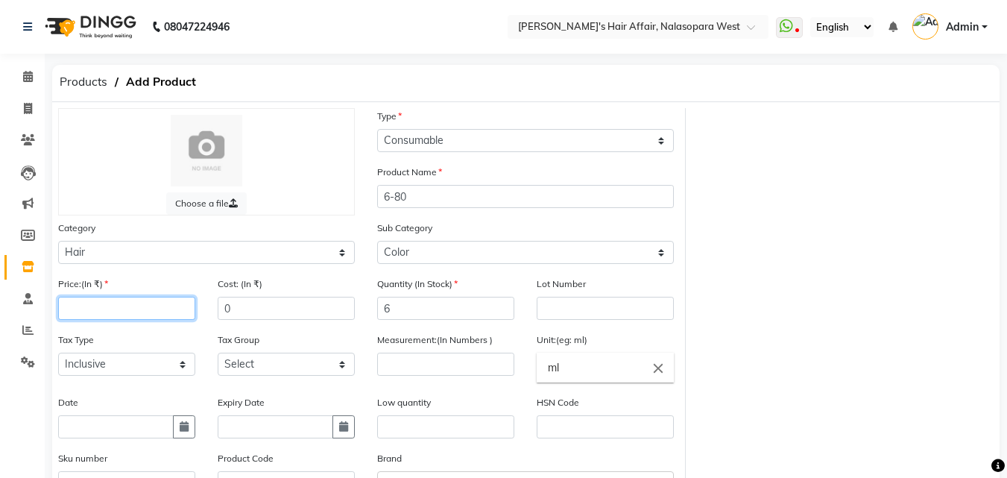
click at [135, 318] on input "number" at bounding box center [126, 308] width 137 height 23
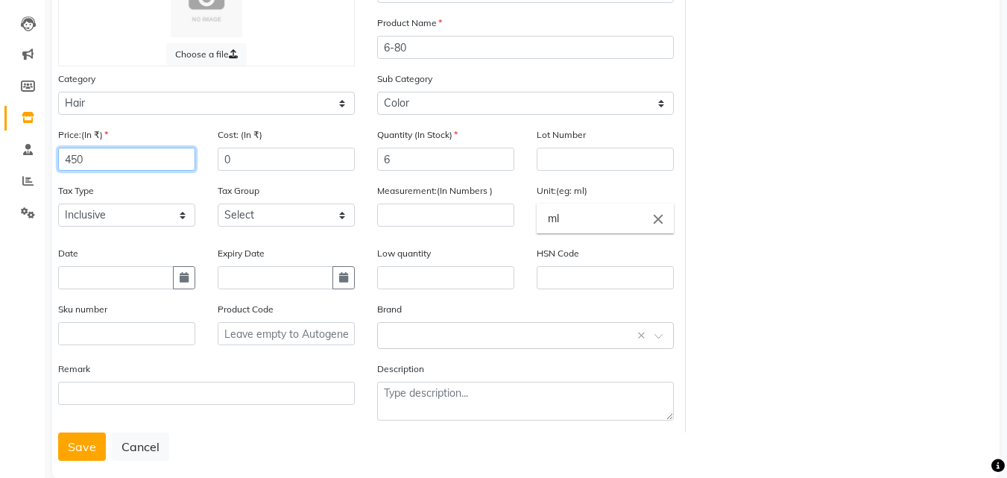
type input "450"
click at [425, 216] on input "number" at bounding box center [445, 215] width 137 height 23
type input "60"
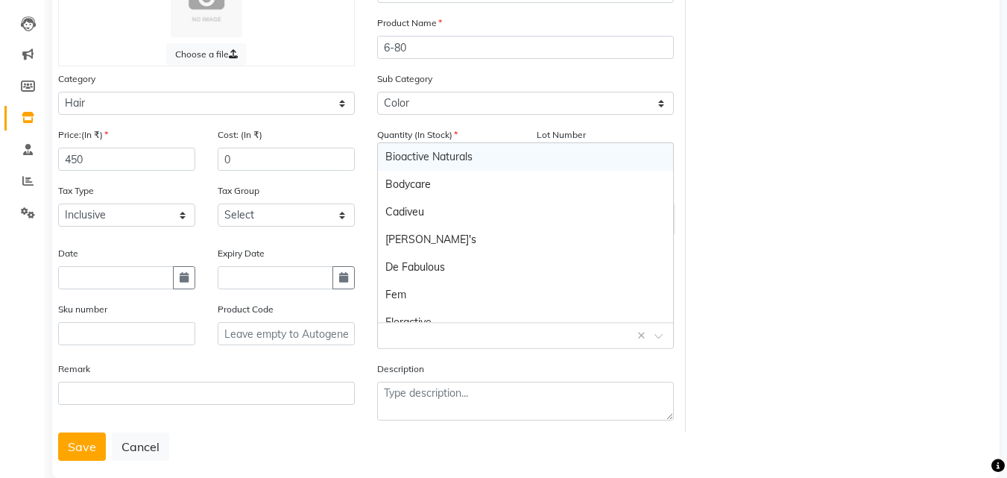
click at [416, 324] on div "Select brand or add custom brand ×" at bounding box center [525, 335] width 297 height 27
click at [417, 332] on input "text" at bounding box center [511, 335] width 251 height 16
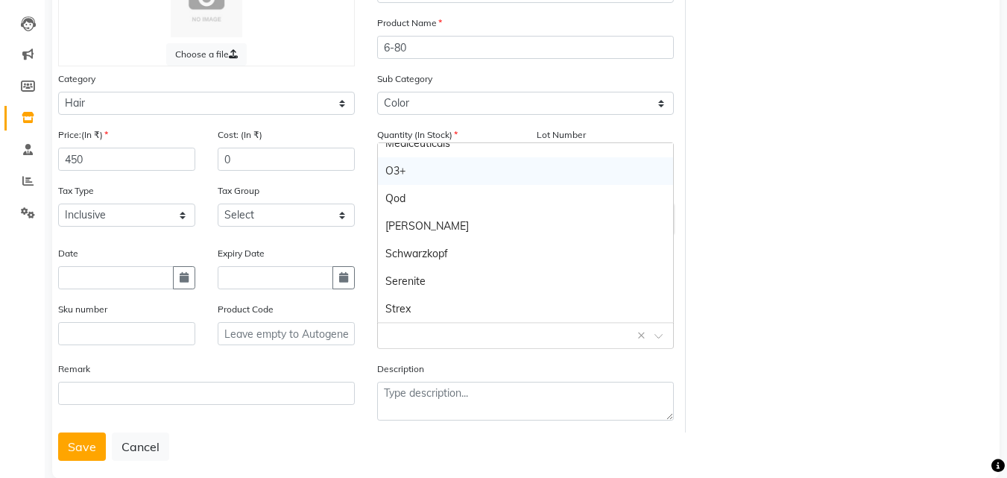
scroll to position [345, 0]
click at [436, 243] on div "Schwarzkopf" at bounding box center [525, 253] width 295 height 28
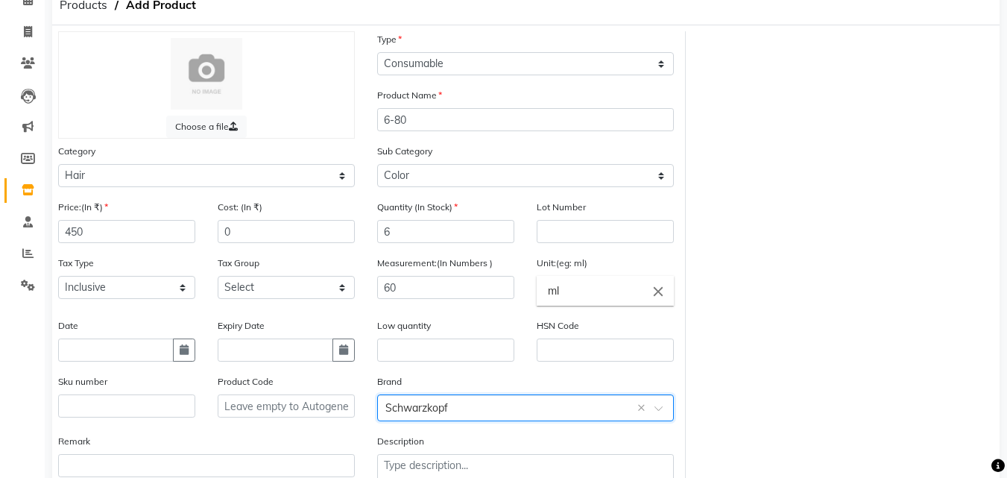
scroll to position [175, 0]
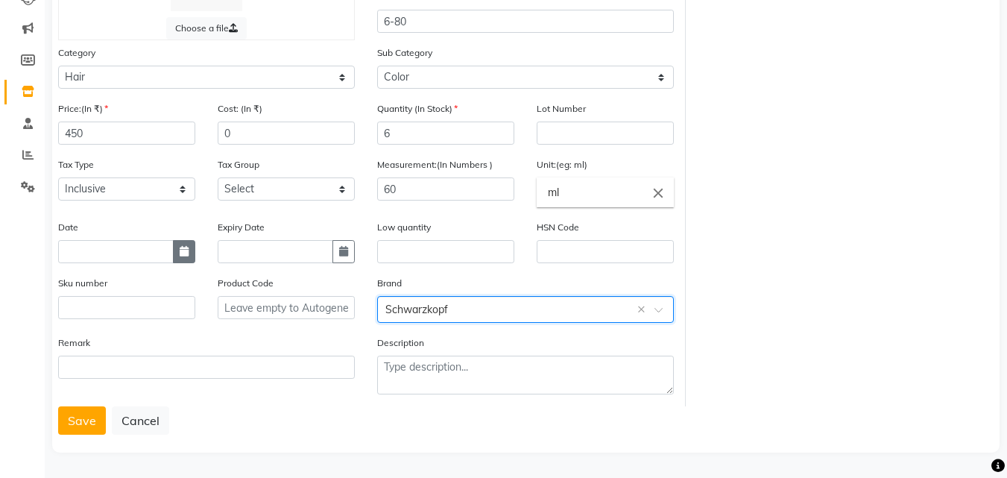
click at [185, 246] on icon "button" at bounding box center [184, 251] width 9 height 10
select select "9"
select select "2025"
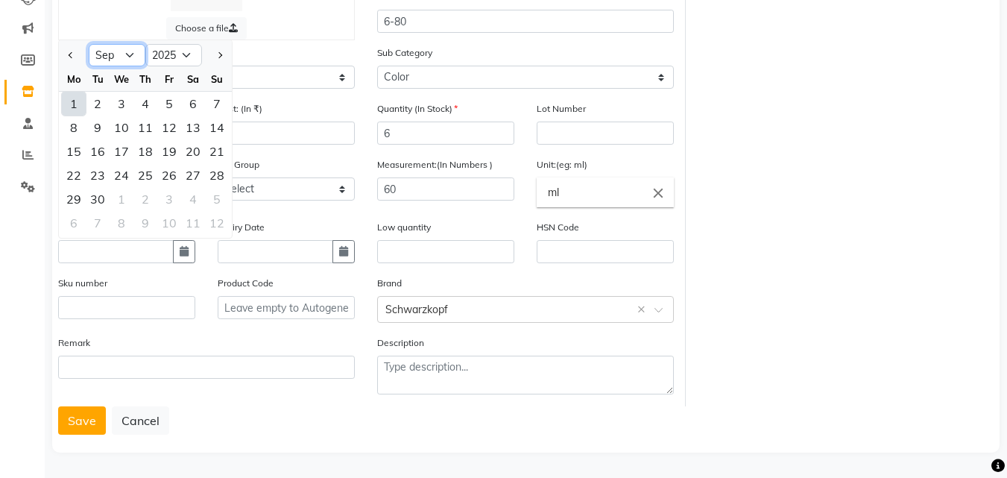
click at [116, 62] on select "Jan Feb Mar Apr May Jun [DATE] Aug Sep Oct Nov Dec" at bounding box center [117, 55] width 57 height 22
select select "7"
click at [89, 44] on select "Jan Feb Mar Apr May Jun [DATE] Aug Sep Oct Nov Dec" at bounding box center [117, 55] width 57 height 22
click at [98, 124] on div "8" at bounding box center [98, 128] width 24 height 24
type input "[DATE]"
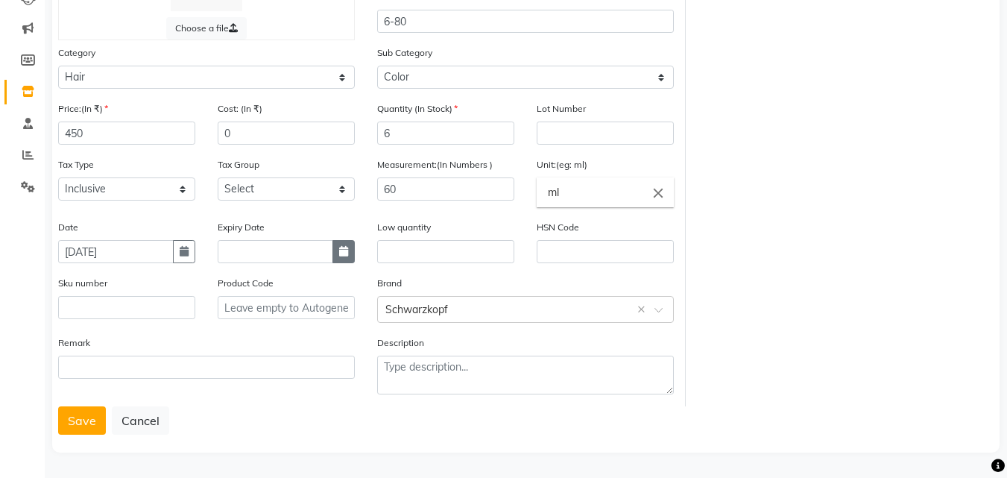
click at [348, 251] on icon "button" at bounding box center [343, 251] width 9 height 10
select select "9"
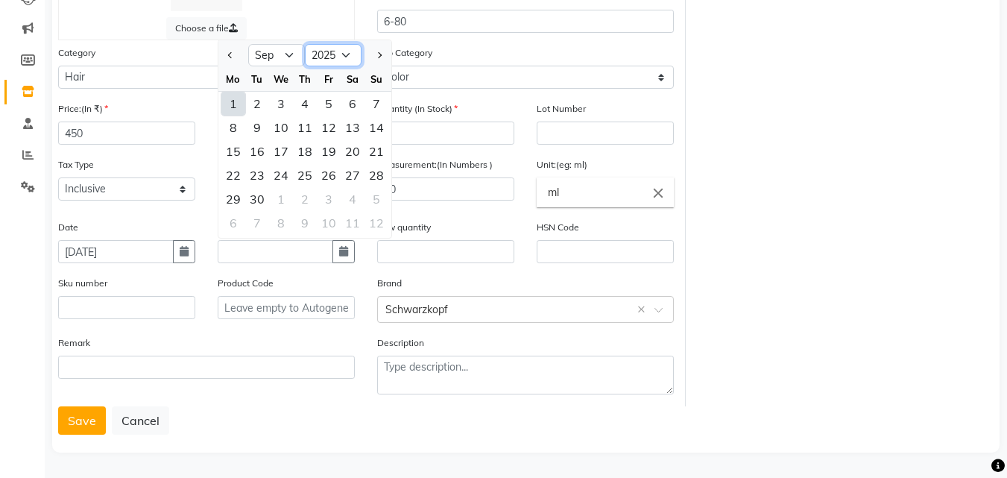
click at [330, 48] on select "2015 2016 2017 2018 2019 2020 2021 2022 2023 2024 2025 2026 2027 2028 2029 2030…" at bounding box center [333, 55] width 57 height 22
select select "2027"
click at [305, 44] on select "2015 2016 2017 2018 2019 2020 2021 2022 2023 2024 2025 2026 2027 2028 2029 2030…" at bounding box center [333, 55] width 57 height 22
click at [276, 52] on select "Jan Feb Mar Apr May Jun [DATE] Aug Sep Oct Nov Dec" at bounding box center [276, 55] width 57 height 22
select select "6"
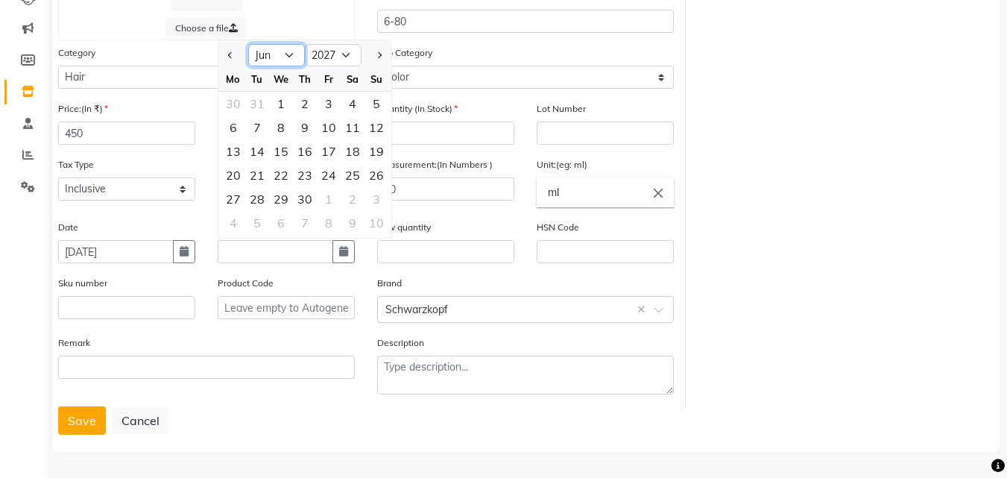
click at [248, 44] on select "Jan Feb Mar Apr May Jun [DATE] Aug Sep Oct Nov Dec" at bounding box center [276, 55] width 57 height 22
click at [259, 180] on div "22" at bounding box center [257, 175] width 24 height 24
type input "[DATE]"
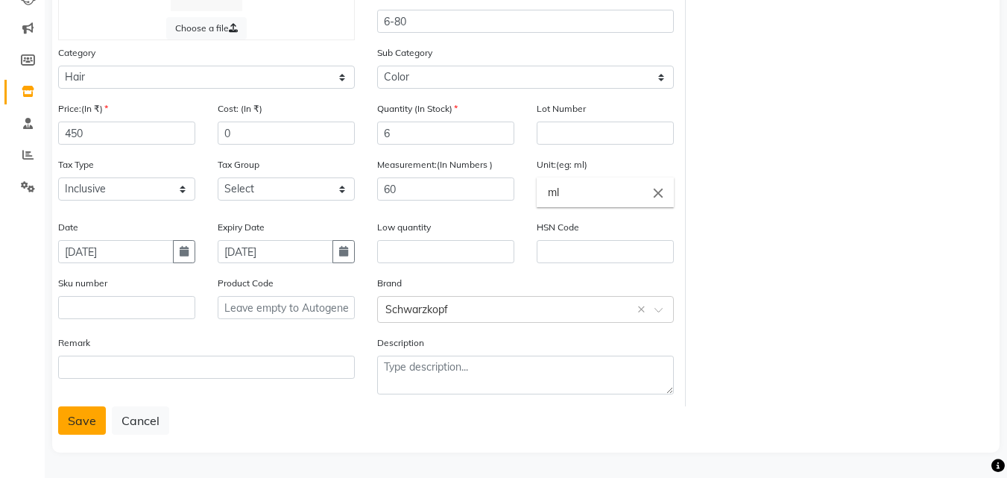
click at [69, 419] on button "Save" at bounding box center [82, 420] width 48 height 28
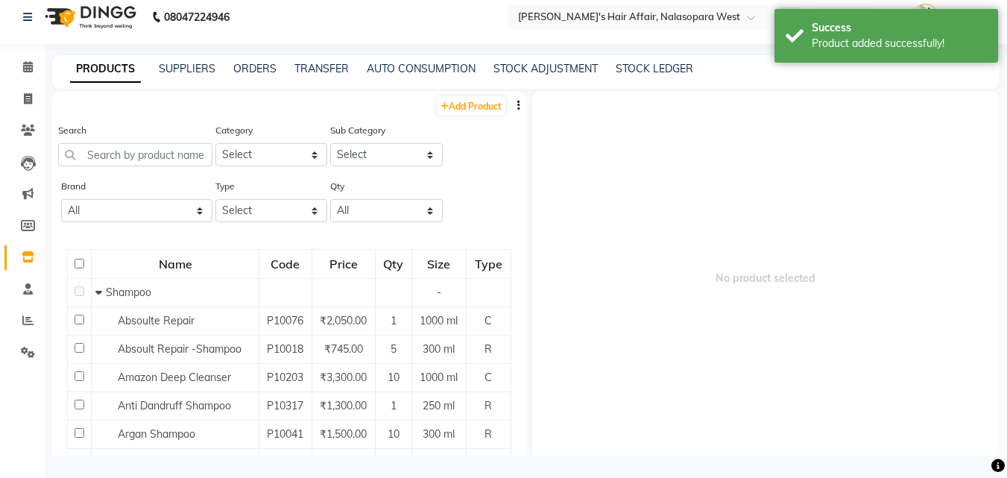
scroll to position [10, 0]
click at [137, 157] on input "text" at bounding box center [135, 154] width 154 height 23
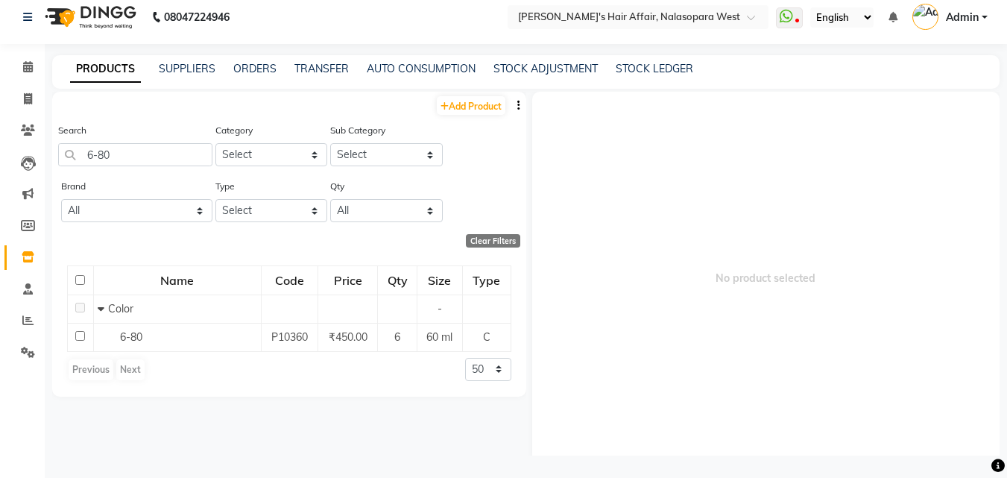
click at [104, 180] on div "Brand All Bioactive Naturals Bodycare Cadiveu [PERSON_NAME]'s De Fabulous Fem F…" at bounding box center [136, 200] width 151 height 44
drag, startPoint x: 100, startPoint y: 157, endPoint x: 106, endPoint y: 148, distance: 10.8
click at [106, 148] on input "6-80" at bounding box center [135, 154] width 154 height 23
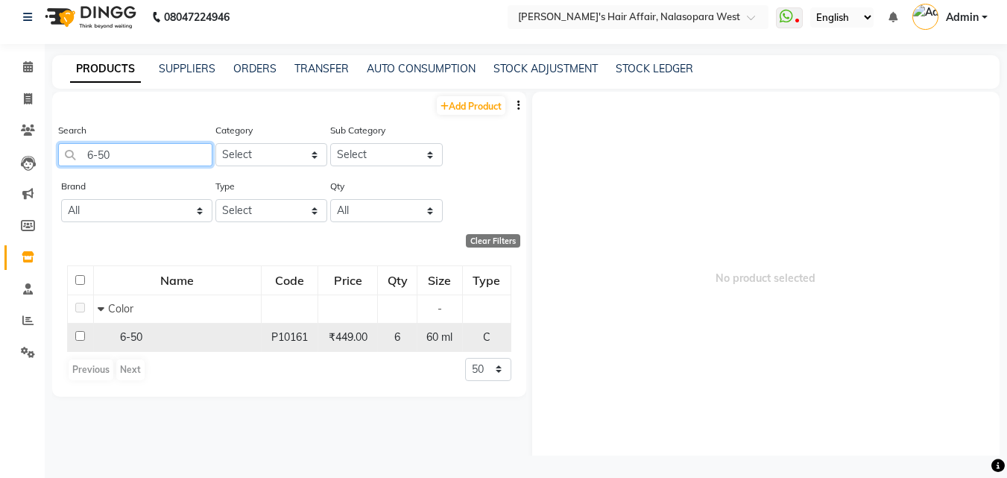
type input "6-50"
click at [137, 333] on span "6-50" at bounding box center [131, 336] width 22 height 13
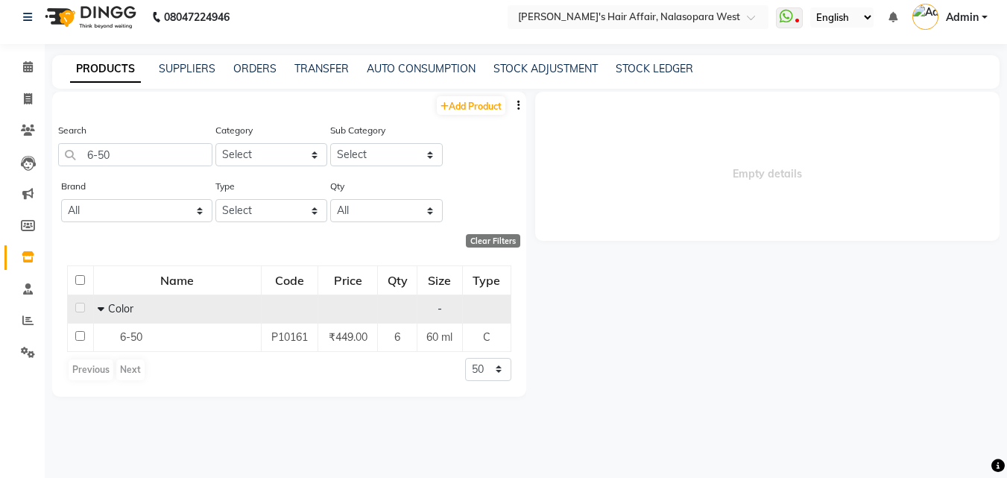
select select
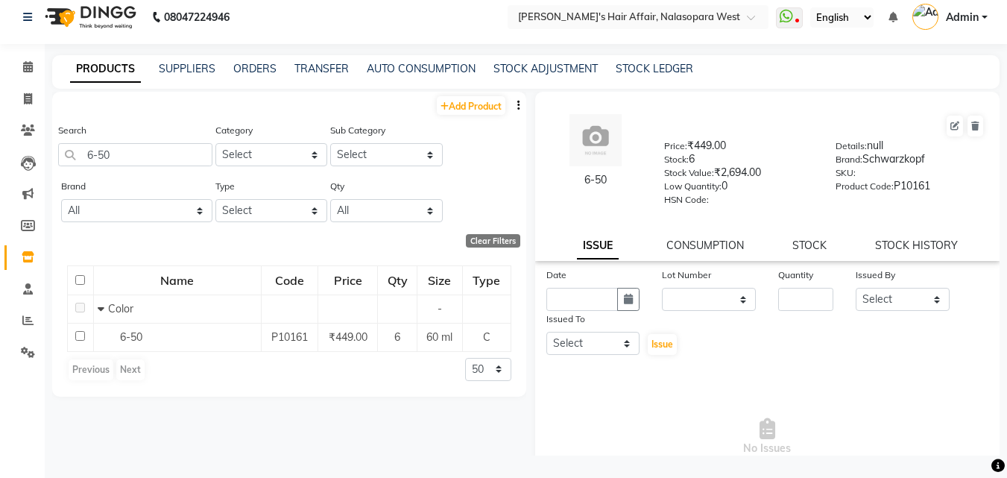
click at [783, 240] on div "ISSUE CONSUMPTION STOCK STOCK HISTORY" at bounding box center [768, 246] width 430 height 16
click at [796, 244] on link "STOCK" at bounding box center [810, 245] width 34 height 13
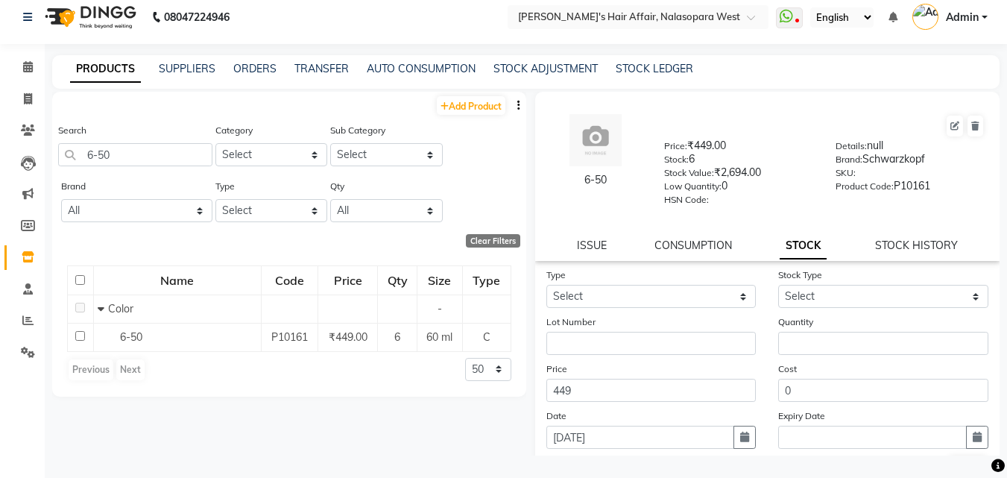
click at [693, 310] on form "Type Select In Out Stock Type Select Lot Number Quantity Price 449 Cost 0 Date …" at bounding box center [768, 373] width 443 height 212
click at [685, 304] on select "Select In Out" at bounding box center [652, 296] width 210 height 23
select select "in"
click at [547, 285] on select "Select In Out" at bounding box center [652, 296] width 210 height 23
click at [793, 295] on select "Select New Stock Adjustment Return Other" at bounding box center [884, 296] width 210 height 23
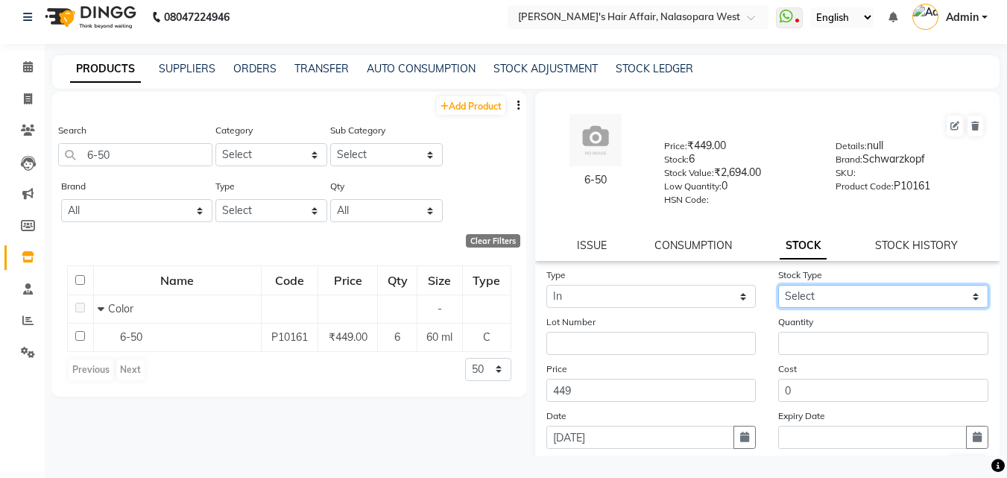
select select "new stock"
click at [779, 285] on select "Select New Stock Adjustment Return Other" at bounding box center [884, 296] width 210 height 23
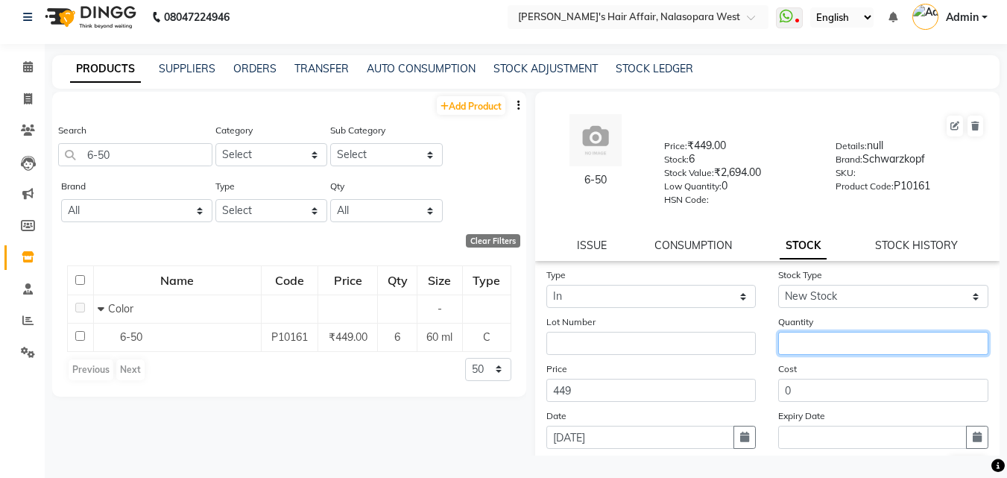
click at [807, 339] on input "number" at bounding box center [884, 343] width 210 height 23
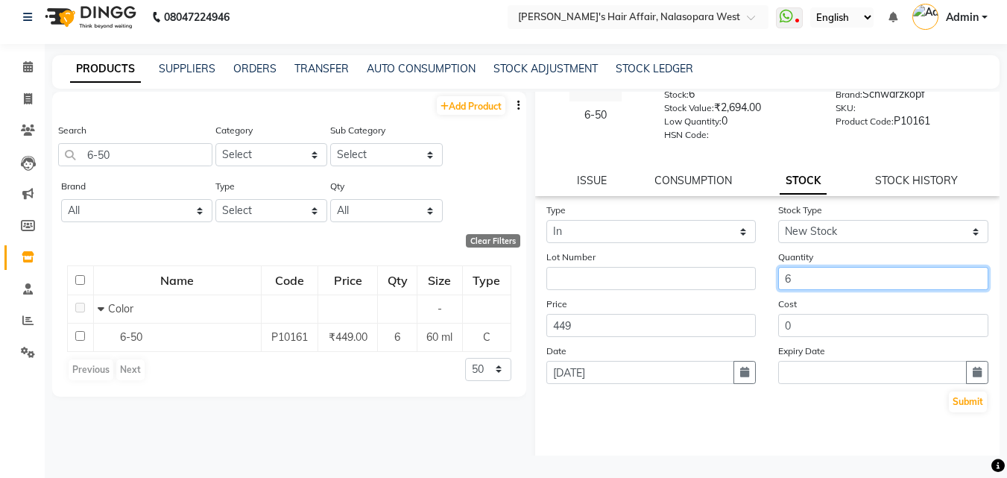
scroll to position [110, 0]
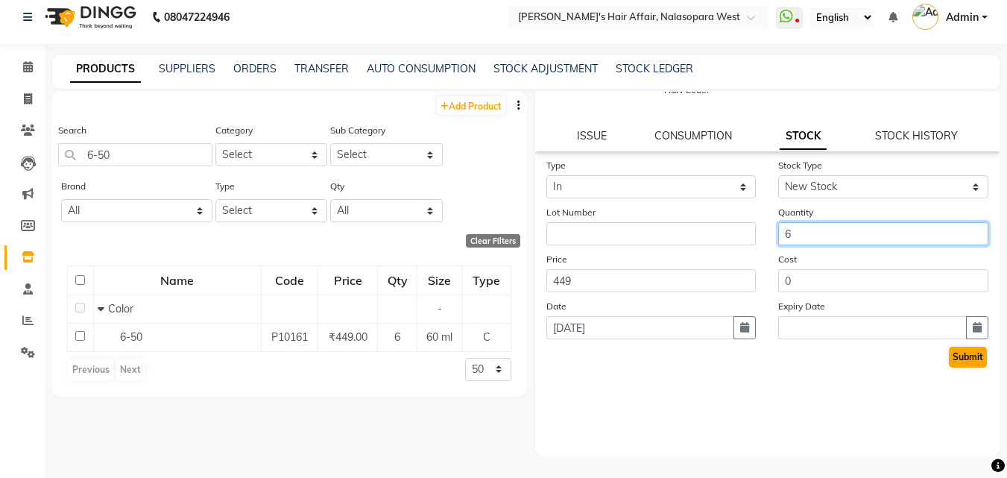
type input "6"
click at [961, 362] on button "Submit" at bounding box center [968, 357] width 38 height 21
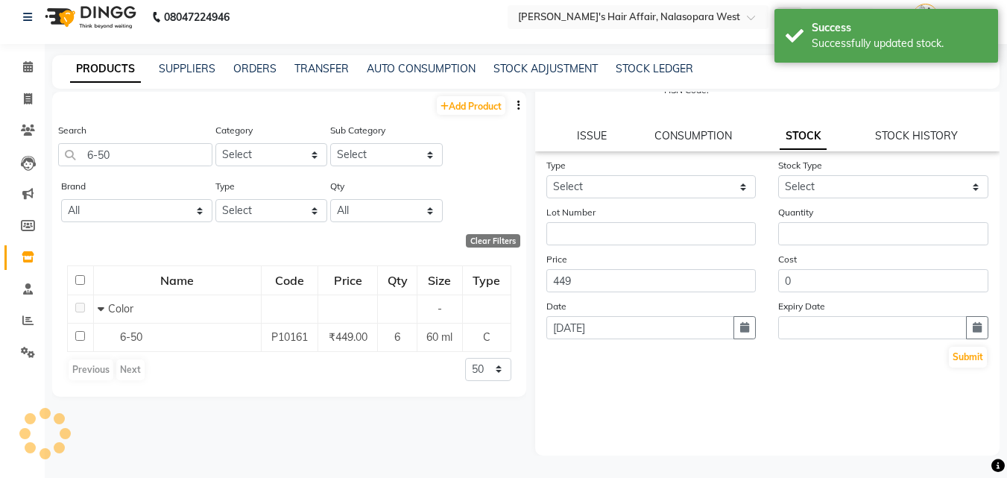
scroll to position [0, 0]
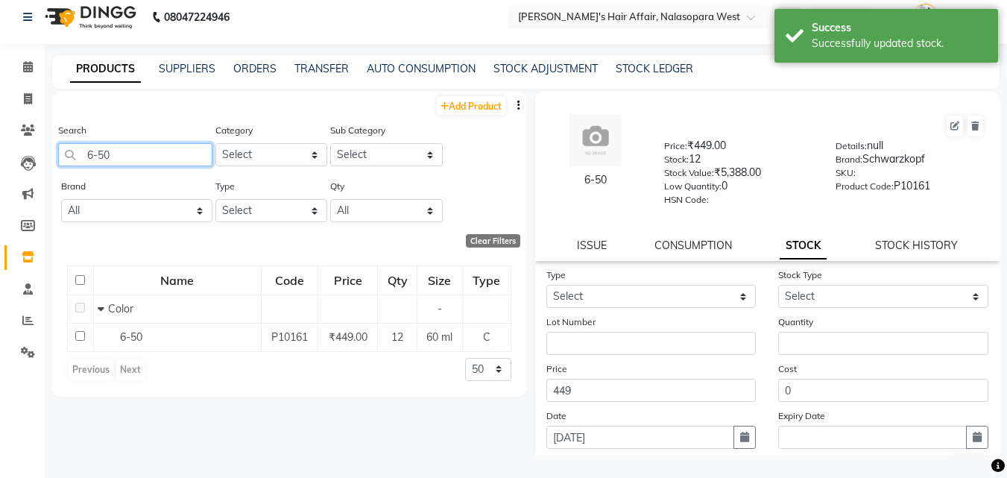
drag, startPoint x: 95, startPoint y: 157, endPoint x: 67, endPoint y: 154, distance: 27.7
click at [67, 154] on input "6-50" at bounding box center [135, 154] width 154 height 23
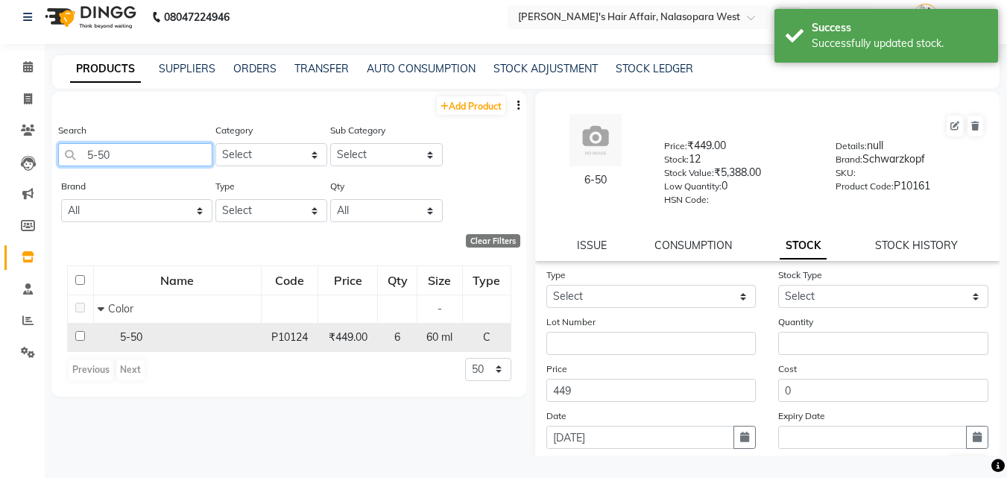
type input "5-50"
click at [136, 344] on div "5-50" at bounding box center [178, 338] width 160 height 16
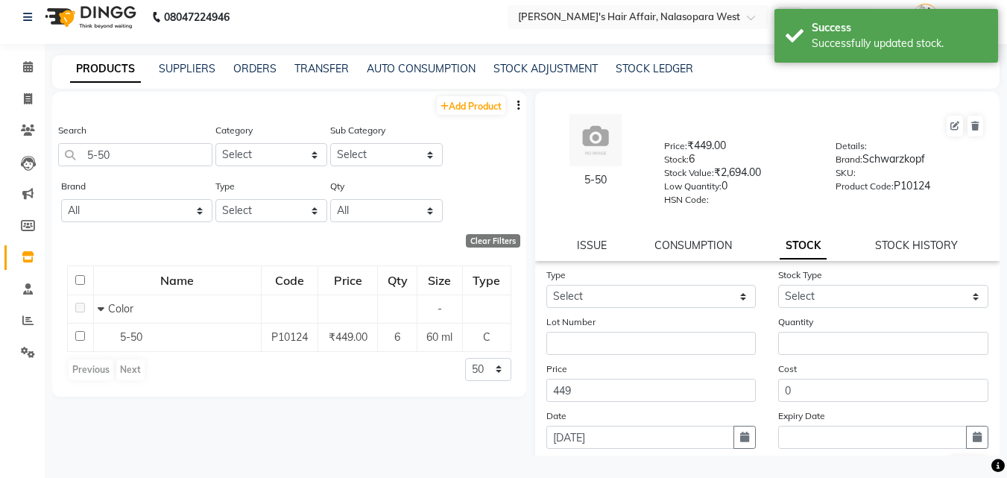
click at [691, 283] on div "Type Select In Out" at bounding box center [651, 287] width 233 height 41
click at [691, 294] on select "Select In Out" at bounding box center [652, 296] width 210 height 23
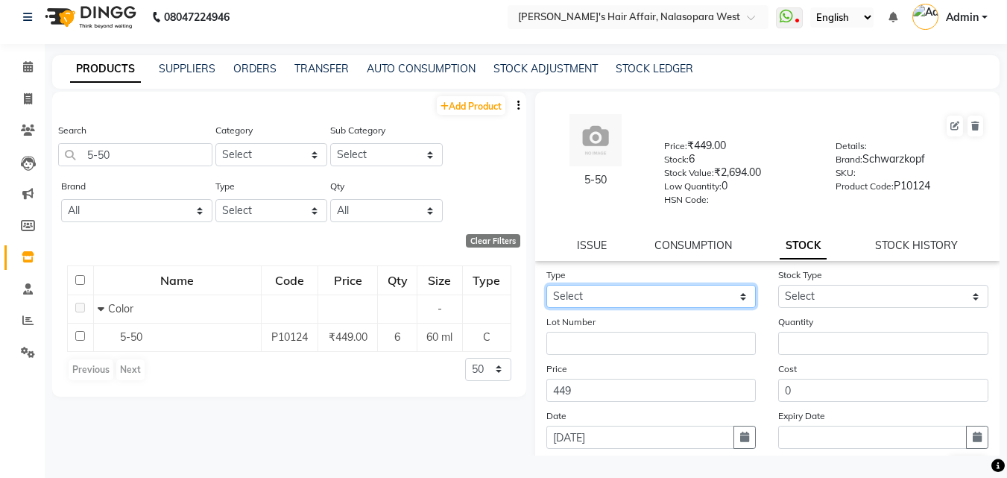
select select "in"
click at [547, 285] on select "Select In Out" at bounding box center [652, 296] width 210 height 23
click at [844, 284] on div "Stock Type Select New Stock Adjustment Return Other" at bounding box center [883, 287] width 233 height 41
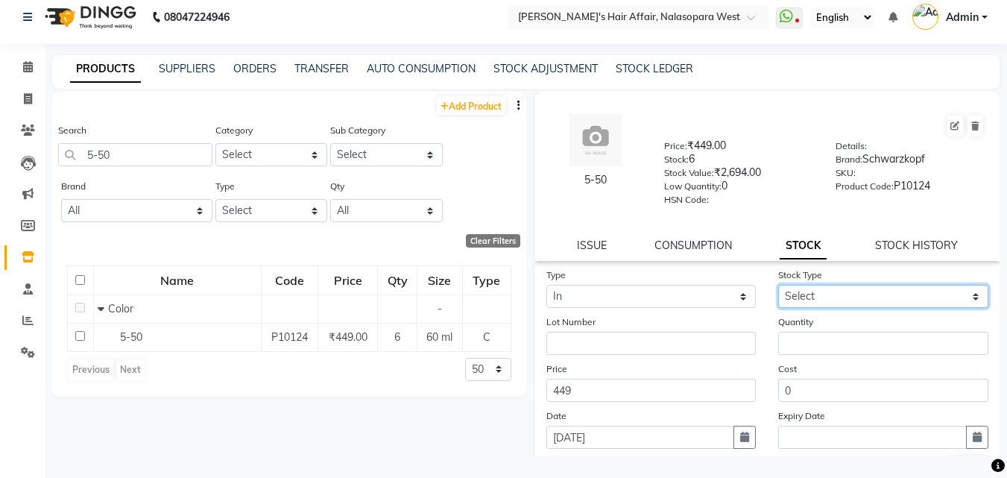
click at [841, 298] on select "Select New Stock Adjustment Return Other" at bounding box center [884, 296] width 210 height 23
select select "new stock"
click at [779, 285] on select "Select New Stock Adjustment Return Other" at bounding box center [884, 296] width 210 height 23
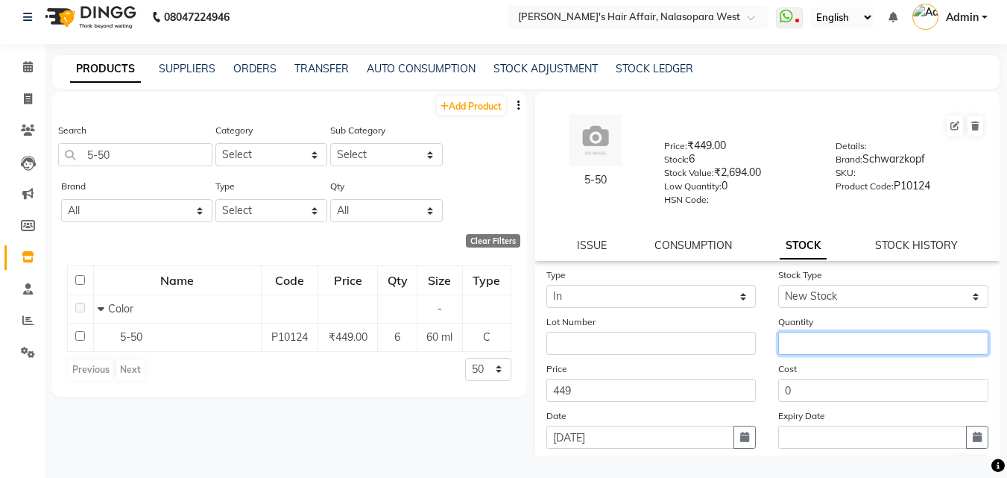
click at [831, 350] on input "number" at bounding box center [884, 343] width 210 height 23
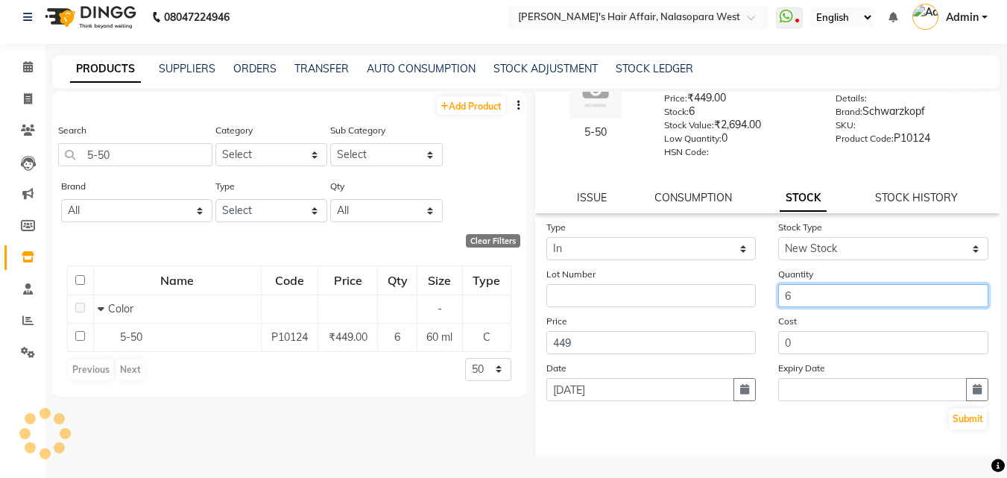
scroll to position [110, 0]
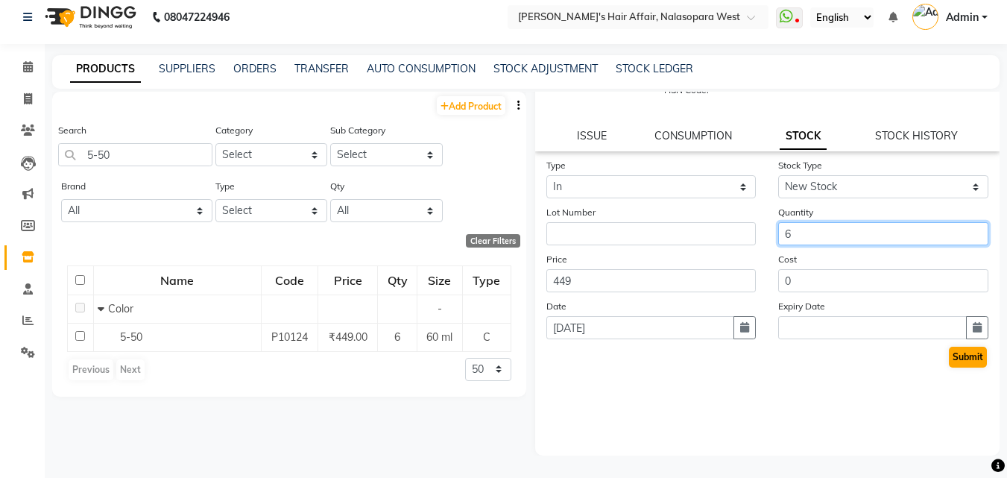
type input "6"
click at [952, 362] on button "Submit" at bounding box center [968, 357] width 38 height 21
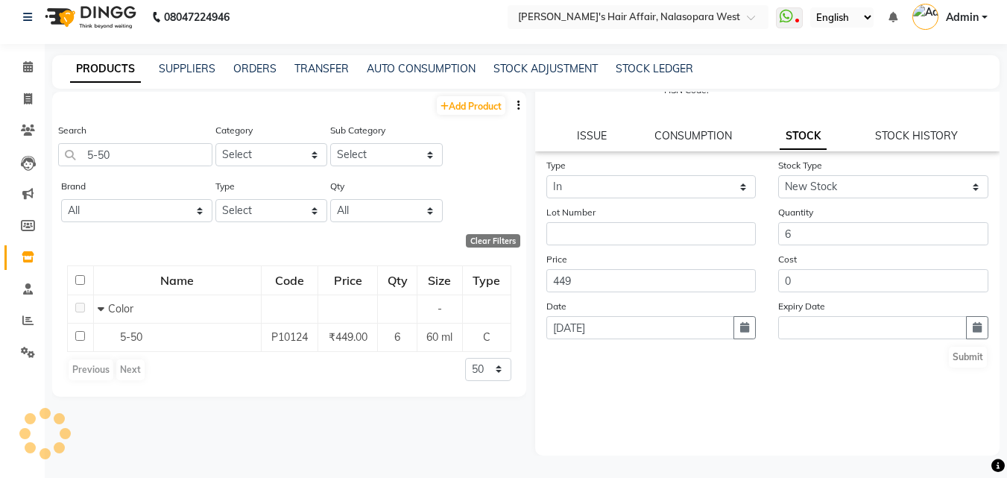
scroll to position [0, 0]
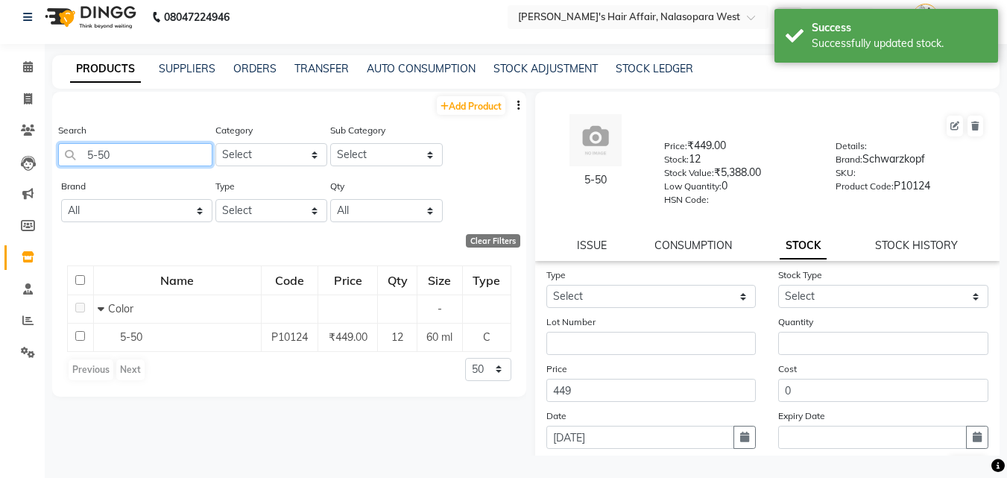
drag, startPoint x: 101, startPoint y: 151, endPoint x: 85, endPoint y: 153, distance: 15.8
click at [85, 153] on input "5-50" at bounding box center [135, 154] width 154 height 23
click at [104, 158] on input "6-50" at bounding box center [135, 154] width 154 height 23
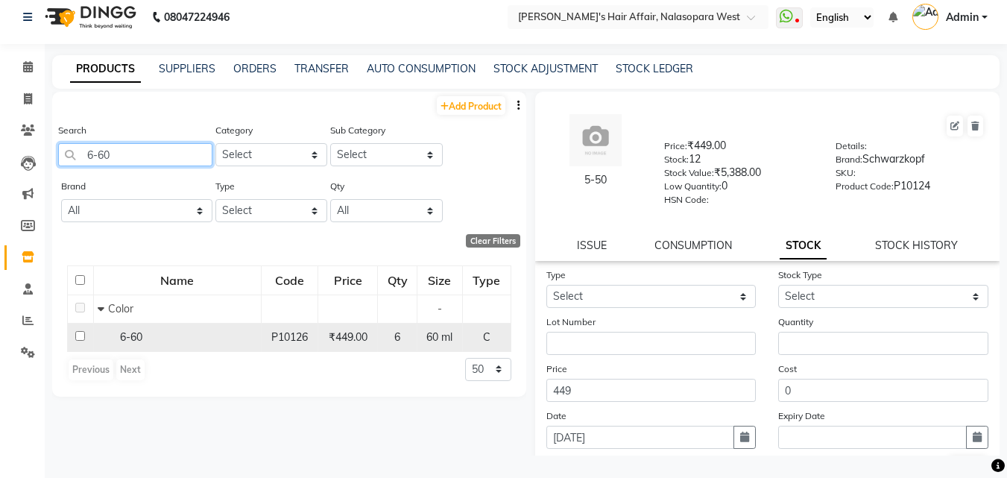
type input "6-60"
click at [125, 336] on span "6-60" at bounding box center [131, 336] width 22 height 13
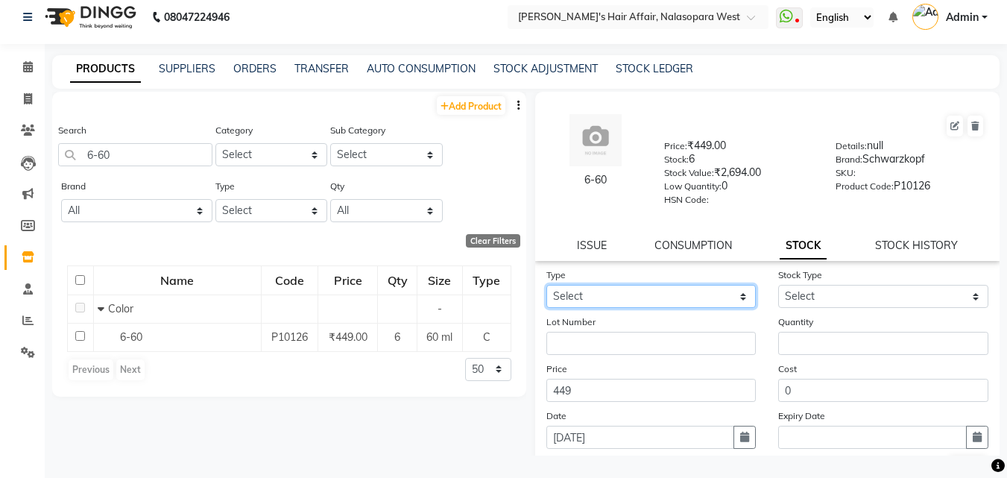
click at [649, 301] on select "Select In Out" at bounding box center [652, 296] width 210 height 23
select select "in"
click at [547, 285] on select "Select In Out" at bounding box center [652, 296] width 210 height 23
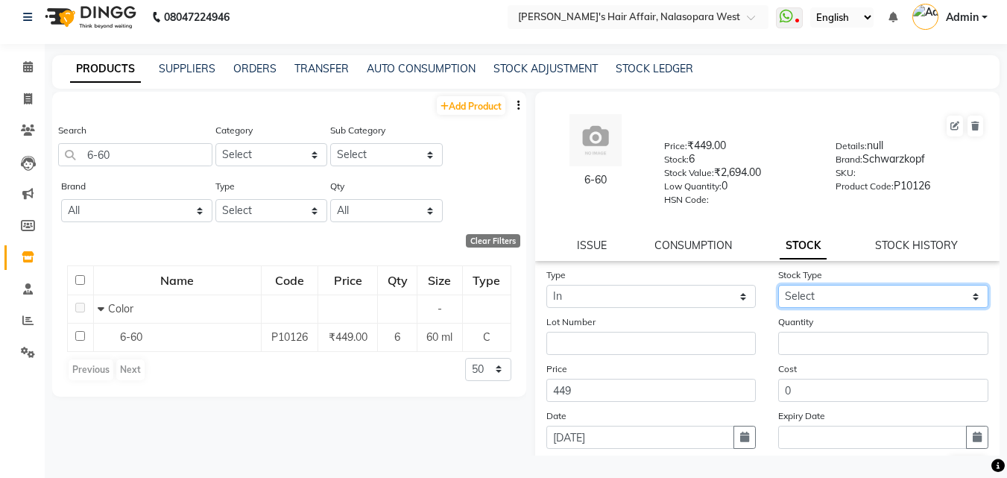
click at [808, 300] on select "Select New Stock Adjustment Return Other" at bounding box center [884, 296] width 210 height 23
select select "new stock"
click at [779, 285] on select "Select New Stock Adjustment Return Other" at bounding box center [884, 296] width 210 height 23
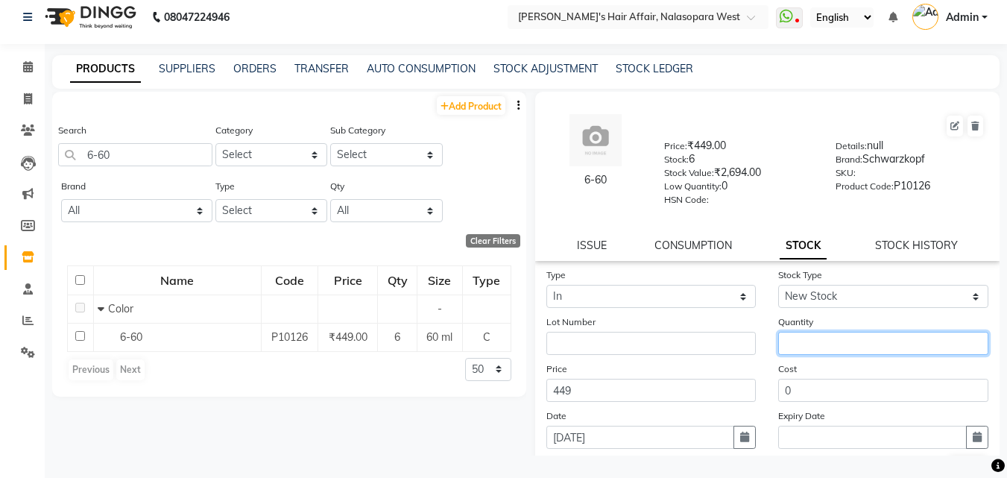
click at [819, 339] on input "number" at bounding box center [884, 343] width 210 height 23
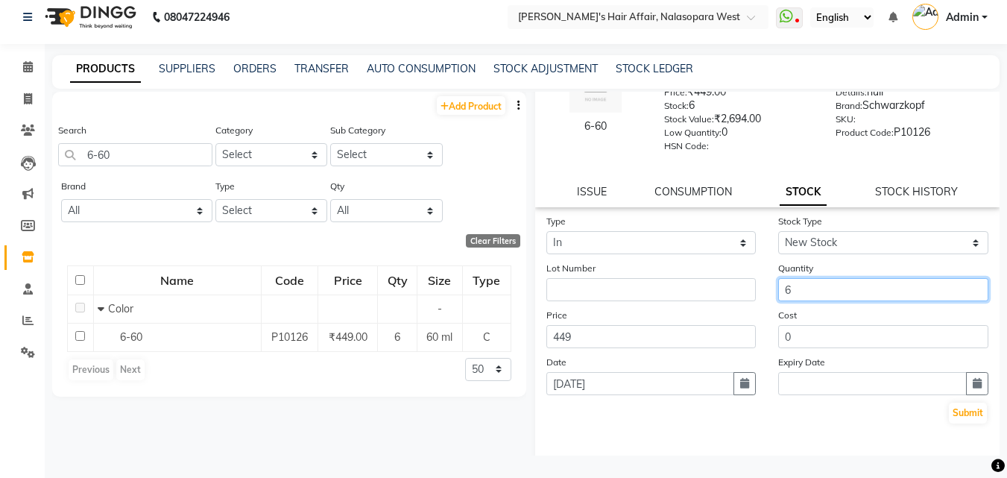
scroll to position [110, 0]
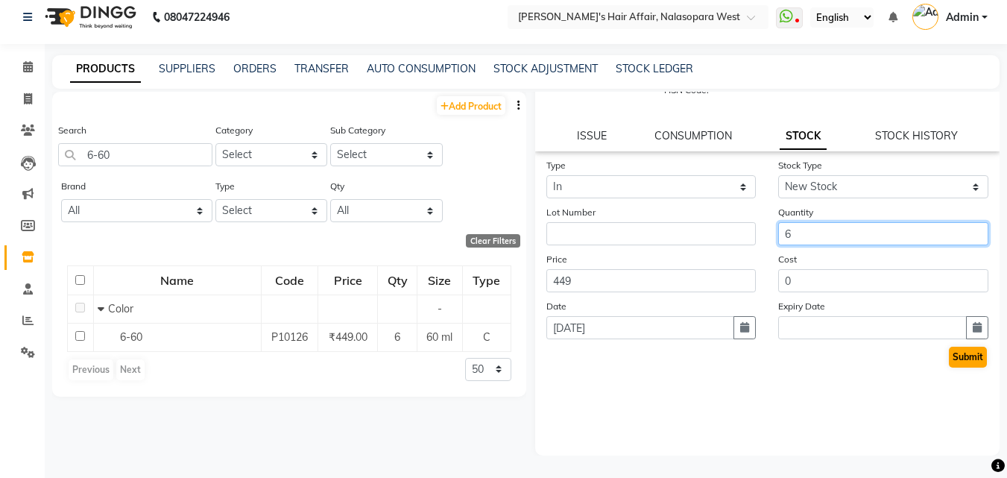
type input "6"
click at [950, 353] on button "Submit" at bounding box center [968, 357] width 38 height 21
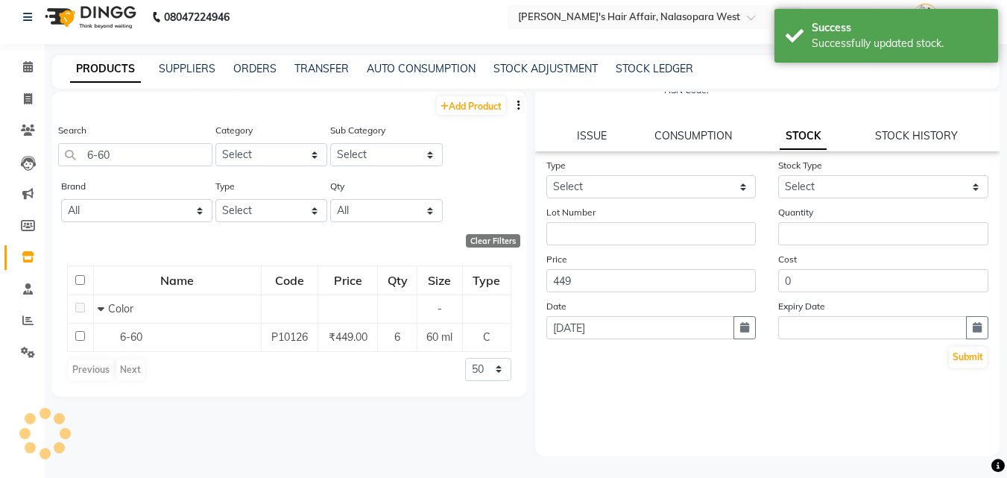
scroll to position [0, 0]
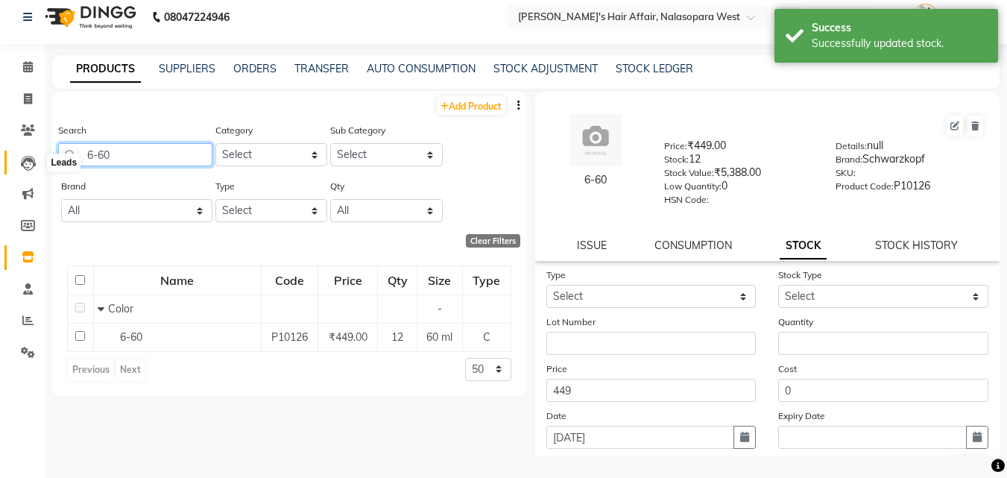
drag, startPoint x: 146, startPoint y: 143, endPoint x: 21, endPoint y: 165, distance: 127.1
click at [21, 165] on app-home "08047224946 Select Location × [PERSON_NAME]'s Hair Affair, Nalasopara West What…" at bounding box center [503, 234] width 1007 height 488
type input "10-49"
click at [136, 336] on span "10-49" at bounding box center [134, 336] width 28 height 13
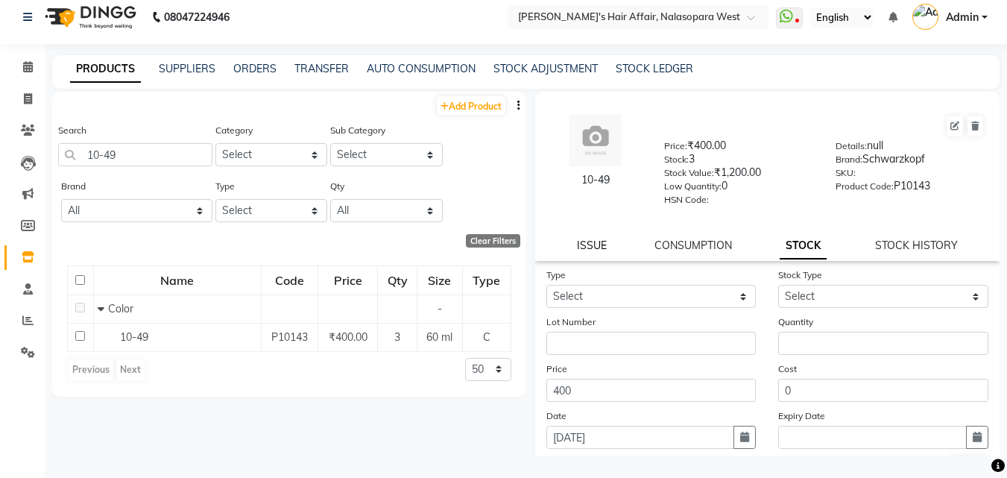
click at [586, 248] on link "ISSUE" at bounding box center [592, 245] width 30 height 13
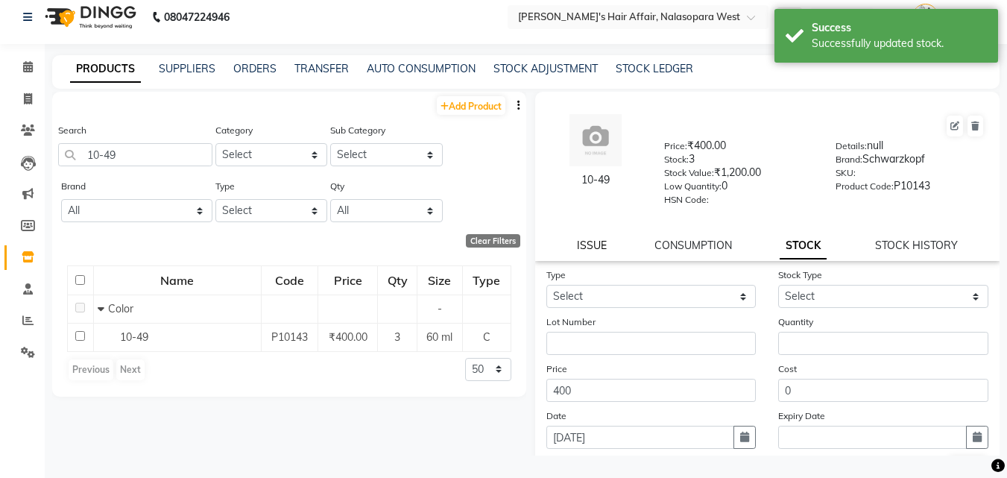
select select
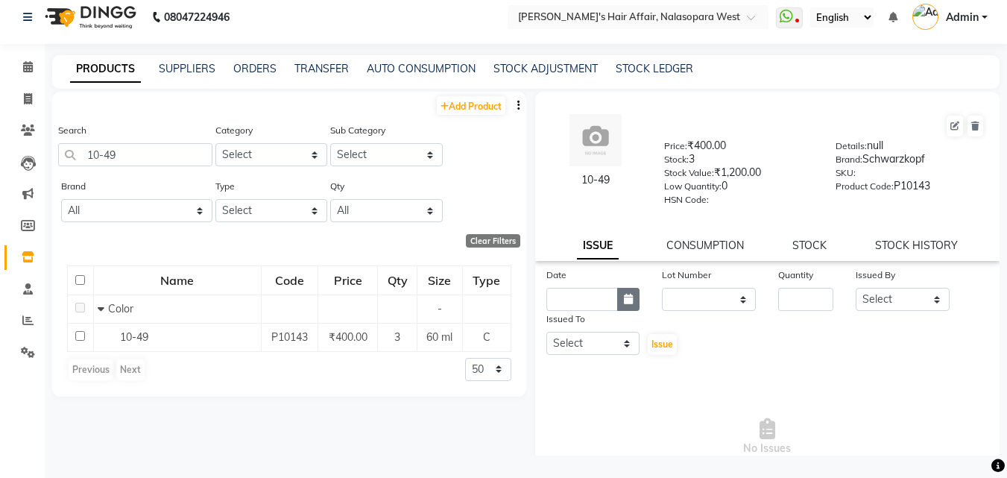
click at [617, 305] on button "button" at bounding box center [628, 299] width 22 height 23
select select "9"
select select "2025"
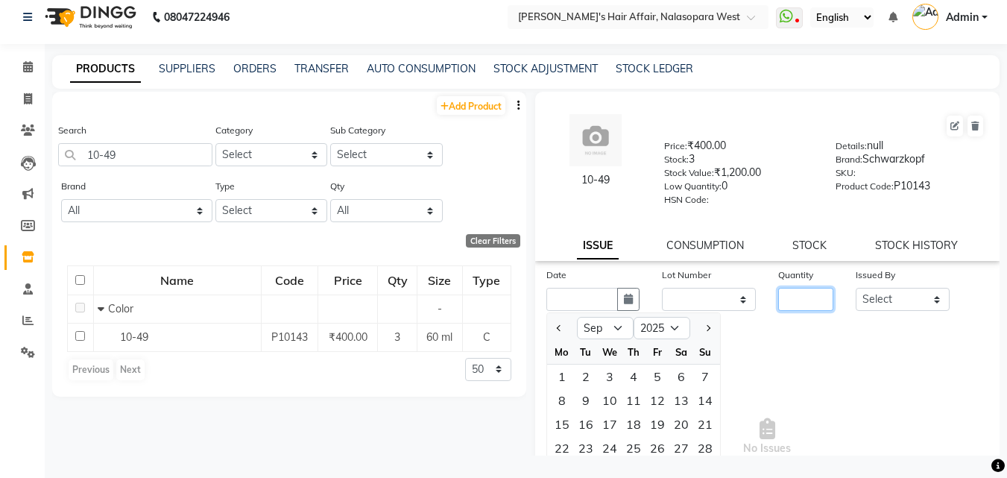
click at [788, 299] on input "number" at bounding box center [806, 299] width 55 height 23
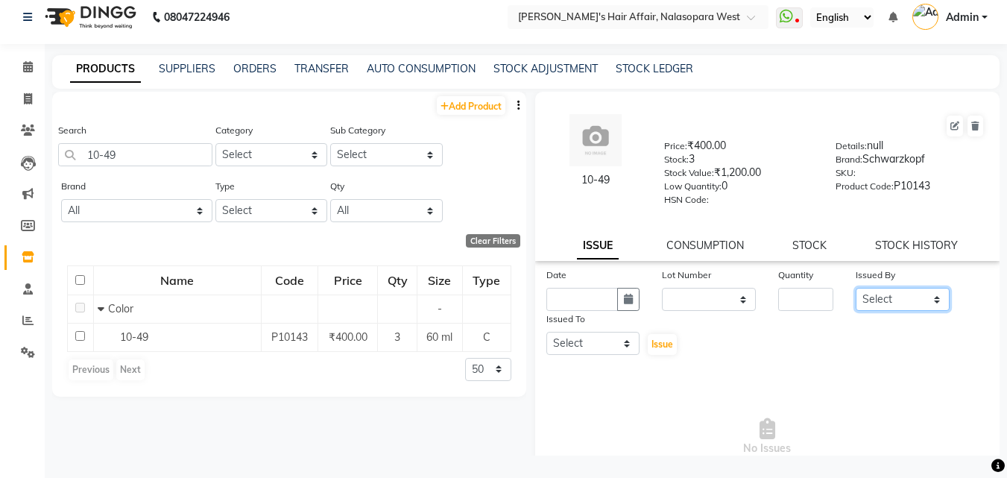
click at [911, 295] on select "Select [PERSON_NAME] [PERSON_NAME] Hair Affair Laksh Rashi Saniya [PERSON_NAME]…" at bounding box center [903, 299] width 94 height 23
select select "53940"
click at [856, 288] on select "Select [PERSON_NAME] [PERSON_NAME] Hair Affair Laksh Rashi Saniya [PERSON_NAME]…" at bounding box center [903, 299] width 94 height 23
click at [582, 330] on div "Issued To" at bounding box center [594, 321] width 94 height 21
click at [600, 345] on select "Select [PERSON_NAME] [PERSON_NAME] Hair Affair Laksh Rashi Saniya [PERSON_NAME]…" at bounding box center [594, 343] width 94 height 23
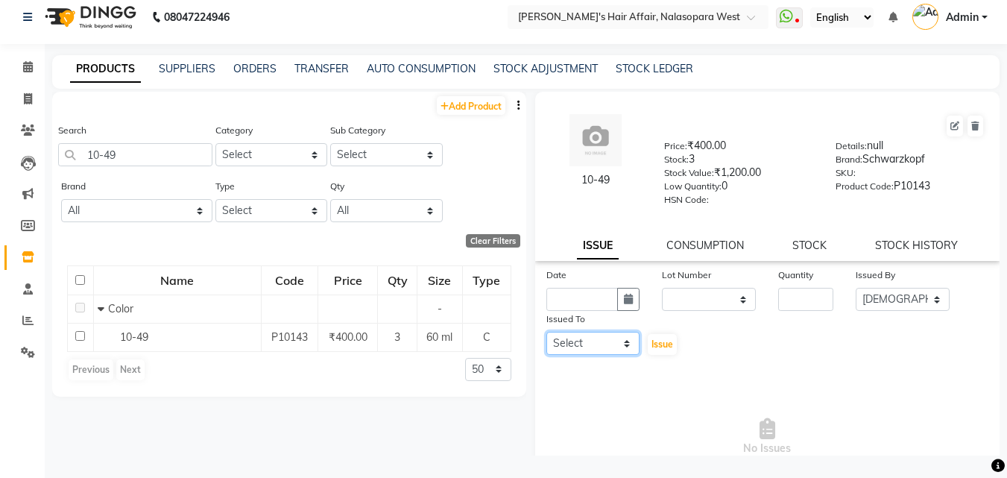
select select "45509"
click at [547, 332] on select "Select [PERSON_NAME] [PERSON_NAME] Hair Affair Laksh Rashi Saniya [PERSON_NAME]…" at bounding box center [594, 343] width 94 height 23
click at [916, 295] on select "Select [PERSON_NAME] [PERSON_NAME] Hair Affair Laksh Rashi Saniya [PERSON_NAME]…" at bounding box center [903, 299] width 94 height 23
select select "45727"
click at [856, 288] on select "Select [PERSON_NAME] [PERSON_NAME] Hair Affair Laksh Rashi Saniya [PERSON_NAME]…" at bounding box center [903, 299] width 94 height 23
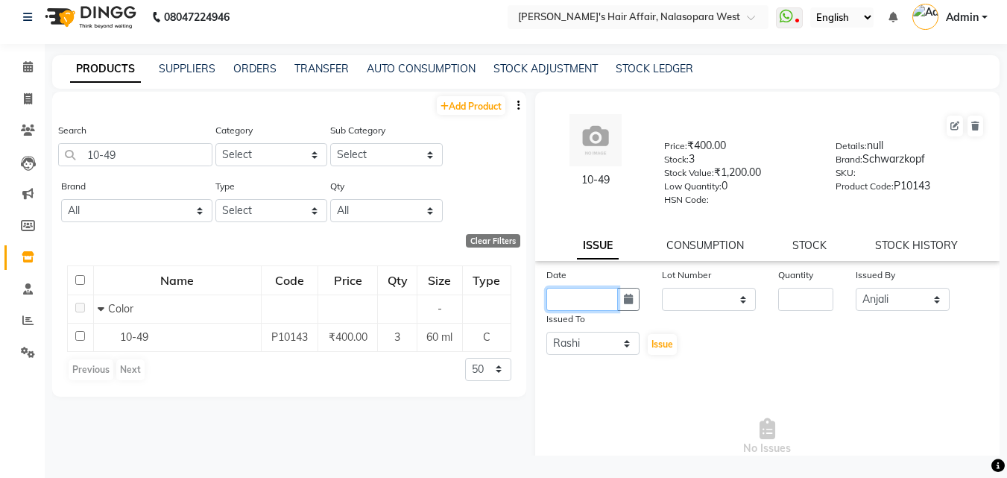
click at [611, 298] on input "text" at bounding box center [583, 299] width 72 height 23
select select "9"
select select "2025"
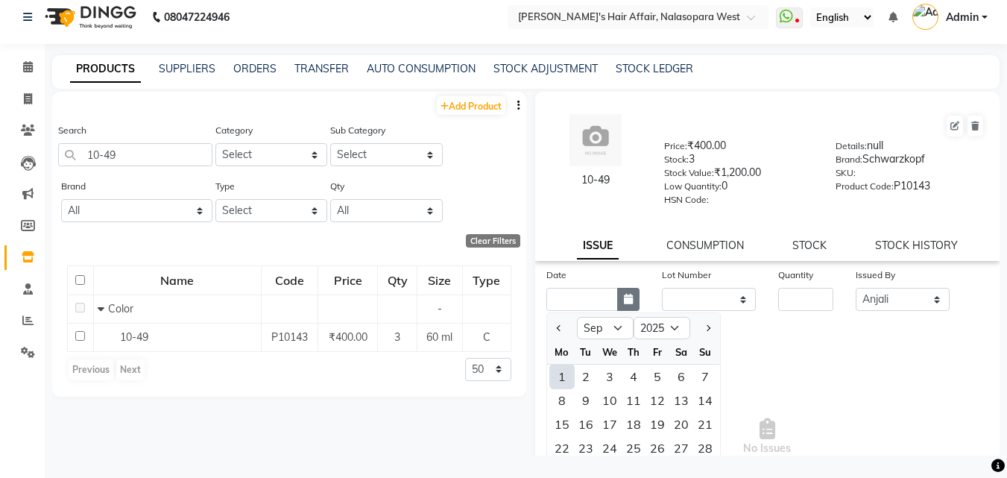
click at [623, 304] on button "button" at bounding box center [628, 299] width 22 height 23
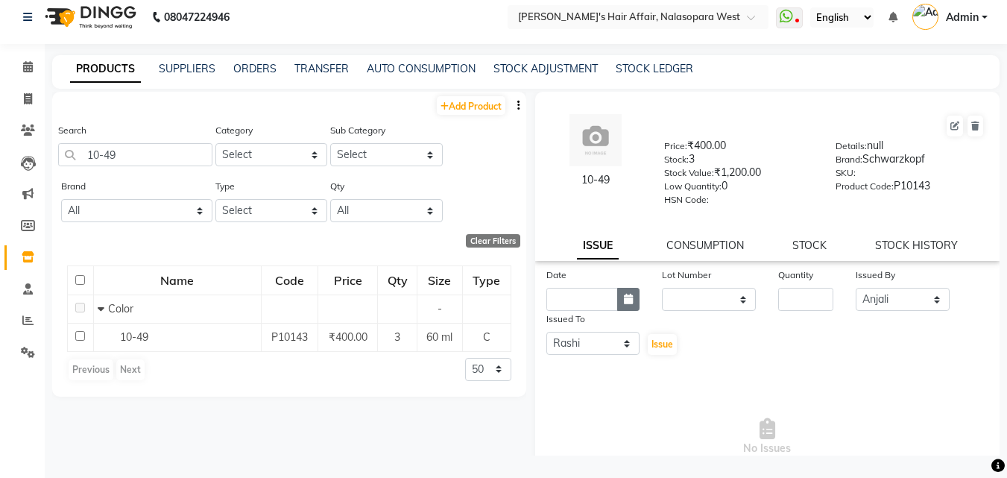
click at [622, 306] on button "button" at bounding box center [628, 299] width 22 height 23
select select "9"
select select "2025"
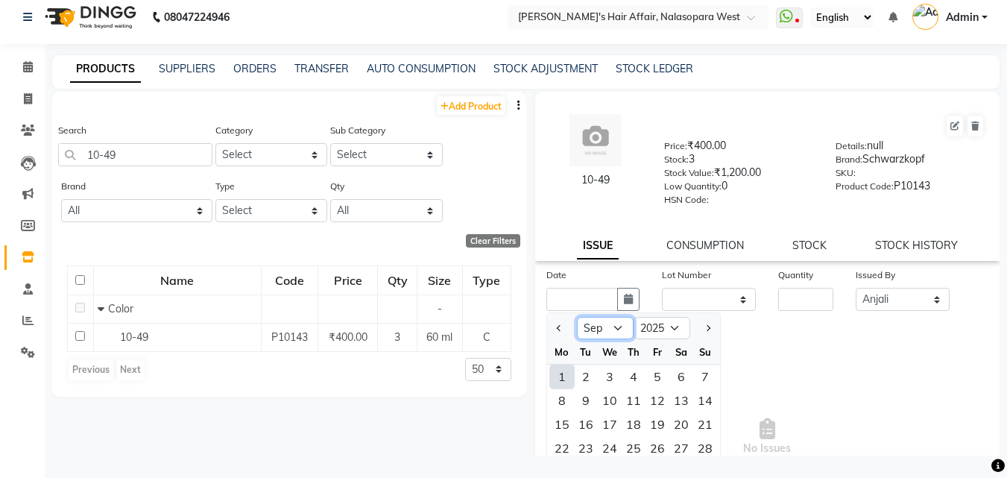
click at [613, 329] on select "Jan Feb Mar Apr May Jun [DATE] Aug Sep Oct Nov Dec" at bounding box center [605, 328] width 57 height 22
select select "5"
click at [577, 317] on select "Jan Feb Mar Apr May Jun [DATE] Aug Sep Oct Nov Dec" at bounding box center [605, 328] width 57 height 22
click at [740, 360] on div "Date Jan Feb Mar Apr May Jun [DATE] Aug Sep Oct Nov [DATE] 2016 2017 2018 2019 …" at bounding box center [767, 389] width 465 height 245
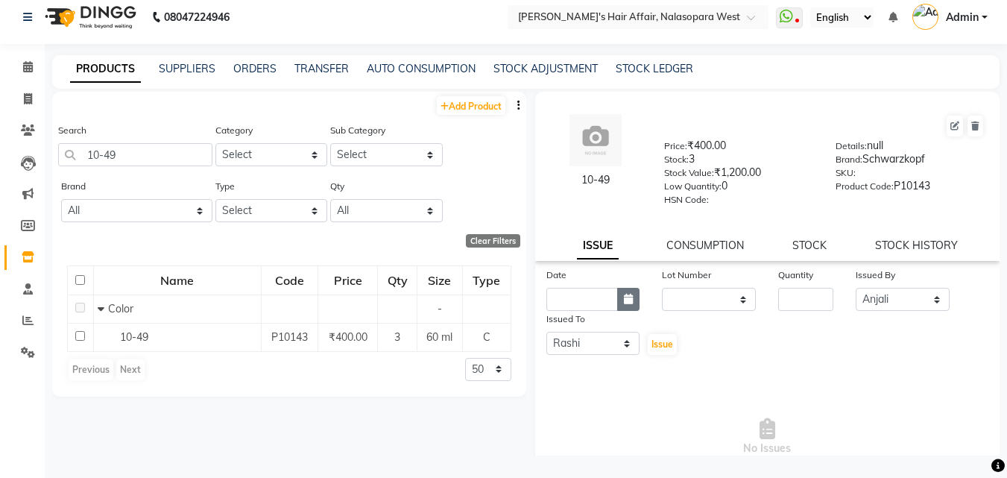
click at [623, 304] on button "button" at bounding box center [628, 299] width 22 height 23
select select "9"
select select "2025"
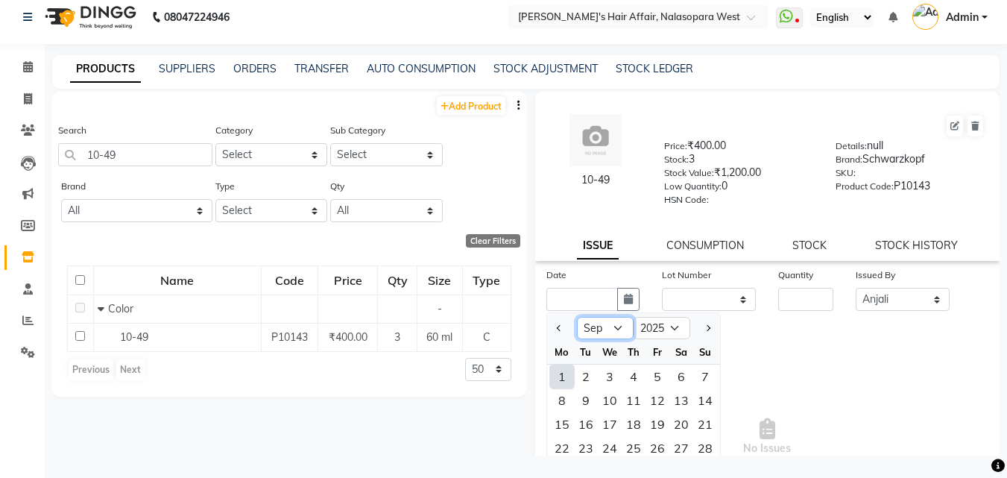
drag, startPoint x: 596, startPoint y: 336, endPoint x: 587, endPoint y: 326, distance: 13.8
click at [594, 336] on select "Jan Feb Mar Apr May Jun [DATE] Aug Sep Oct Nov Dec" at bounding box center [605, 328] width 57 height 22
select select "5"
click at [577, 317] on select "Jan Feb Mar Apr May Jun [DATE] Aug Sep Oct Nov Dec" at bounding box center [605, 328] width 57 height 22
click at [634, 383] on div "1" at bounding box center [634, 377] width 24 height 24
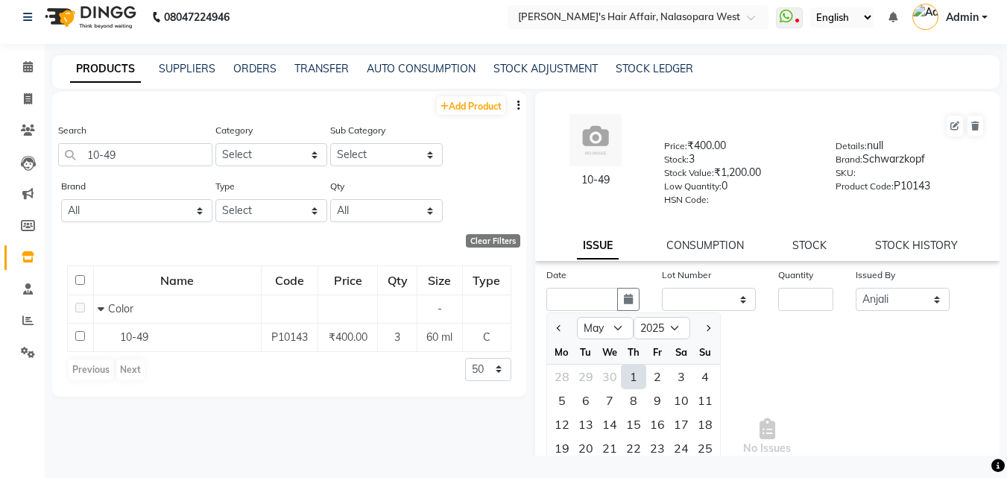
type input "[DATE]"
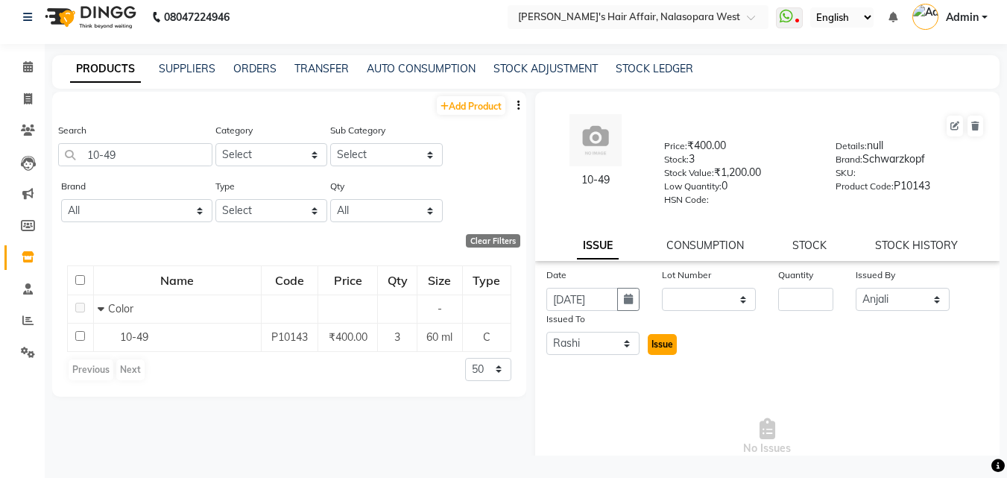
click at [652, 348] on span "Issue" at bounding box center [663, 344] width 22 height 11
click at [793, 289] on input "number" at bounding box center [806, 299] width 55 height 23
type input "3"
click at [652, 348] on span "Issue" at bounding box center [663, 344] width 22 height 11
select select
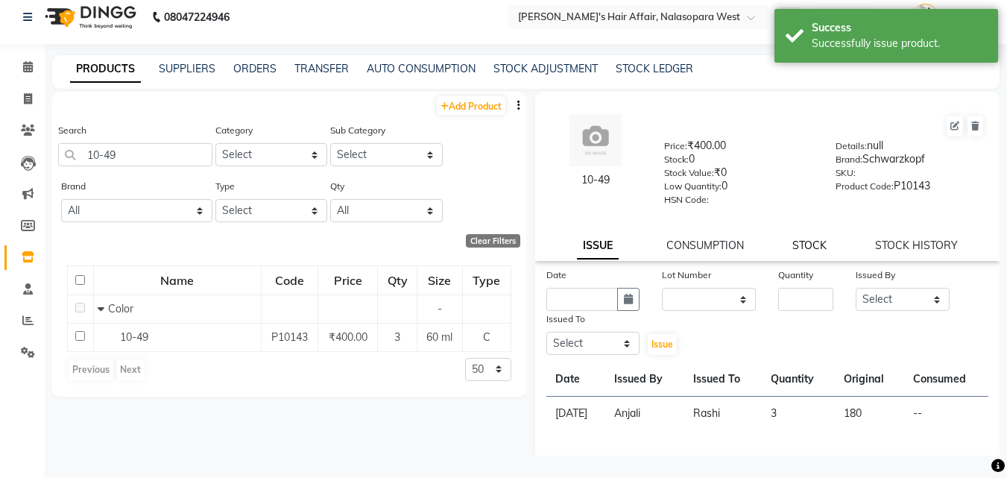
click at [796, 242] on link "STOCK" at bounding box center [810, 245] width 34 height 13
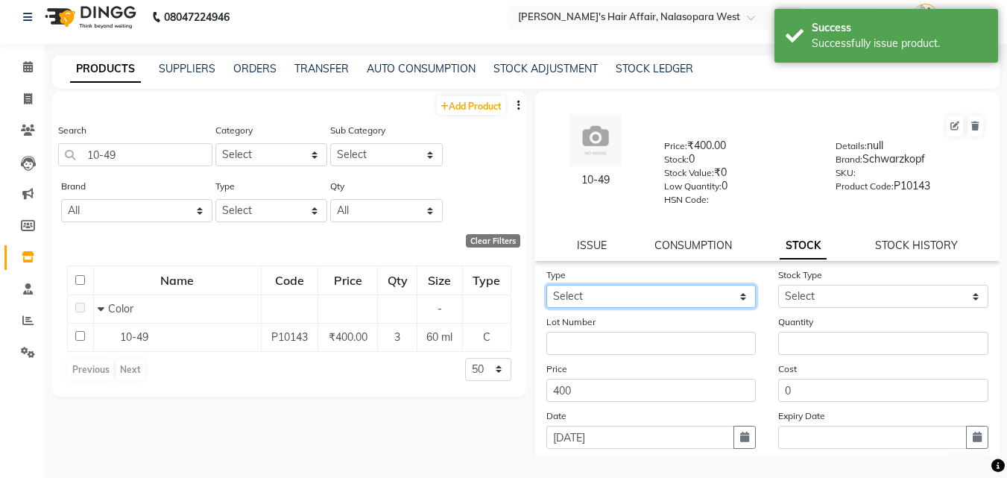
click at [632, 292] on select "Select In Out" at bounding box center [652, 296] width 210 height 23
select select "in"
click at [547, 285] on select "Select In Out" at bounding box center [652, 296] width 210 height 23
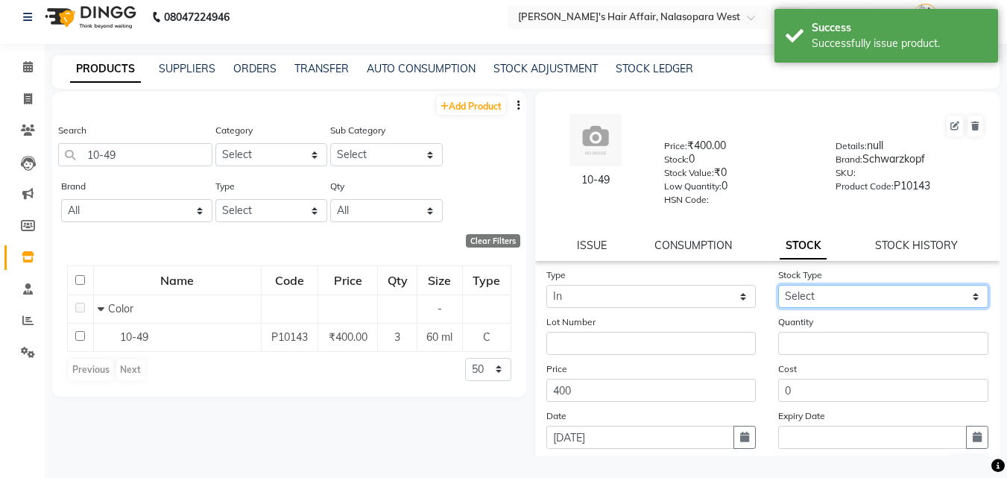
click at [796, 295] on select "Select New Stock Adjustment Return Other" at bounding box center [884, 296] width 210 height 23
select select "new stock"
click at [779, 285] on select "Select New Stock Adjustment Return Other" at bounding box center [884, 296] width 210 height 23
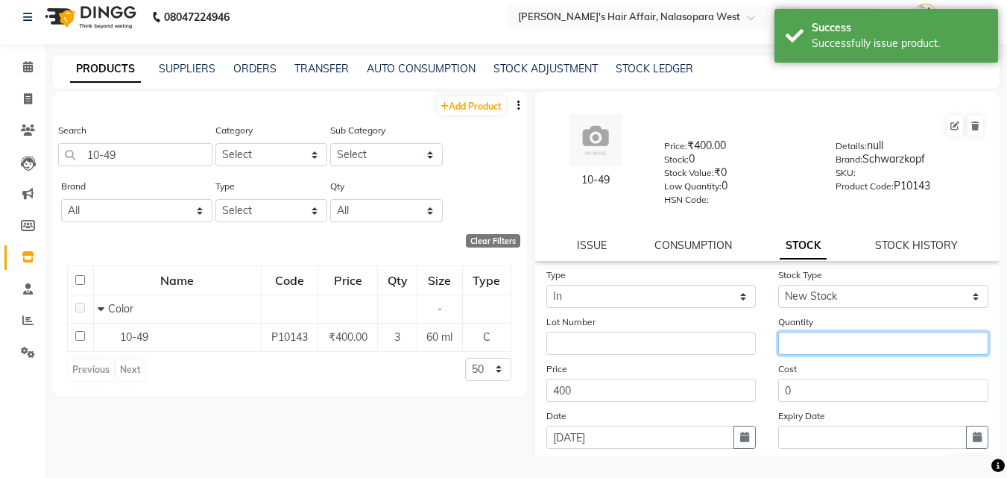
click at [817, 339] on input "number" at bounding box center [884, 343] width 210 height 23
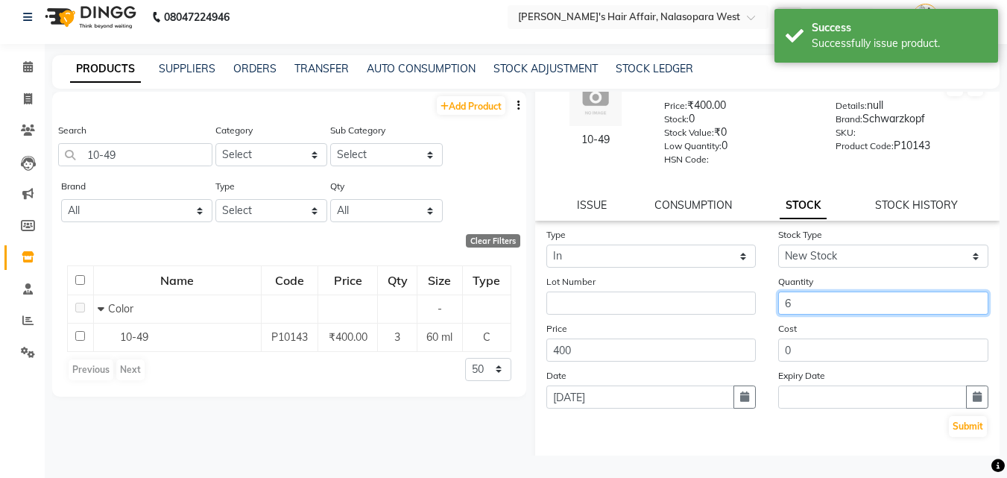
scroll to position [110, 0]
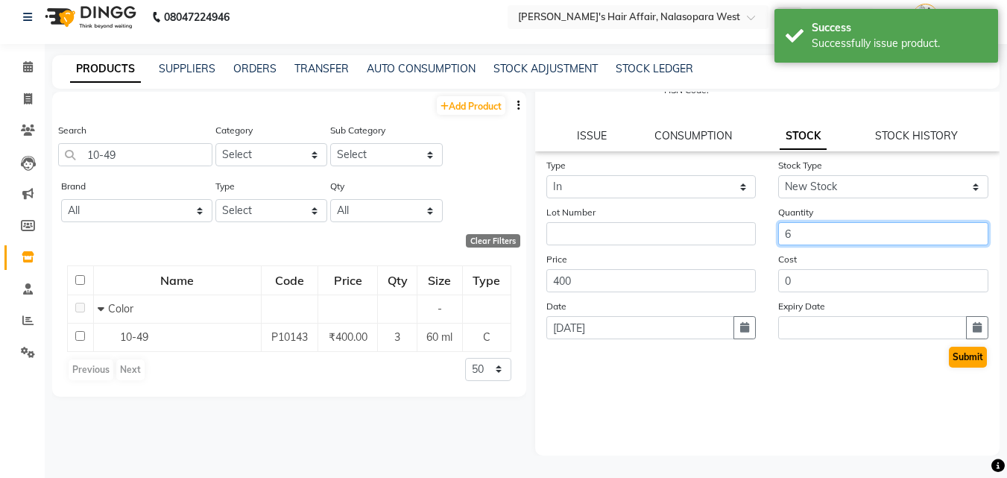
type input "6"
click at [958, 355] on button "Submit" at bounding box center [968, 357] width 38 height 21
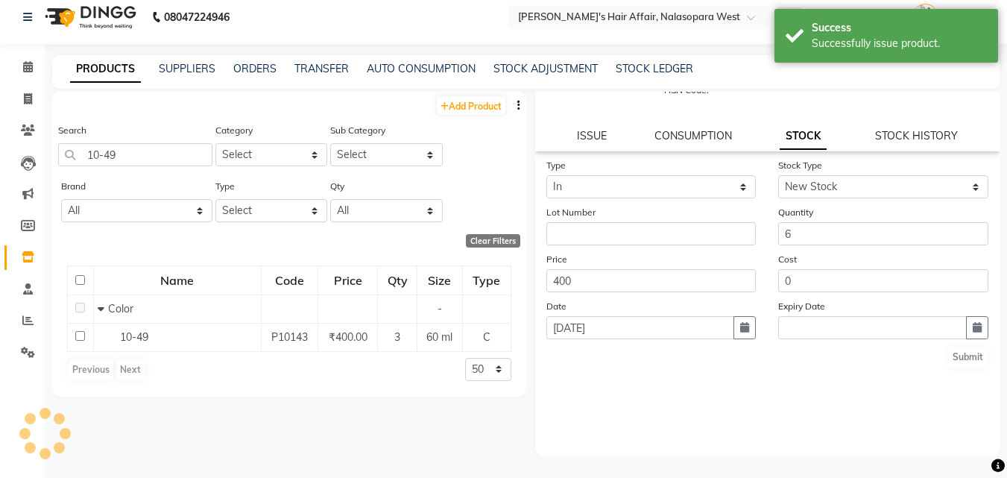
scroll to position [0, 0]
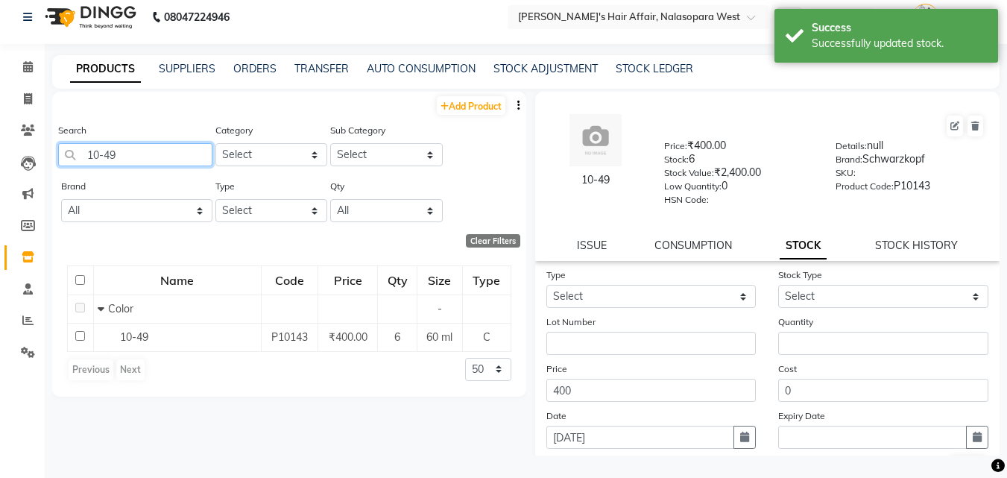
drag, startPoint x: 110, startPoint y: 154, endPoint x: 72, endPoint y: 151, distance: 37.4
click at [72, 151] on input "10-49" at bounding box center [135, 154] width 154 height 23
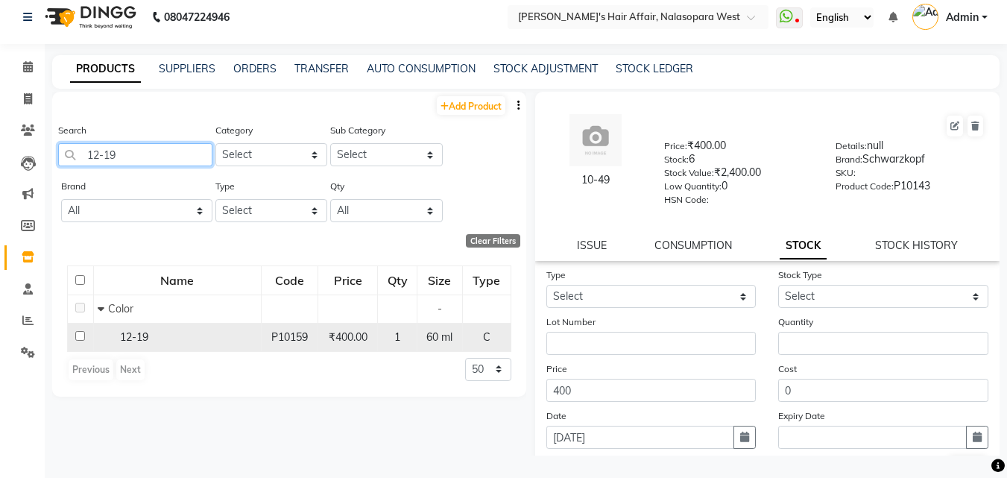
type input "12-19"
click at [145, 339] on span "12-19" at bounding box center [134, 336] width 28 height 13
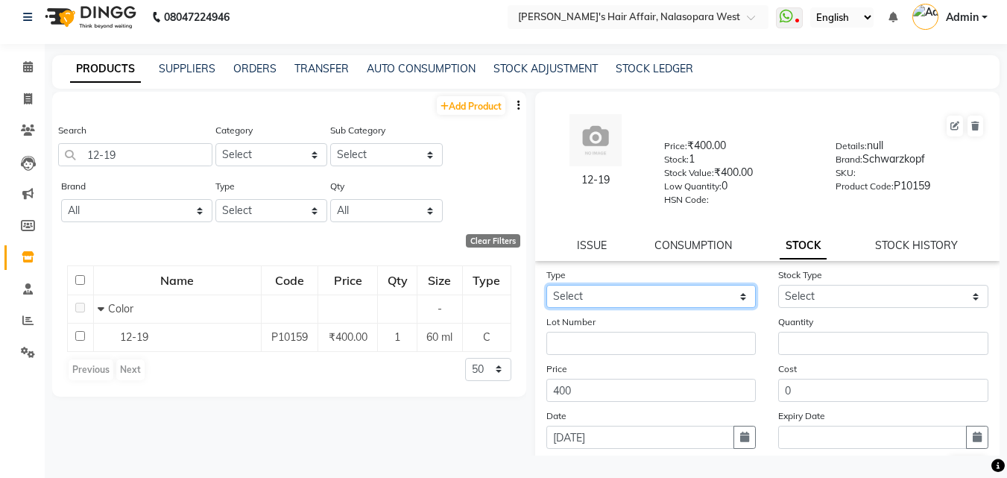
click at [674, 296] on select "Select In Out" at bounding box center [652, 296] width 210 height 23
select select "in"
click at [547, 285] on select "Select In Out" at bounding box center [652, 296] width 210 height 23
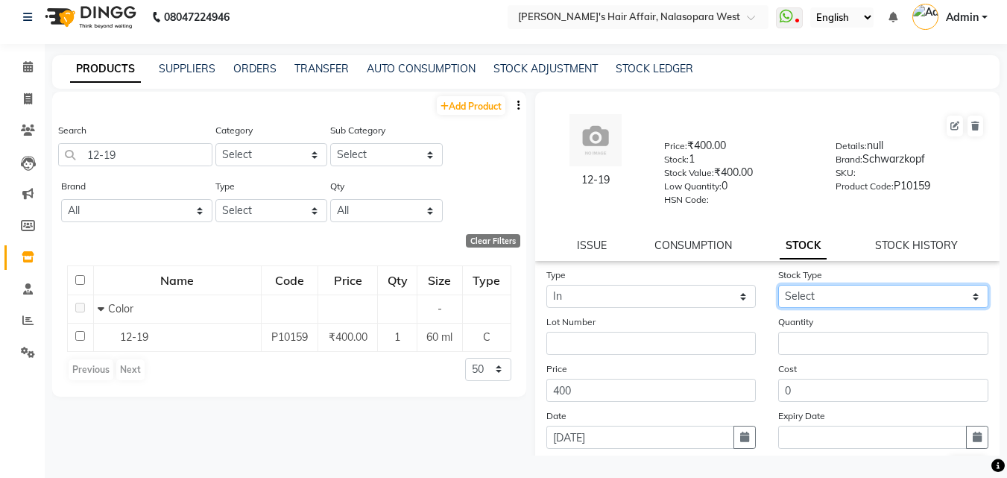
click at [799, 302] on select "Select New Stock Adjustment Return Other" at bounding box center [884, 296] width 210 height 23
select select "new stock"
click at [779, 285] on select "Select New Stock Adjustment Return Other" at bounding box center [884, 296] width 210 height 23
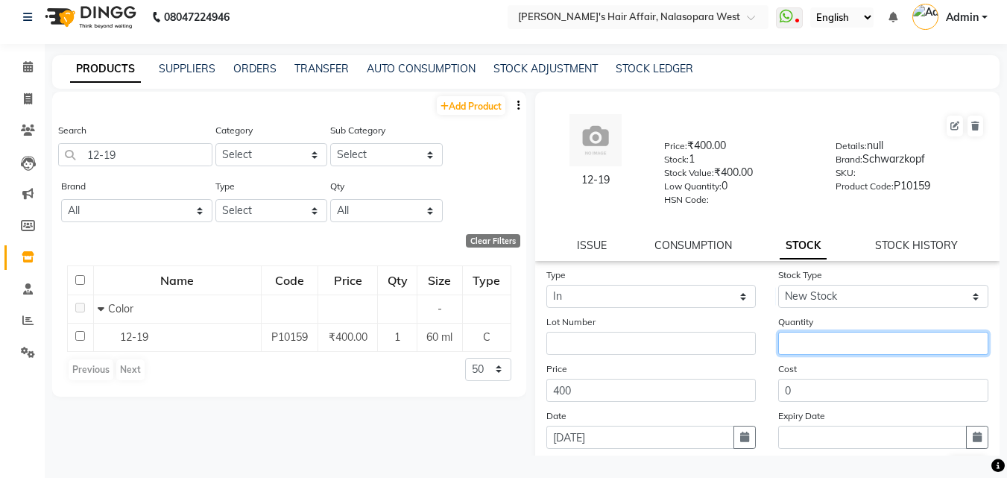
click at [808, 340] on input "number" at bounding box center [884, 343] width 210 height 23
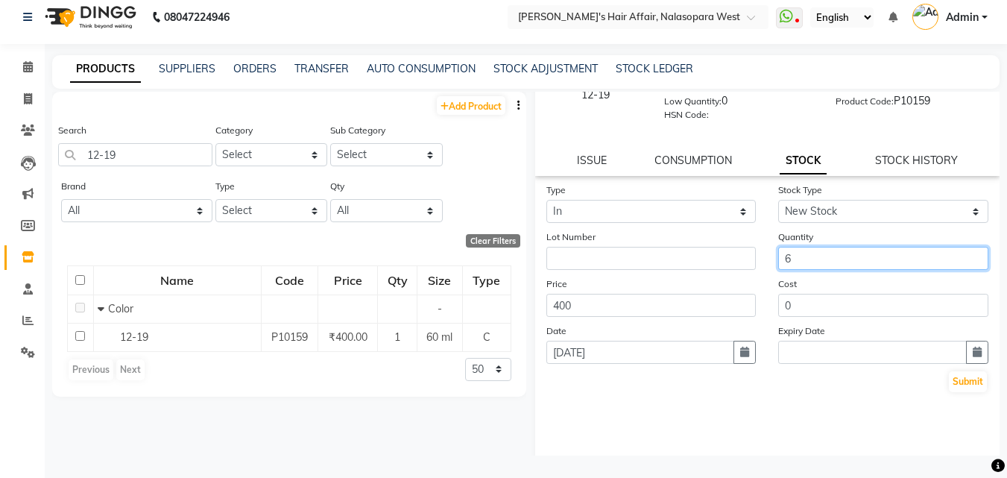
scroll to position [110, 0]
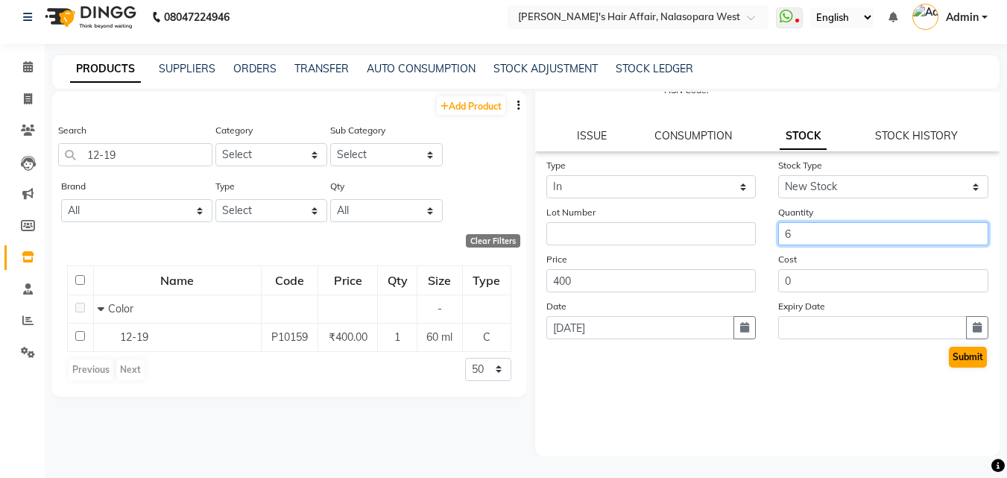
type input "6"
click at [949, 358] on button "Submit" at bounding box center [968, 357] width 38 height 21
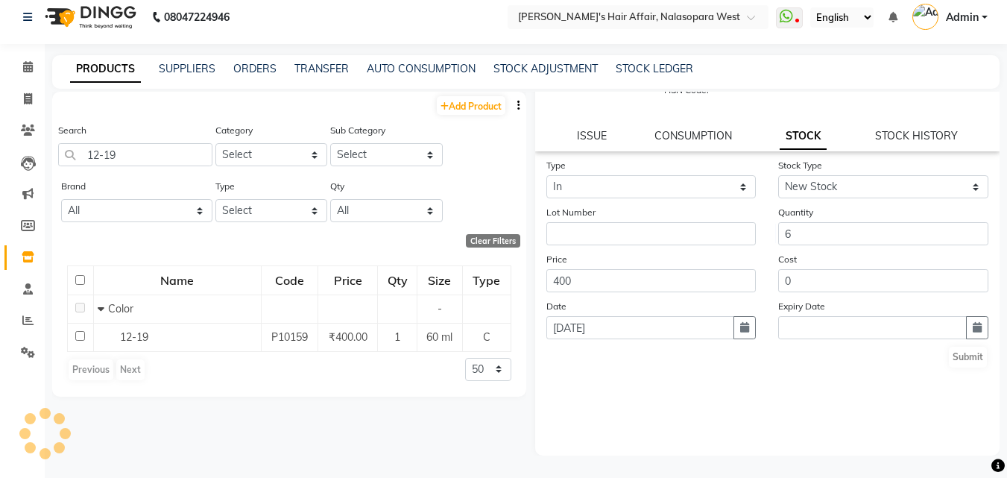
scroll to position [0, 0]
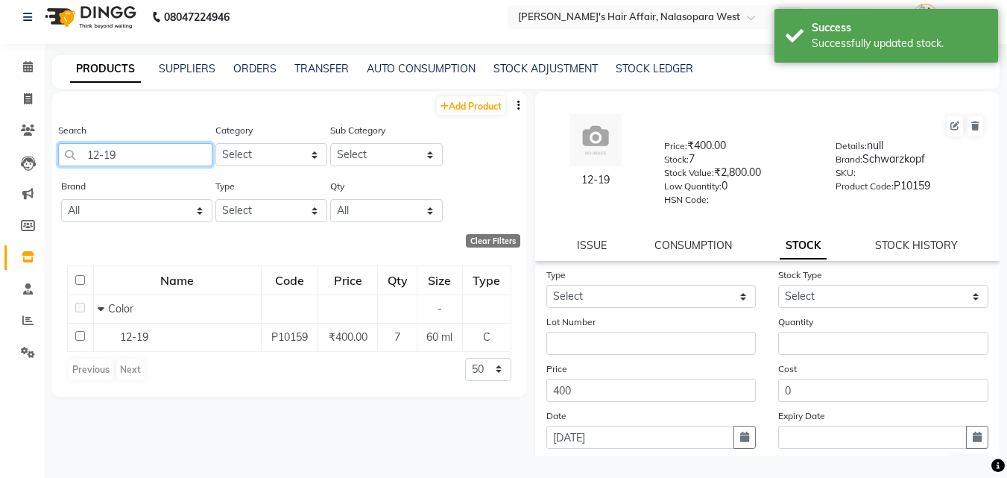
drag, startPoint x: 143, startPoint y: 150, endPoint x: 0, endPoint y: 153, distance: 143.2
click at [0, 153] on app-home "08047224946 Select Location × [PERSON_NAME]'s Hair Affair, Nalasopara West What…" at bounding box center [503, 234] width 1007 height 488
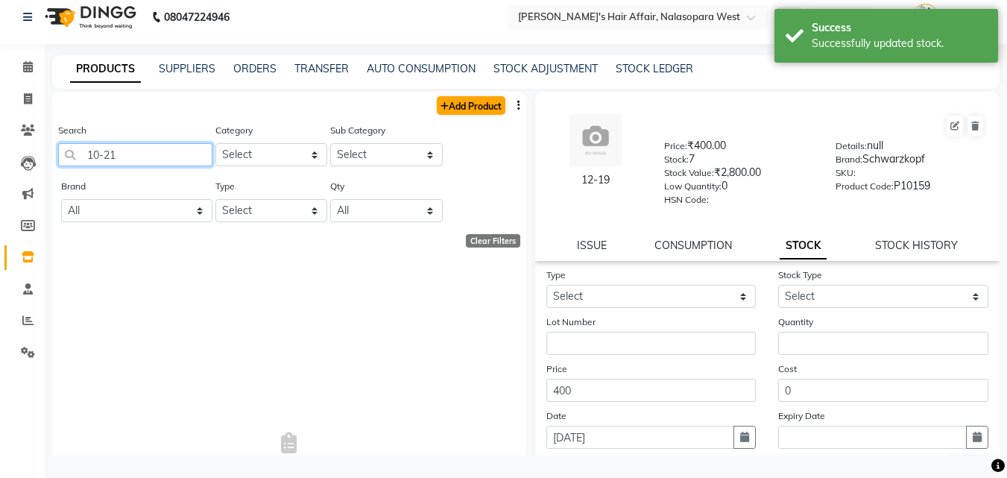
type input "10-21"
click at [441, 104] on link "Add Product" at bounding box center [471, 105] width 69 height 19
select select "true"
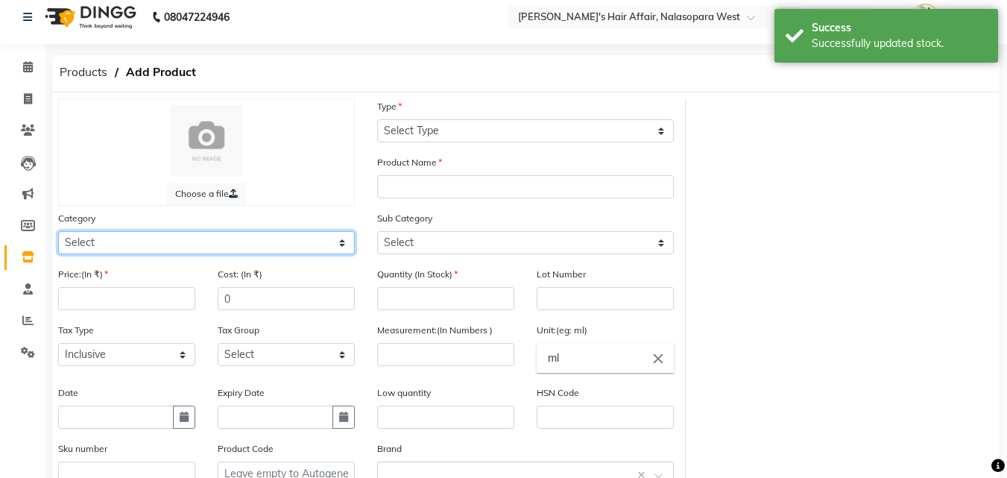
click at [96, 247] on select "Select Hair Skin Makeup Personal Care Appliances [PERSON_NAME] Waxing Disposabl…" at bounding box center [206, 242] width 297 height 23
select select "994301100"
click at [58, 231] on select "Select Hair Skin Makeup Personal Care Appliances [PERSON_NAME] Waxing Disposabl…" at bounding box center [206, 242] width 297 height 23
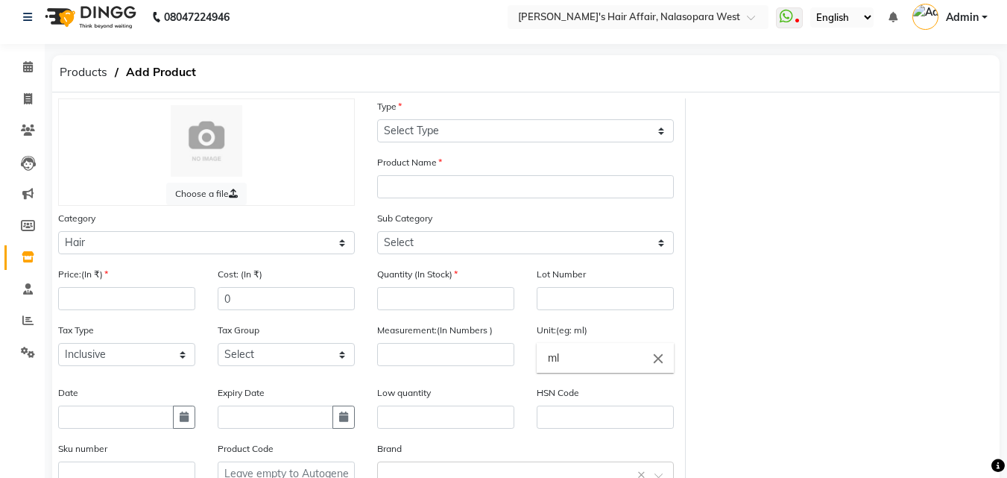
click at [407, 118] on div "Type Select Type Both Retail Consumable" at bounding box center [525, 120] width 297 height 44
click at [416, 136] on select "Select Type Both Retail Consumable" at bounding box center [525, 130] width 297 height 23
select select "C"
click at [377, 119] on select "Select Type Both Retail Consumable" at bounding box center [525, 130] width 297 height 23
click at [412, 188] on input "text" at bounding box center [525, 186] width 297 height 23
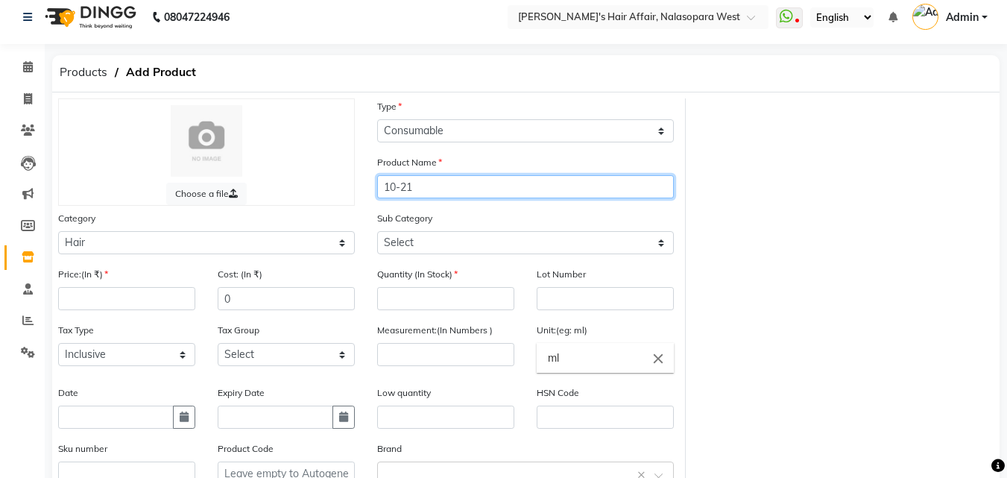
type input "10-21"
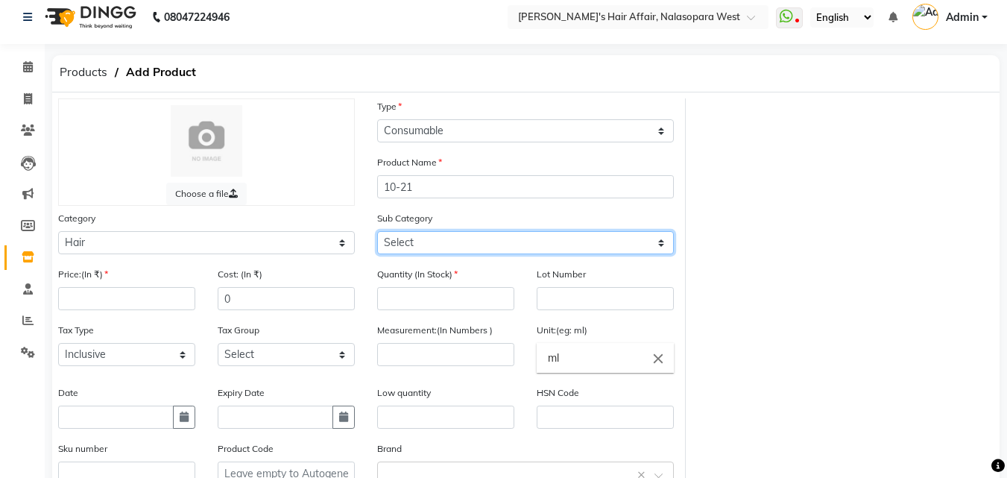
click at [436, 250] on select "Select Shampoo Conditioner Cream Mask Oil Serum Color Appliances Treatment Styl…" at bounding box center [525, 242] width 297 height 23
select select "994301107"
click at [377, 231] on select "Select Shampoo Conditioner Cream Mask Oil Serum Color Appliances Treatment Styl…" at bounding box center [525, 242] width 297 height 23
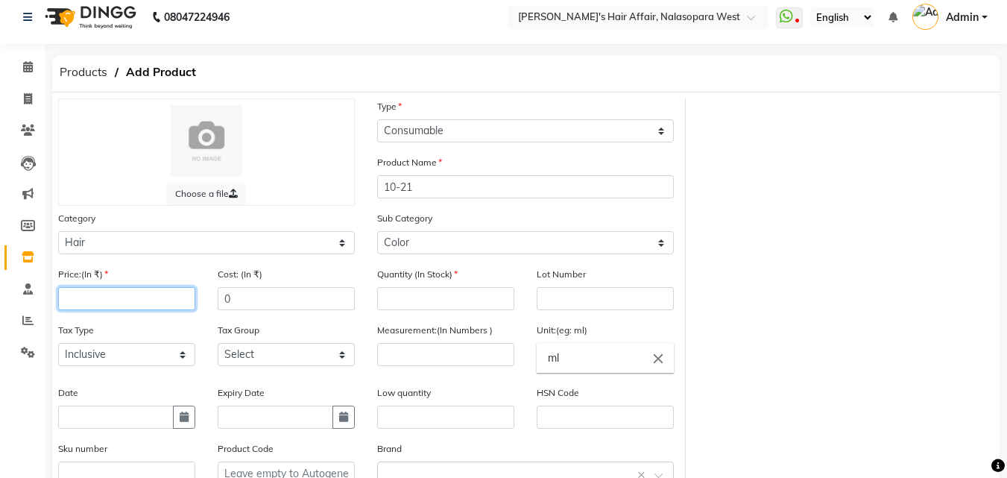
click at [101, 306] on input "number" at bounding box center [126, 298] width 137 height 23
type input "425"
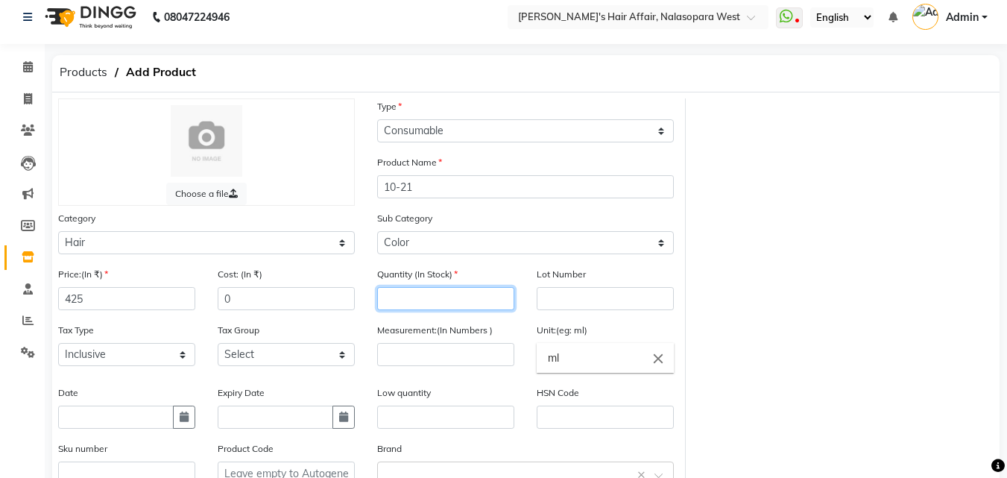
click at [394, 306] on input "number" at bounding box center [445, 298] width 137 height 23
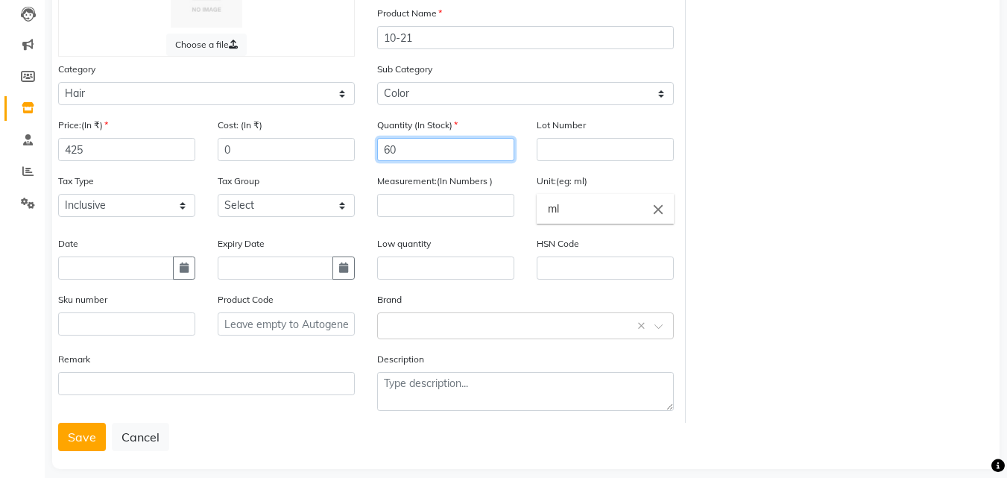
drag, startPoint x: 409, startPoint y: 149, endPoint x: 246, endPoint y: 157, distance: 162.7
click at [246, 157] on div "Price:(In ₹) 425 Cost: (In ₹) 0 Quantity (In Stock) 60 Lot Number Tax Type Sele…" at bounding box center [366, 270] width 638 height 306
drag, startPoint x: 418, startPoint y: 137, endPoint x: 316, endPoint y: 137, distance: 101.4
click at [316, 137] on div "Price:(In ₹) 425 Cost: (In ₹) 0 Quantity (In Stock) 6 Lot Number Tax Type Selec…" at bounding box center [366, 270] width 638 height 306
click at [421, 147] on input "6" at bounding box center [445, 149] width 137 height 23
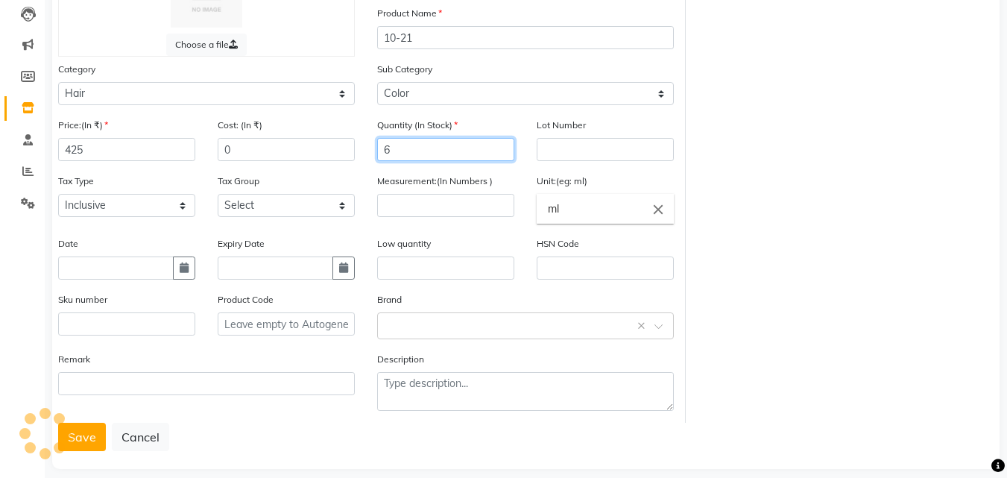
drag, startPoint x: 421, startPoint y: 147, endPoint x: 324, endPoint y: 153, distance: 97.1
click at [324, 153] on div "Price:(In ₹) 425 Cost: (In ₹) 0 Quantity (In Stock) 6 Lot Number Tax Type Selec…" at bounding box center [366, 270] width 638 height 306
type input "3"
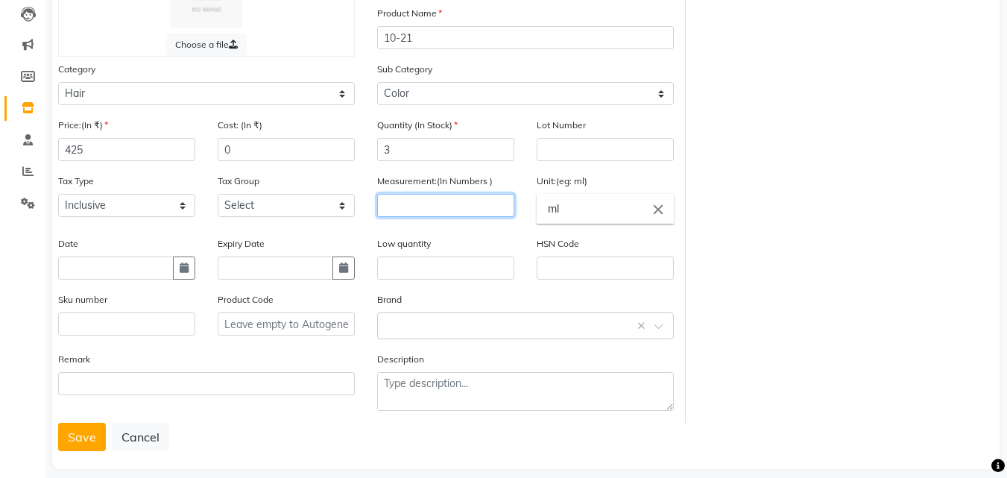
click at [392, 203] on input "number" at bounding box center [445, 205] width 137 height 23
type input "60"
click at [417, 325] on input "text" at bounding box center [511, 325] width 251 height 16
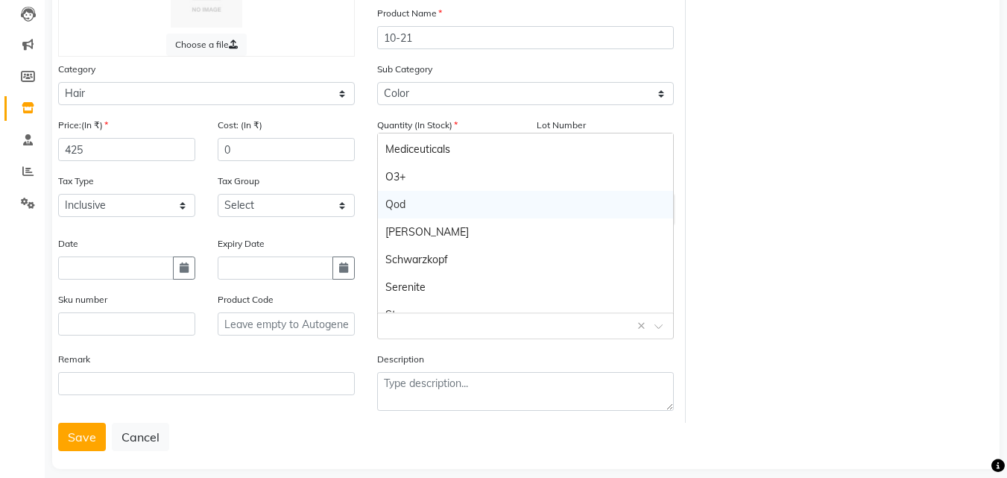
scroll to position [345, 0]
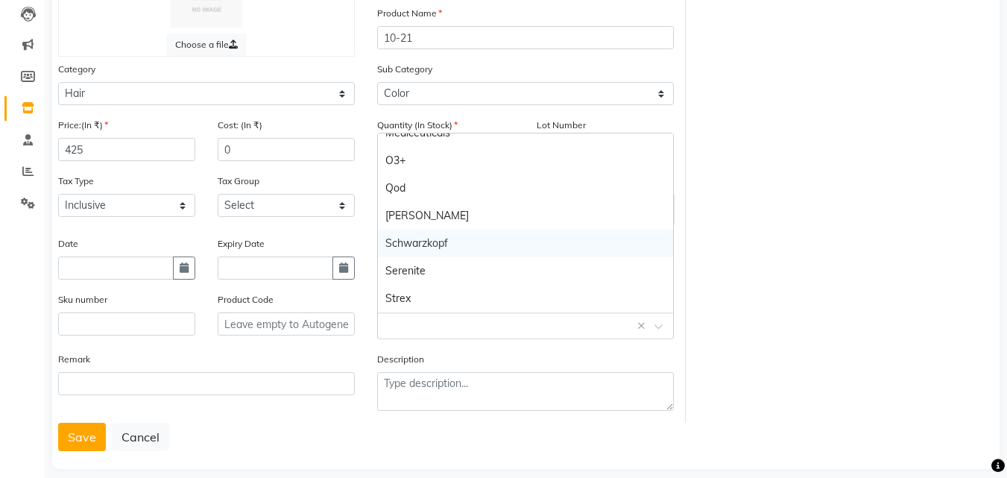
click at [456, 239] on div "Schwarzkopf" at bounding box center [525, 244] width 295 height 28
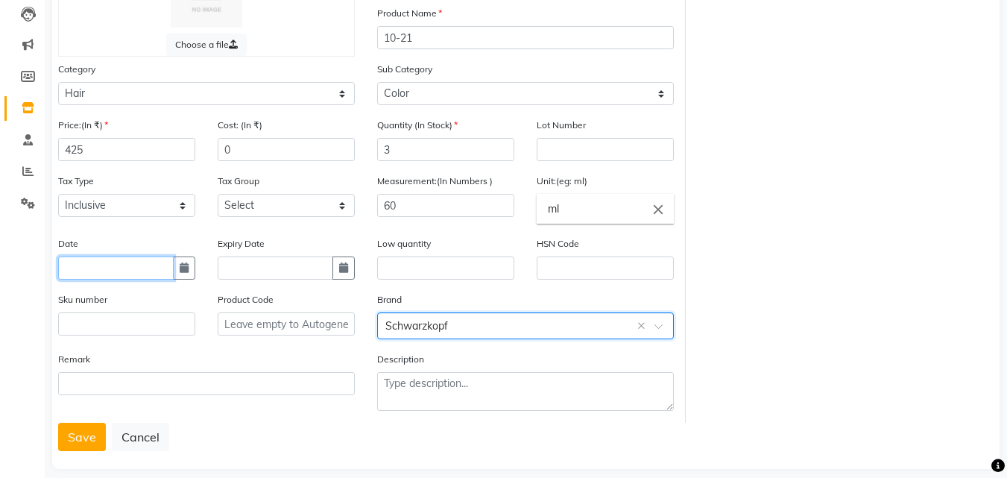
click at [125, 274] on input "text" at bounding box center [116, 268] width 116 height 23
select select "9"
select select "2025"
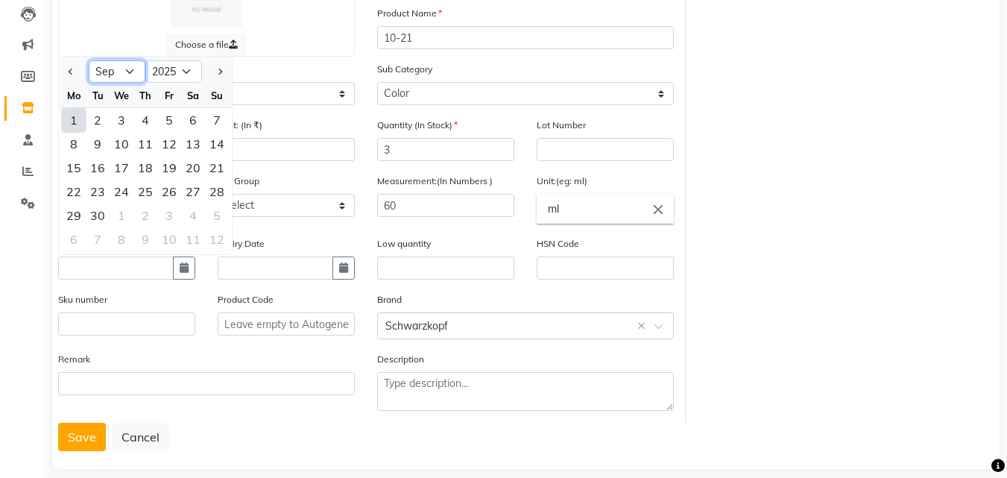
click at [112, 72] on select "Jan Feb Mar Apr May Jun [DATE] Aug Sep Oct Nov Dec" at bounding box center [117, 71] width 57 height 22
select select "5"
click at [89, 60] on select "Jan Feb Mar Apr May Jun [DATE] Aug Sep Oct Nov Dec" at bounding box center [117, 71] width 57 height 22
click at [109, 178] on div "13" at bounding box center [98, 168] width 24 height 24
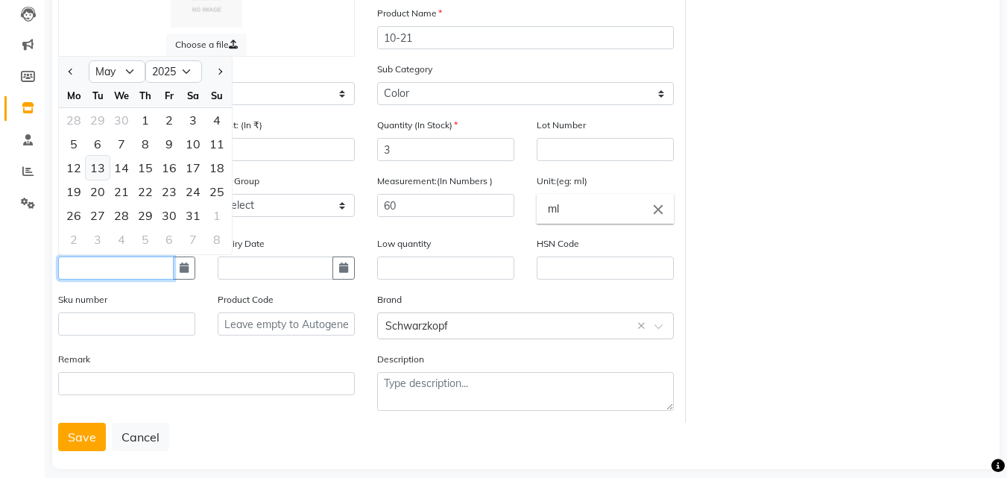
type input "[DATE]"
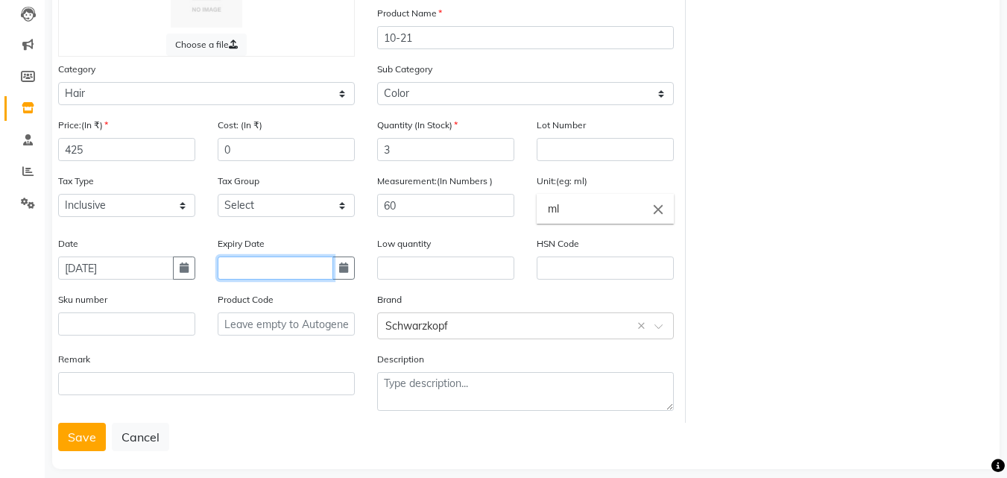
click at [277, 277] on input "text" at bounding box center [276, 268] width 116 height 23
select select "9"
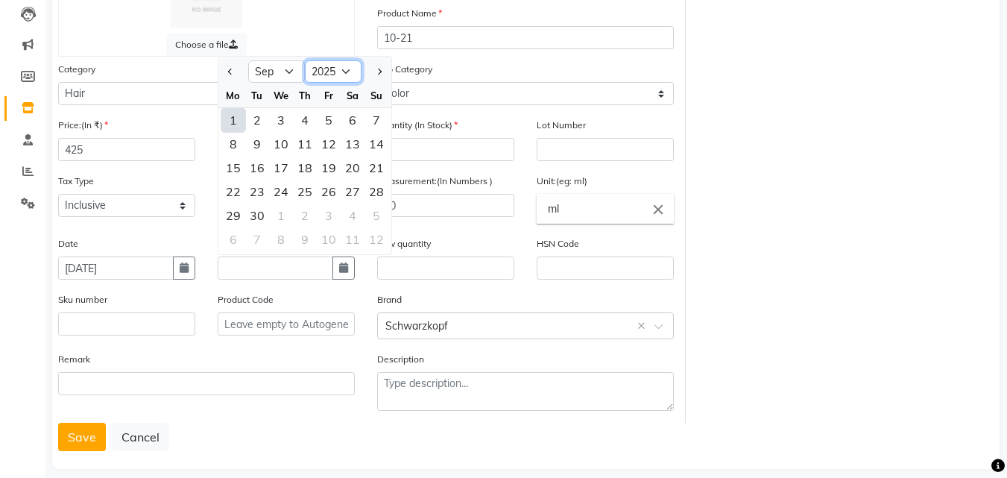
click at [328, 72] on select "2015 2016 2017 2018 2019 2020 2021 2022 2023 2024 2025 2026 2027 2028 2029 2030…" at bounding box center [333, 71] width 57 height 22
select select "2027"
click at [305, 60] on select "2015 2016 2017 2018 2019 2020 2021 2022 2023 2024 2025 2026 2027 2028 2029 2030…" at bounding box center [333, 71] width 57 height 22
click at [326, 186] on div "24" at bounding box center [329, 192] width 24 height 24
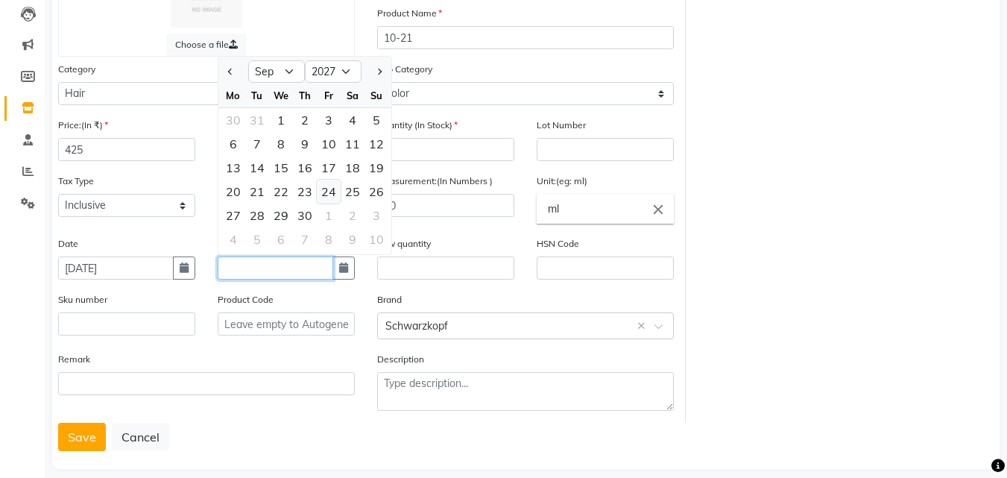
type input "[DATE]"
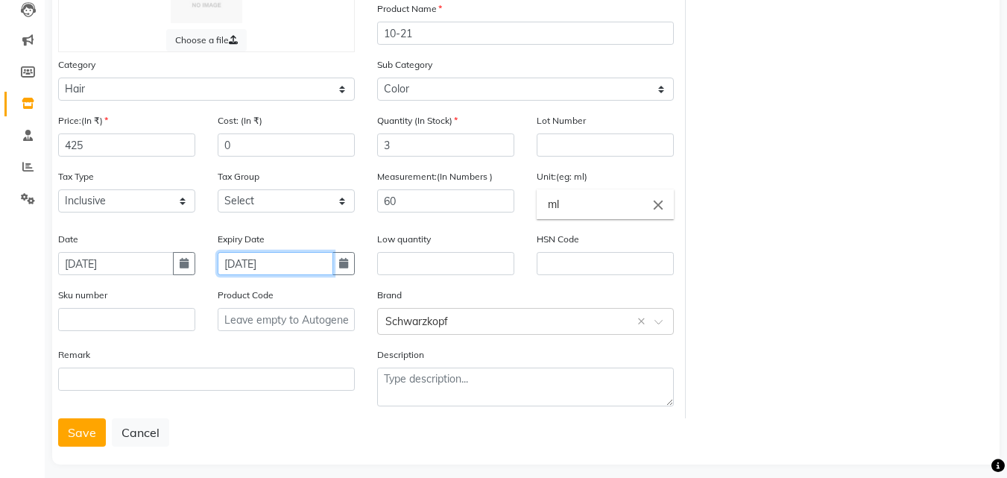
scroll to position [175, 0]
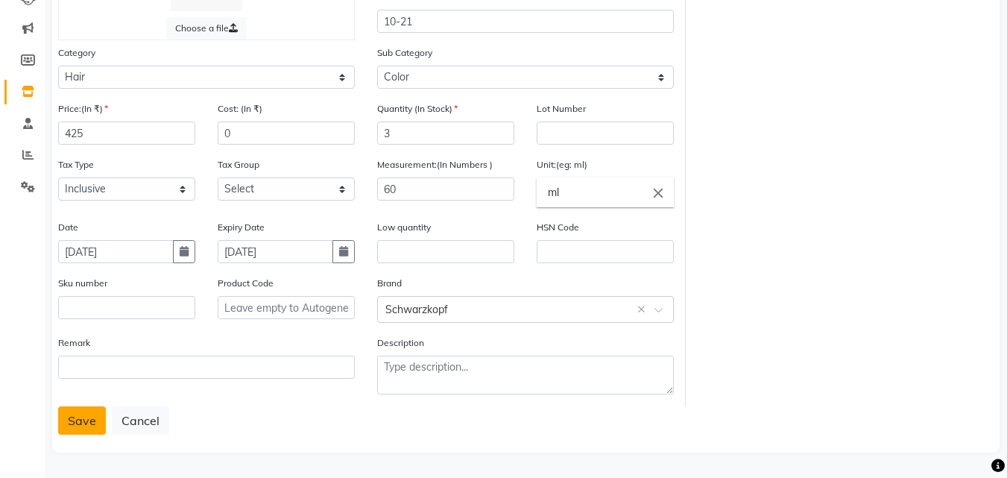
click at [75, 424] on button "Save" at bounding box center [82, 420] width 48 height 28
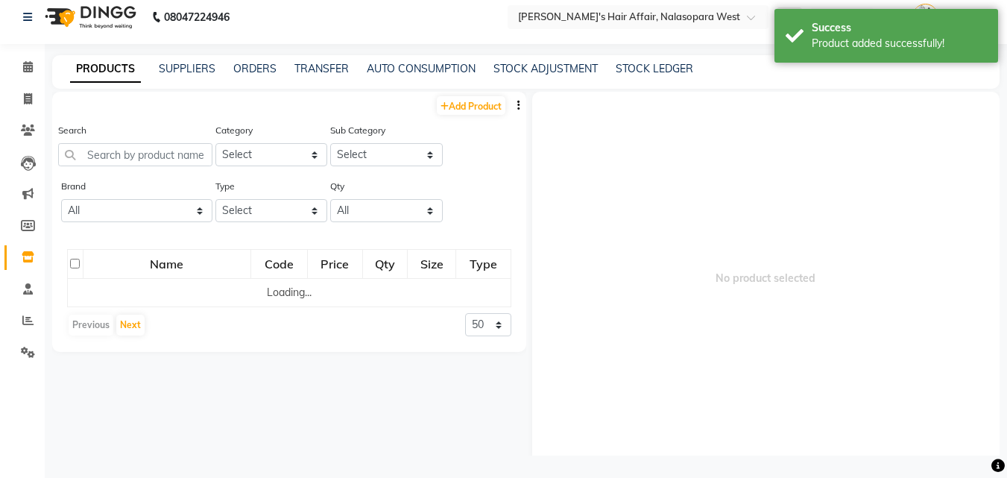
scroll to position [10, 0]
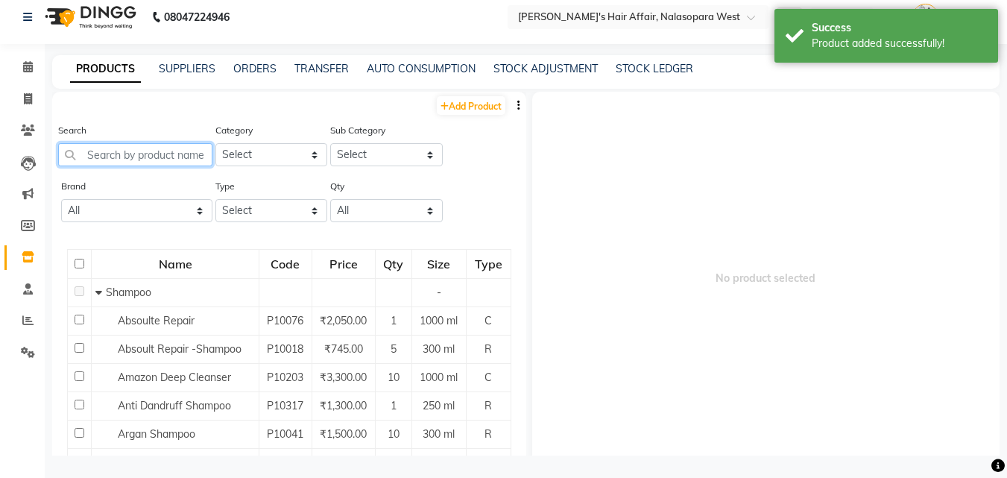
click at [172, 164] on input "text" at bounding box center [135, 154] width 154 height 23
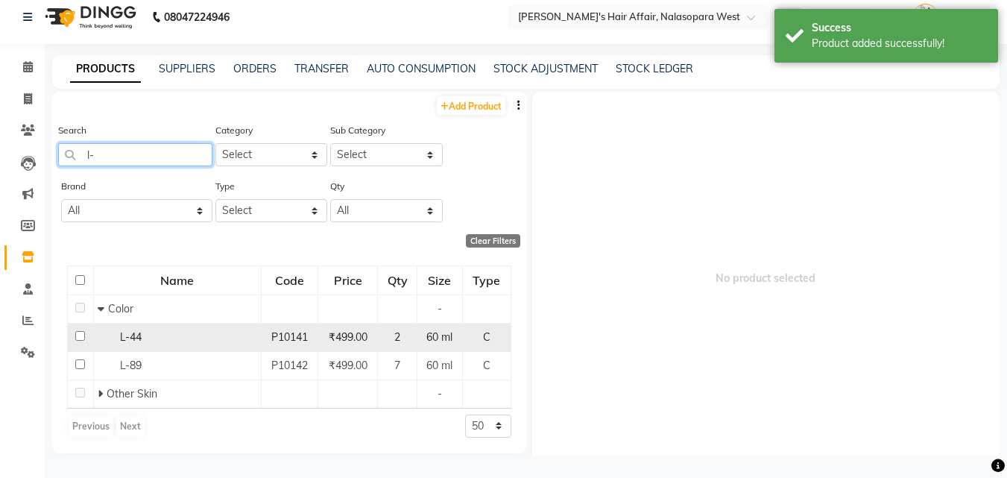
type input "l-"
click at [135, 335] on span "L-44" at bounding box center [131, 336] width 22 height 13
select select
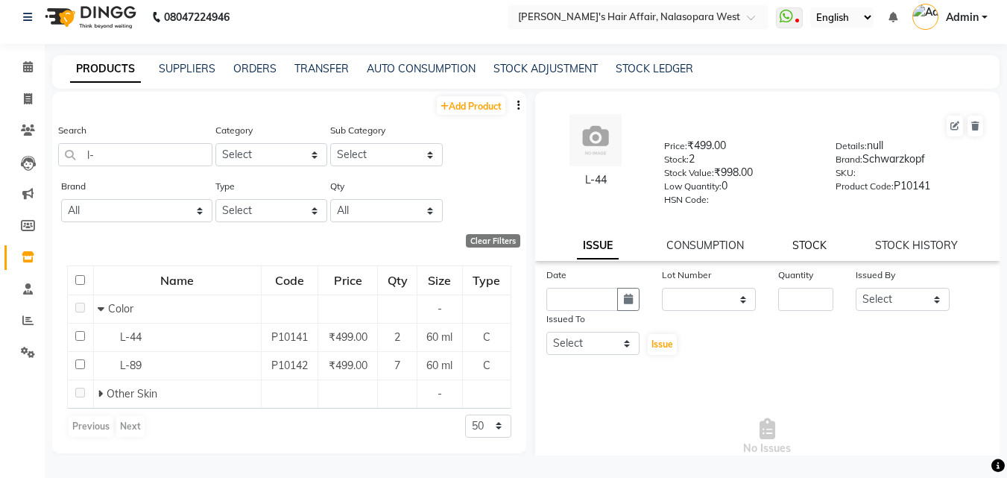
click at [799, 250] on link "STOCK" at bounding box center [810, 245] width 34 height 13
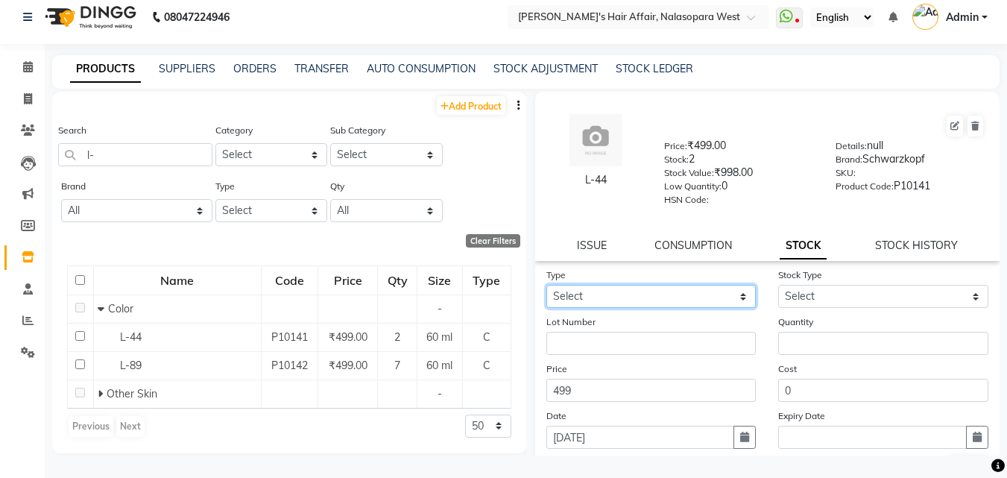
click at [658, 300] on select "Select In Out" at bounding box center [652, 296] width 210 height 23
select select "in"
click at [547, 285] on select "Select In Out" at bounding box center [652, 296] width 210 height 23
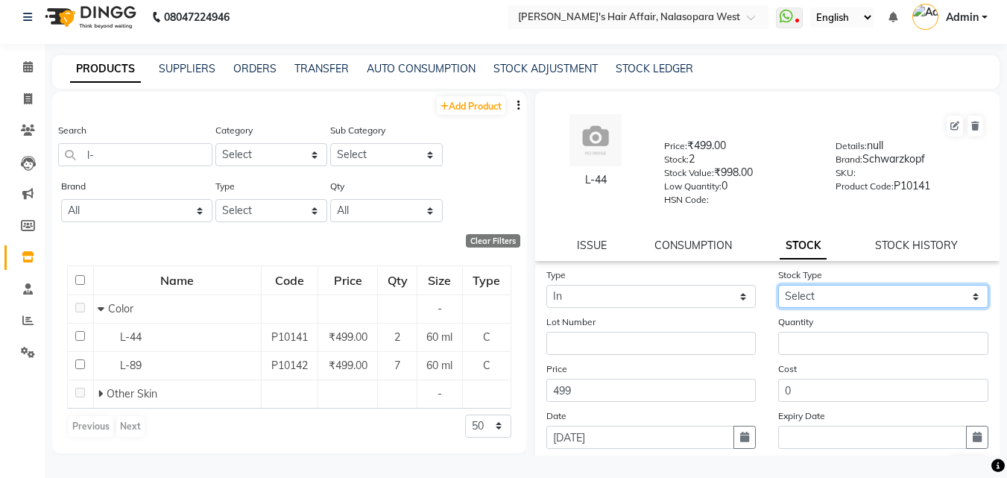
click at [937, 290] on select "Select New Stock Adjustment Return Other" at bounding box center [884, 296] width 210 height 23
select select "new stock"
click at [779, 285] on select "Select New Stock Adjustment Return Other" at bounding box center [884, 296] width 210 height 23
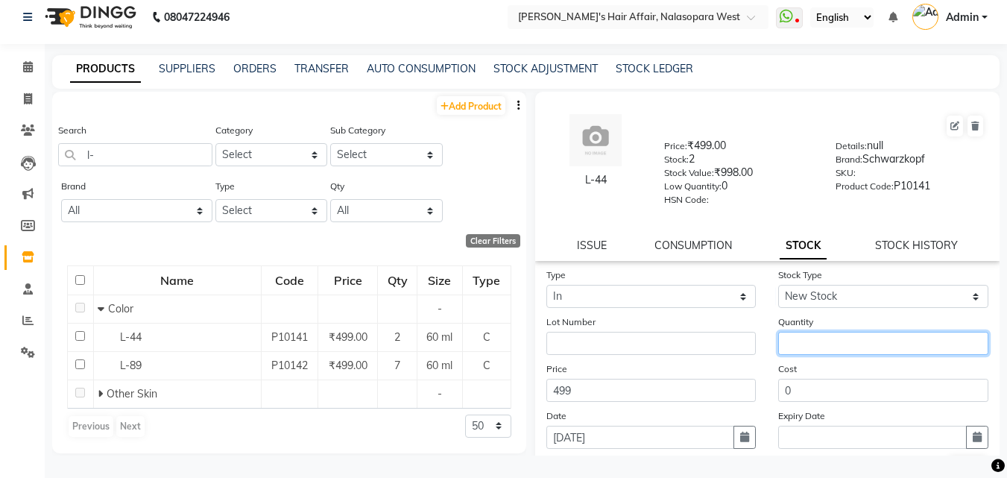
click at [875, 338] on input "number" at bounding box center [884, 343] width 210 height 23
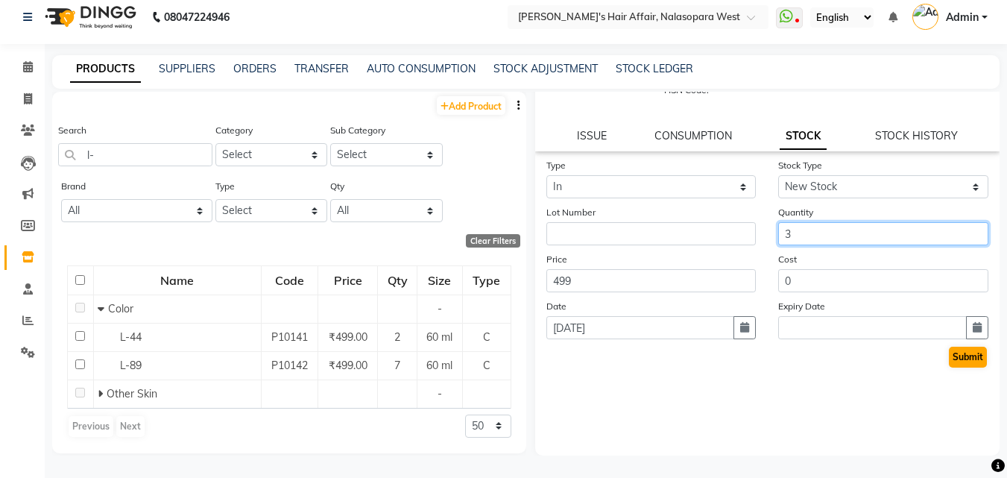
type input "3"
click at [949, 359] on button "Submit" at bounding box center [968, 357] width 38 height 21
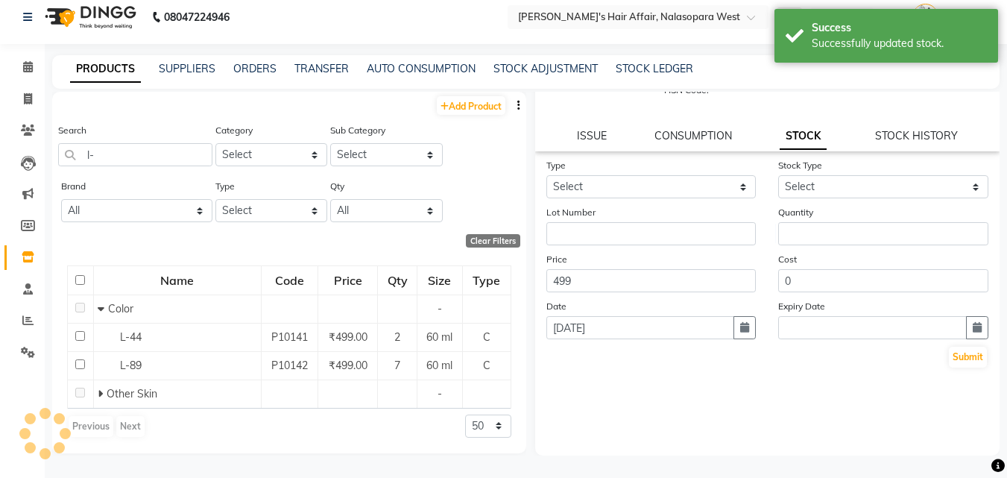
scroll to position [0, 0]
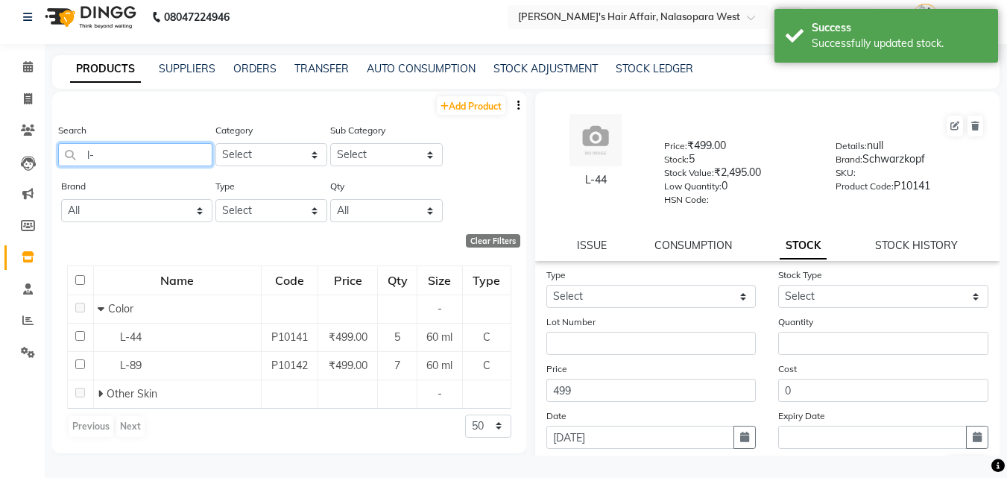
click at [125, 148] on input "l-" at bounding box center [135, 154] width 154 height 23
click at [447, 105] on link "Add Product" at bounding box center [471, 105] width 69 height 19
select select "true"
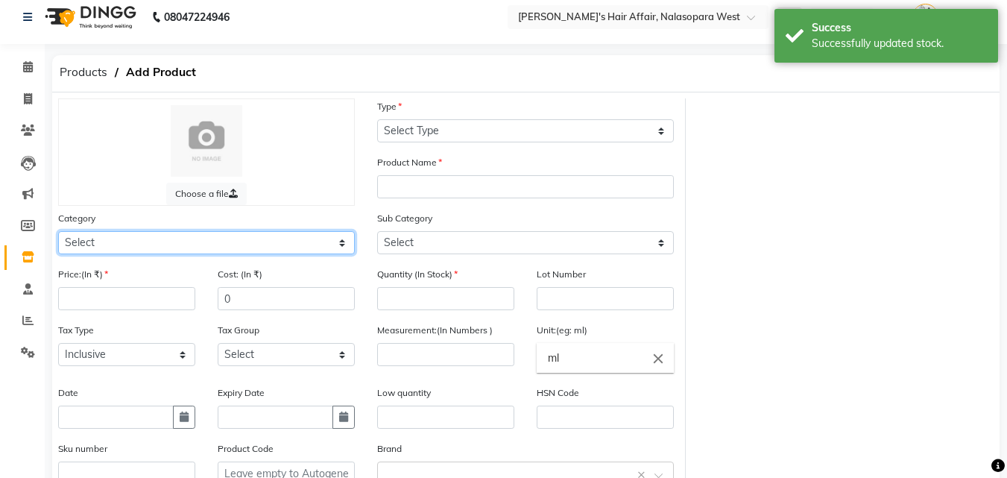
click at [198, 234] on select "Select Hair Skin Makeup Personal Care Appliances [PERSON_NAME] Waxing Disposabl…" at bounding box center [206, 242] width 297 height 23
select select "994301100"
click at [58, 231] on select "Select Hair Skin Makeup Personal Care Appliances [PERSON_NAME] Waxing Disposabl…" at bounding box center [206, 242] width 297 height 23
click at [397, 119] on div "Type Select Type Both Retail Consumable" at bounding box center [525, 120] width 297 height 44
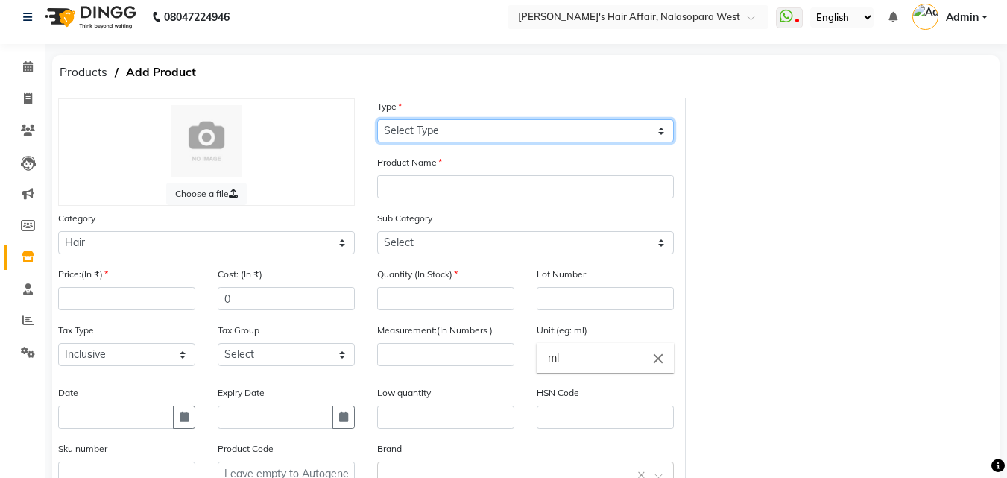
click at [435, 136] on select "Select Type Both Retail Consumable" at bounding box center [525, 130] width 297 height 23
select select "C"
click at [377, 119] on select "Select Type Both Retail Consumable" at bounding box center [525, 130] width 297 height 23
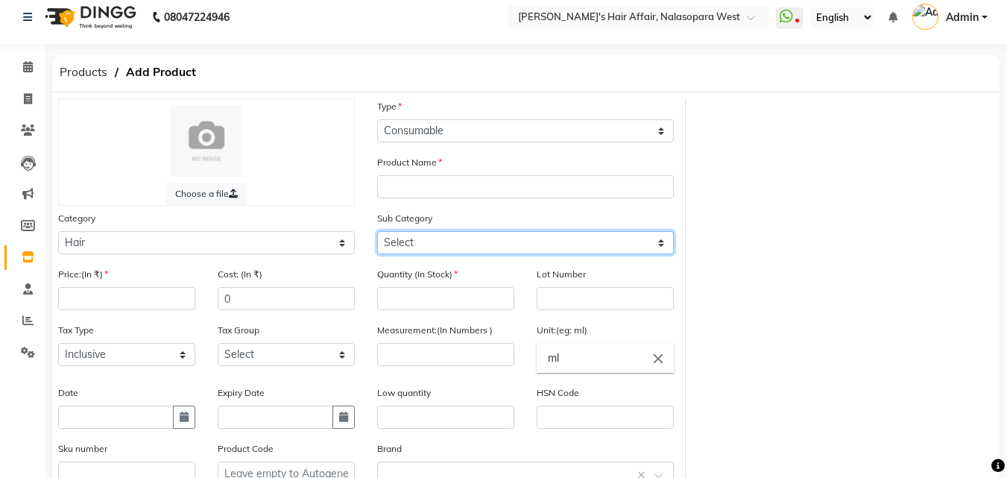
click at [437, 235] on select "Select Shampoo Conditioner Cream Mask Oil Serum Color Appliances Treatment Styl…" at bounding box center [525, 242] width 297 height 23
select select "994301107"
click at [377, 231] on select "Select Shampoo Conditioner Cream Mask Oil Serum Color Appliances Treatment Styl…" at bounding box center [525, 242] width 297 height 23
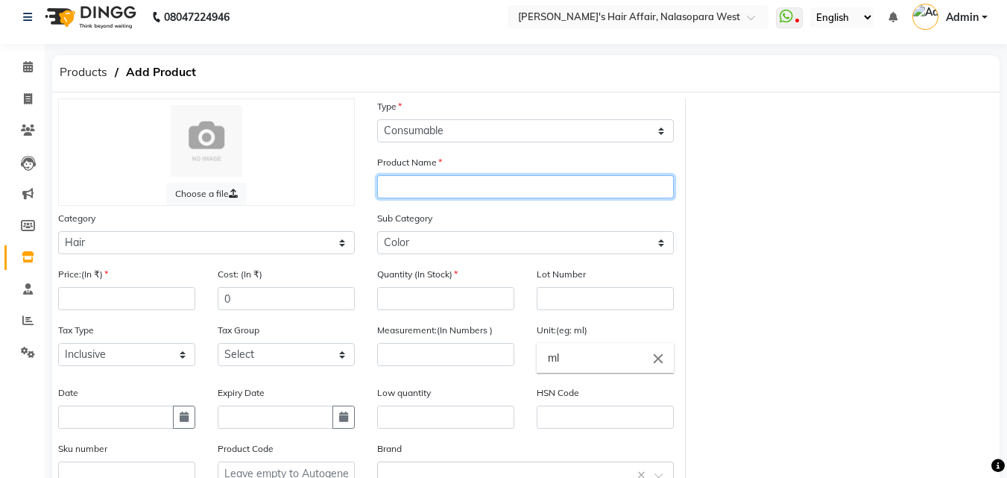
click at [410, 180] on input "text" at bounding box center [525, 186] width 297 height 23
type input "l"
type input "L-77"
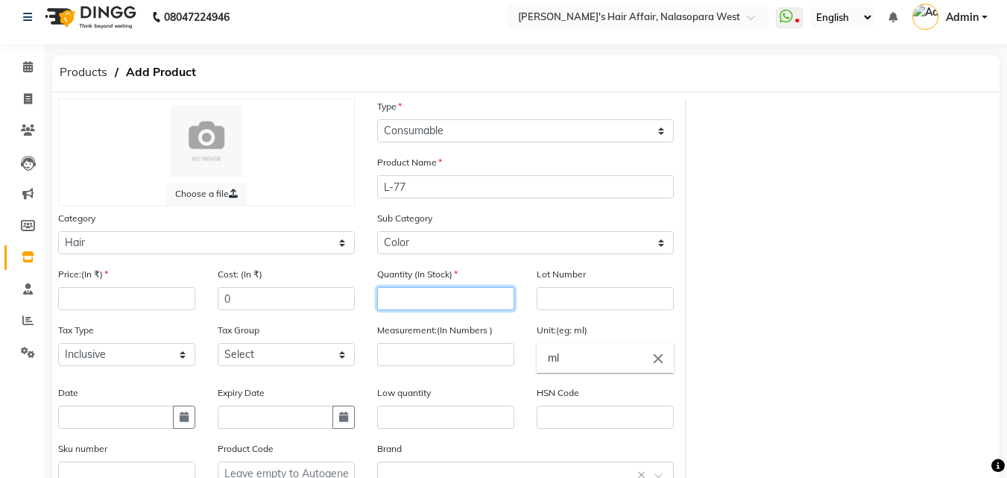
click at [420, 299] on input "number" at bounding box center [445, 298] width 137 height 23
type input "3"
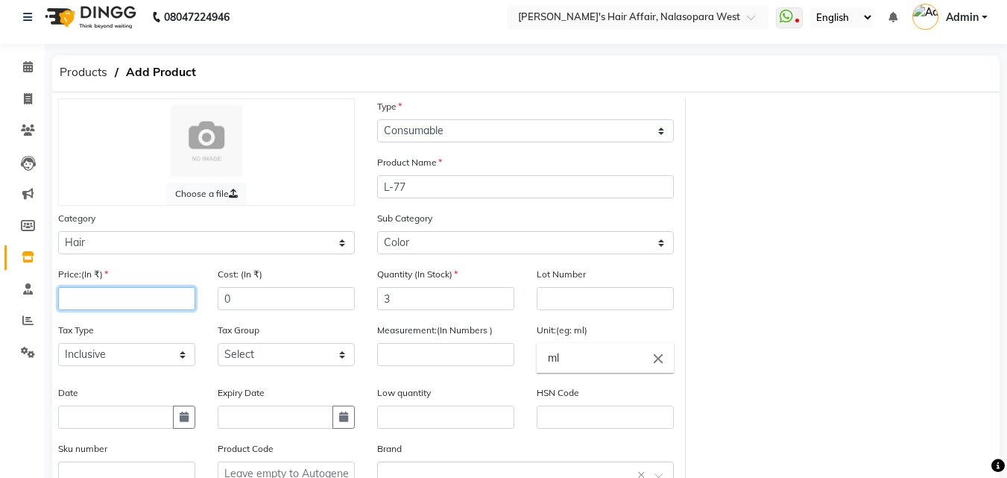
click at [165, 288] on input "number" at bounding box center [126, 298] width 137 height 23
type input "4"
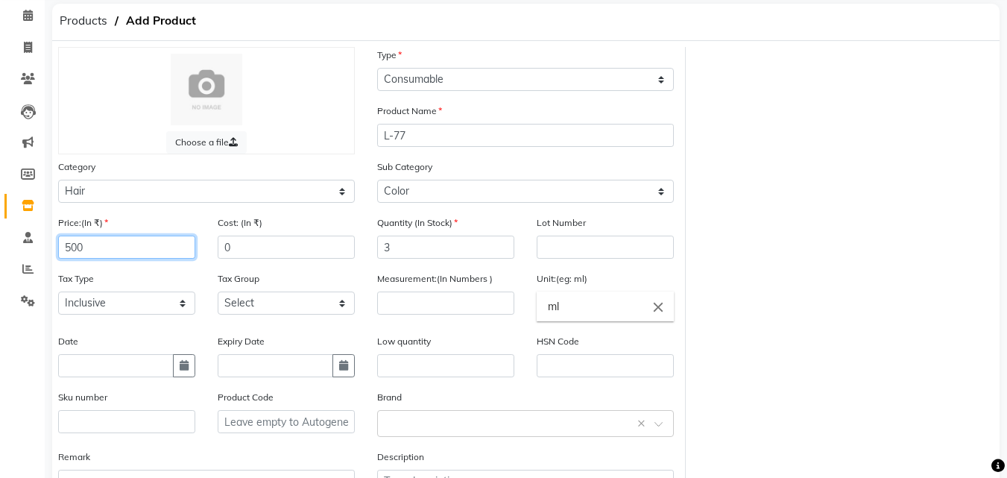
scroll to position [84, 0]
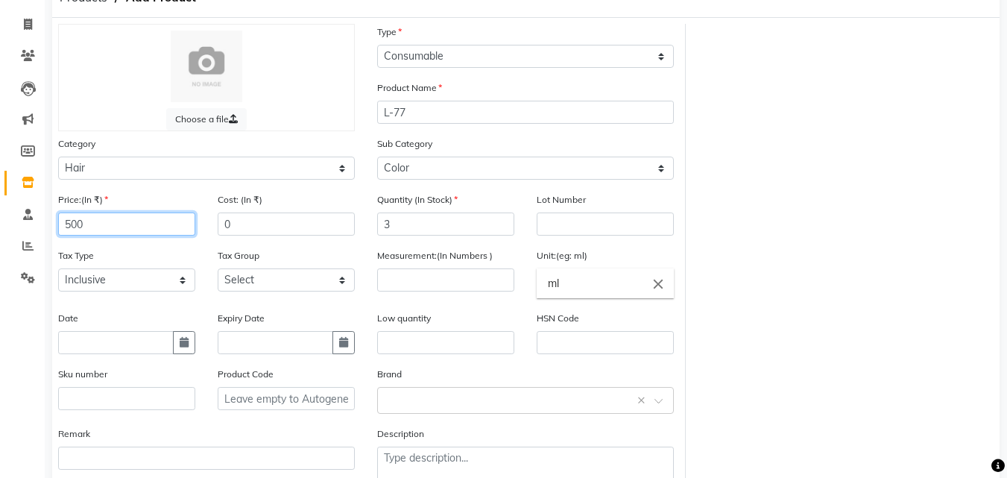
type input "500"
click at [401, 277] on input "number" at bounding box center [445, 279] width 137 height 23
type input "60"
click at [466, 403] on input "text" at bounding box center [511, 400] width 251 height 16
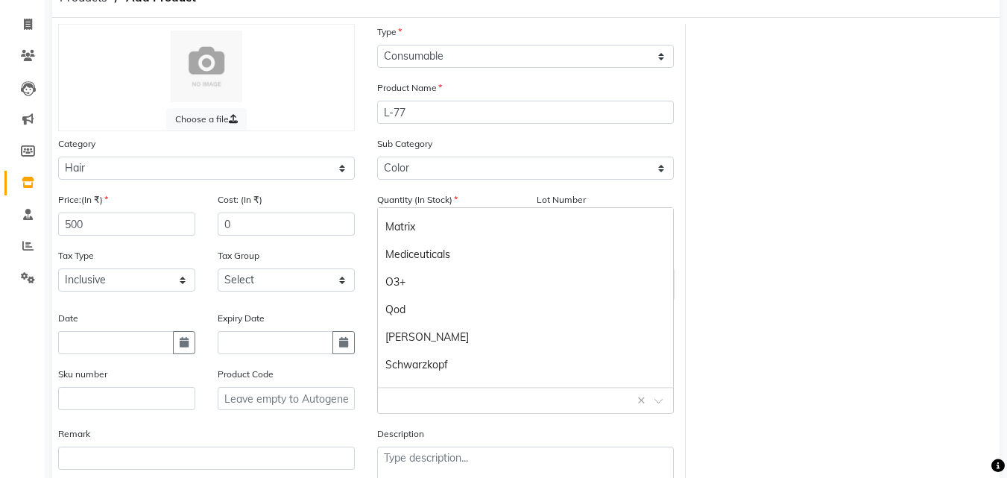
scroll to position [345, 0]
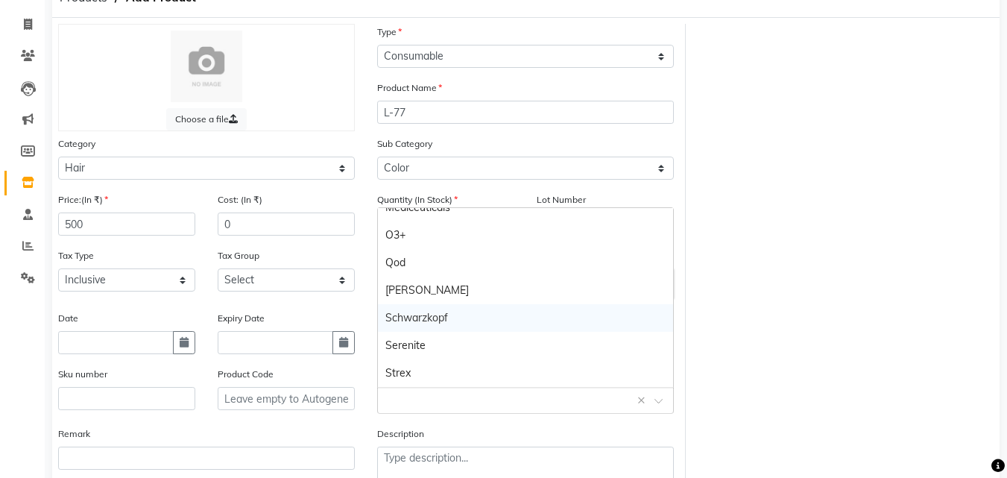
click at [462, 314] on div "Schwarzkopf" at bounding box center [525, 318] width 295 height 28
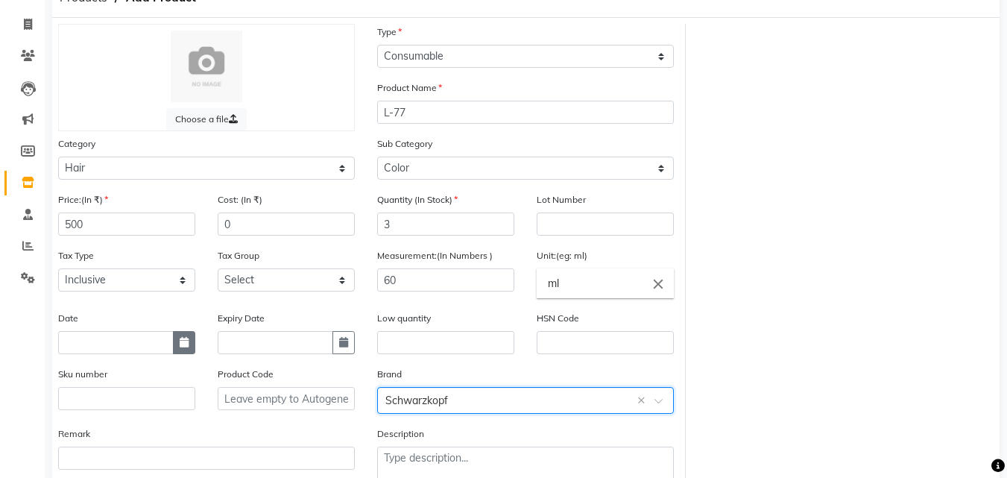
click at [180, 342] on icon "button" at bounding box center [184, 342] width 9 height 10
select select "9"
select select "2025"
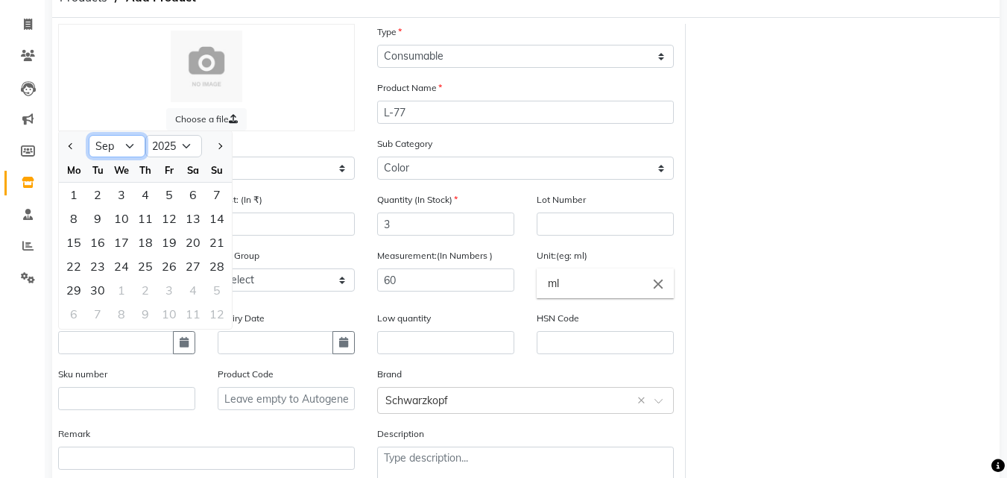
click at [122, 145] on select "Jan Feb Mar Apr May Jun [DATE] Aug Sep Oct Nov Dec" at bounding box center [117, 146] width 57 height 22
select select "4"
click at [89, 135] on select "Jan Feb Mar Apr May Jun [DATE] Aug Sep Oct Nov Dec" at bounding box center [117, 146] width 57 height 22
click at [133, 230] on div "16" at bounding box center [122, 242] width 24 height 24
type input "[DATE]"
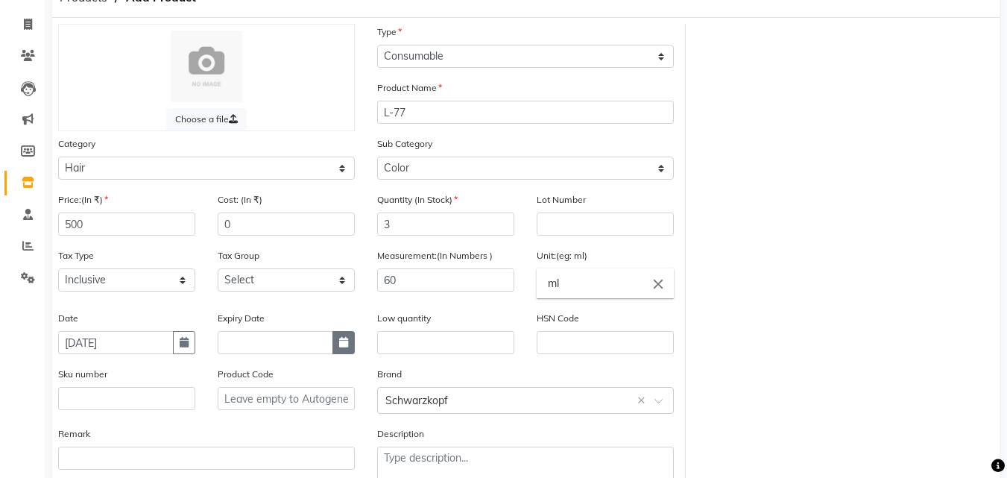
click at [333, 345] on button "button" at bounding box center [344, 342] width 22 height 23
select select "9"
select select "2025"
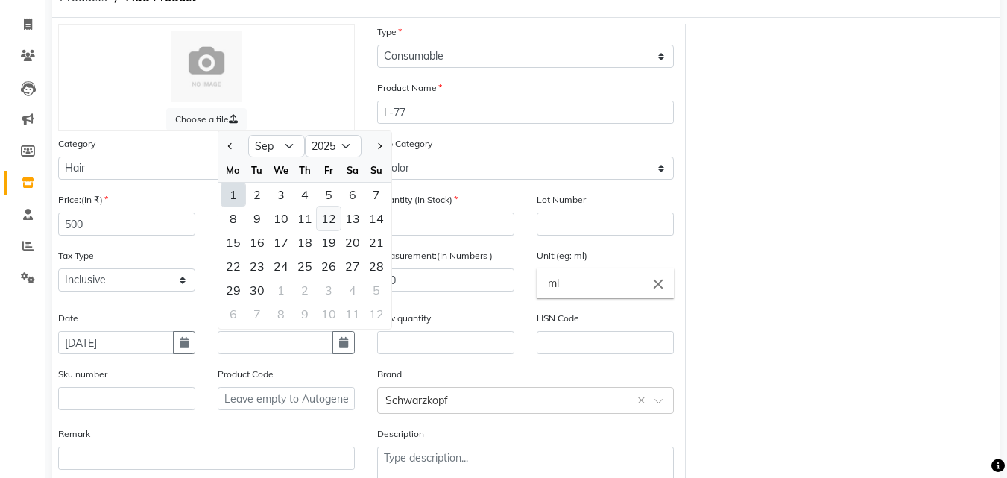
click at [320, 228] on div "12" at bounding box center [329, 219] width 24 height 24
type input "[DATE]"
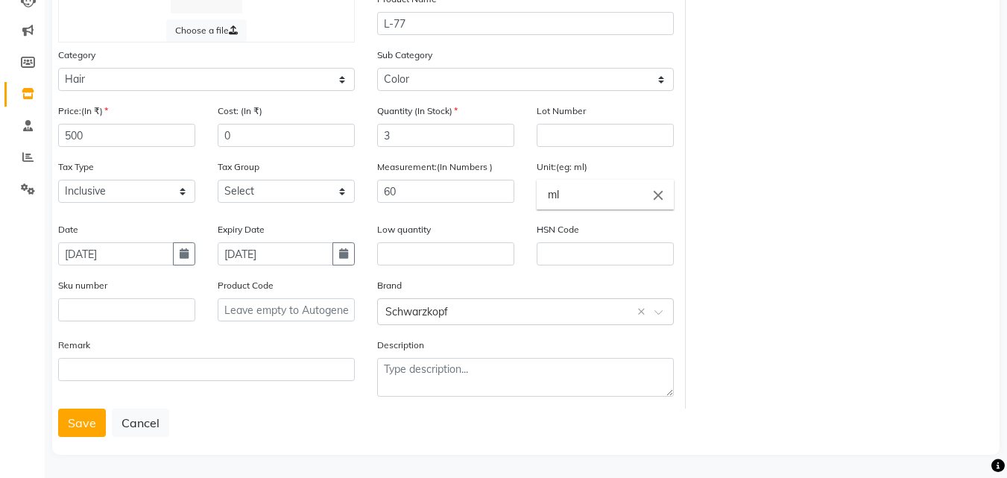
scroll to position [175, 0]
click at [80, 417] on button "Save" at bounding box center [82, 420] width 48 height 28
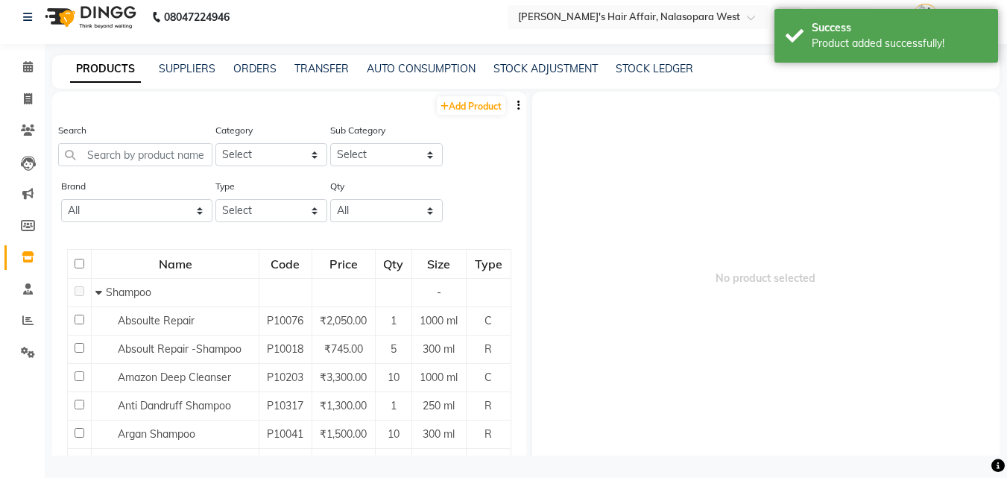
scroll to position [10, 0]
click at [445, 111] on link "Add Product" at bounding box center [471, 105] width 69 height 19
select select "true"
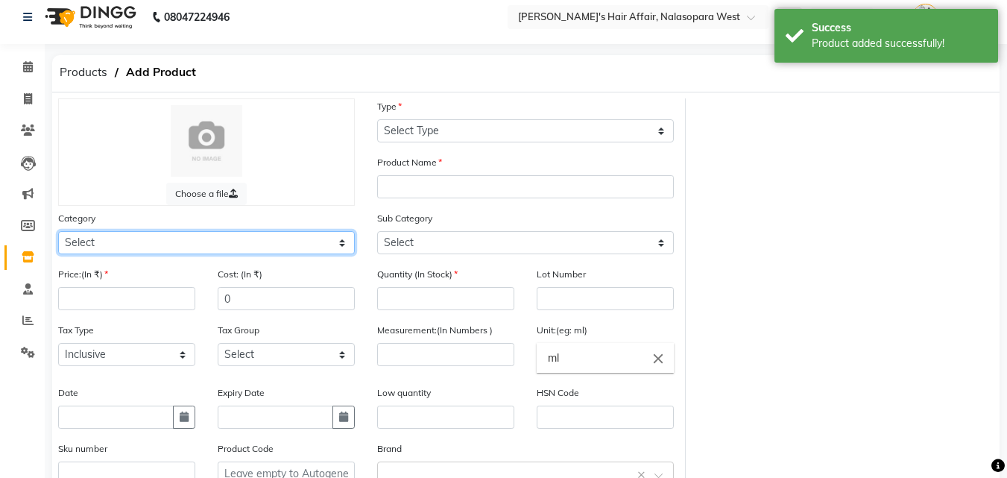
click at [96, 249] on select "Select Hair Skin Makeup Personal Care Appliances [PERSON_NAME] Waxing Disposabl…" at bounding box center [206, 242] width 297 height 23
click at [58, 231] on select "Select Hair Skin Makeup Personal Care Appliances [PERSON_NAME] Waxing Disposabl…" at bounding box center [206, 242] width 297 height 23
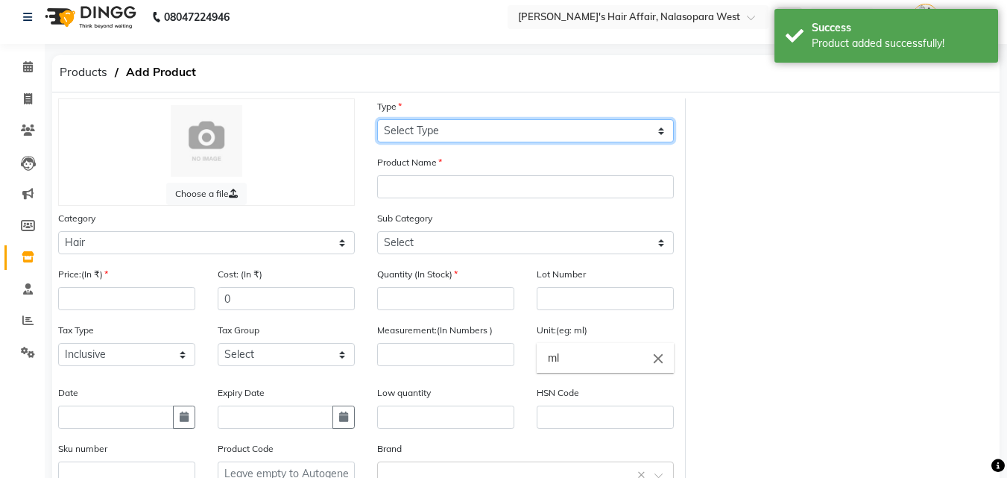
click at [398, 128] on select "Select Type Both Retail Consumable" at bounding box center [525, 130] width 297 height 23
click at [377, 119] on select "Select Type Both Retail Consumable" at bounding box center [525, 130] width 297 height 23
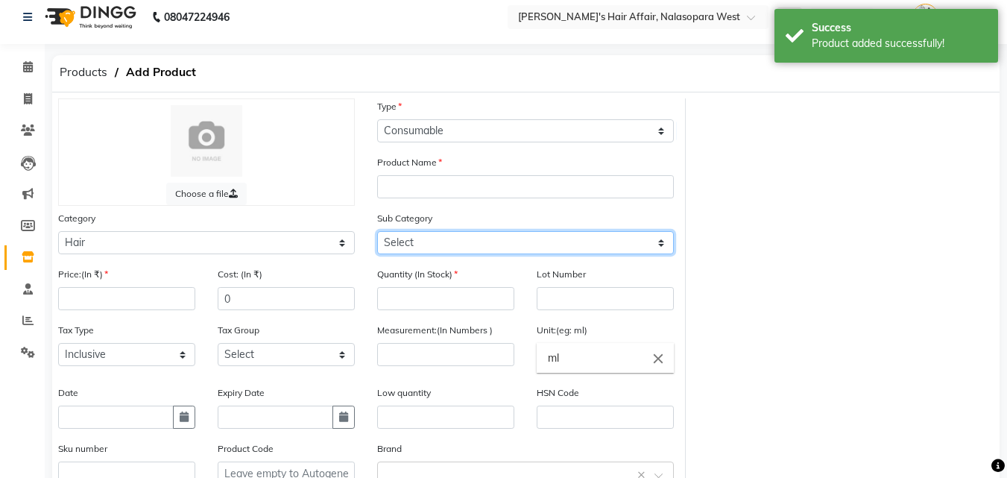
click at [424, 239] on select "Select Shampoo Conditioner Cream Mask Oil Serum Color Appliances Treatment Styl…" at bounding box center [525, 242] width 297 height 23
click at [377, 231] on select "Select Shampoo Conditioner Cream Mask Oil Serum Color Appliances Treatment Styl…" at bounding box center [525, 242] width 297 height 23
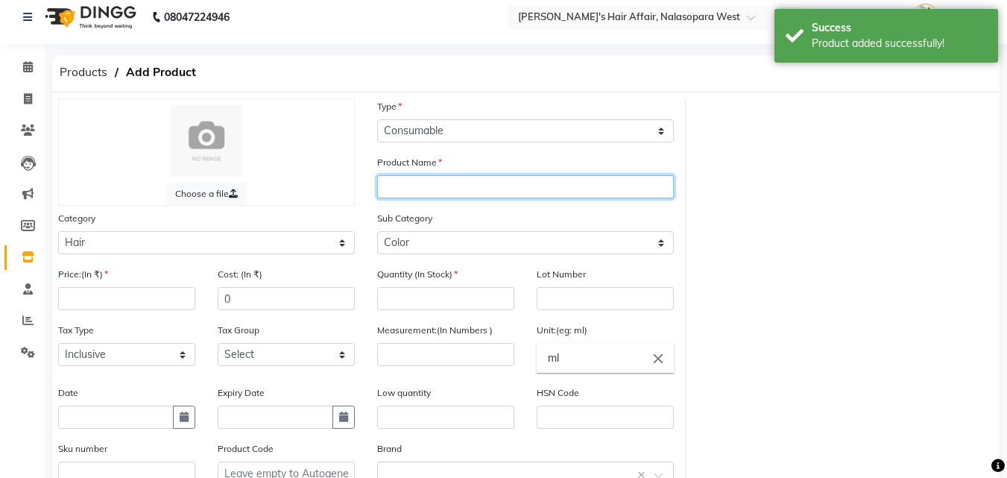
click at [433, 187] on input "text" at bounding box center [525, 186] width 297 height 23
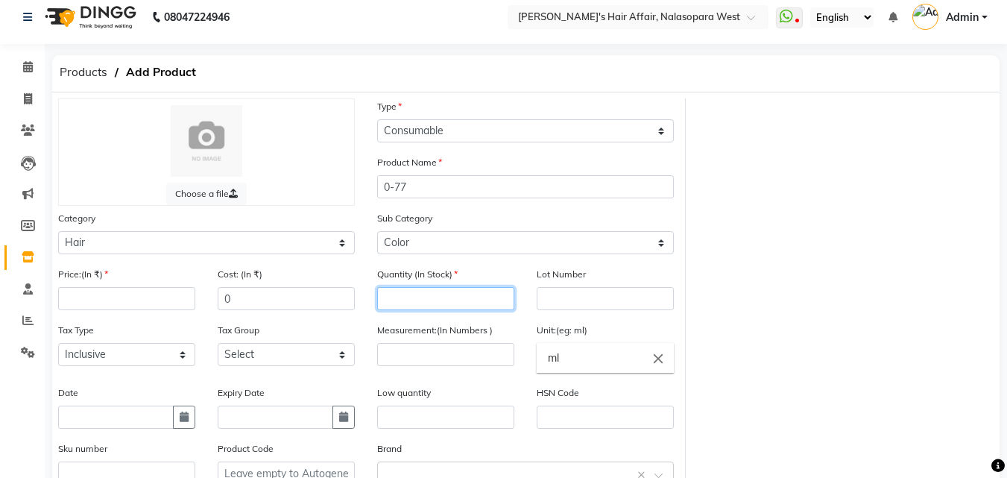
click at [441, 290] on input "number" at bounding box center [445, 298] width 137 height 23
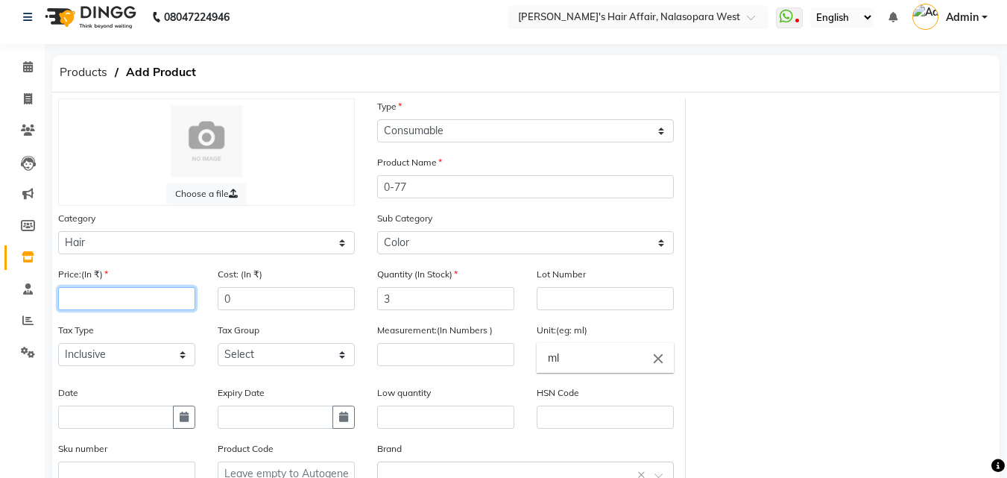
click at [130, 297] on input "number" at bounding box center [126, 298] width 137 height 23
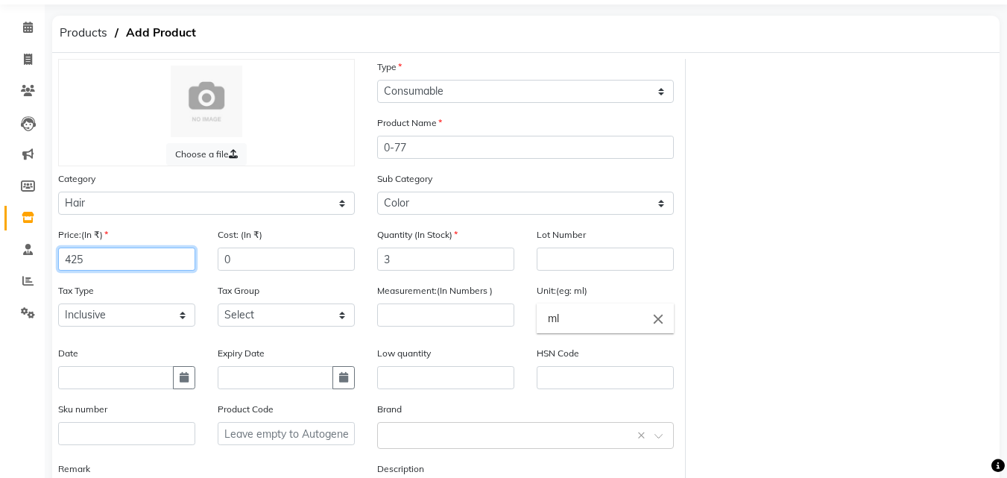
scroll to position [84, 0]
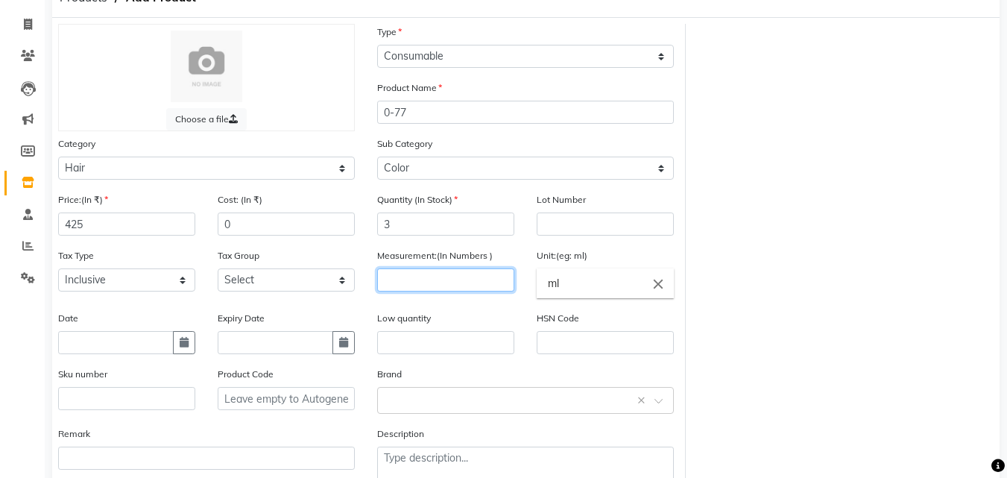
click at [421, 274] on input "number" at bounding box center [445, 279] width 137 height 23
click at [397, 398] on input "text" at bounding box center [511, 400] width 251 height 16
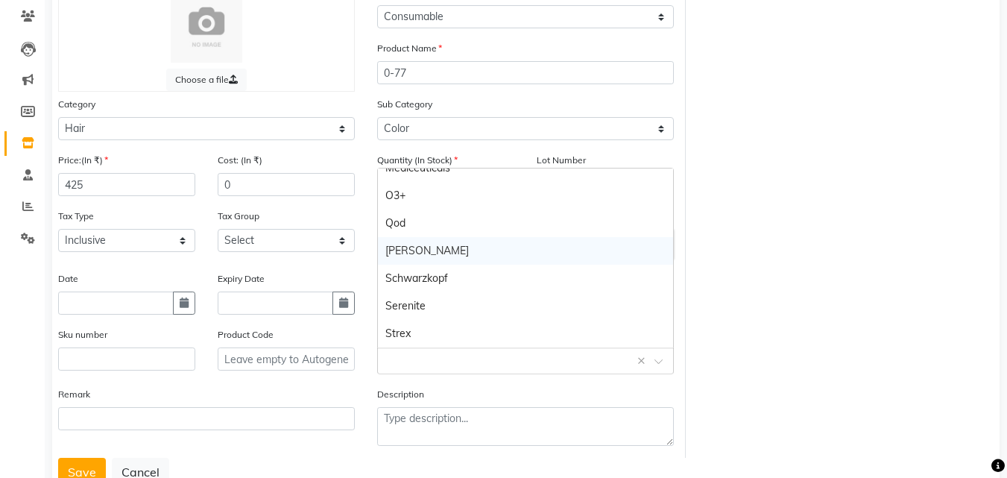
scroll to position [159, 0]
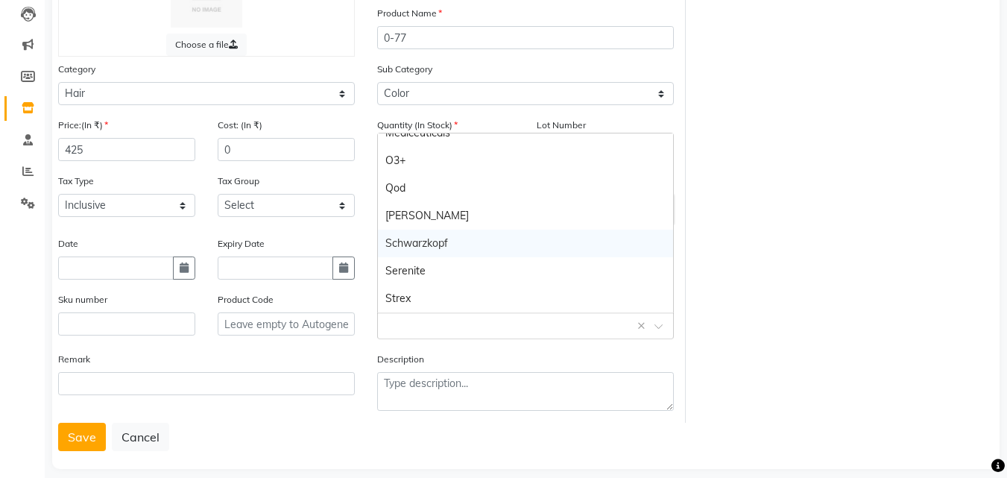
click at [430, 249] on div "Schwarzkopf" at bounding box center [525, 244] width 295 height 28
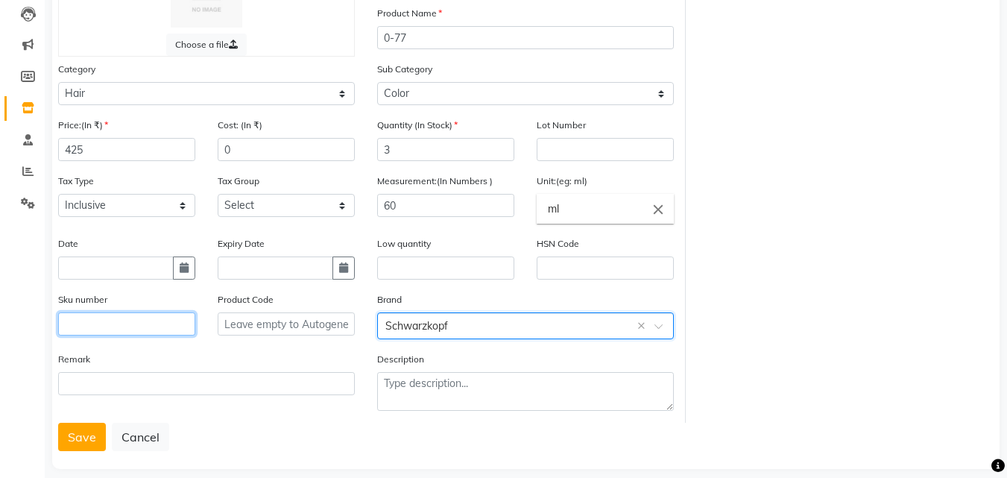
click at [140, 320] on input "text" at bounding box center [126, 323] width 137 height 23
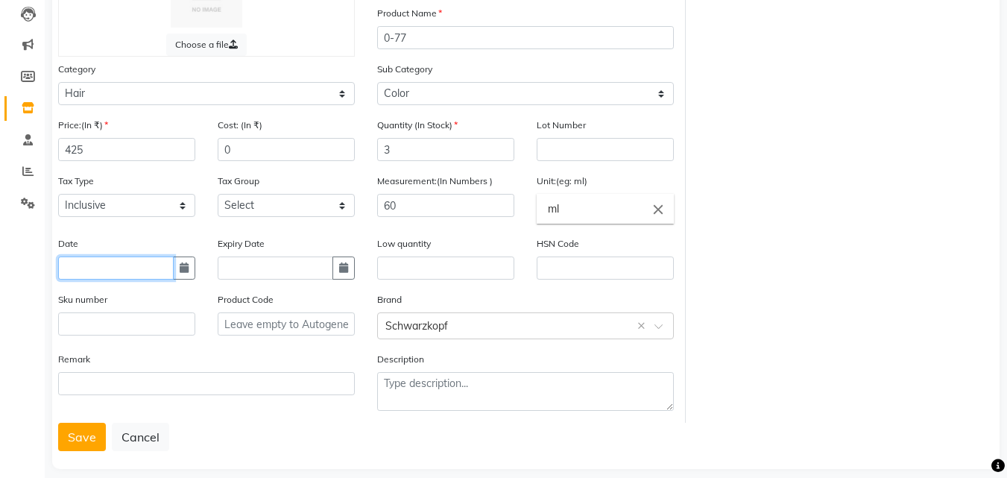
click at [133, 277] on input "text" at bounding box center [116, 268] width 116 height 23
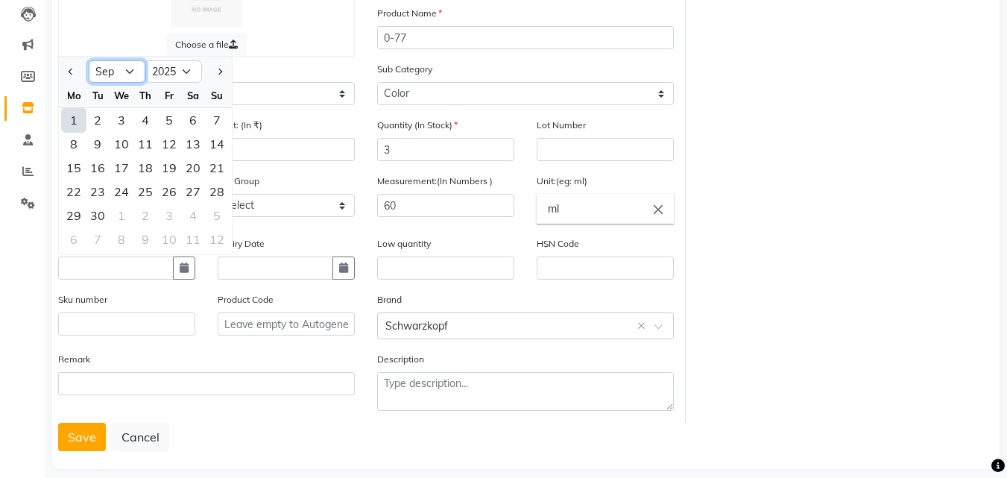
click at [126, 71] on select "Jan Feb Mar Apr May Jun [DATE] Aug Sep Oct Nov Dec" at bounding box center [117, 71] width 57 height 22
click at [89, 60] on select "Jan Feb Mar Apr May Jun [DATE] Aug Sep Oct Nov Dec" at bounding box center [117, 71] width 57 height 22
click at [123, 173] on div "11" at bounding box center [122, 168] width 24 height 24
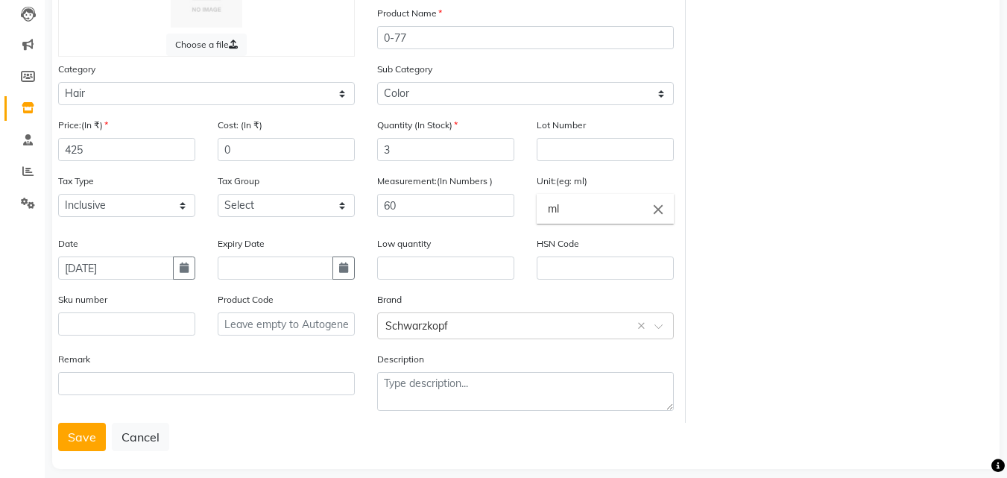
click at [339, 254] on div "Expiry Date" at bounding box center [286, 258] width 137 height 44
click at [342, 262] on icon "button" at bounding box center [343, 267] width 9 height 10
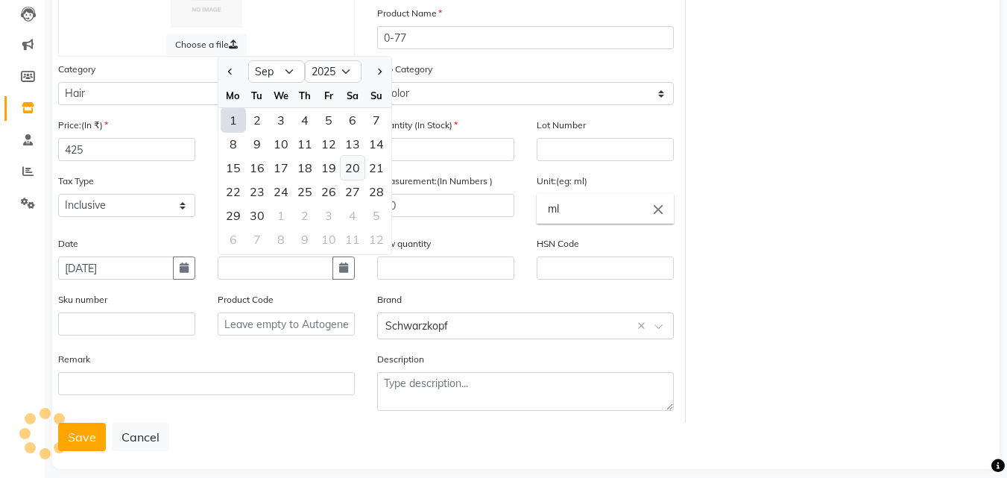
click at [341, 171] on div "20" at bounding box center [353, 168] width 24 height 24
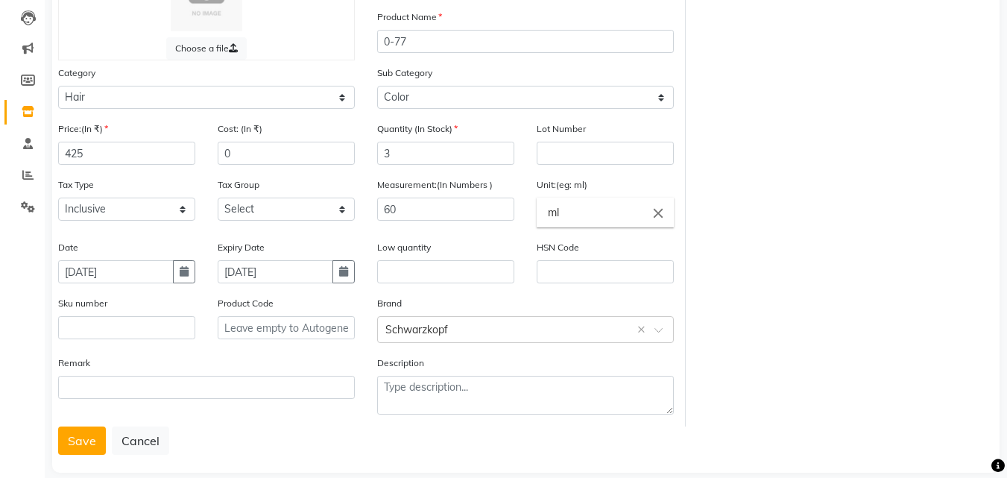
scroll to position [175, 0]
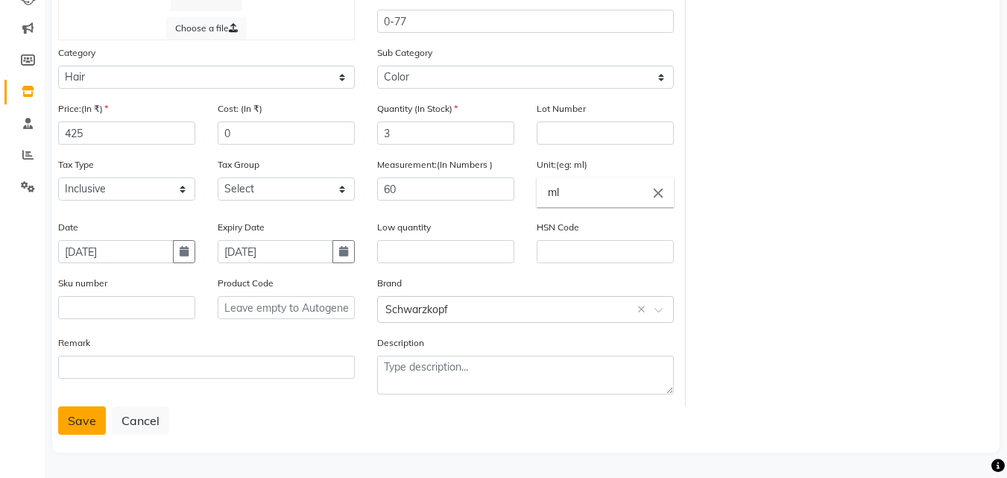
click at [82, 420] on button "Save" at bounding box center [82, 420] width 48 height 28
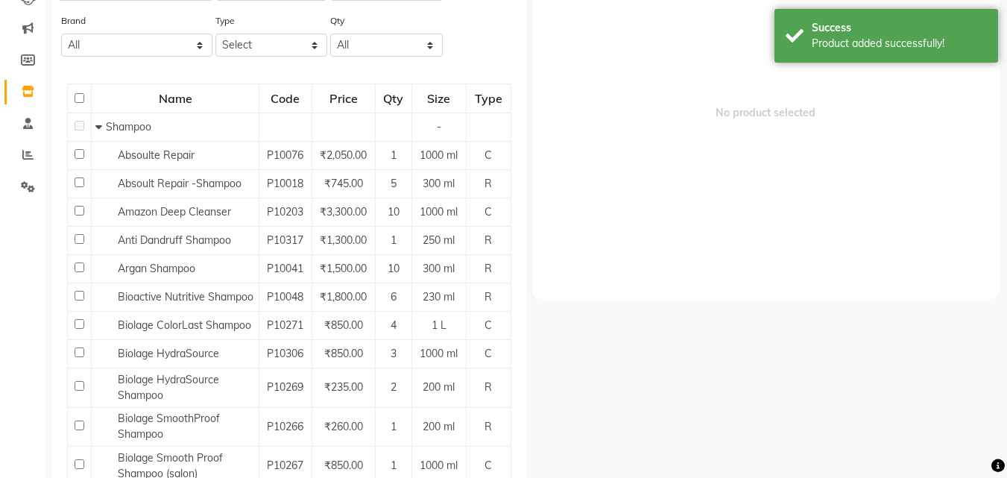
scroll to position [10, 0]
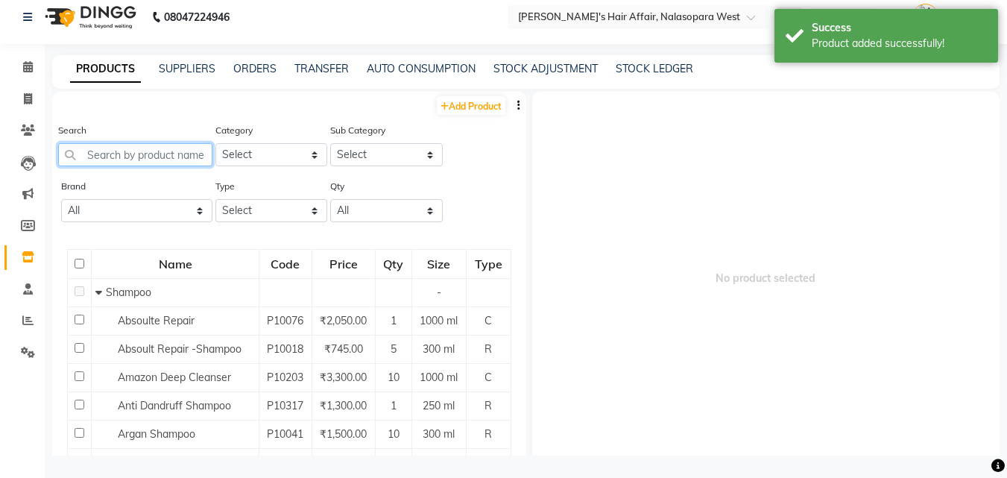
click at [147, 158] on input "text" at bounding box center [135, 154] width 154 height 23
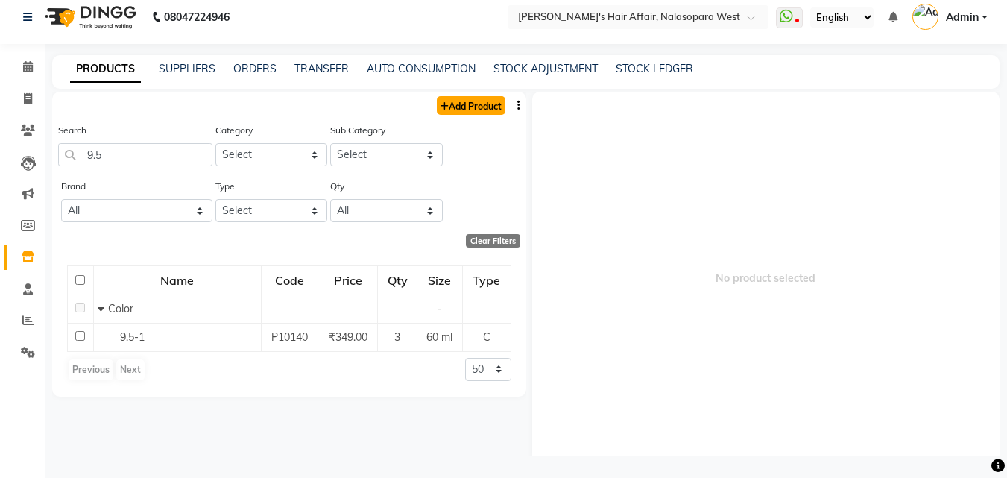
click at [452, 112] on link "Add Product" at bounding box center [471, 105] width 69 height 19
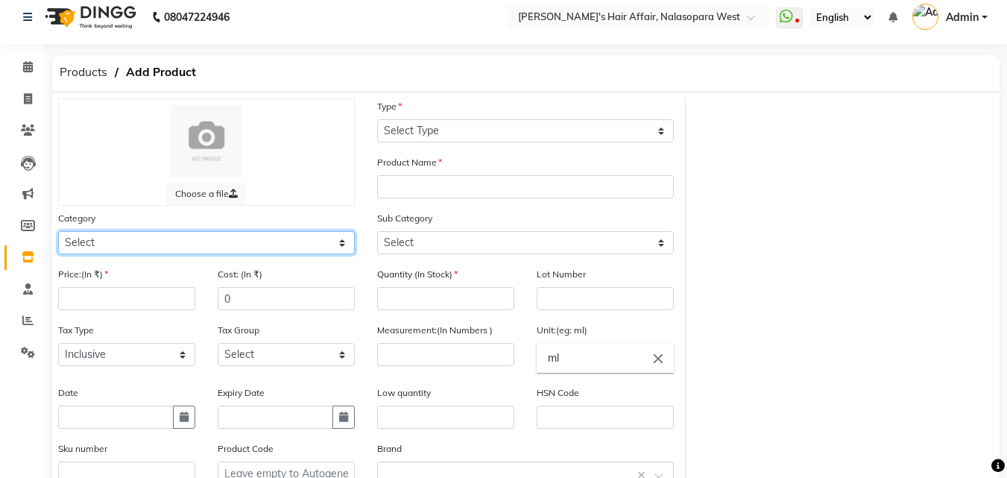
click at [246, 240] on select "Select Hair Skin Makeup Personal Care Appliances [PERSON_NAME] Waxing Disposabl…" at bounding box center [206, 242] width 297 height 23
click at [58, 231] on select "Select Hair Skin Makeup Personal Care Appliances [PERSON_NAME] Waxing Disposabl…" at bounding box center [206, 242] width 297 height 23
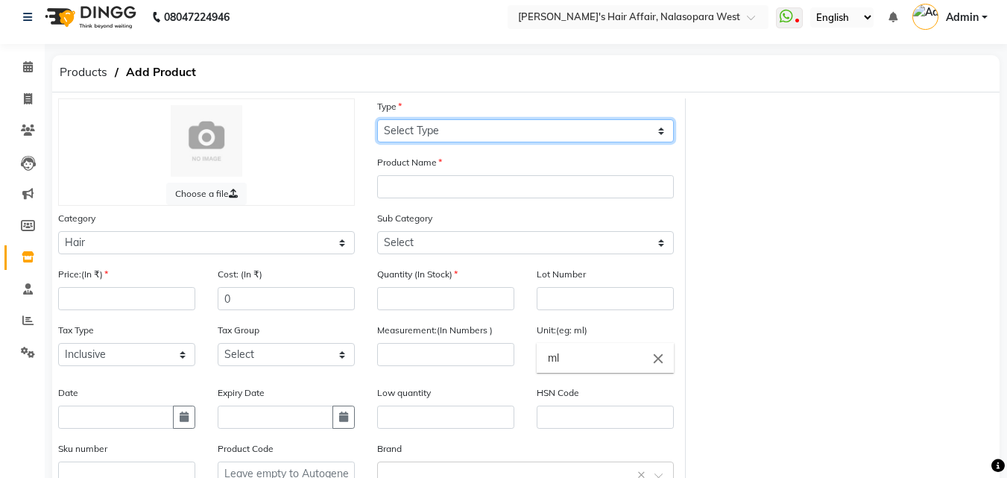
click at [459, 129] on select "Select Type Both Retail Consumable" at bounding box center [525, 130] width 297 height 23
click at [377, 119] on select "Select Type Both Retail Consumable" at bounding box center [525, 130] width 297 height 23
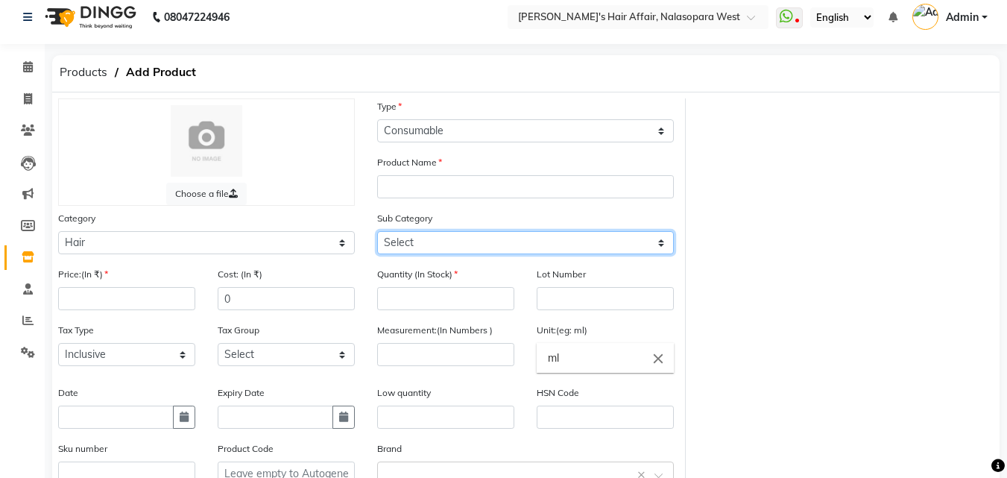
click at [433, 236] on select "Select Shampoo Conditioner Cream Mask Oil Serum Color Appliances Treatment Styl…" at bounding box center [525, 242] width 297 height 23
click at [377, 231] on select "Select Shampoo Conditioner Cream Mask Oil Serum Color Appliances Treatment Styl…" at bounding box center [525, 242] width 297 height 23
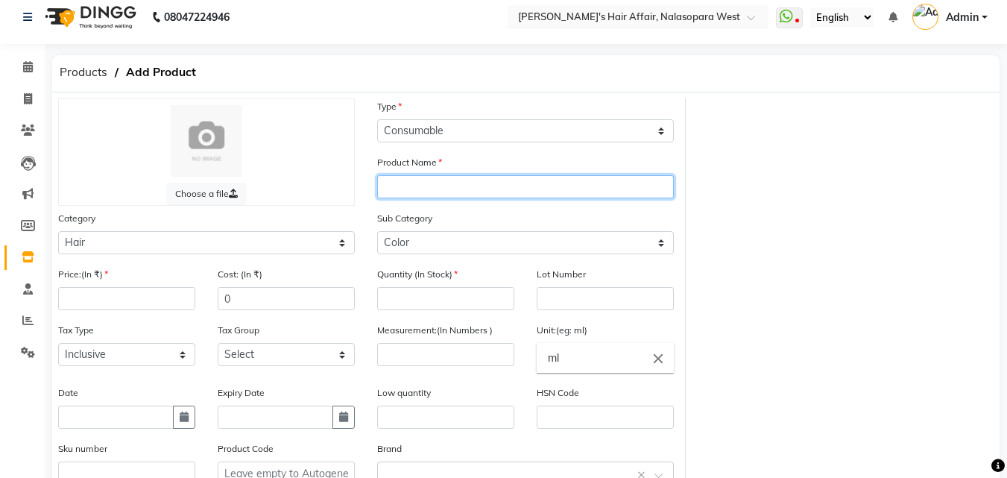
click at [423, 189] on input "text" at bounding box center [525, 186] width 297 height 23
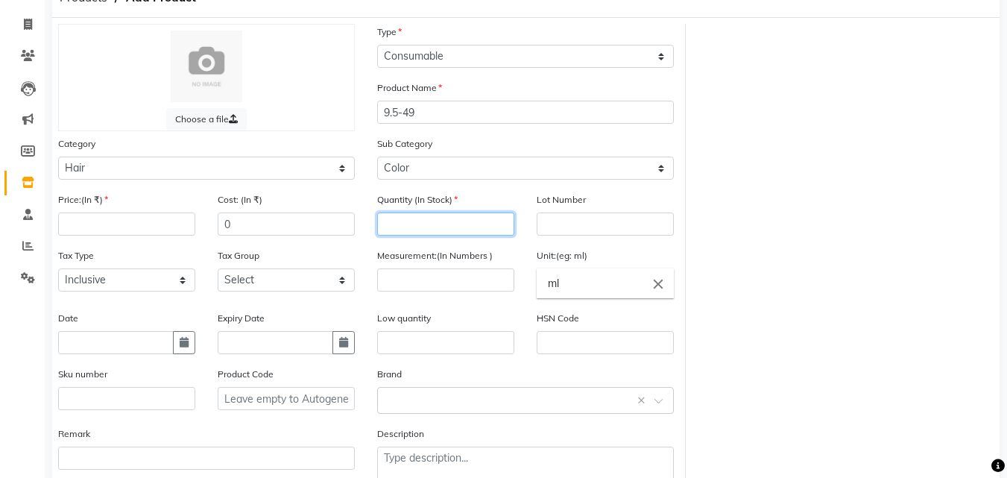
click at [417, 219] on input "number" at bounding box center [445, 224] width 137 height 23
click at [173, 218] on input "number" at bounding box center [126, 224] width 137 height 23
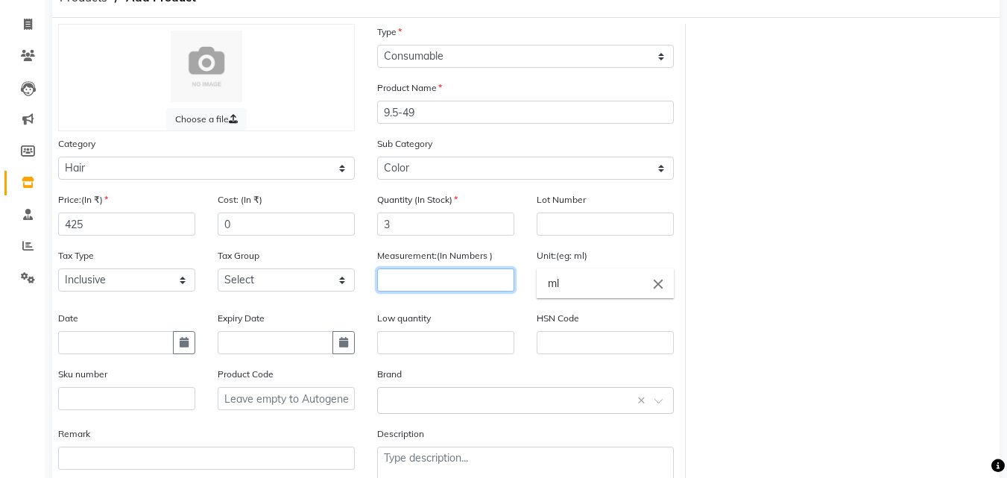
click at [420, 283] on input "number" at bounding box center [445, 279] width 137 height 23
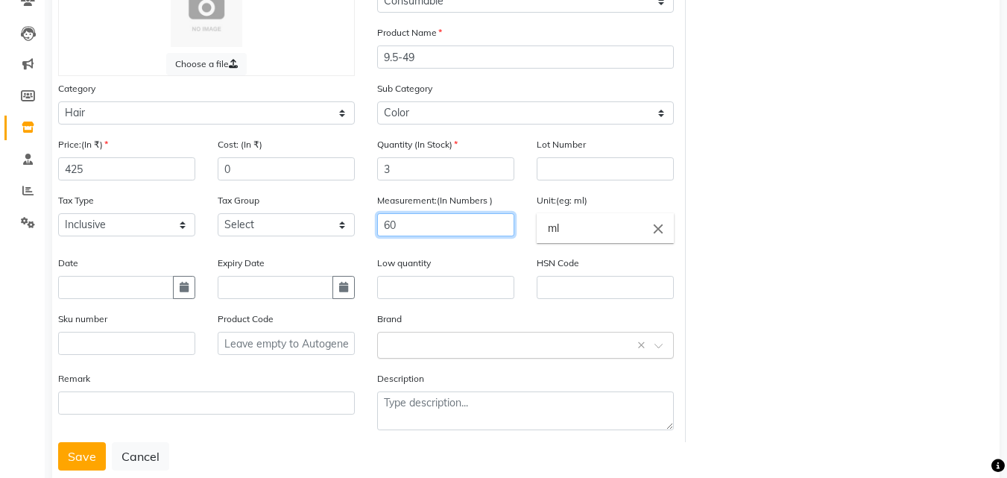
scroll to position [175, 0]
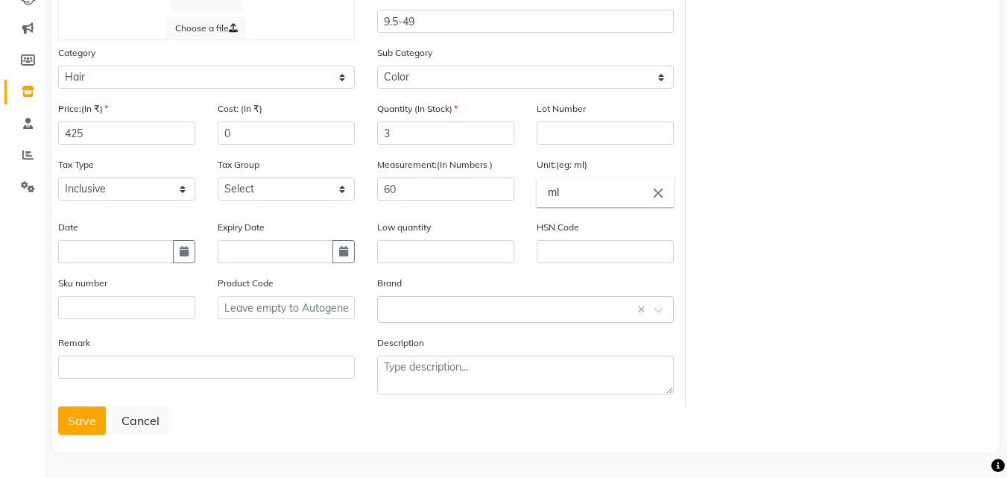
click at [424, 320] on div "Select brand or add custom brand ×" at bounding box center [525, 309] width 297 height 27
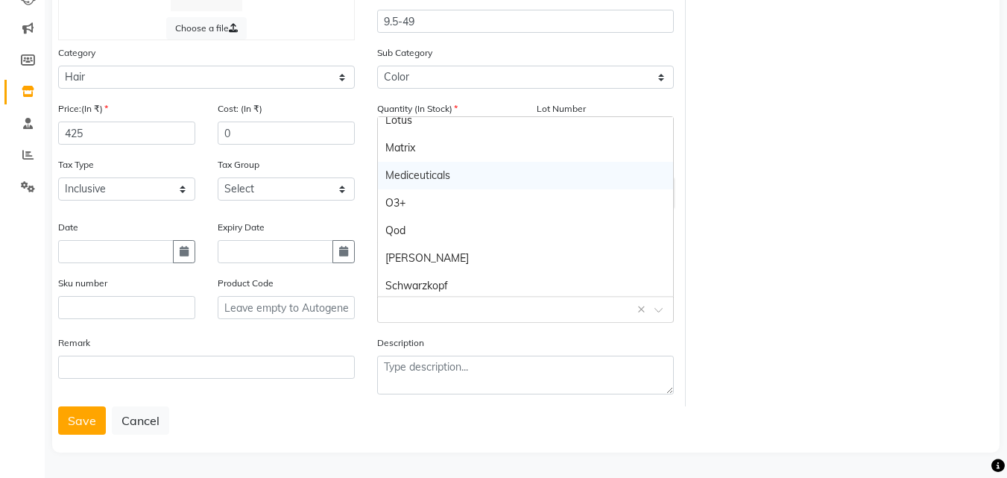
scroll to position [345, 0]
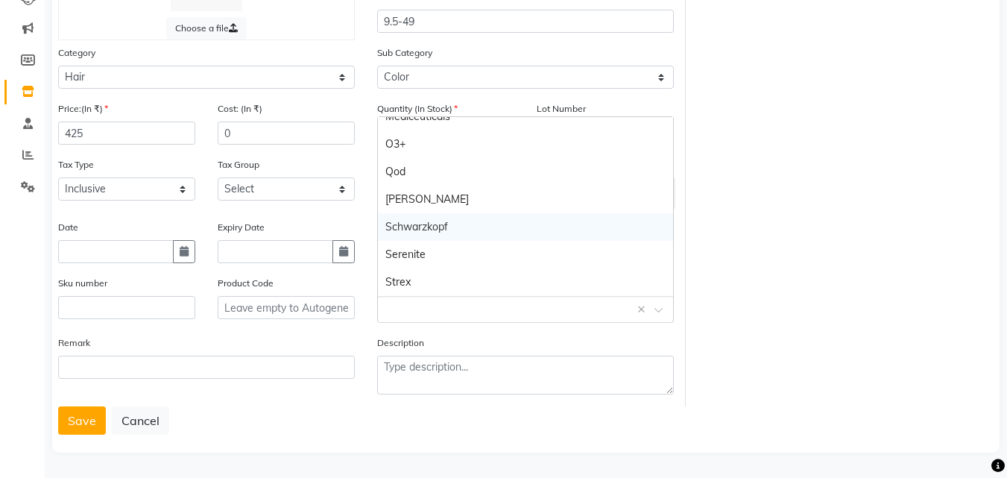
click at [433, 236] on div "Schwarzkopf" at bounding box center [525, 227] width 295 height 28
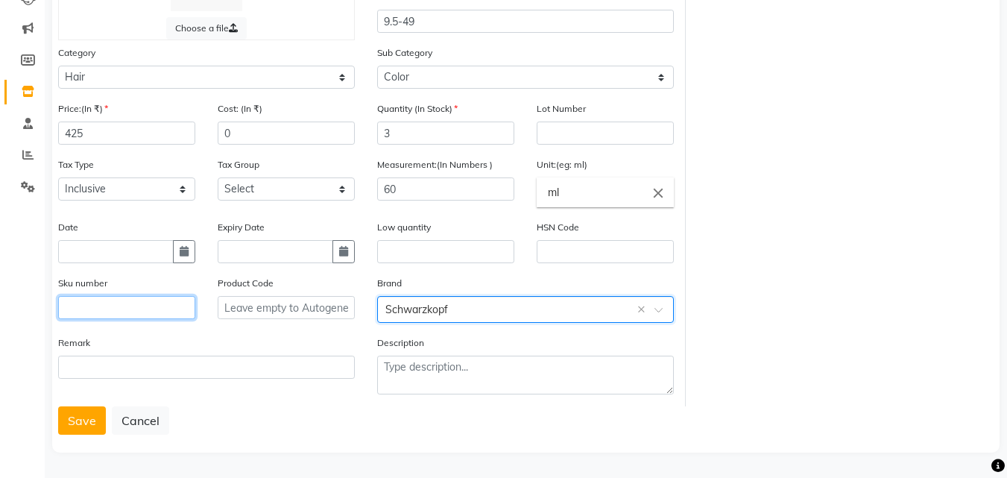
click at [100, 310] on input "text" at bounding box center [126, 307] width 137 height 23
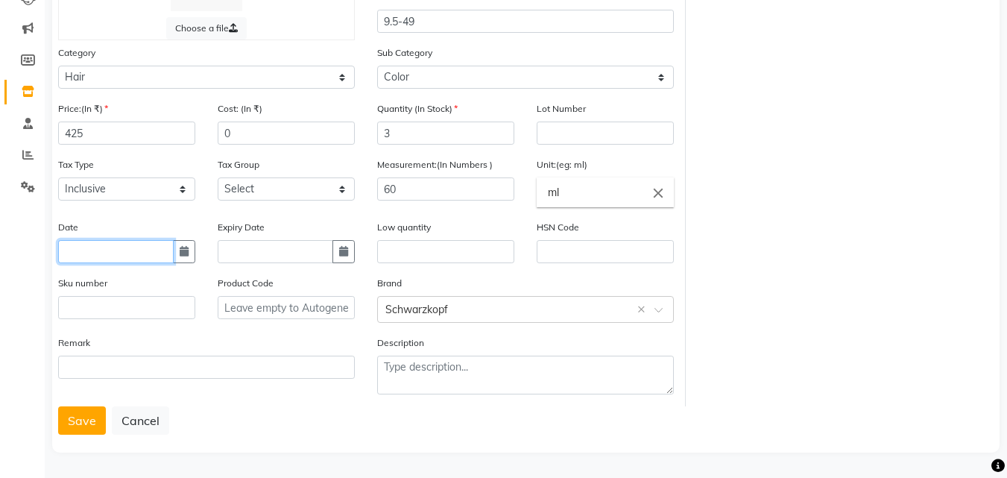
click at [109, 242] on input "text" at bounding box center [116, 251] width 116 height 23
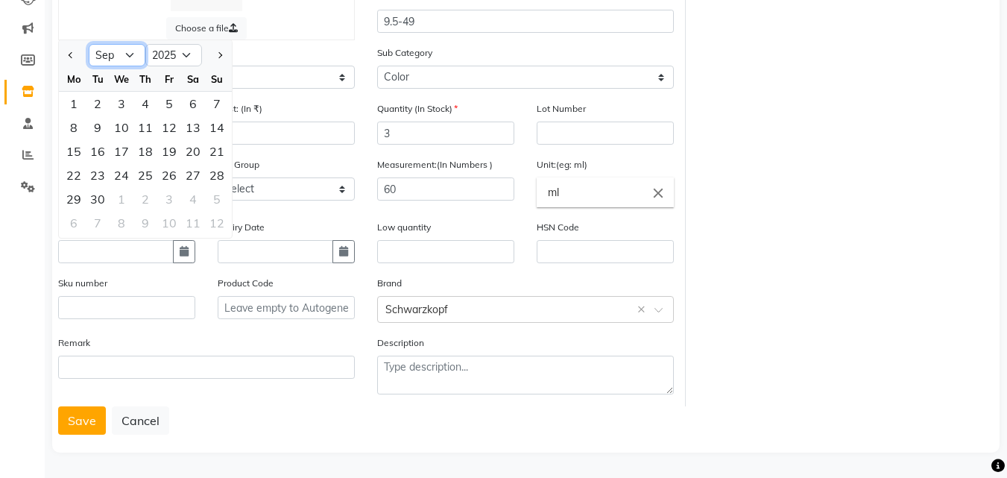
click at [119, 55] on select "Jan Feb Mar Apr May Jun [DATE] Aug Sep Oct Nov Dec" at bounding box center [117, 55] width 57 height 22
click at [89, 44] on select "Jan Feb Mar Apr May Jun [DATE] Aug Sep Oct Nov Dec" at bounding box center [117, 55] width 57 height 22
click at [119, 136] on div "4" at bounding box center [122, 128] width 24 height 24
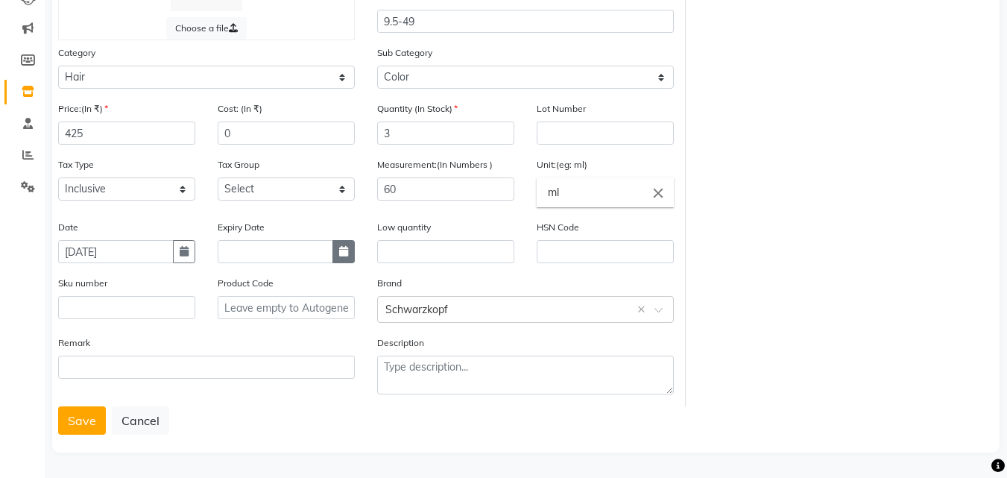
click at [351, 253] on button "button" at bounding box center [344, 251] width 22 height 23
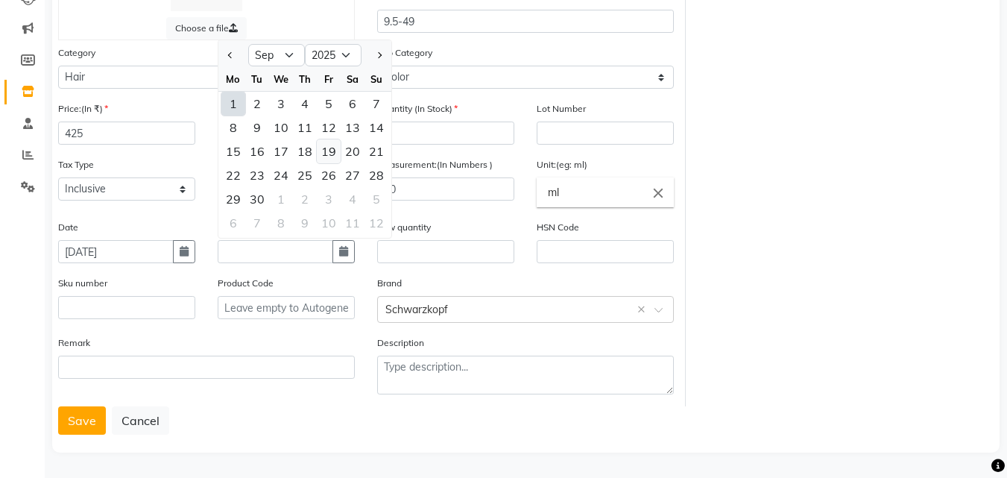
click at [317, 145] on div "19" at bounding box center [329, 151] width 24 height 24
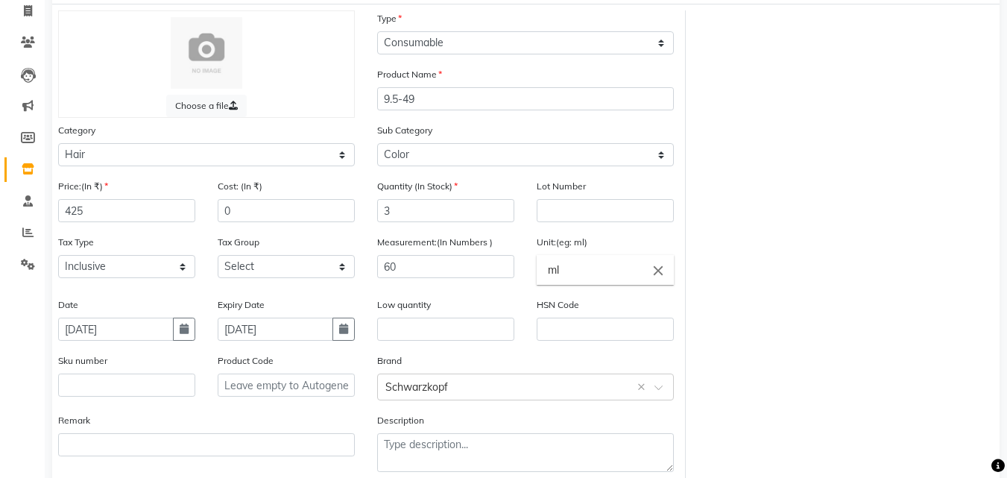
scroll to position [175, 0]
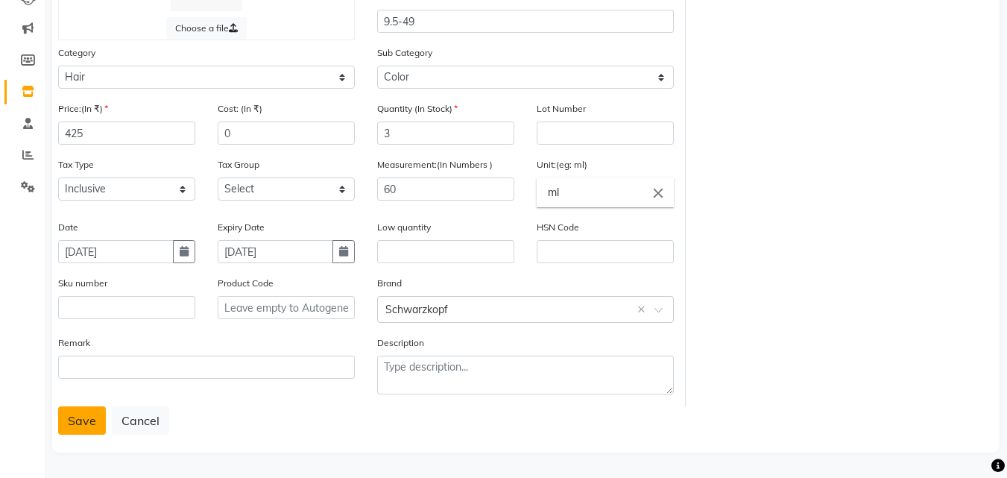
click at [92, 419] on button "Save" at bounding box center [82, 420] width 48 height 28
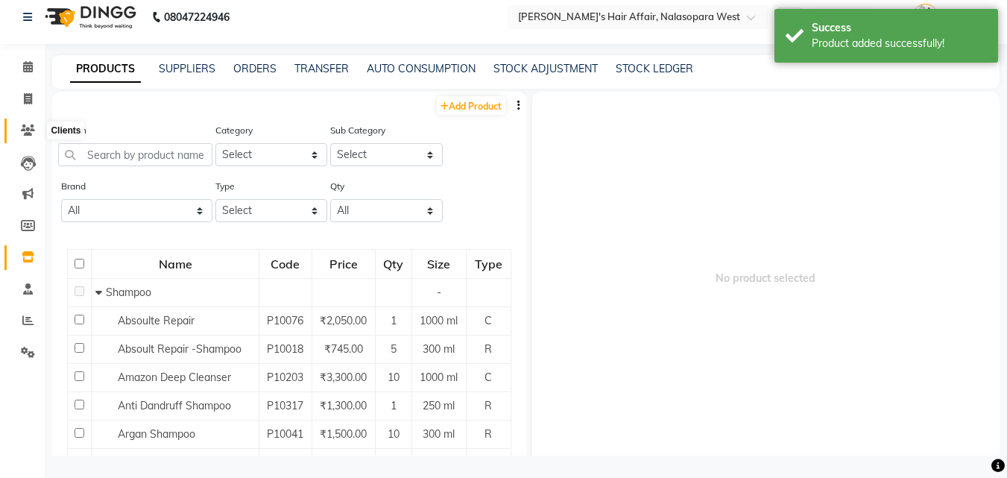
scroll to position [10, 0]
click at [115, 153] on input "text" at bounding box center [135, 154] width 154 height 23
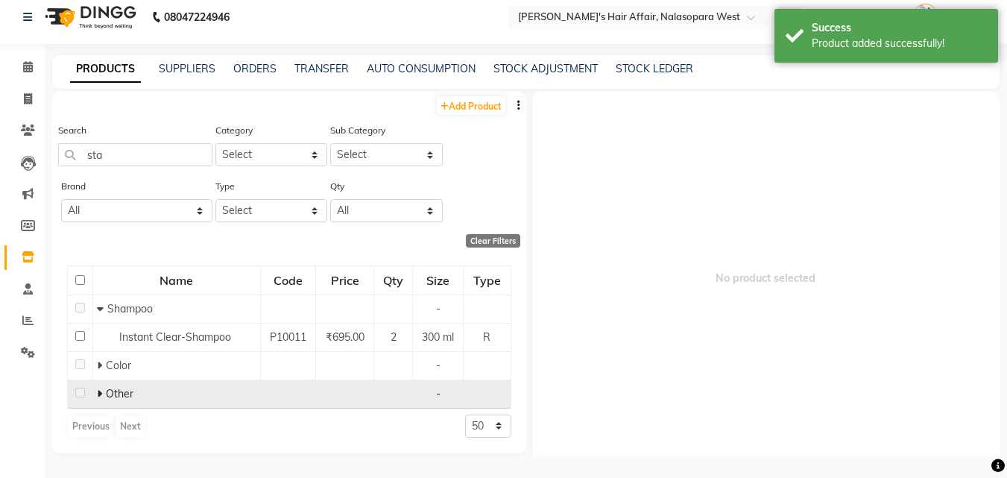
click at [98, 392] on icon at bounding box center [99, 394] width 5 height 10
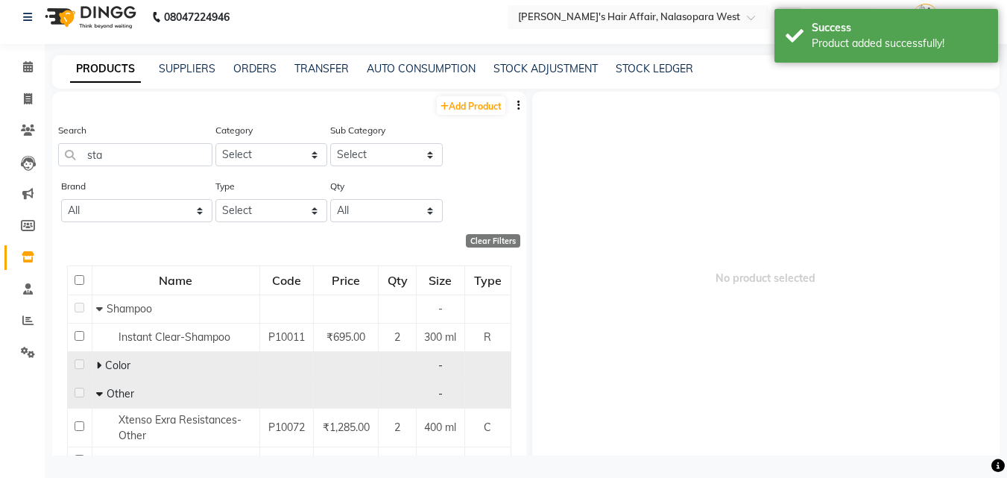
scroll to position [65, 0]
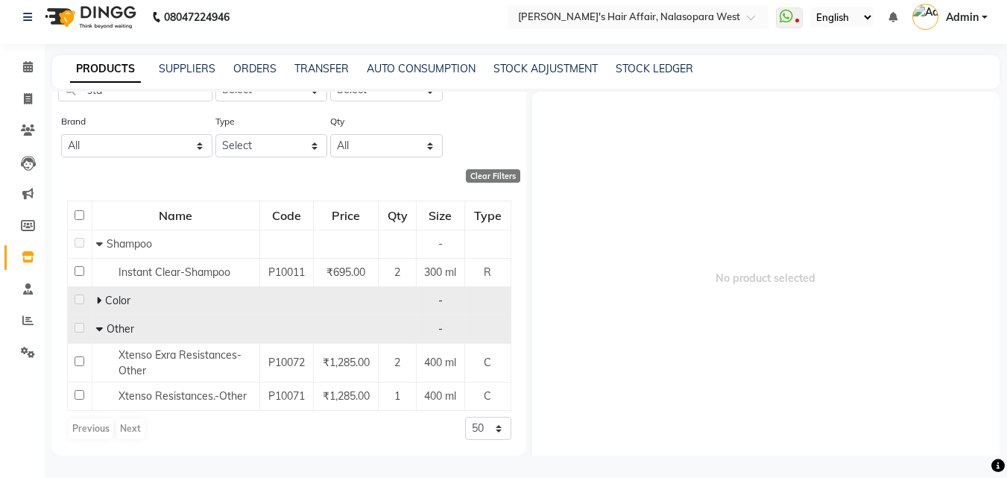
click at [99, 298] on icon at bounding box center [98, 300] width 5 height 10
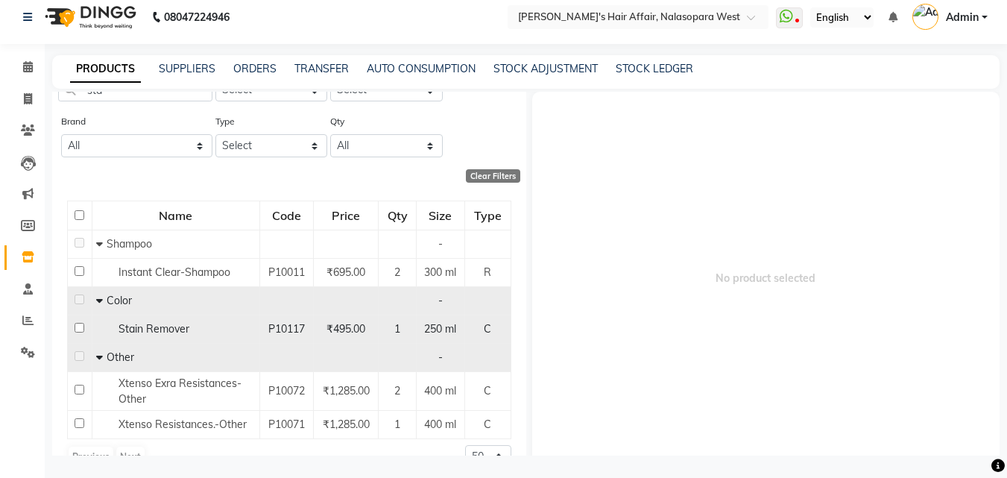
scroll to position [93, 0]
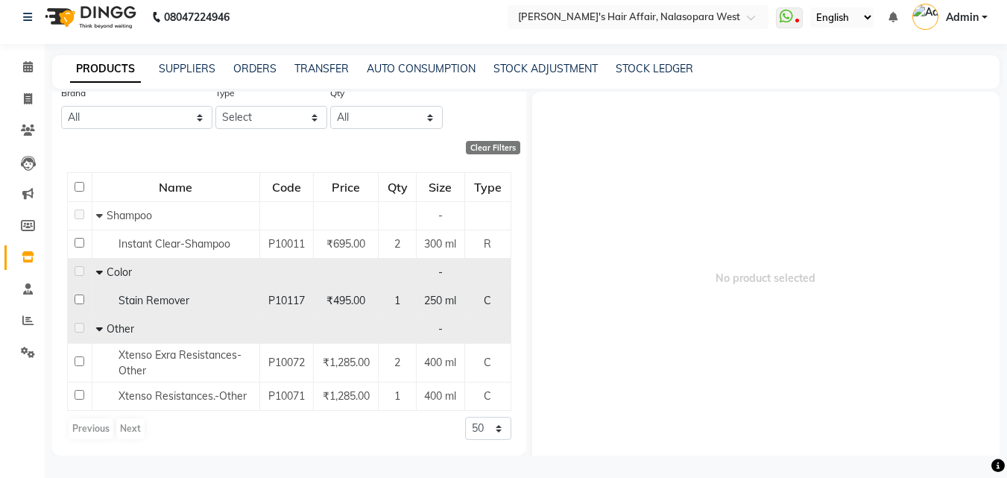
click at [183, 305] on span "Stain Remover" at bounding box center [154, 300] width 71 height 13
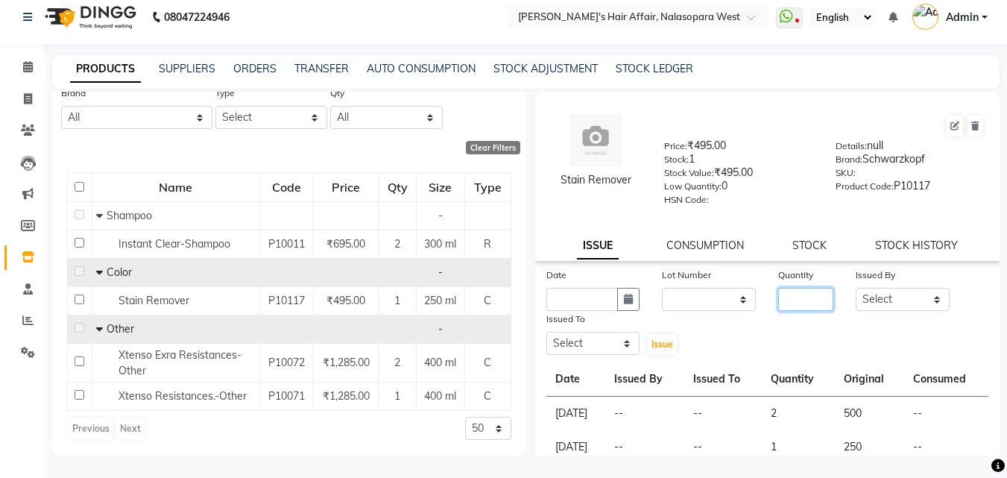
click at [815, 289] on input "number" at bounding box center [806, 299] width 55 height 23
click at [857, 307] on select "Select [PERSON_NAME] [PERSON_NAME] Hair Affair Laksh Rashi Saniya [PERSON_NAME]…" at bounding box center [903, 299] width 94 height 23
click at [856, 288] on select "Select [PERSON_NAME] [PERSON_NAME] Hair Affair Laksh Rashi Saniya [PERSON_NAME]…" at bounding box center [903, 299] width 94 height 23
click at [601, 348] on select "Select [PERSON_NAME] [PERSON_NAME] Hair Affair Laksh Rashi Saniya [PERSON_NAME]…" at bounding box center [594, 343] width 94 height 23
click at [547, 332] on select "Select [PERSON_NAME] [PERSON_NAME] Hair Affair Laksh Rashi Saniya [PERSON_NAME]…" at bounding box center [594, 343] width 94 height 23
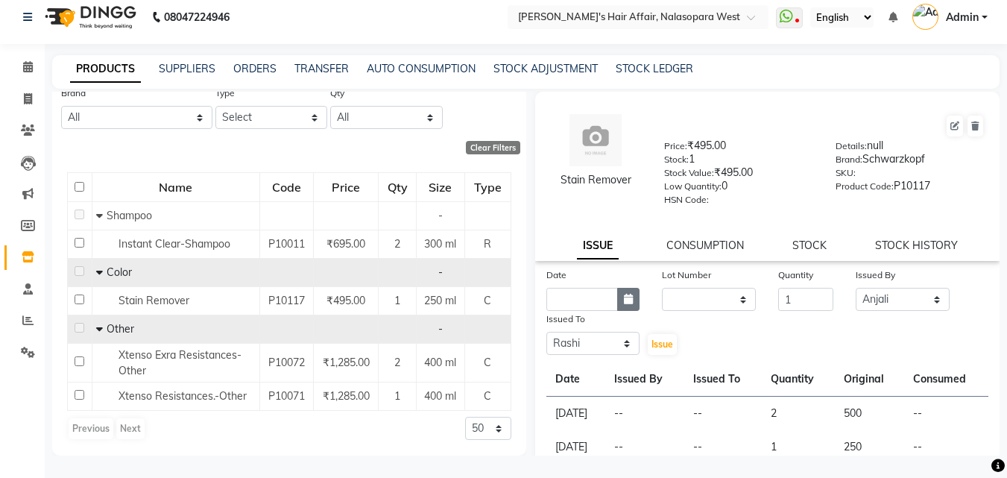
click at [624, 301] on icon "button" at bounding box center [628, 299] width 9 height 10
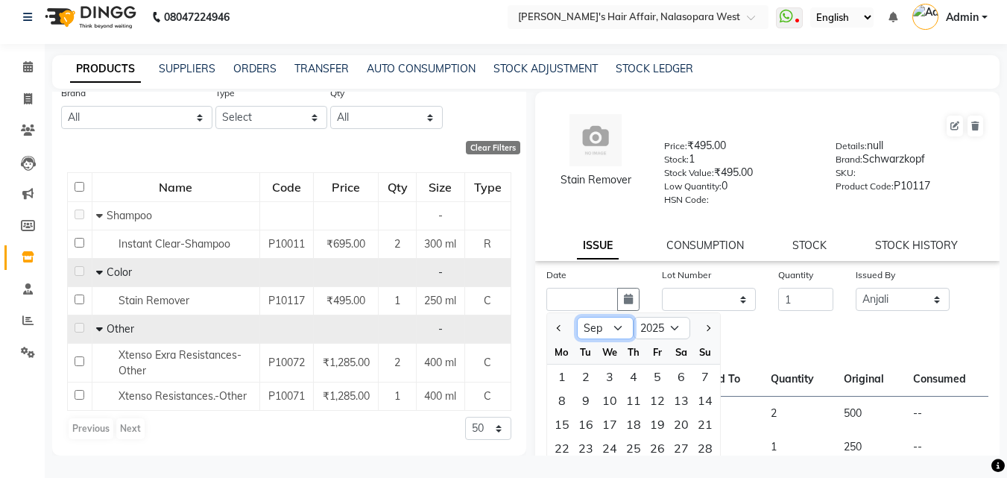
click at [606, 329] on select "Jan Feb Mar Apr May Jun [DATE] Aug Sep Oct Nov Dec" at bounding box center [605, 328] width 57 height 22
click at [577, 317] on select "Jan Feb Mar Apr May Jun [DATE] Aug Sep Oct Nov Dec" at bounding box center [605, 328] width 57 height 22
click at [629, 403] on div "8" at bounding box center [634, 401] width 24 height 24
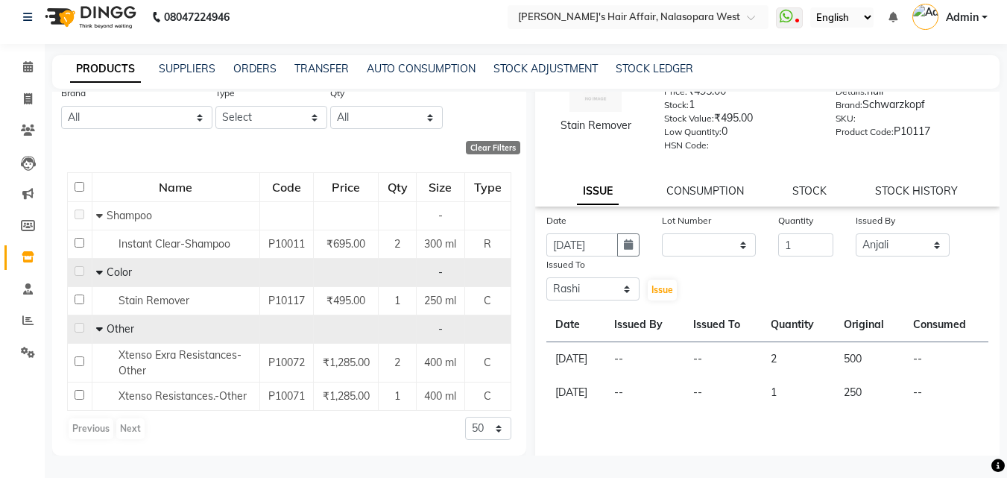
scroll to position [110, 0]
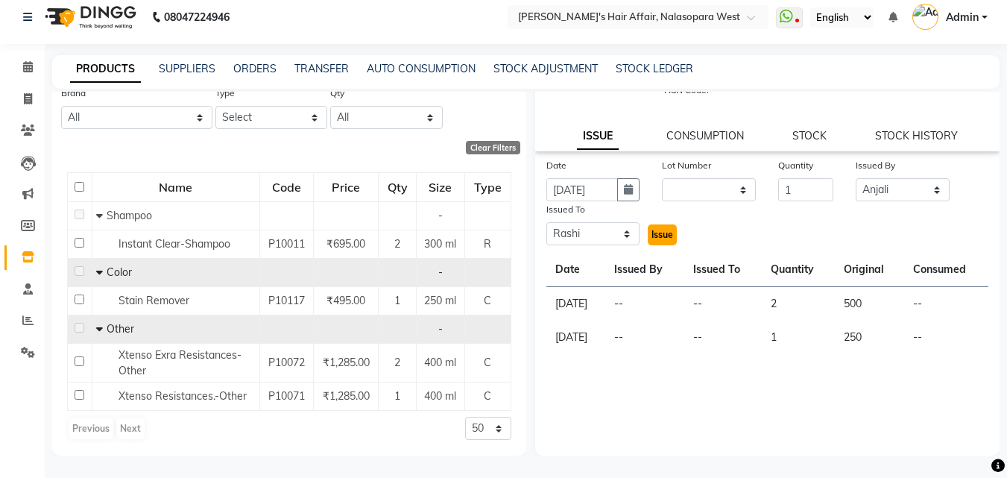
click at [660, 235] on span "Issue" at bounding box center [663, 234] width 22 height 11
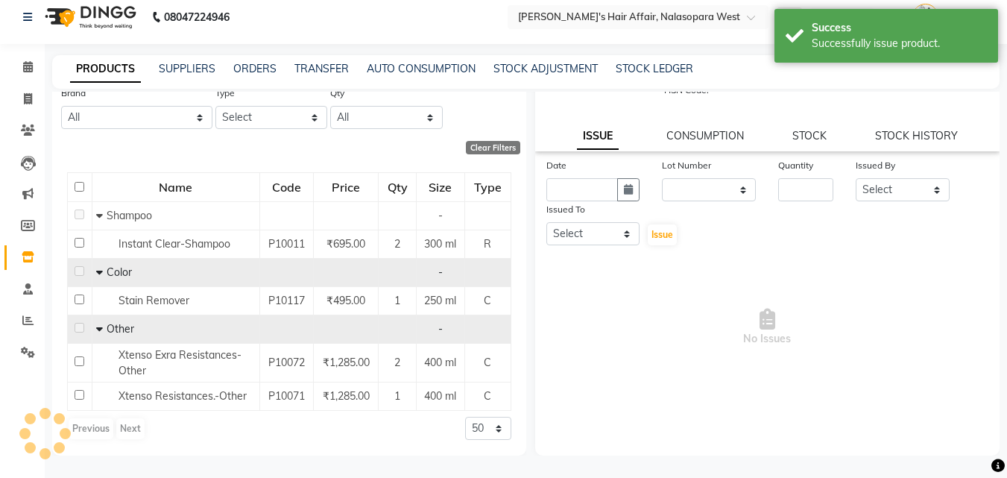
scroll to position [0, 0]
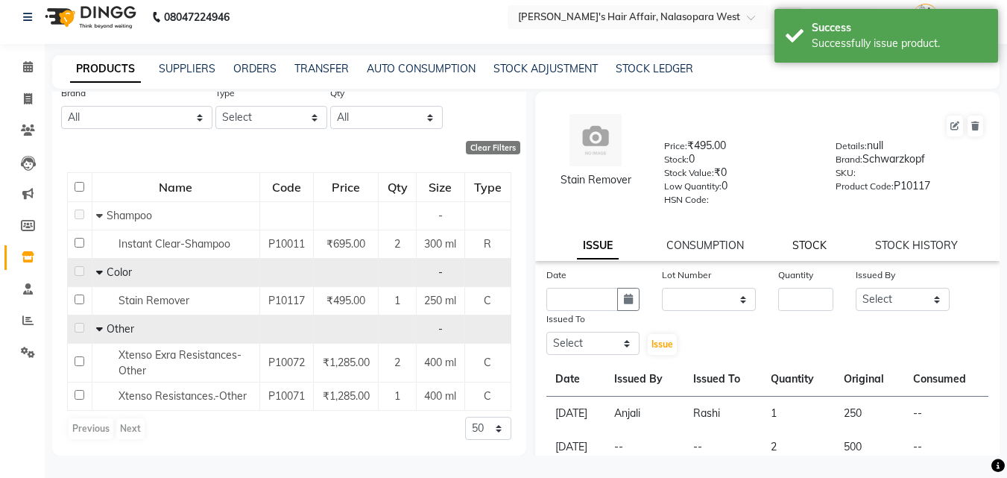
click at [808, 246] on link "STOCK" at bounding box center [810, 245] width 34 height 13
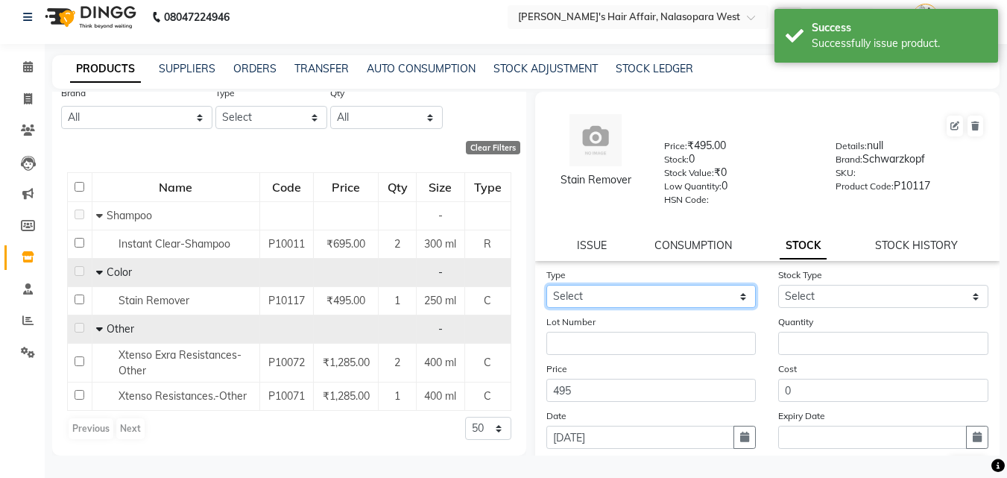
click at [664, 288] on select "Select In Out" at bounding box center [652, 296] width 210 height 23
click at [547, 285] on select "Select In Out" at bounding box center [652, 296] width 210 height 23
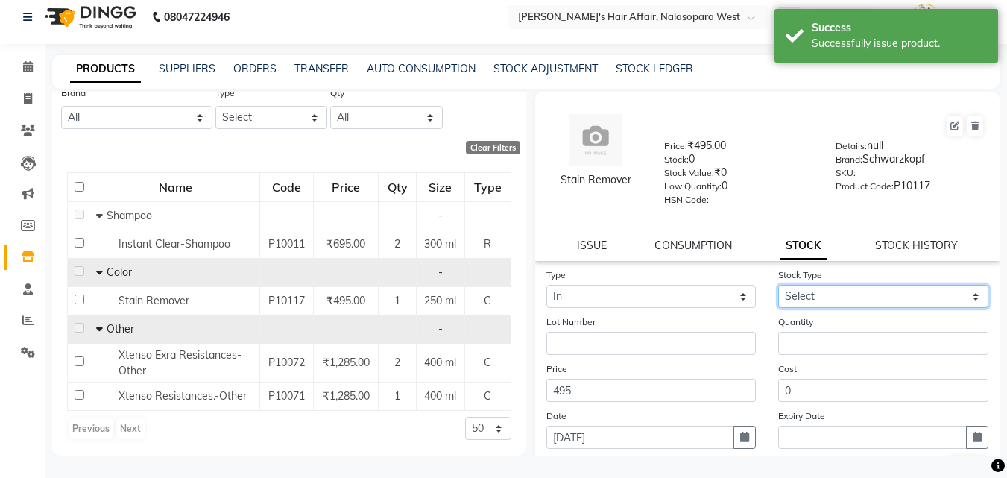
drag, startPoint x: 894, startPoint y: 301, endPoint x: 874, endPoint y: 301, distance: 20.1
click at [894, 301] on select "Select New Stock Adjustment Return Other" at bounding box center [884, 296] width 210 height 23
click at [779, 285] on select "Select New Stock Adjustment Return Other" at bounding box center [884, 296] width 210 height 23
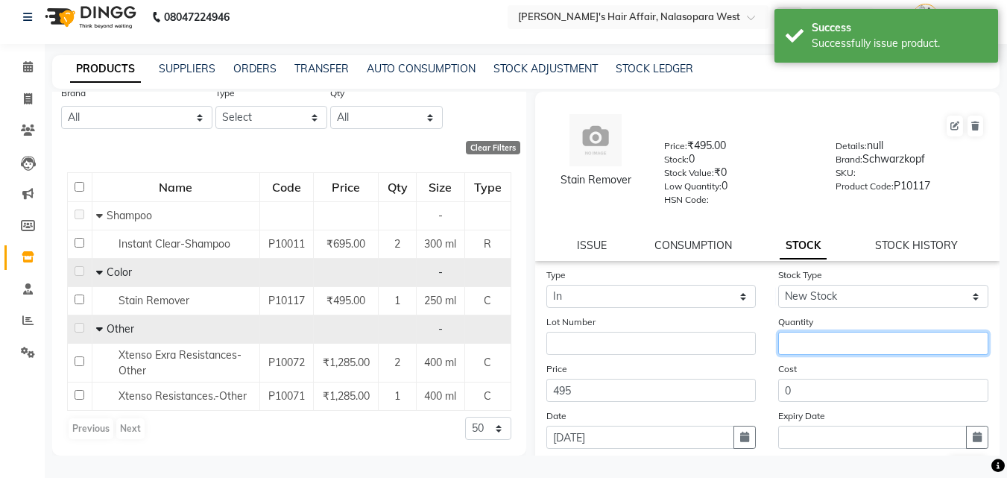
click at [823, 334] on input "number" at bounding box center [884, 343] width 210 height 23
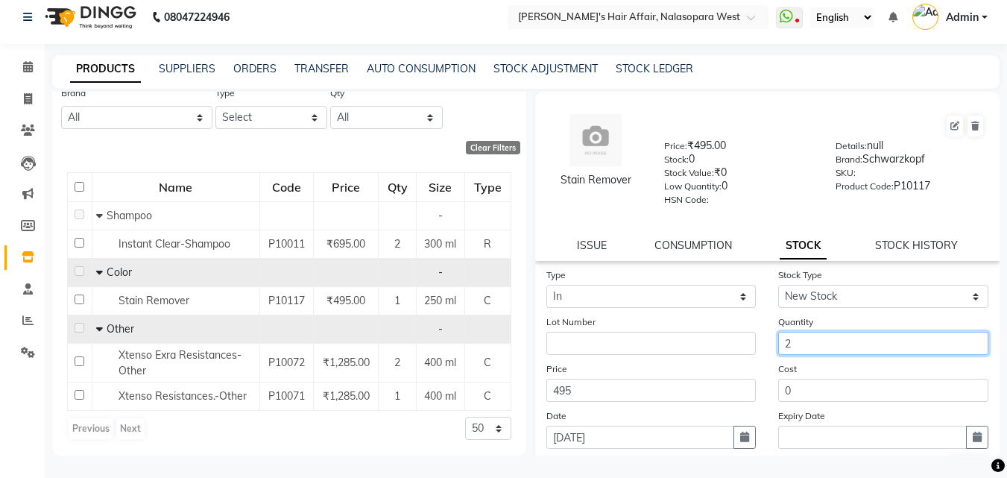
scroll to position [110, 0]
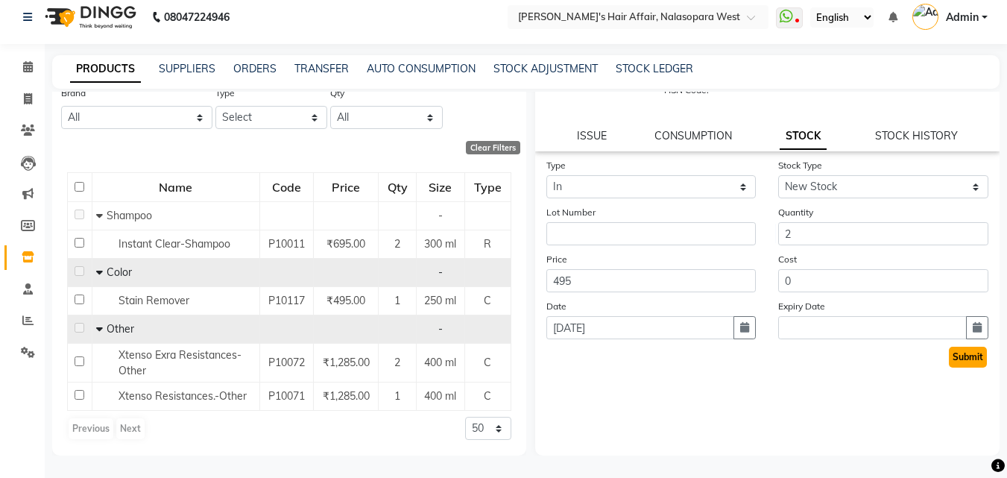
click at [959, 367] on button "Submit" at bounding box center [968, 357] width 38 height 21
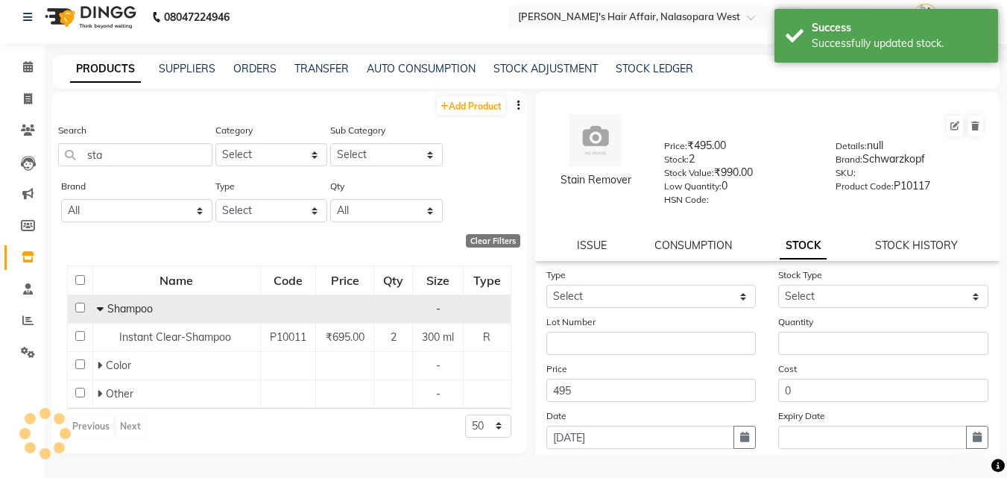
scroll to position [0, 0]
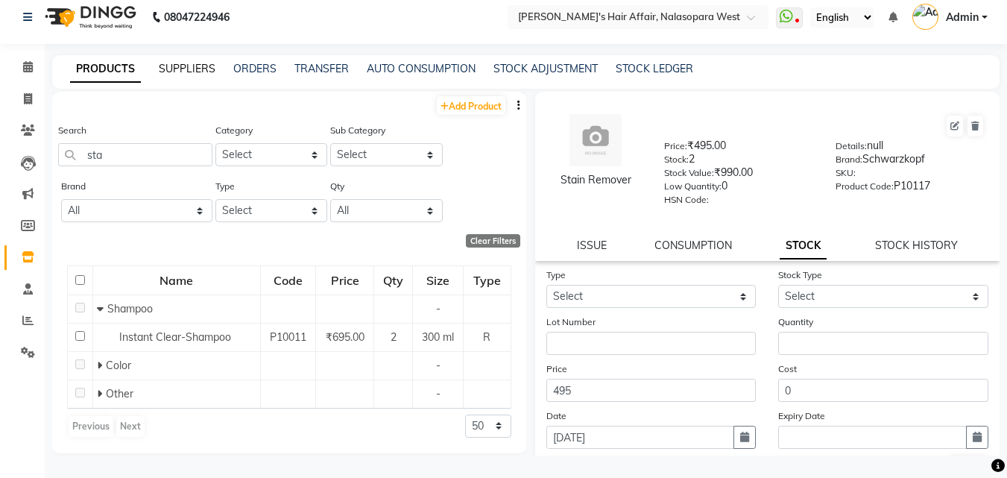
click at [199, 70] on link "SUPPLIERS" at bounding box center [187, 68] width 57 height 13
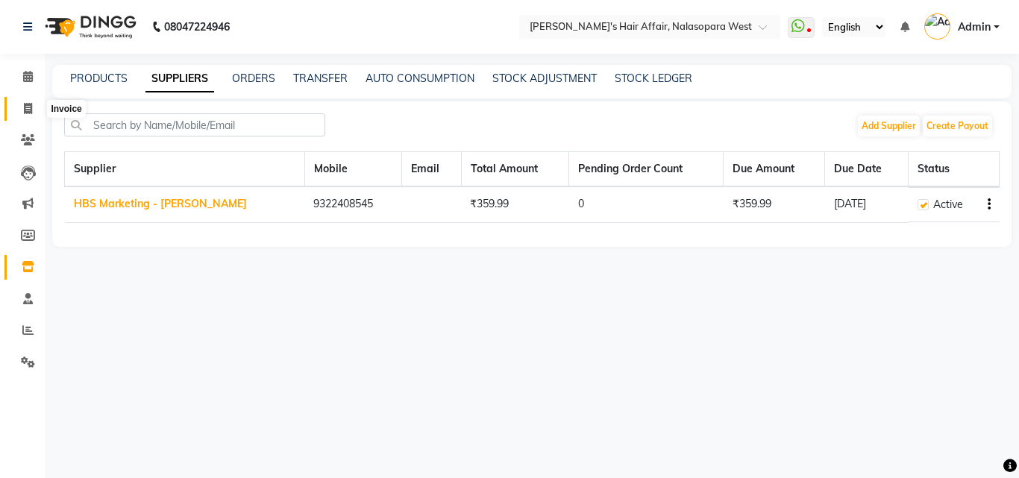
click at [23, 101] on span at bounding box center [28, 109] width 26 height 17
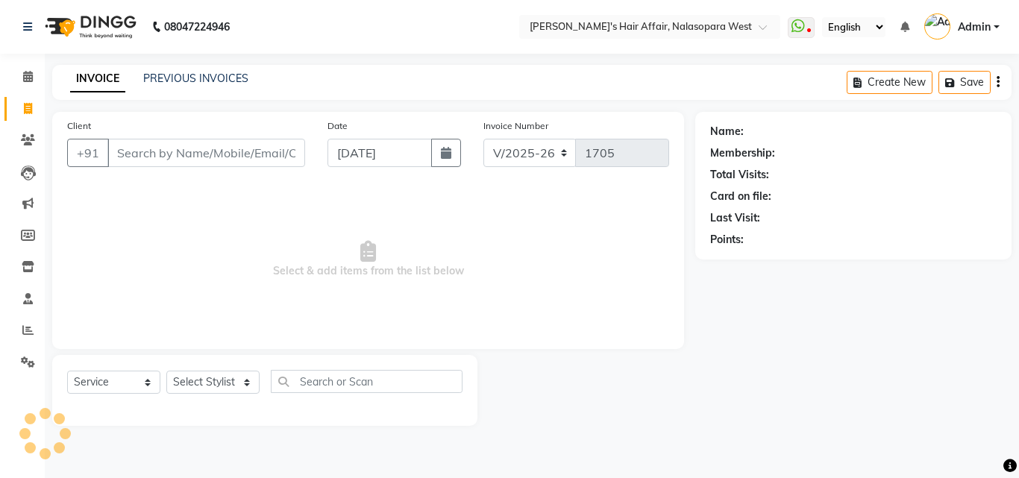
click at [170, 71] on div "PREVIOUS INVOICES" at bounding box center [195, 79] width 105 height 16
click at [173, 81] on link "PREVIOUS INVOICES" at bounding box center [195, 78] width 105 height 13
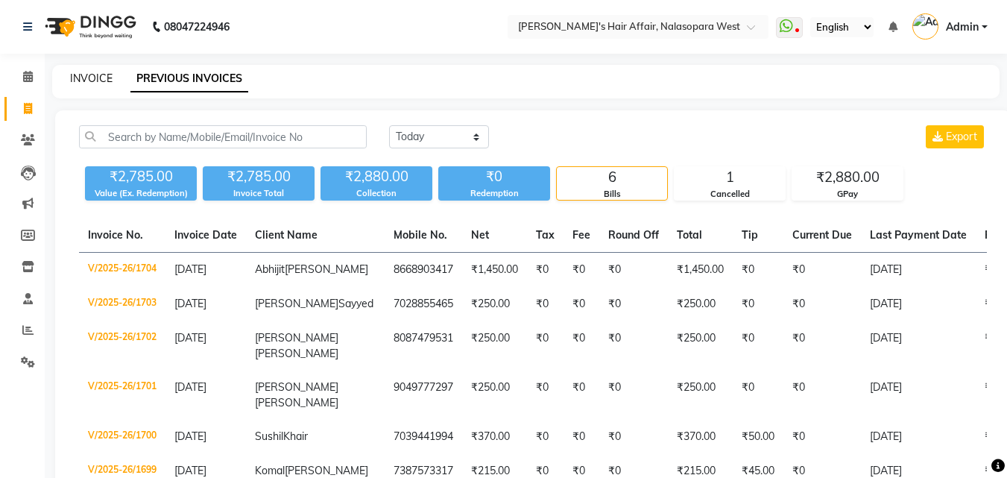
click at [82, 79] on link "INVOICE" at bounding box center [91, 78] width 43 height 13
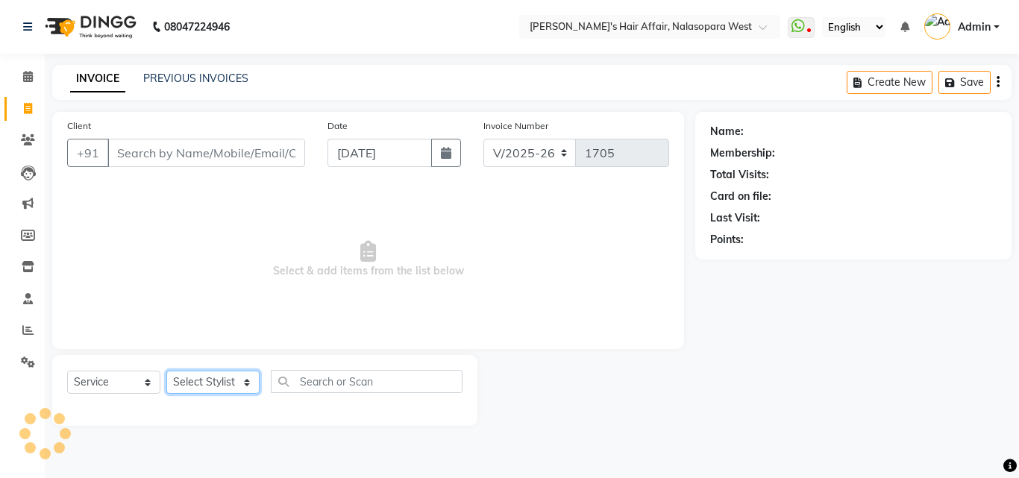
click at [228, 393] on select "Select Stylist" at bounding box center [212, 382] width 93 height 23
click at [227, 393] on select "Select Stylist [PERSON_NAME] [PERSON_NAME] Hair Affair Laksh [PERSON_NAME] [PER…" at bounding box center [212, 382] width 93 height 23
click at [225, 393] on select "Select Stylist [PERSON_NAME] [PERSON_NAME] Hair Affair Laksh [PERSON_NAME] [PER…" at bounding box center [212, 382] width 93 height 23
click at [166, 371] on select "Select Stylist [PERSON_NAME] [PERSON_NAME] Hair Affair Laksh [PERSON_NAME] [PER…" at bounding box center [212, 382] width 93 height 23
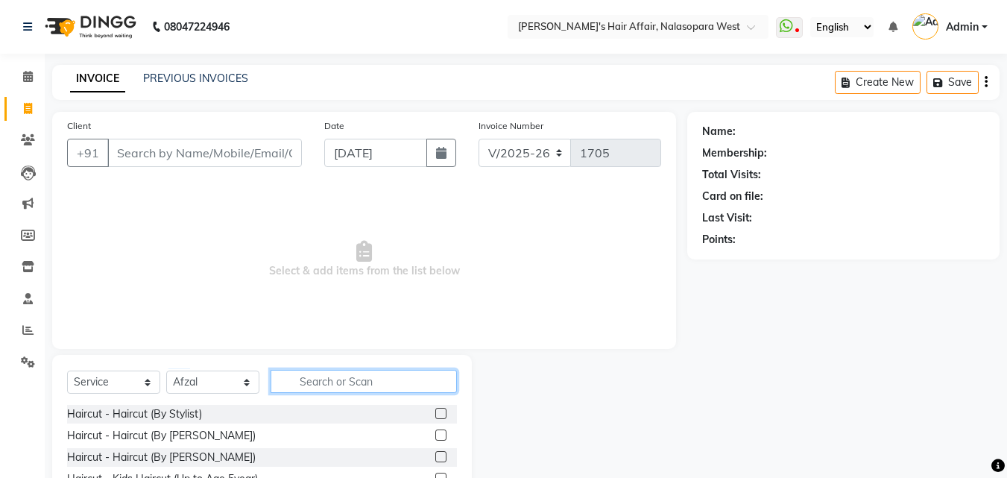
click at [347, 373] on input "text" at bounding box center [364, 381] width 186 height 23
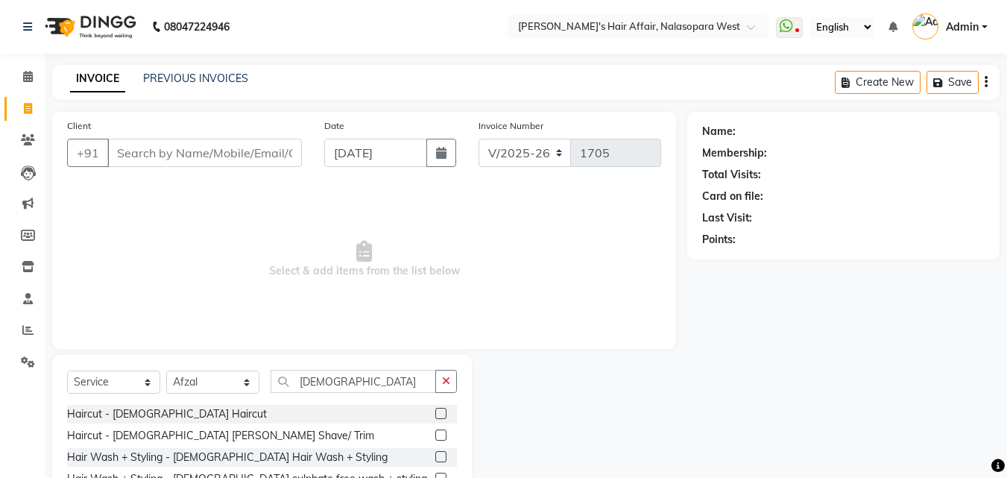
click at [179, 412] on div "Haircut - [DEMOGRAPHIC_DATA] Haircut" at bounding box center [262, 414] width 390 height 19
click at [175, 412] on div "Haircut - [DEMOGRAPHIC_DATA] Haircut" at bounding box center [262, 414] width 390 height 19
click at [150, 411] on div "Haircut - [DEMOGRAPHIC_DATA] Haircut" at bounding box center [167, 414] width 200 height 16
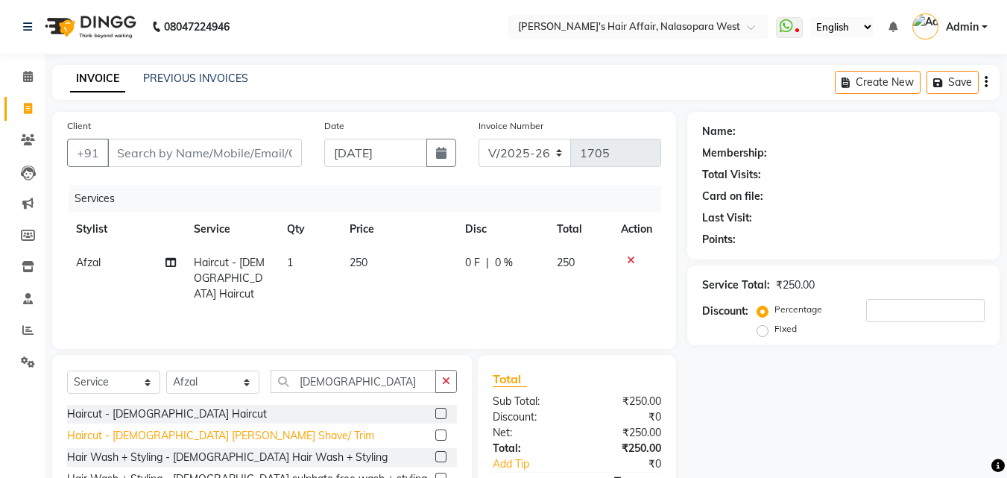
click at [164, 428] on div "Haircut - [DEMOGRAPHIC_DATA] [PERSON_NAME] Shave/ Trim" at bounding box center [220, 436] width 307 height 16
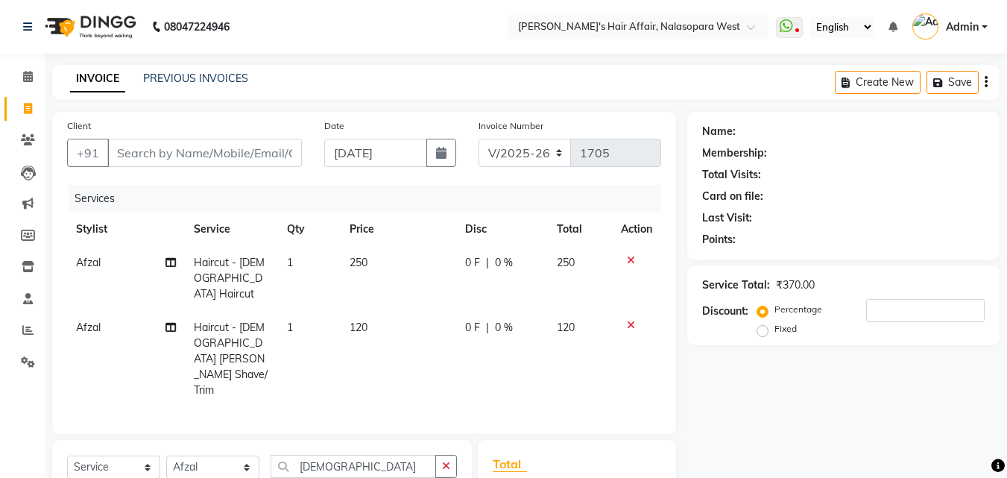
click at [630, 258] on icon at bounding box center [631, 260] width 8 height 10
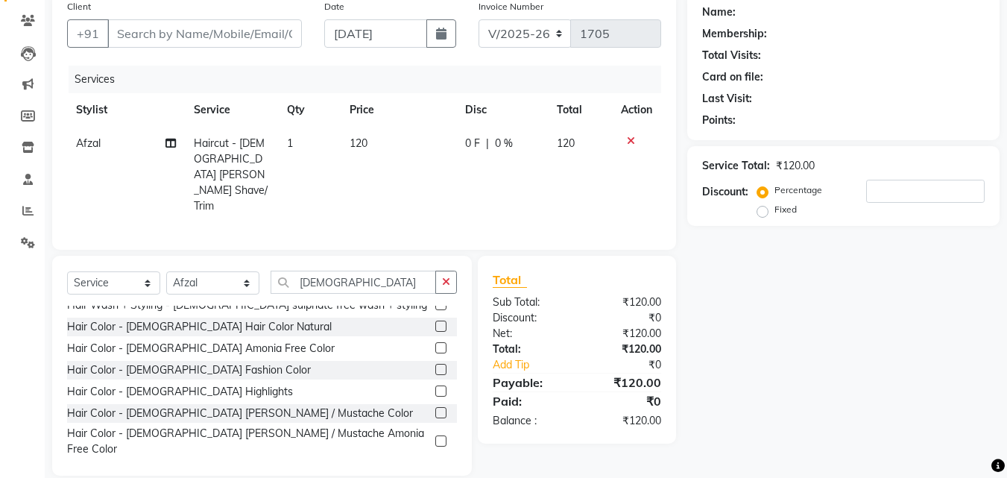
scroll to position [149, 0]
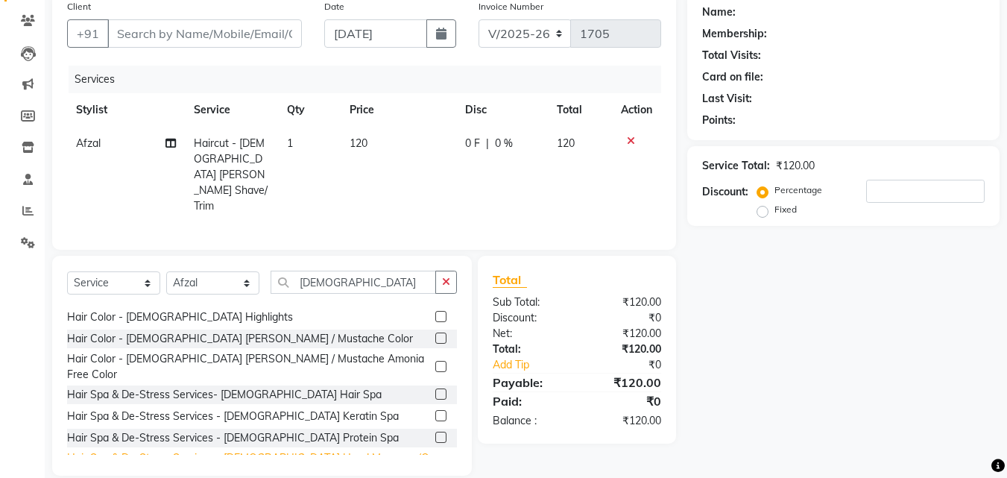
click at [251, 450] on div "Hair Spa & De-Stress Services - [DEMOGRAPHIC_DATA] Head Massage (Oil)" at bounding box center [248, 465] width 362 height 31
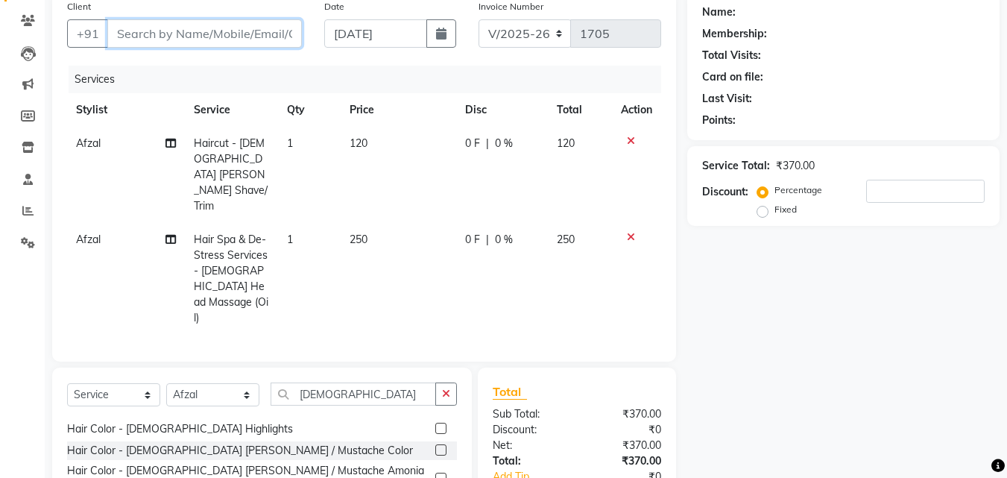
click at [119, 31] on input "Client" at bounding box center [204, 33] width 195 height 28
click at [172, 19] on input "Client" at bounding box center [204, 33] width 195 height 28
click at [148, 41] on input "Client" at bounding box center [204, 33] width 195 height 28
click at [116, 36] on input "Client" at bounding box center [204, 33] width 195 height 28
drag, startPoint x: 120, startPoint y: 34, endPoint x: 180, endPoint y: 34, distance: 60.4
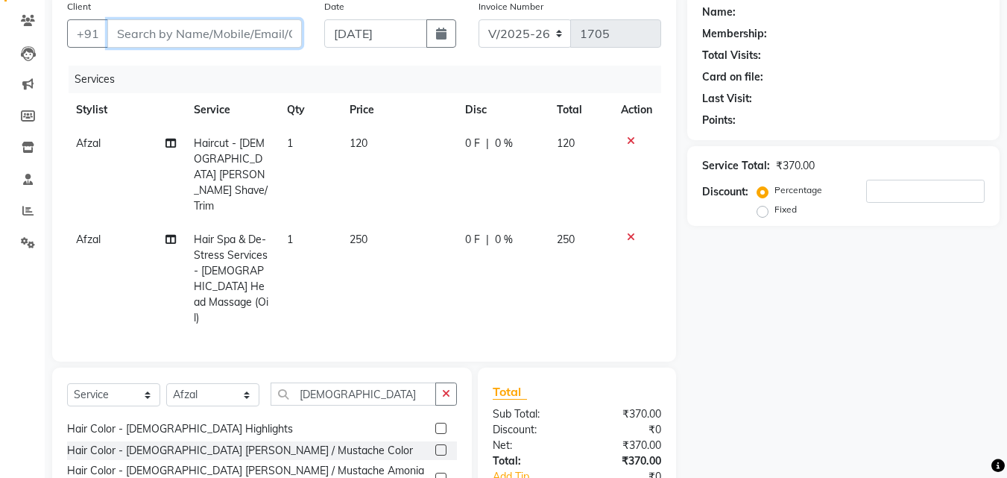
click at [180, 34] on input "Client" at bounding box center [204, 33] width 195 height 28
click at [153, 31] on input "Client" at bounding box center [204, 33] width 195 height 28
click at [173, 43] on input "Client" at bounding box center [204, 33] width 195 height 28
click at [139, 27] on input "Client" at bounding box center [204, 33] width 195 height 28
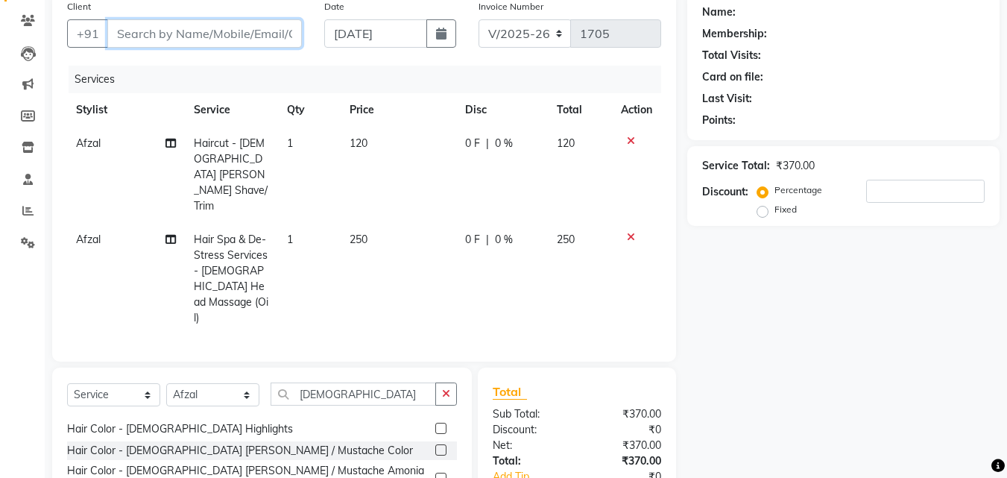
click at [125, 30] on input "Client" at bounding box center [204, 33] width 195 height 28
click at [129, 36] on input "Client" at bounding box center [204, 33] width 195 height 28
click at [139, 29] on input "Client" at bounding box center [204, 33] width 195 height 28
drag, startPoint x: 148, startPoint y: 41, endPoint x: 0, endPoint y: 69, distance: 150.3
click at [0, 69] on app-home "08047224946 Select Location × [PERSON_NAME]'s Hair Affair, Nalasopara West What…" at bounding box center [503, 245] width 1007 height 729
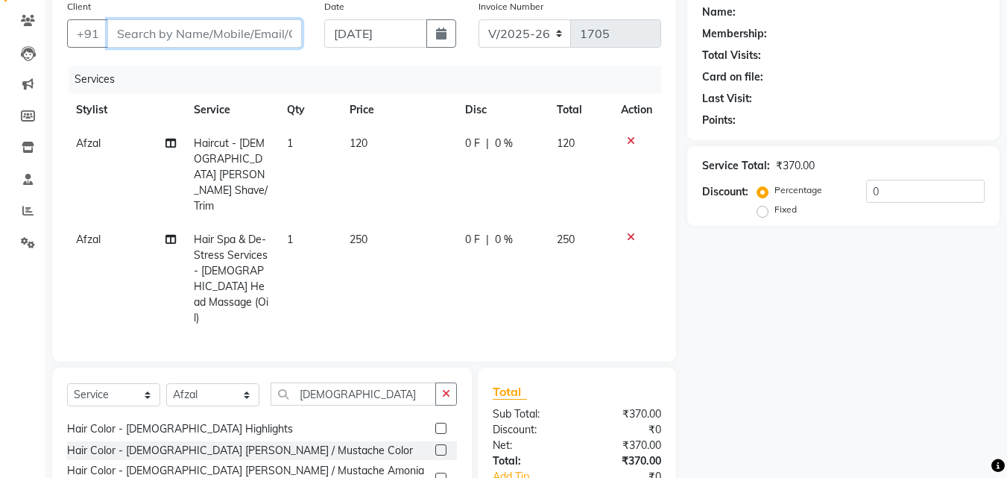
click at [133, 30] on input "Client" at bounding box center [204, 33] width 195 height 28
click at [134, 38] on input "Client" at bounding box center [204, 33] width 195 height 28
click at [122, 33] on input "Client" at bounding box center [204, 33] width 195 height 28
click at [133, 36] on input "Client" at bounding box center [204, 33] width 195 height 28
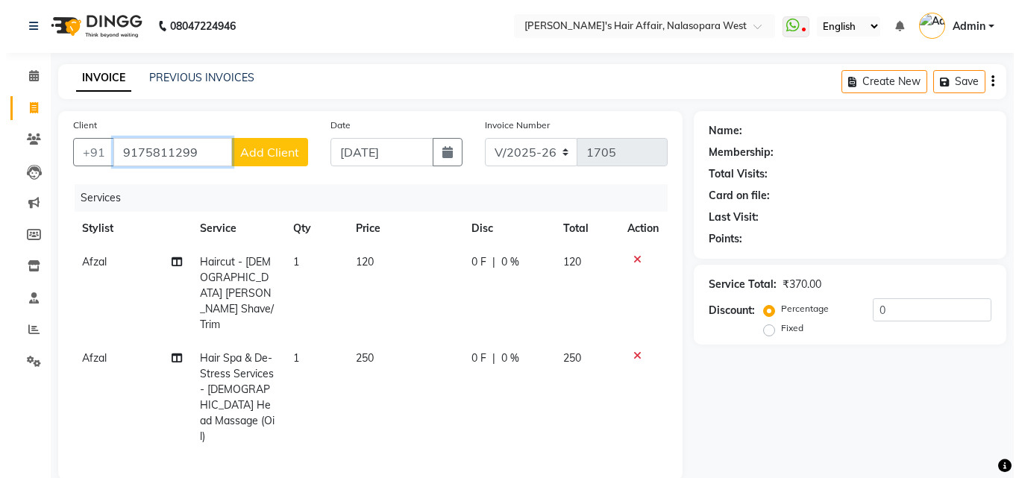
scroll to position [0, 0]
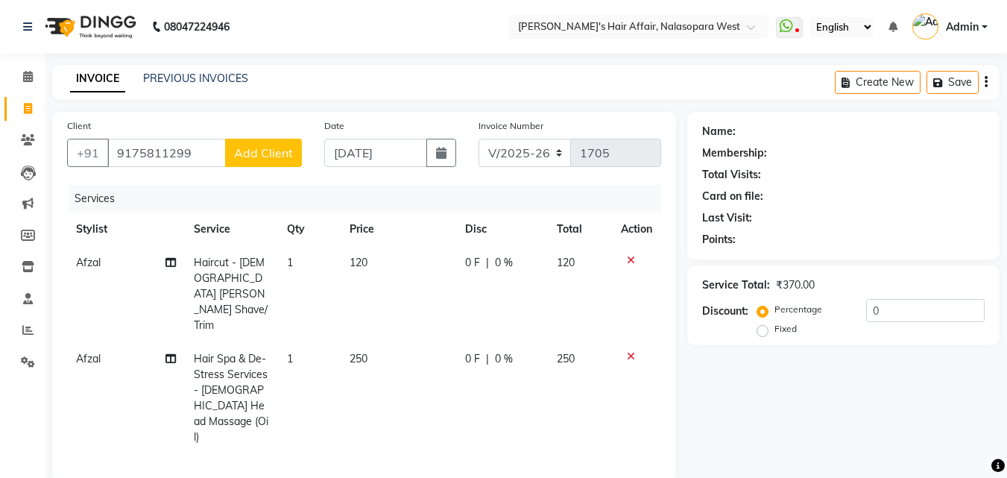
click at [279, 150] on span "Add Client" at bounding box center [263, 152] width 59 height 15
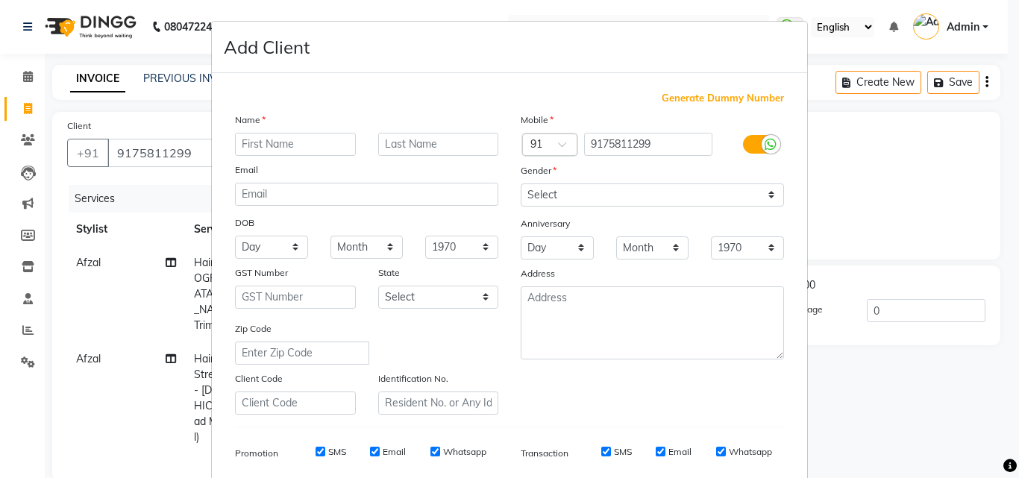
click at [273, 147] on input "text" at bounding box center [295, 144] width 121 height 23
click at [557, 185] on select "Select [DEMOGRAPHIC_DATA] [DEMOGRAPHIC_DATA] Other Prefer Not To Say" at bounding box center [652, 194] width 263 height 23
click at [521, 183] on select "Select [DEMOGRAPHIC_DATA] [DEMOGRAPHIC_DATA] Other Prefer Not To Say" at bounding box center [652, 194] width 263 height 23
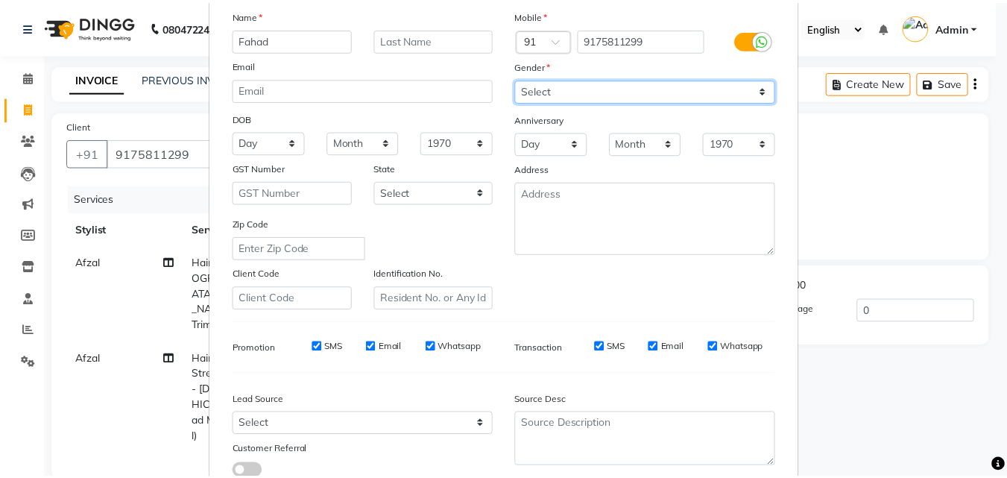
scroll to position [210, 0]
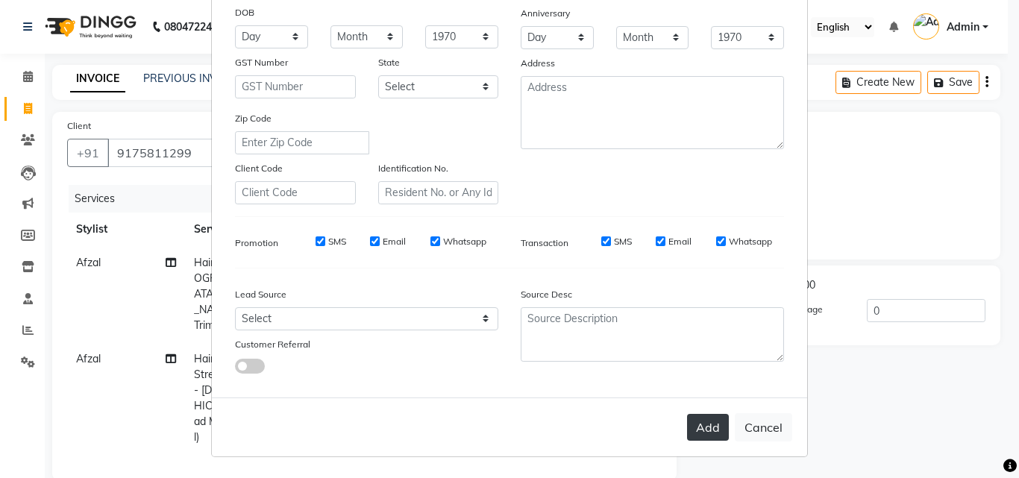
click at [714, 433] on button "Add" at bounding box center [708, 427] width 42 height 27
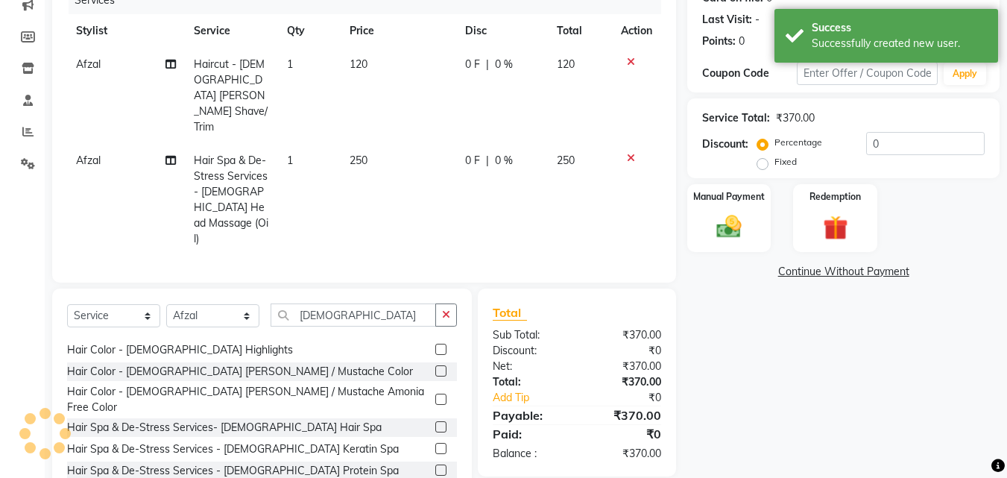
scroll to position [200, 0]
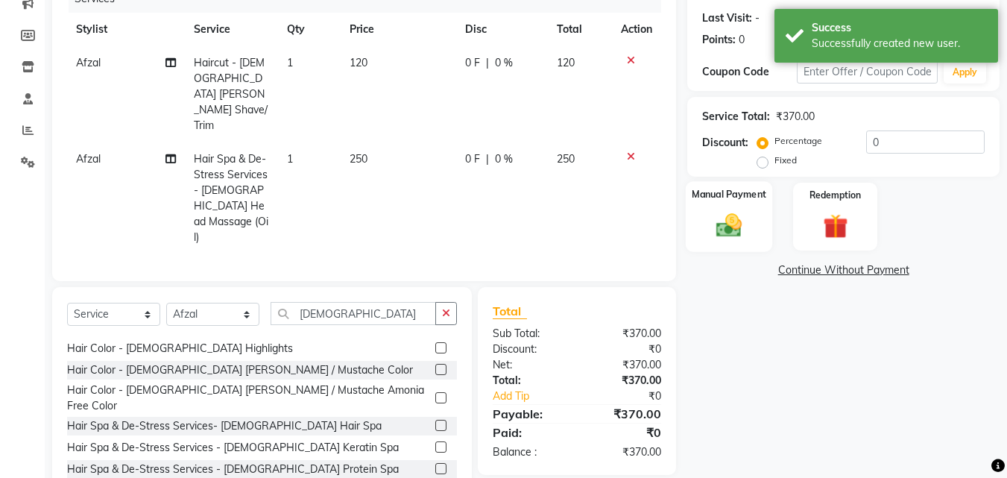
click at [734, 216] on img at bounding box center [729, 225] width 42 height 30
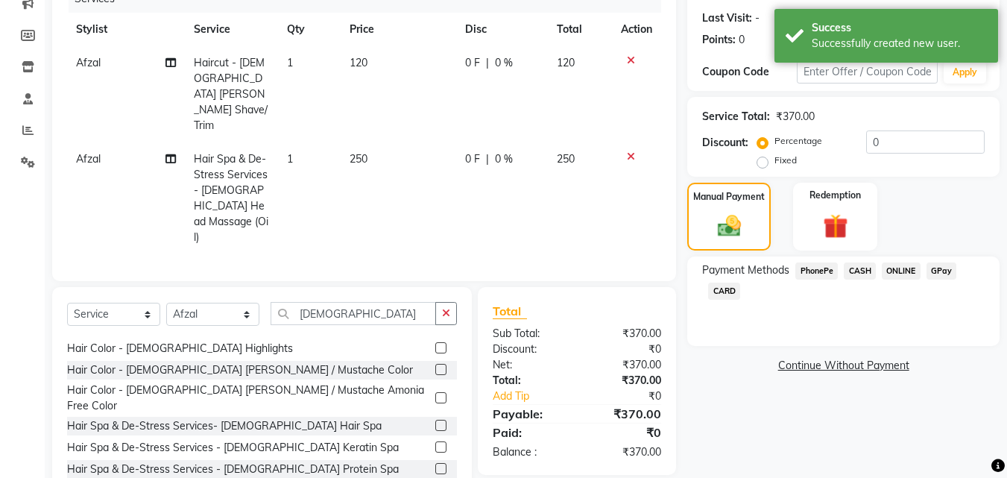
click at [940, 266] on span "GPay" at bounding box center [942, 270] width 31 height 17
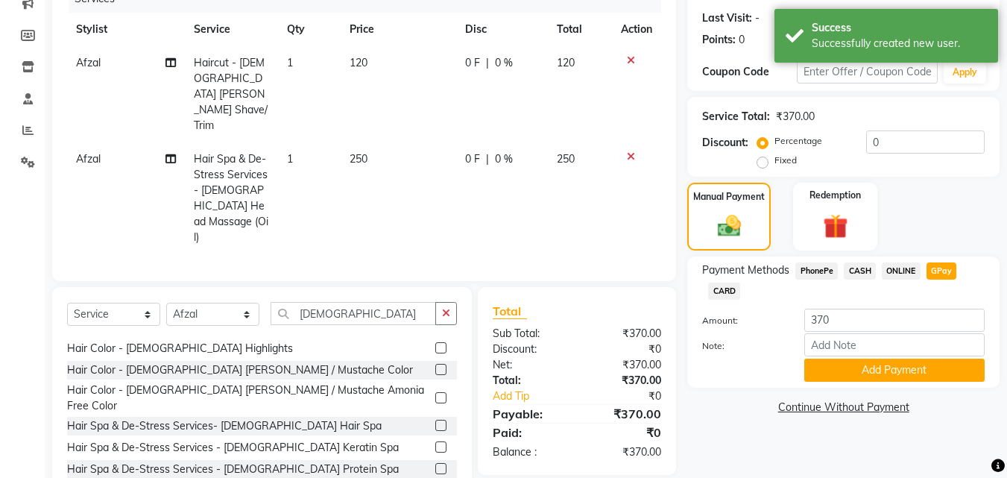
click at [850, 272] on span "CASH" at bounding box center [860, 270] width 32 height 17
click at [855, 374] on button "Add Payment" at bounding box center [895, 370] width 180 height 23
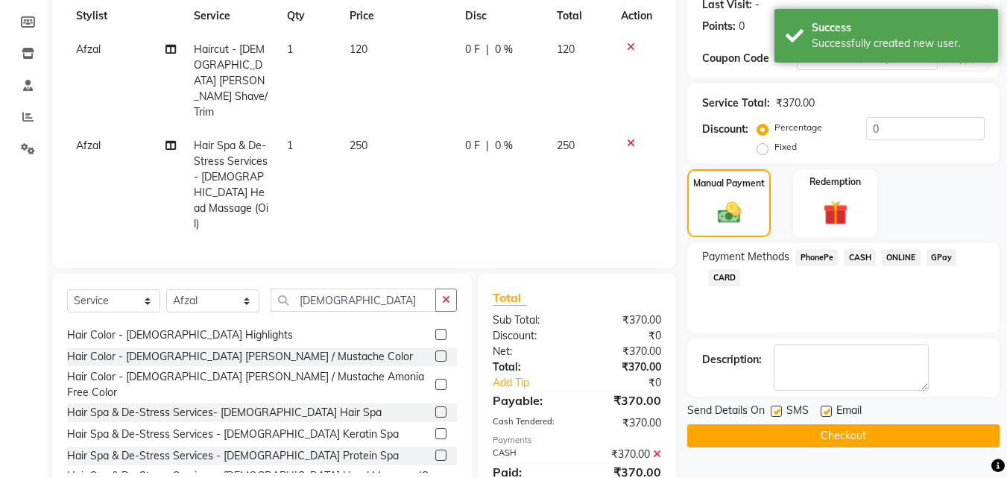
scroll to position [221, 0]
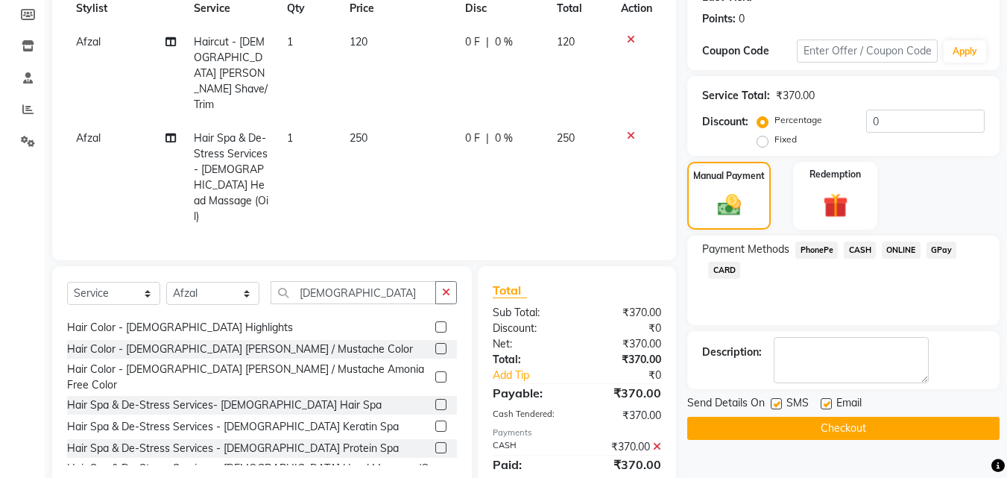
click at [832, 415] on div "Send Details On SMS Email Checkout" at bounding box center [844, 417] width 312 height 45
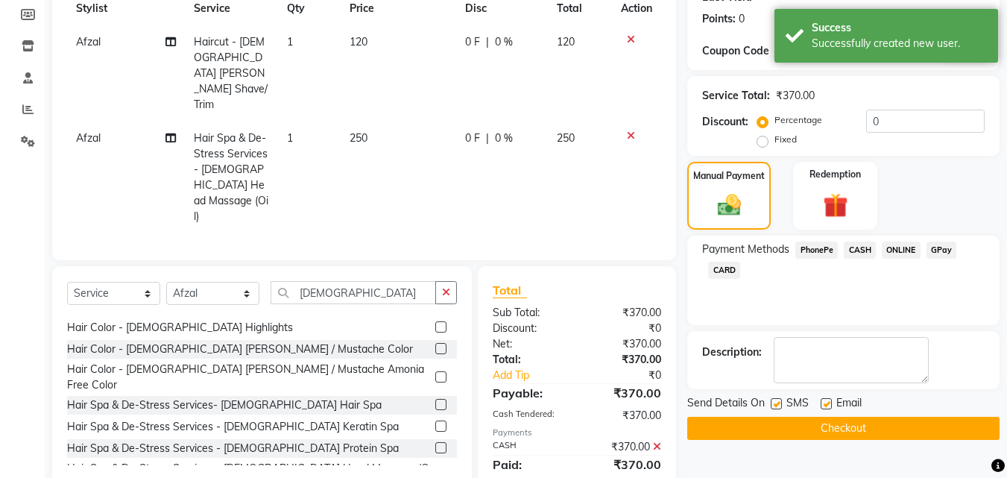
click at [835, 427] on button "Checkout" at bounding box center [844, 428] width 312 height 23
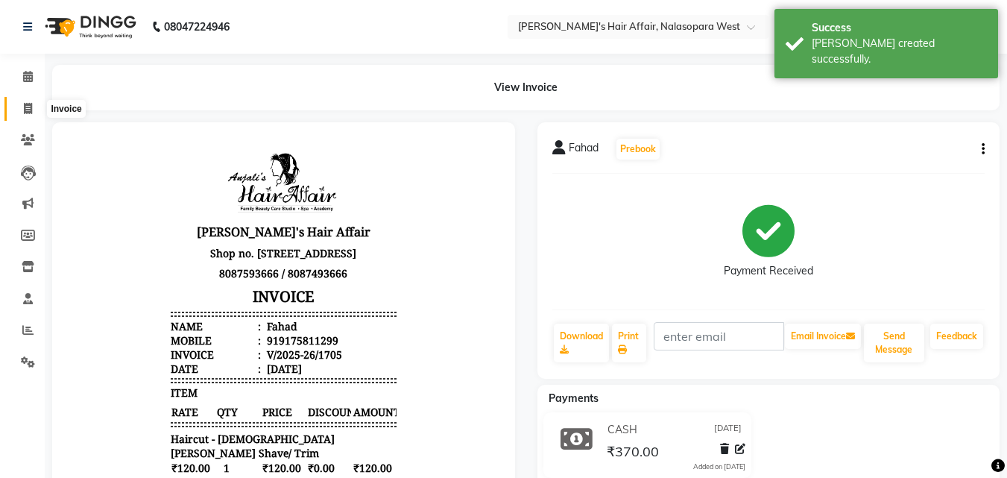
click at [40, 104] on span at bounding box center [28, 109] width 26 height 17
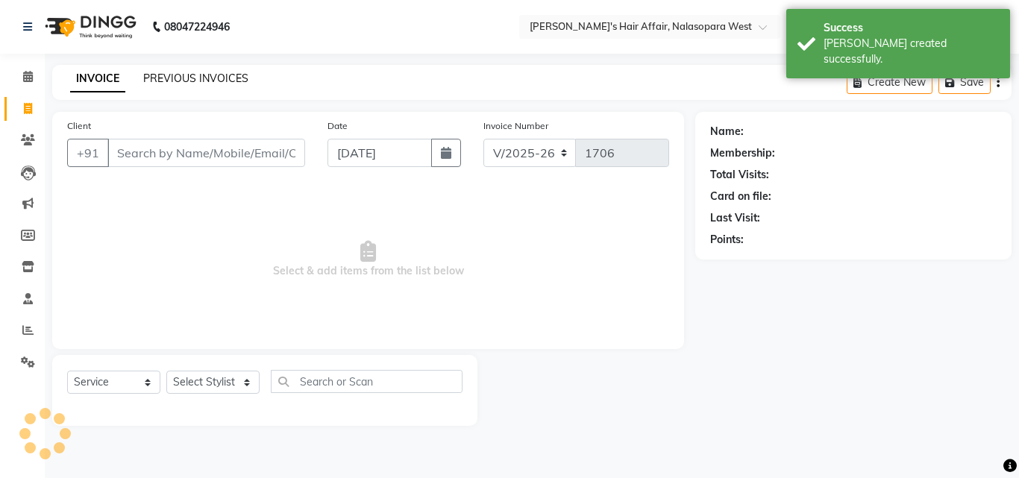
click at [221, 73] on link "PREVIOUS INVOICES" at bounding box center [195, 78] width 105 height 13
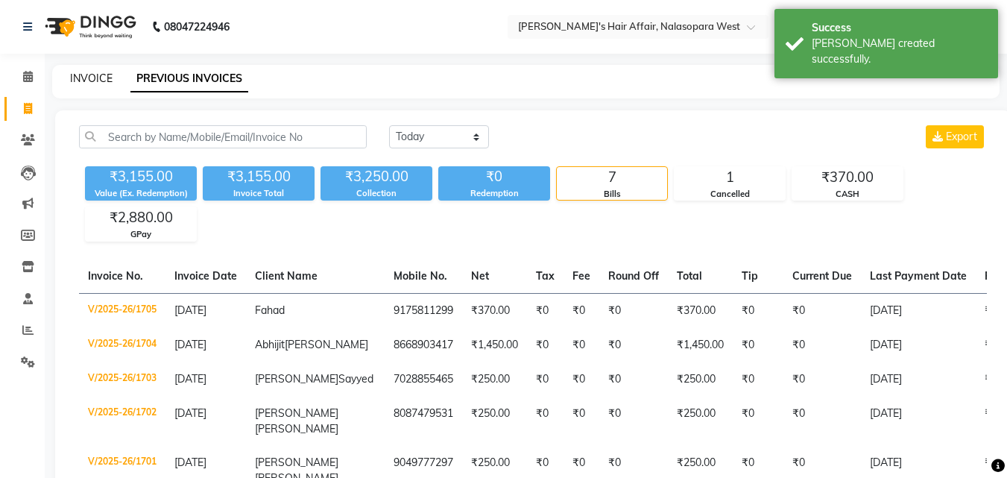
click at [107, 78] on link "INVOICE" at bounding box center [91, 78] width 43 height 13
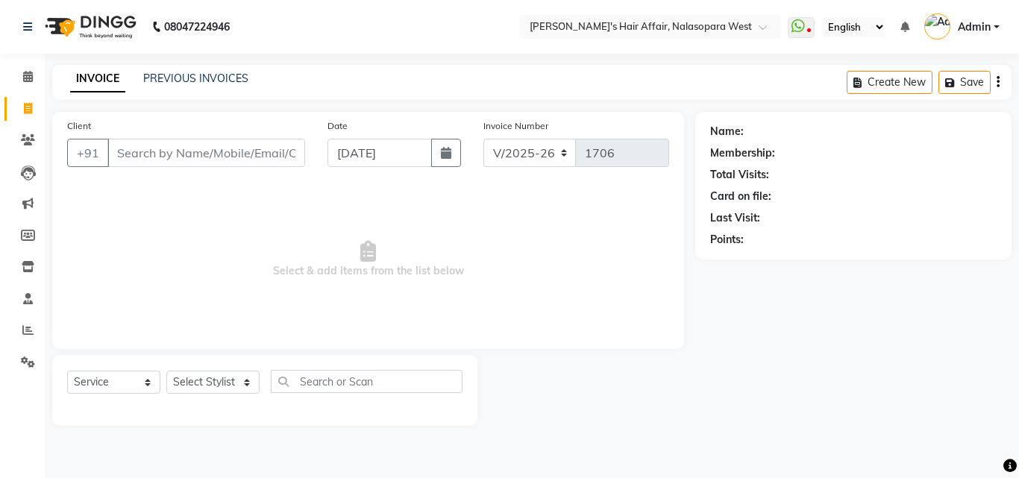
drag, startPoint x: 0, startPoint y: 78, endPoint x: 318, endPoint y: 60, distance: 318.2
click at [318, 60] on div "08047224946 Select Location × [PERSON_NAME]'s Hair Affair, Nalasopara West What…" at bounding box center [509, 239] width 1019 height 478
drag, startPoint x: 147, startPoint y: 154, endPoint x: 145, endPoint y: 145, distance: 9.8
click at [147, 153] on input "Client" at bounding box center [206, 153] width 198 height 28
click at [235, 365] on div "Select Service Product Membership Package Voucher Prepaid Gift Card Select Styl…" at bounding box center [264, 390] width 425 height 71
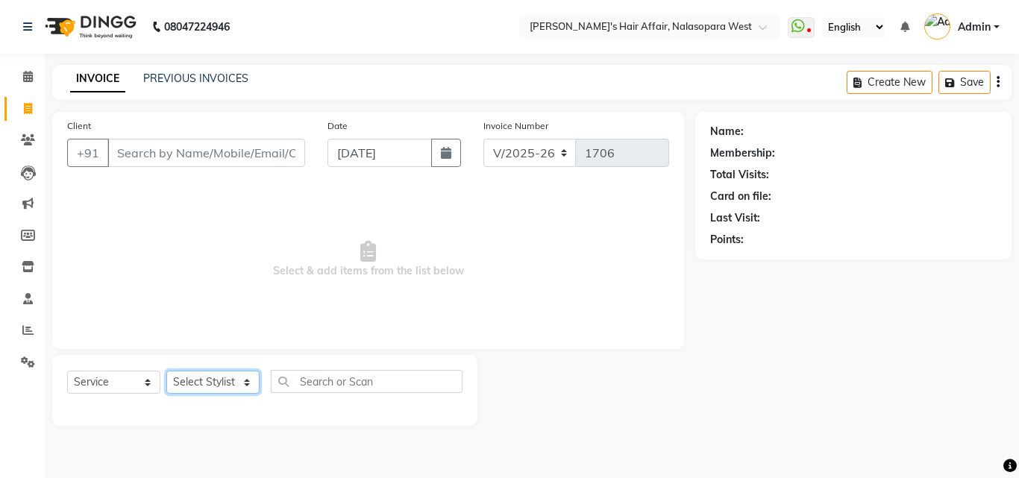
click at [233, 374] on select "Select Stylist [PERSON_NAME] [PERSON_NAME] Hair Affair Laksh [PERSON_NAME] [PER…" at bounding box center [212, 382] width 93 height 23
click at [166, 371] on select "Select Stylist [PERSON_NAME] [PERSON_NAME] Hair Affair Laksh [PERSON_NAME] [PER…" at bounding box center [212, 382] width 93 height 23
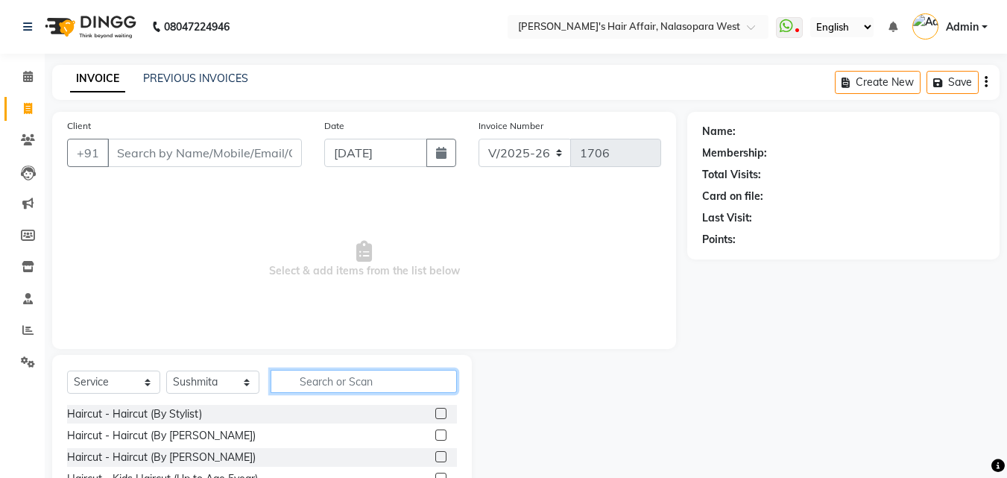
click at [347, 383] on input "text" at bounding box center [364, 381] width 186 height 23
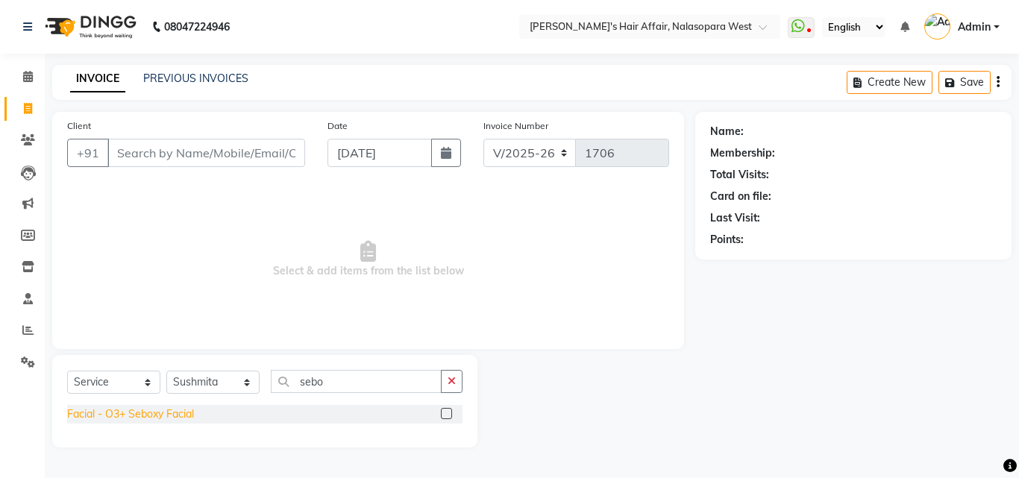
click at [139, 421] on div "Facial - O3+ Seboxy Facial" at bounding box center [130, 414] width 127 height 16
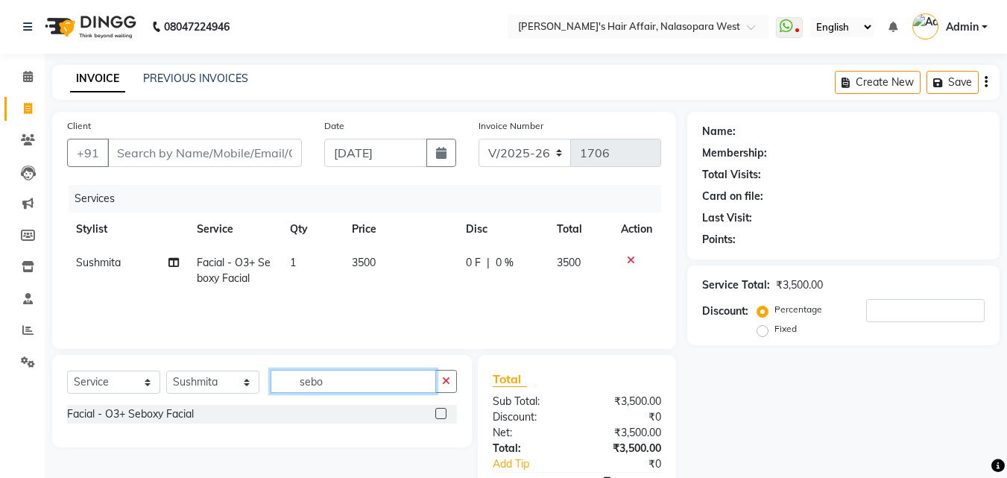
drag, startPoint x: 359, startPoint y: 389, endPoint x: 248, endPoint y: 389, distance: 111.1
click at [248, 389] on div "Select Service Product Membership Package Voucher Prepaid Gift Card Select Styl…" at bounding box center [262, 387] width 390 height 35
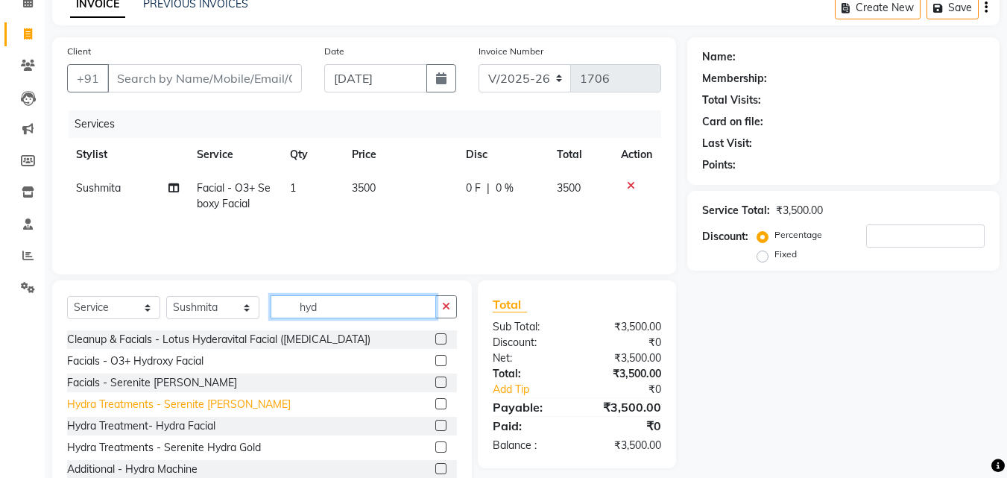
scroll to position [2, 0]
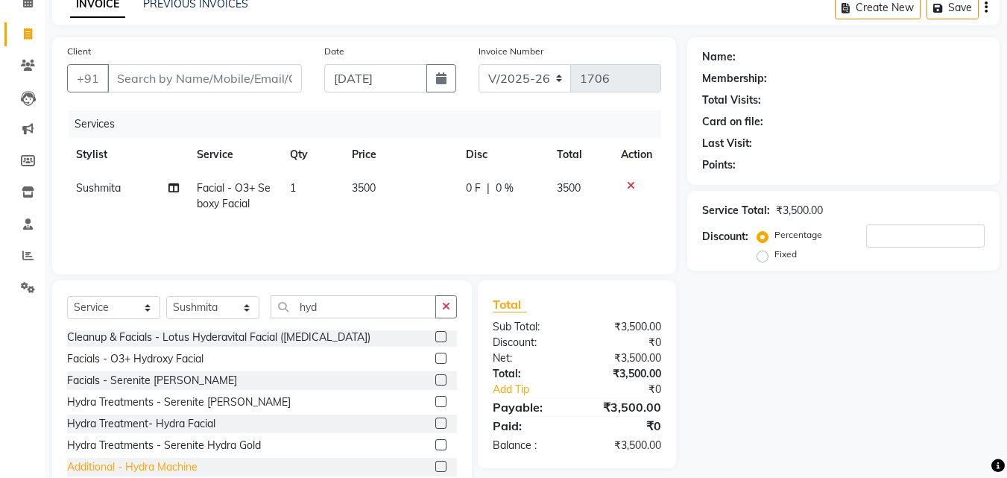
click at [175, 465] on div "Additional - Hydra Machine" at bounding box center [132, 467] width 131 height 16
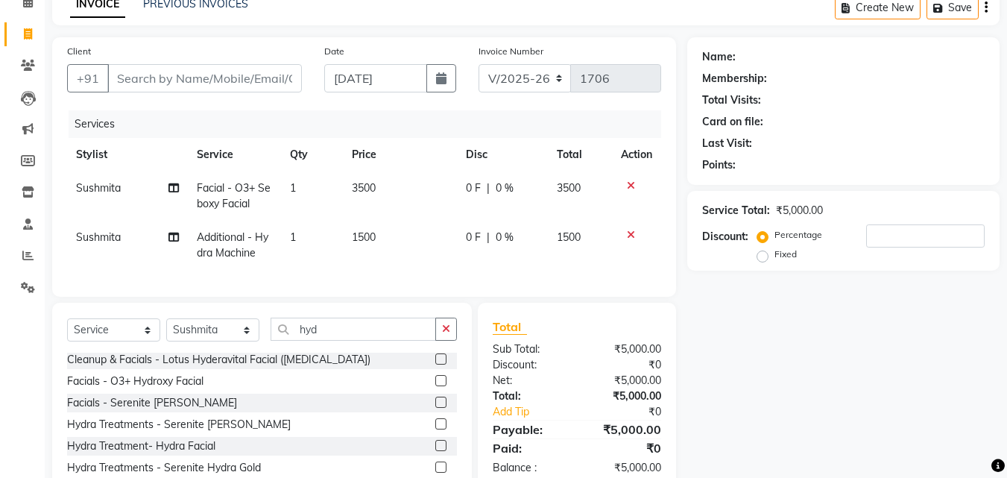
scroll to position [149, 0]
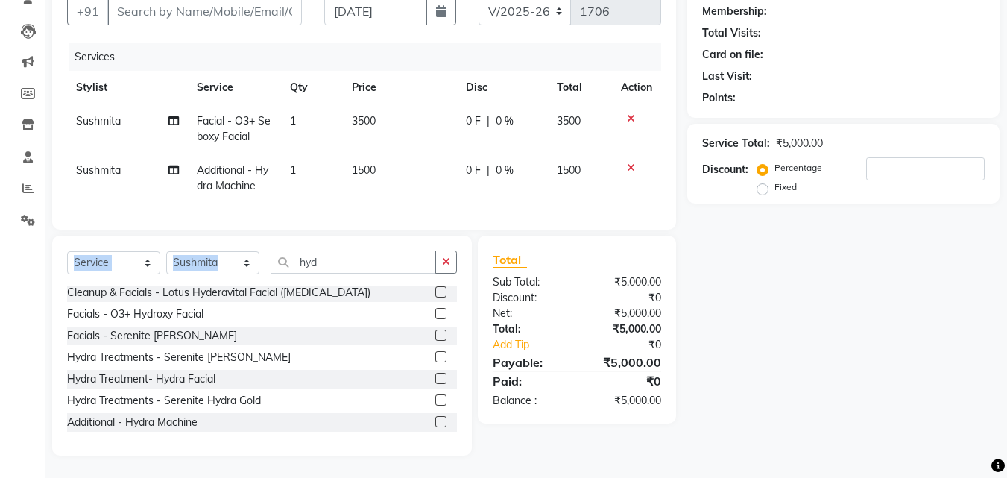
drag, startPoint x: 348, startPoint y: 252, endPoint x: 151, endPoint y: 271, distance: 198.6
click at [151, 271] on div "Select Service Product Membership Package Voucher Prepaid Gift Card Select Styl…" at bounding box center [262, 346] width 420 height 220
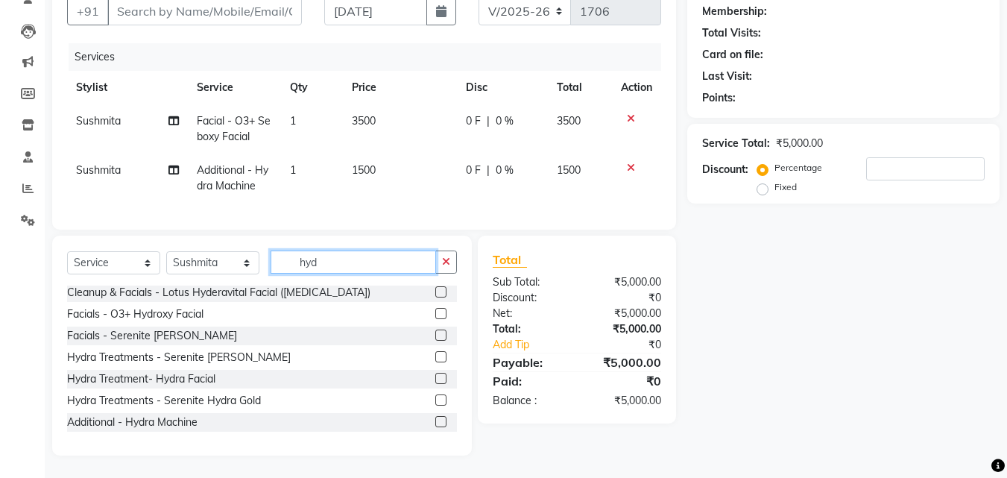
drag, startPoint x: 348, startPoint y: 258, endPoint x: 198, endPoint y: 269, distance: 150.3
click at [198, 269] on div "Select Service Product Membership Package Voucher Prepaid Gift Card Select Styl…" at bounding box center [262, 268] width 390 height 35
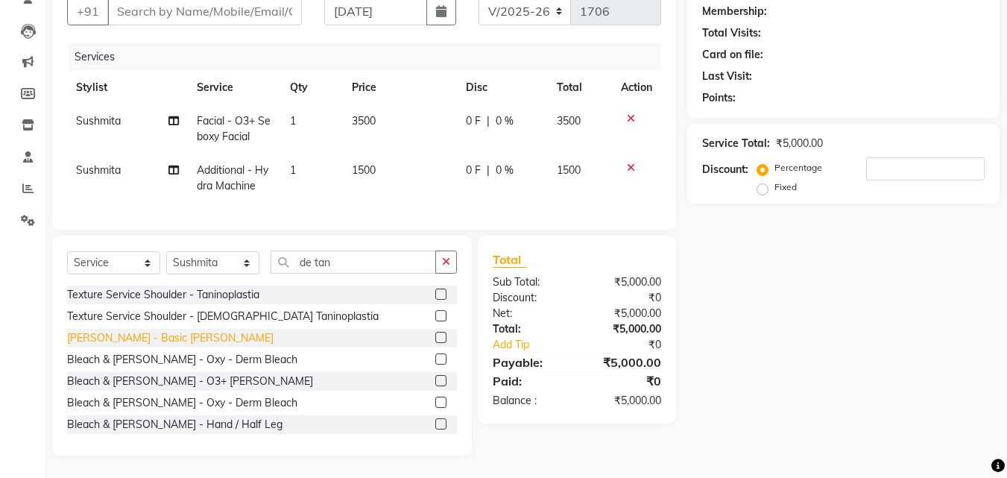
click at [131, 346] on div "[PERSON_NAME] - Basic [PERSON_NAME]" at bounding box center [170, 338] width 207 height 16
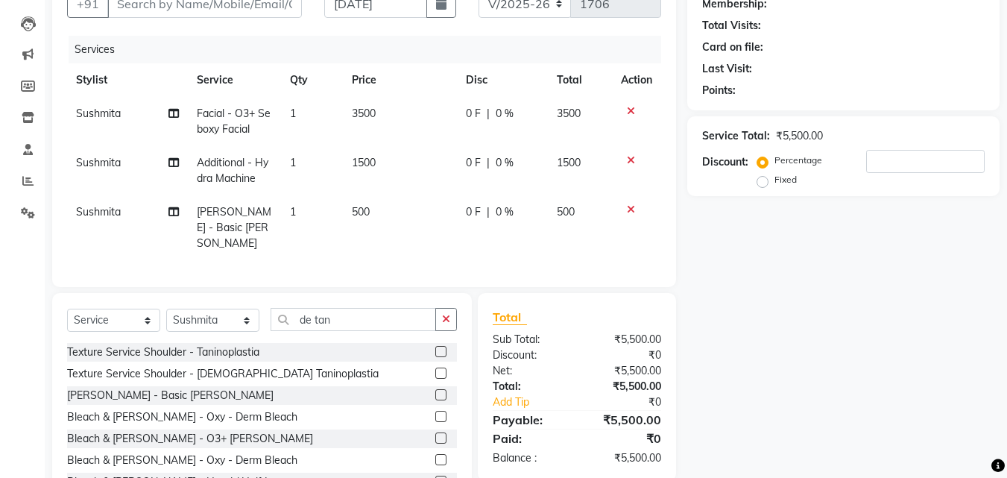
click at [479, 211] on span "0 F" at bounding box center [473, 212] width 15 height 16
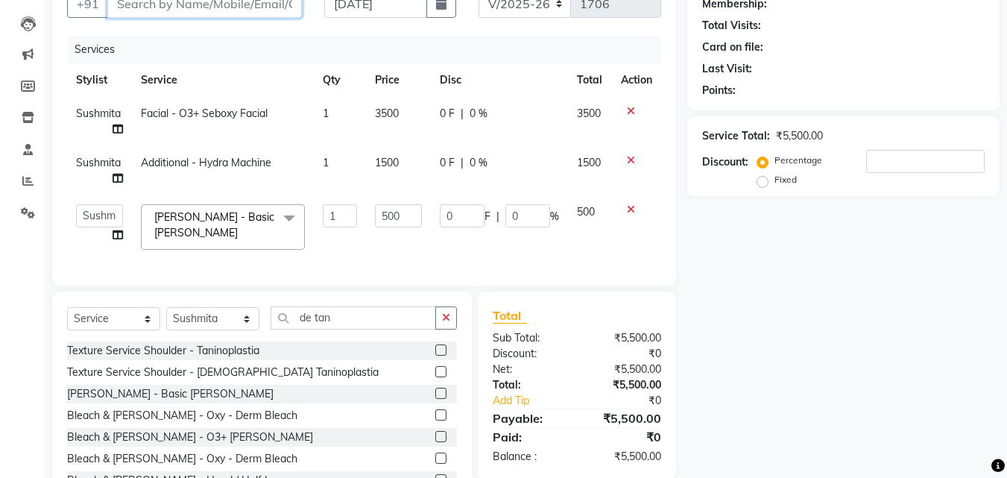
click at [257, 13] on input "Client" at bounding box center [204, 4] width 195 height 28
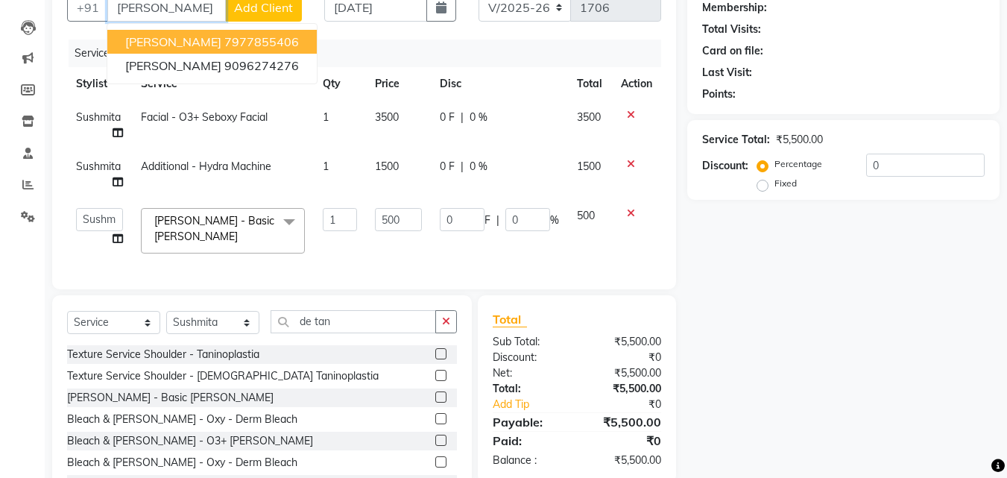
click at [224, 45] on ngb-highlight "7977855406" at bounding box center [261, 41] width 75 height 15
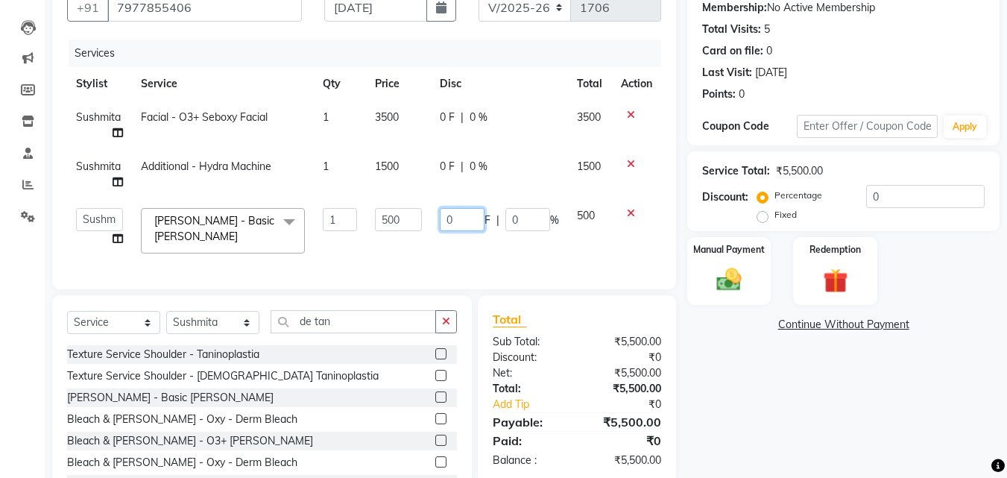
drag, startPoint x: 456, startPoint y: 220, endPoint x: 433, endPoint y: 218, distance: 23.9
click at [433, 218] on td "0 F | 0 %" at bounding box center [499, 230] width 137 height 63
click at [712, 384] on div "Name: [PERSON_NAME] Membership: No Active Membership Total Visits: 5 Card on fi…" at bounding box center [850, 240] width 324 height 549
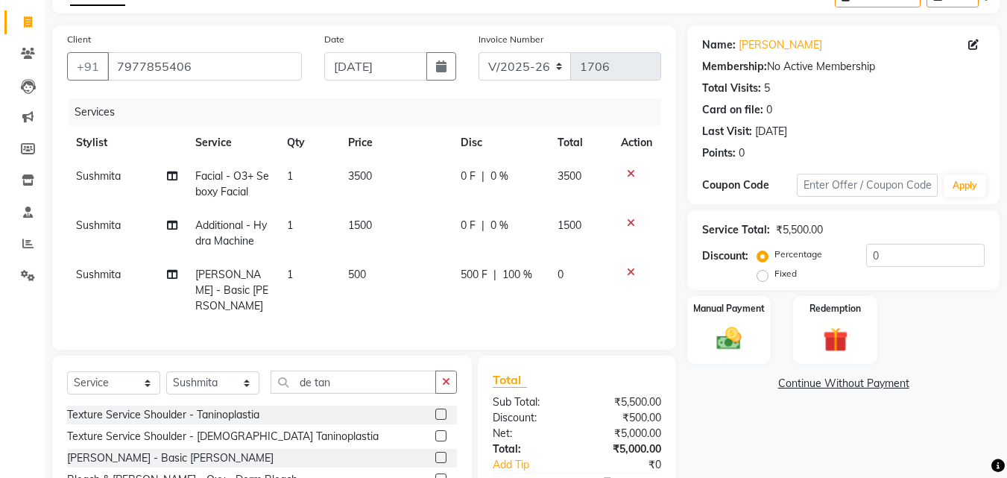
scroll to position [202, 0]
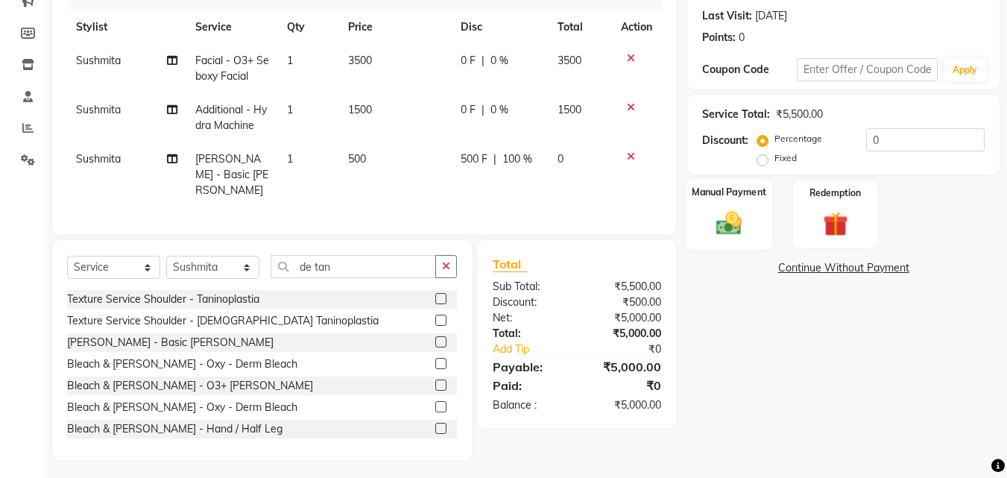
click at [737, 224] on img at bounding box center [729, 223] width 42 height 30
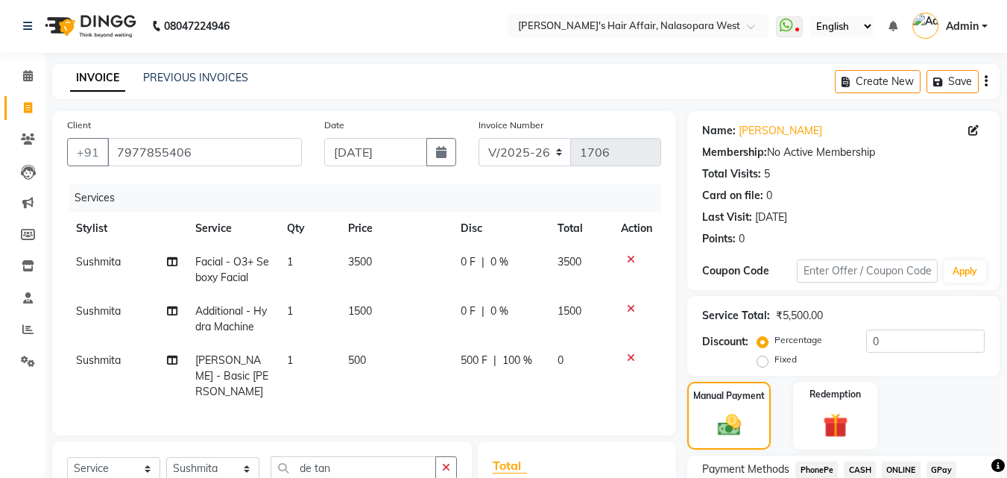
scroll to position [0, 0]
click at [743, 412] on img at bounding box center [730, 426] width 40 height 28
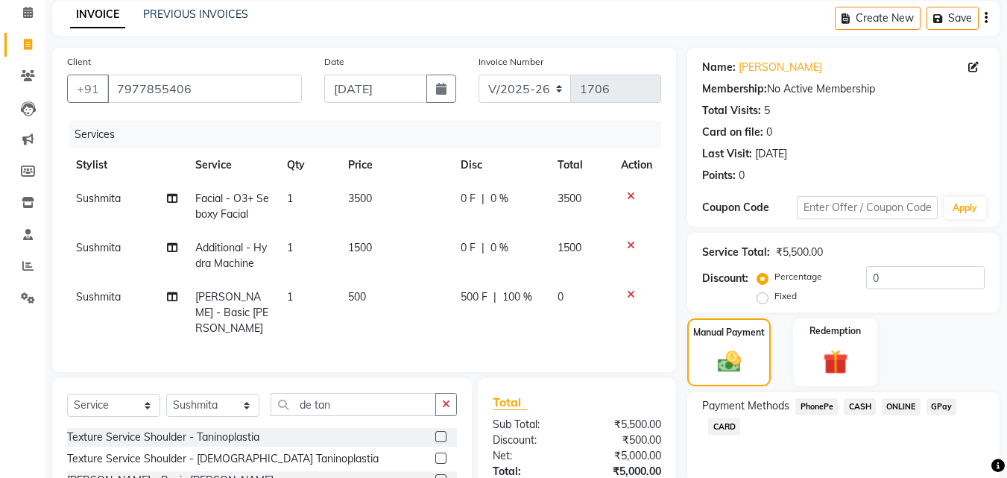
scroll to position [202, 0]
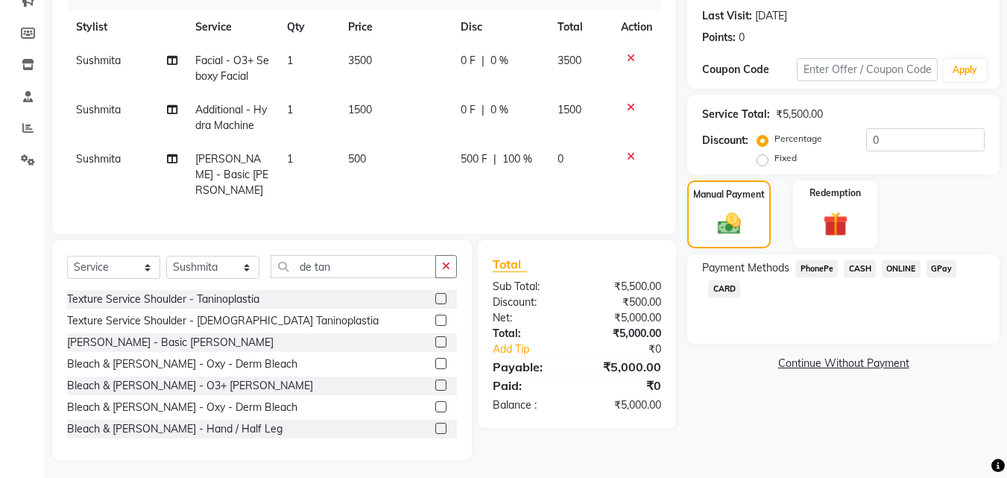
click at [946, 267] on span "GPay" at bounding box center [942, 268] width 31 height 17
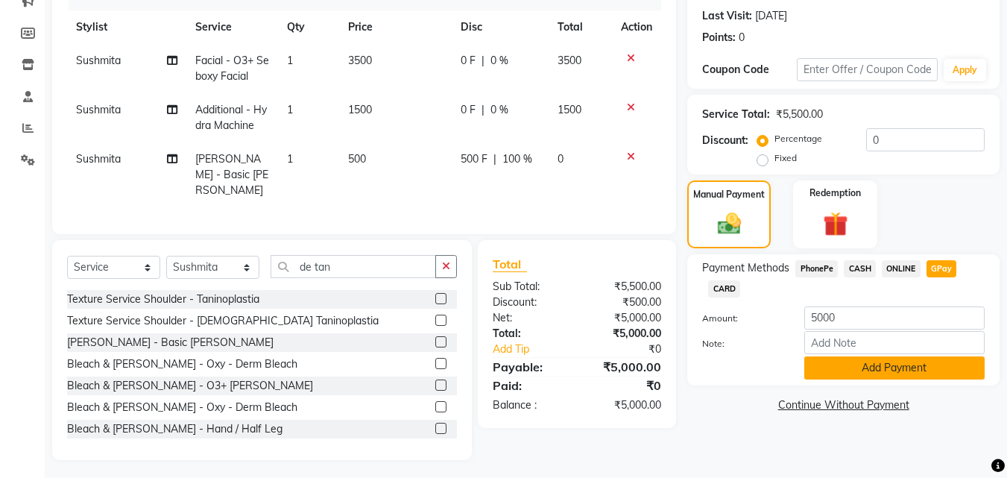
click at [880, 371] on button "Add Payment" at bounding box center [895, 367] width 180 height 23
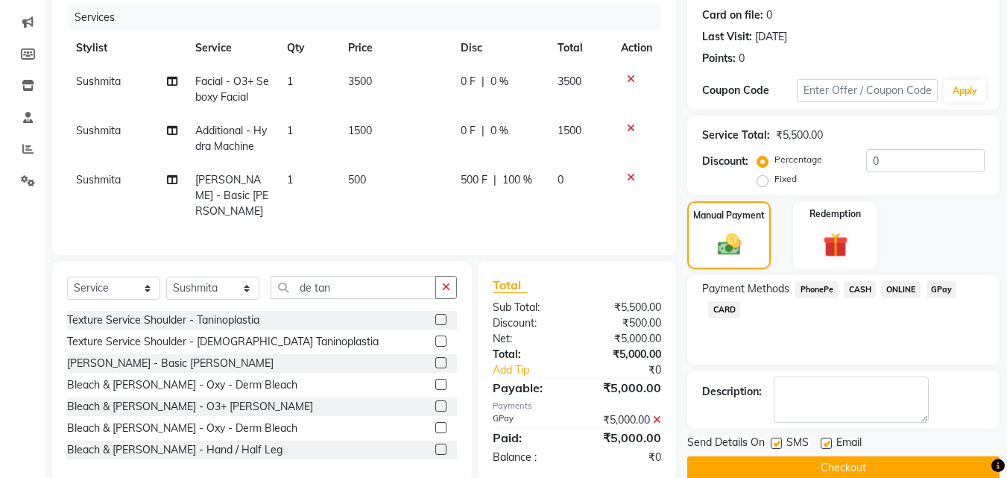
scroll to position [205, 0]
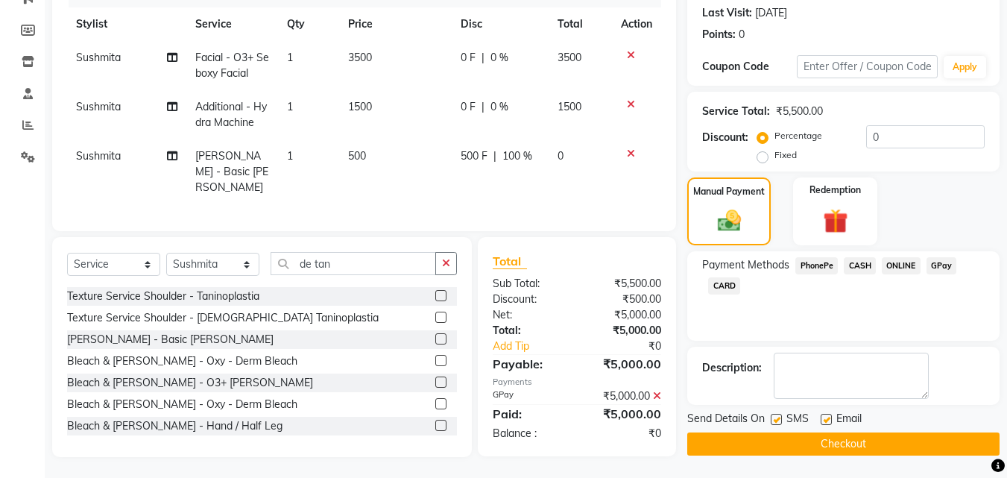
click at [770, 444] on button "Checkout" at bounding box center [844, 444] width 312 height 23
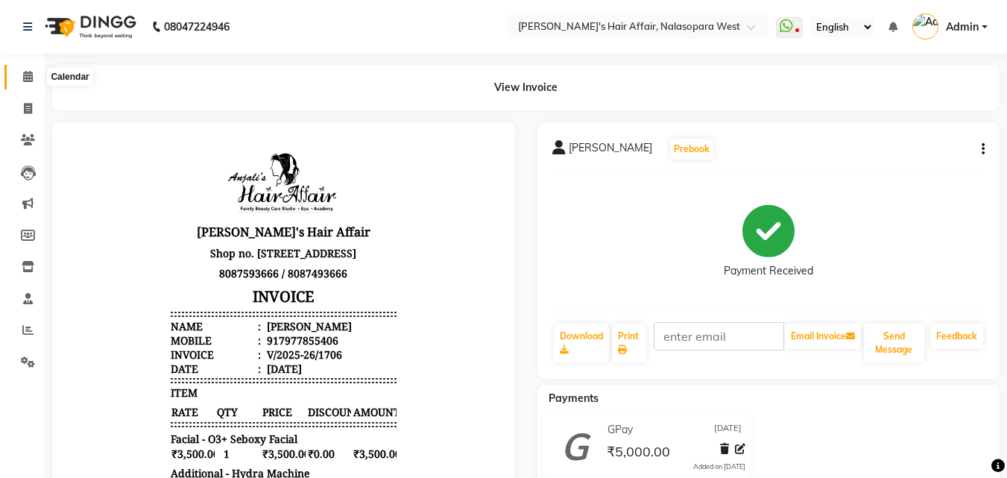
click at [27, 73] on icon at bounding box center [28, 76] width 10 height 11
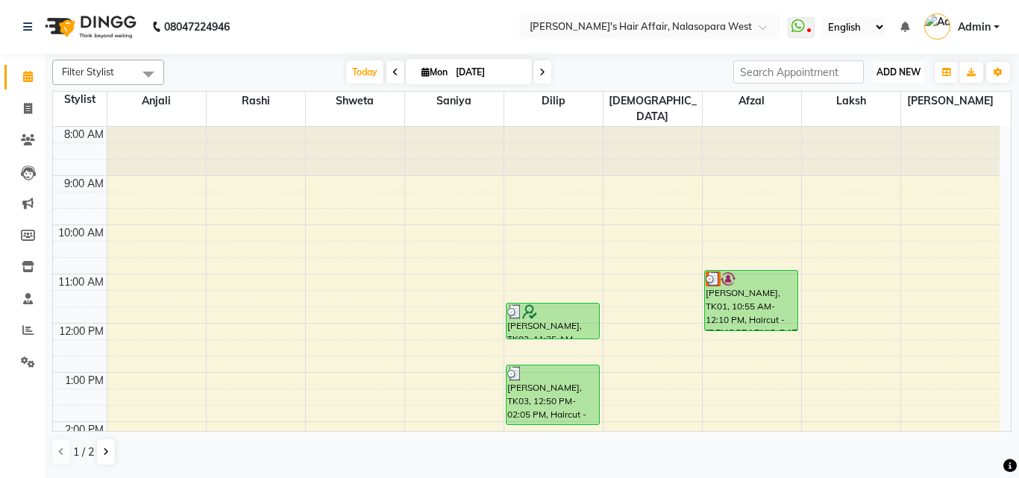
click at [880, 72] on span "ADD NEW" at bounding box center [898, 71] width 44 height 11
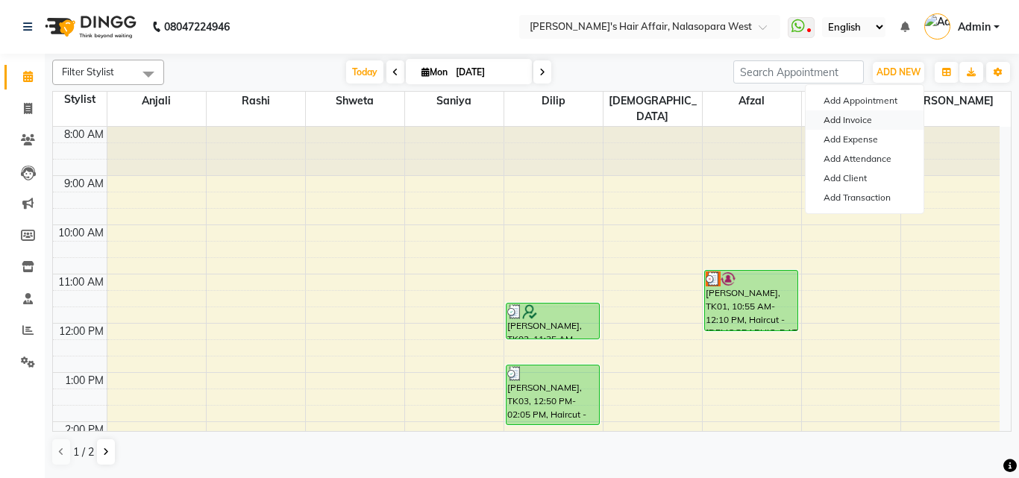
click at [846, 118] on link "Add Invoice" at bounding box center [864, 119] width 118 height 19
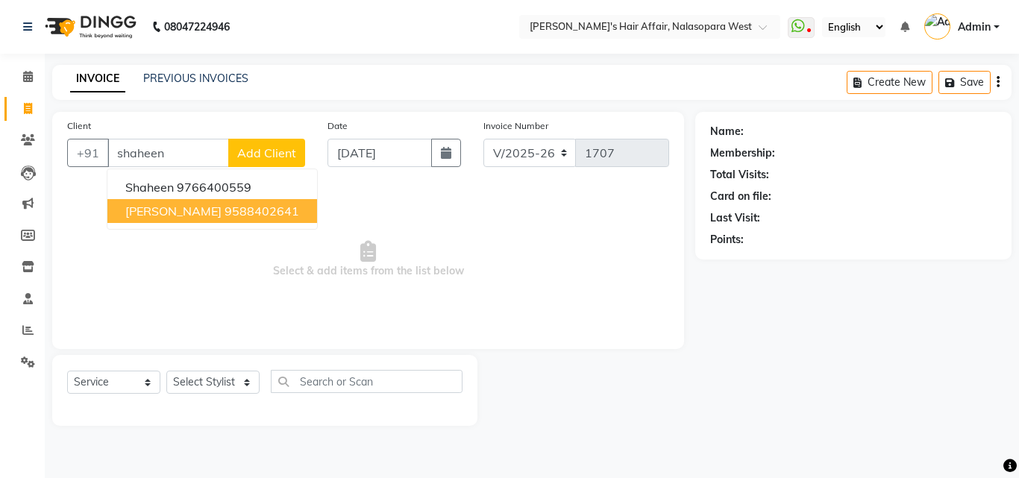
click at [192, 209] on span "[PERSON_NAME]" at bounding box center [173, 211] width 96 height 15
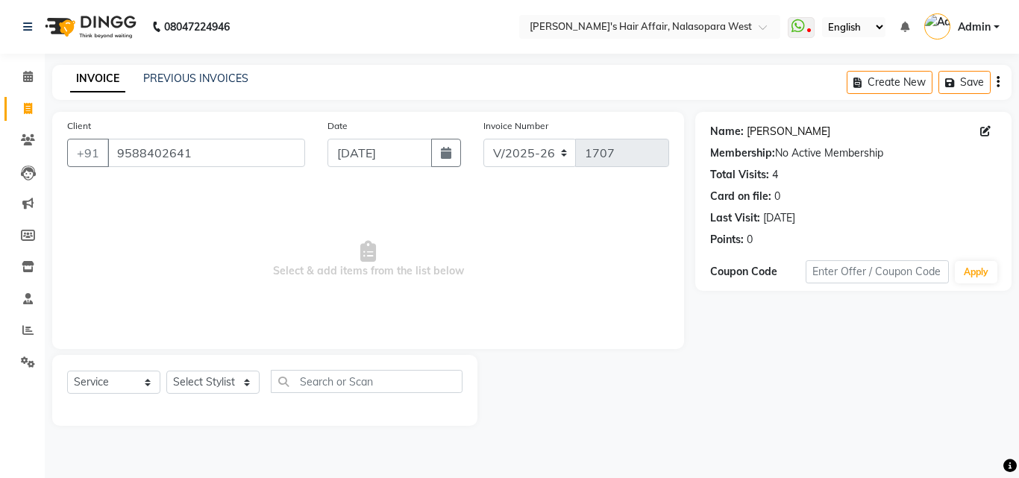
click at [792, 129] on link "[PERSON_NAME]" at bounding box center [788, 132] width 84 height 16
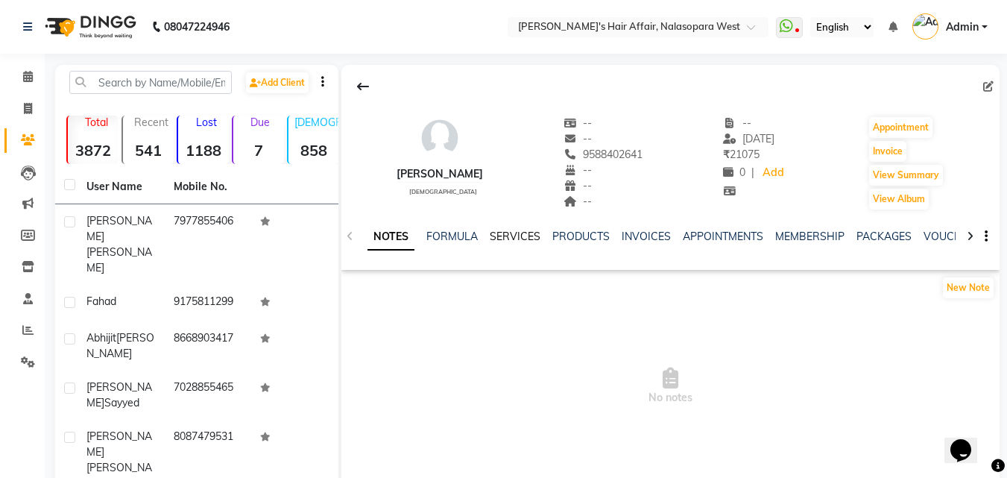
click at [529, 236] on link "SERVICES" at bounding box center [515, 236] width 51 height 13
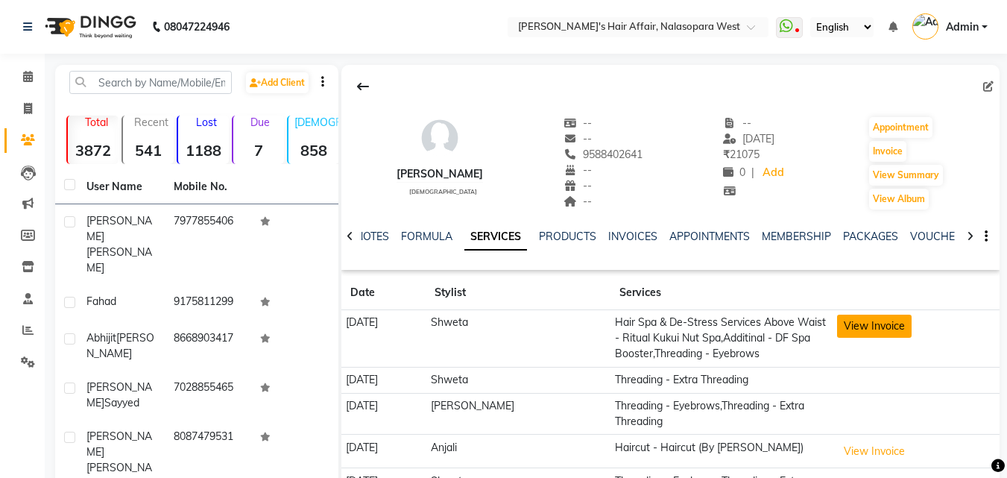
click at [864, 327] on button "View Invoice" at bounding box center [874, 326] width 75 height 23
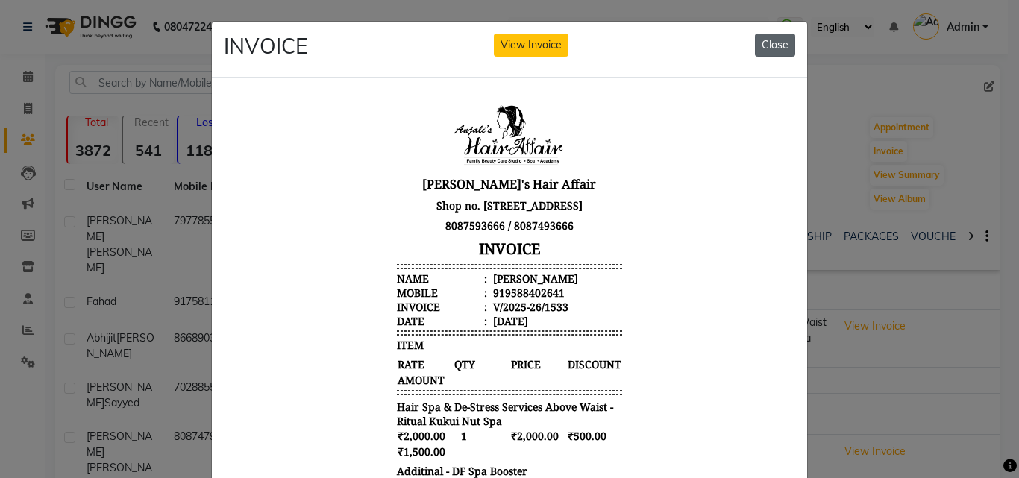
click at [774, 45] on button "Close" at bounding box center [775, 45] width 40 height 23
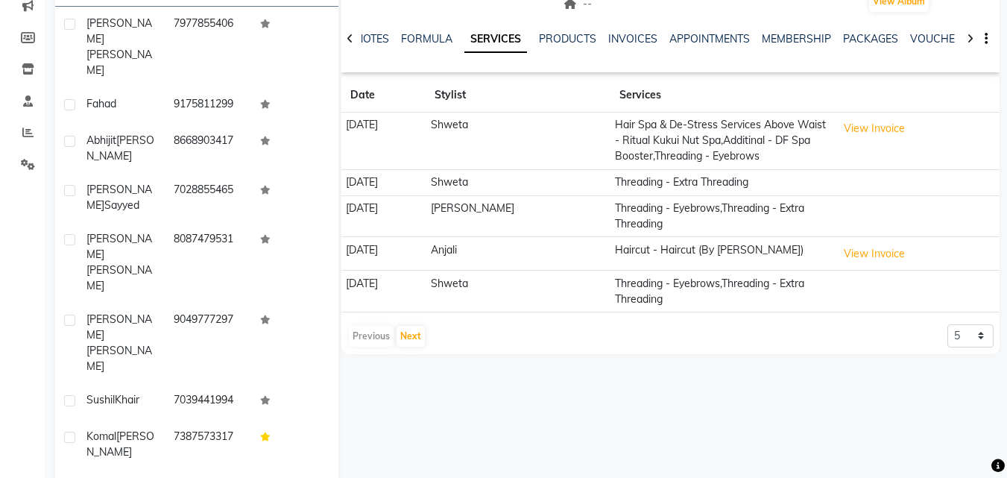
scroll to position [219, 0]
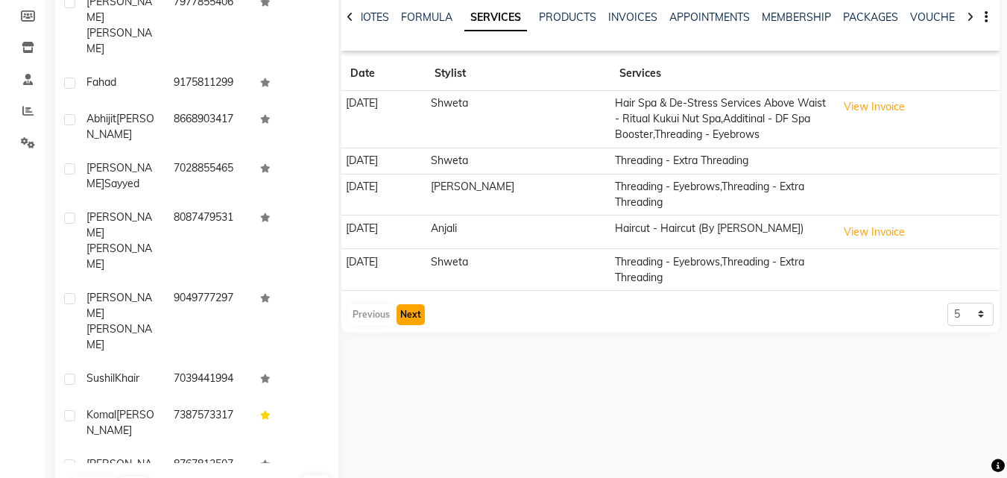
click at [410, 317] on button "Next" at bounding box center [411, 314] width 28 height 21
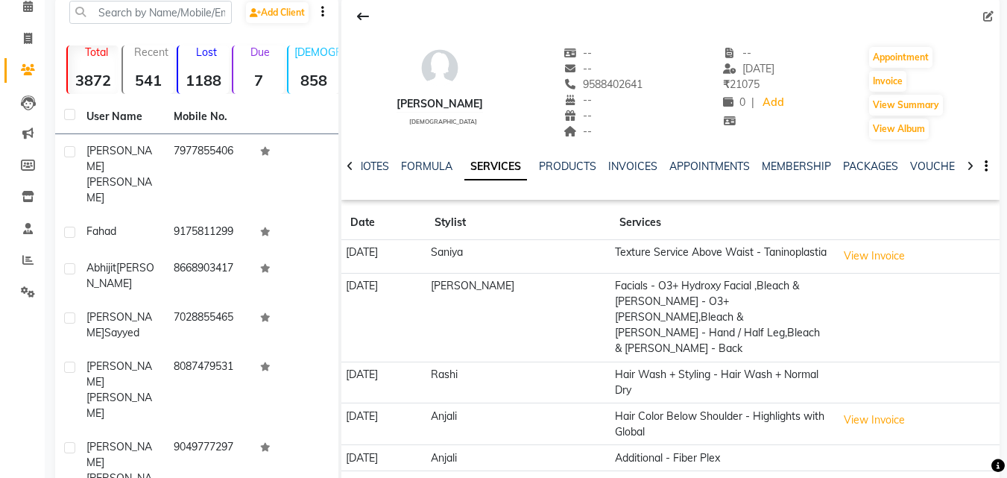
scroll to position [0, 0]
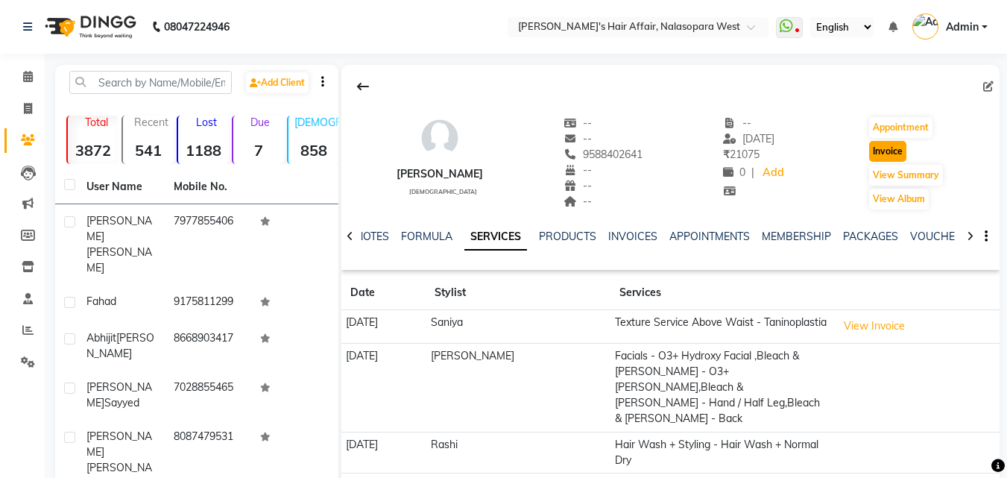
click at [893, 150] on button "Invoice" at bounding box center [888, 151] width 37 height 21
select select "6172"
select select "service"
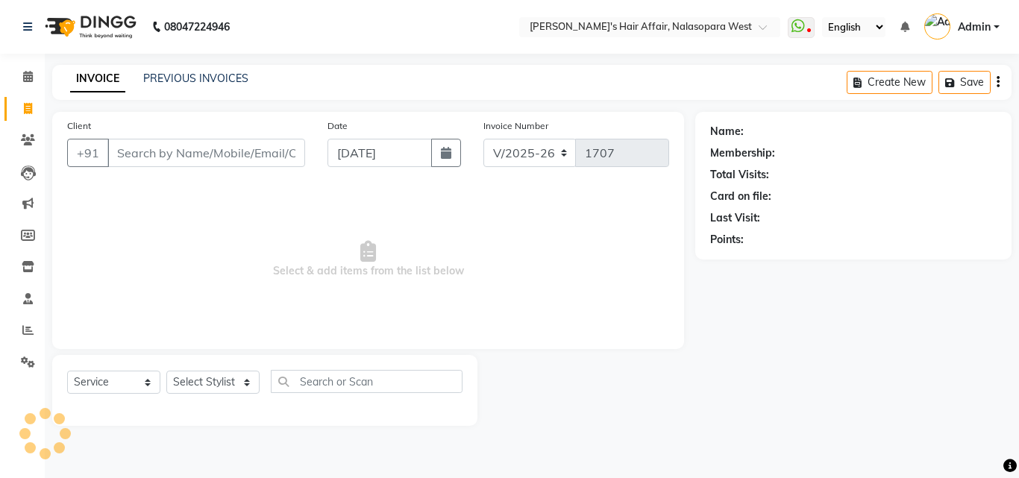
type input "9588402641"
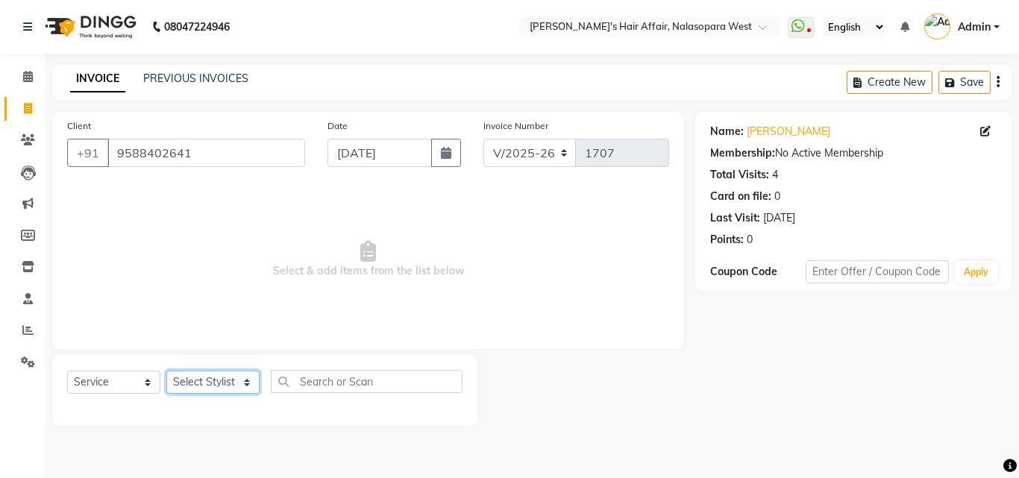
click at [216, 384] on select "Select Stylist [PERSON_NAME] [PERSON_NAME] Hair Affair Laksh [PERSON_NAME] [PER…" at bounding box center [212, 382] width 93 height 23
select select "81199"
click at [166, 371] on select "Select Stylist [PERSON_NAME] [PERSON_NAME] Hair Affair Laksh [PERSON_NAME] [PER…" at bounding box center [212, 382] width 93 height 23
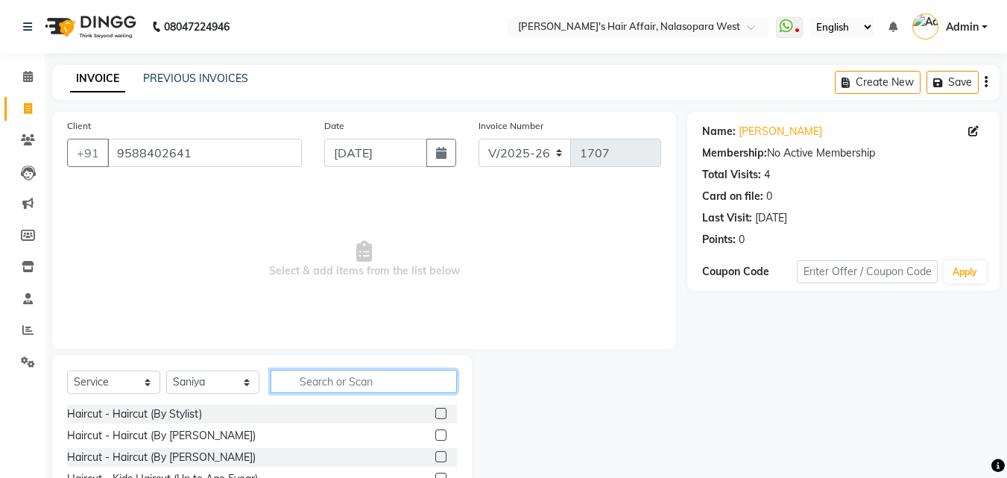
click at [315, 378] on input "text" at bounding box center [364, 381] width 186 height 23
type input "k"
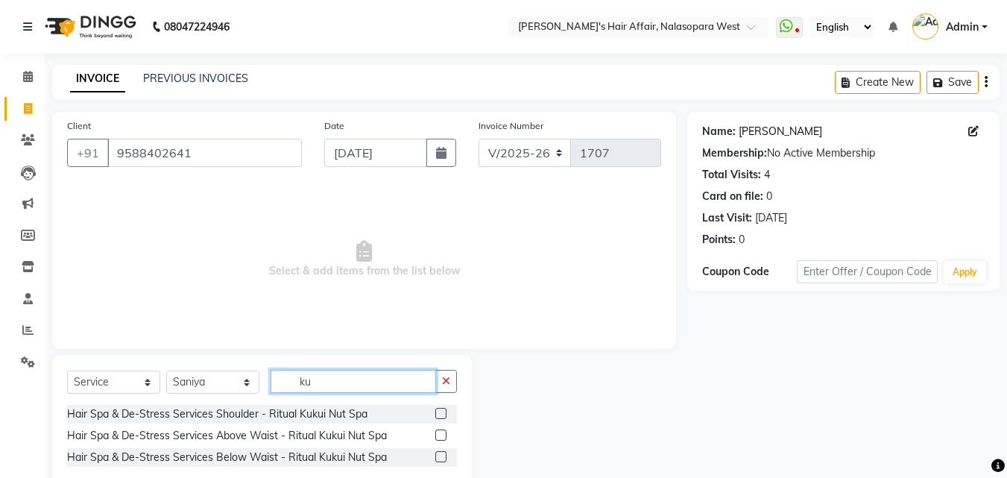
type input "ku"
click at [794, 131] on link "[PERSON_NAME]" at bounding box center [781, 132] width 84 height 16
click at [441, 434] on label at bounding box center [441, 435] width 11 height 11
click at [441, 434] on input "checkbox" at bounding box center [441, 436] width 10 height 10
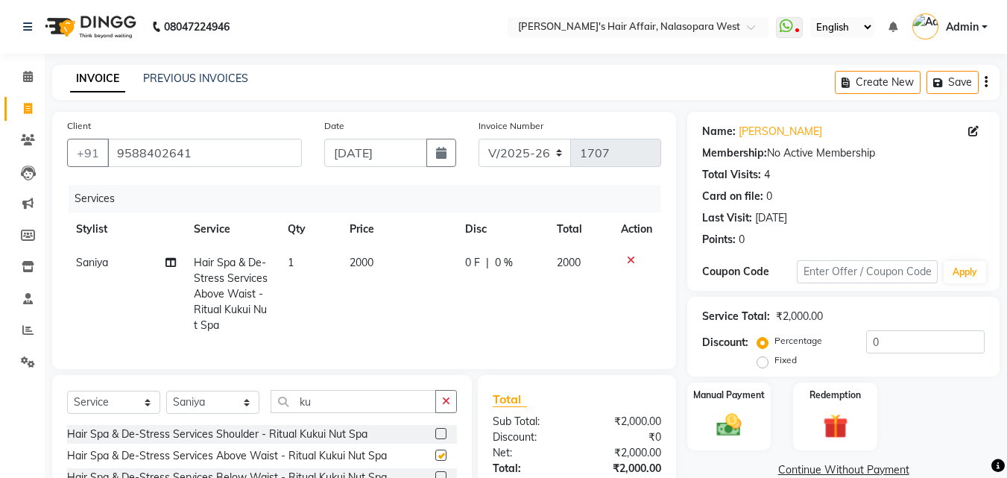
checkbox input "false"
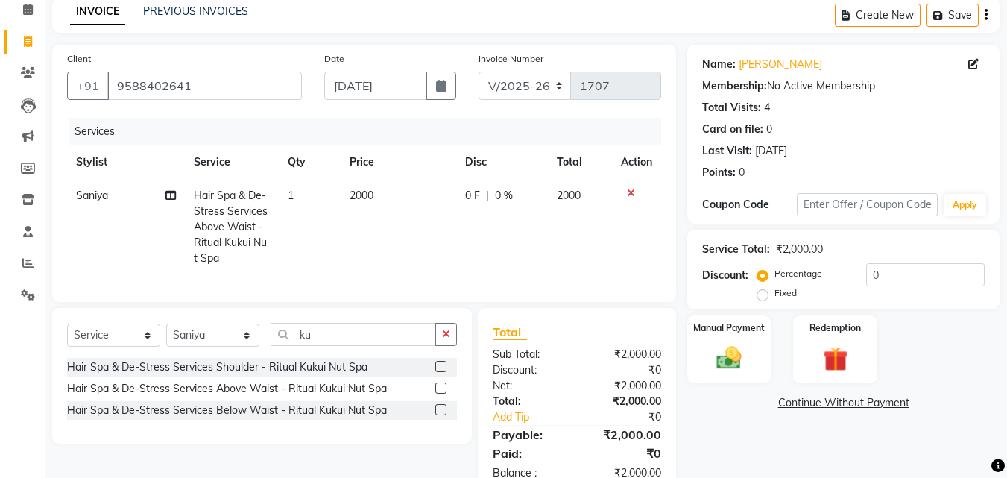
scroll to position [119, 0]
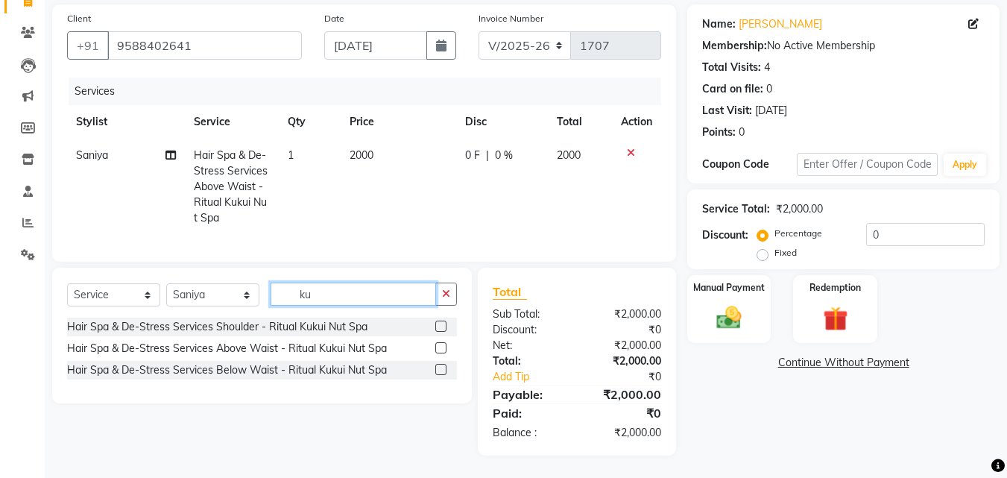
drag, startPoint x: 353, startPoint y: 295, endPoint x: 253, endPoint y: 286, distance: 100.3
click at [253, 286] on div "Select Service Product Membership Package Voucher Prepaid Gift Card Select Styl…" at bounding box center [262, 300] width 390 height 35
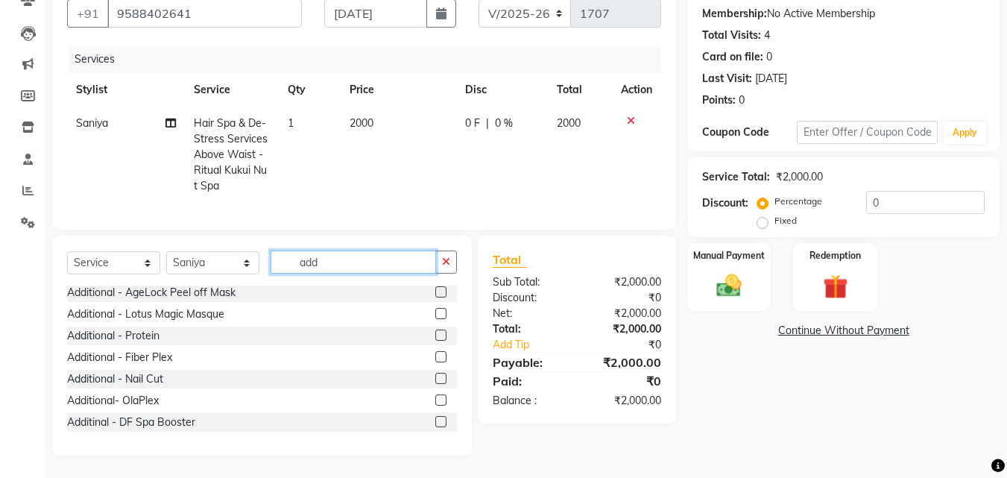
scroll to position [151, 0]
type input "add"
click at [436, 421] on label at bounding box center [441, 421] width 11 height 11
click at [436, 421] on input "checkbox" at bounding box center [441, 423] width 10 height 10
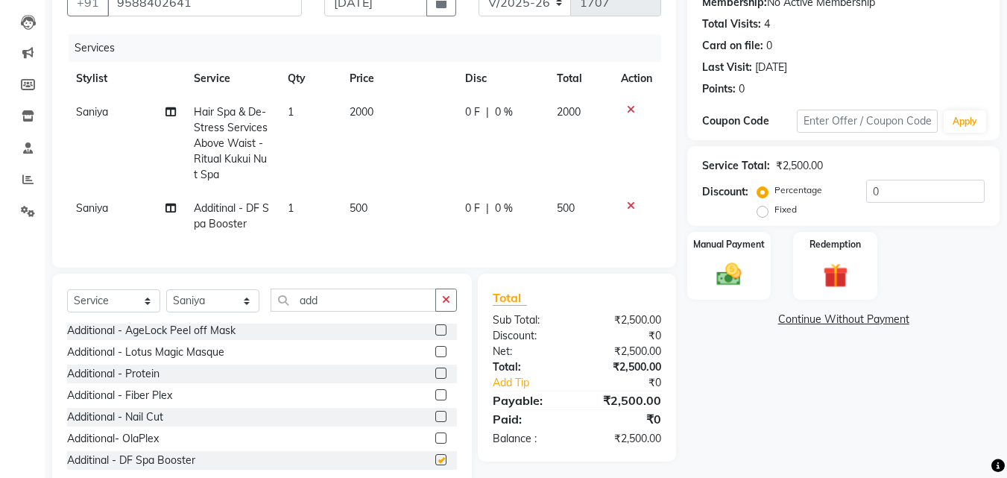
checkbox input "false"
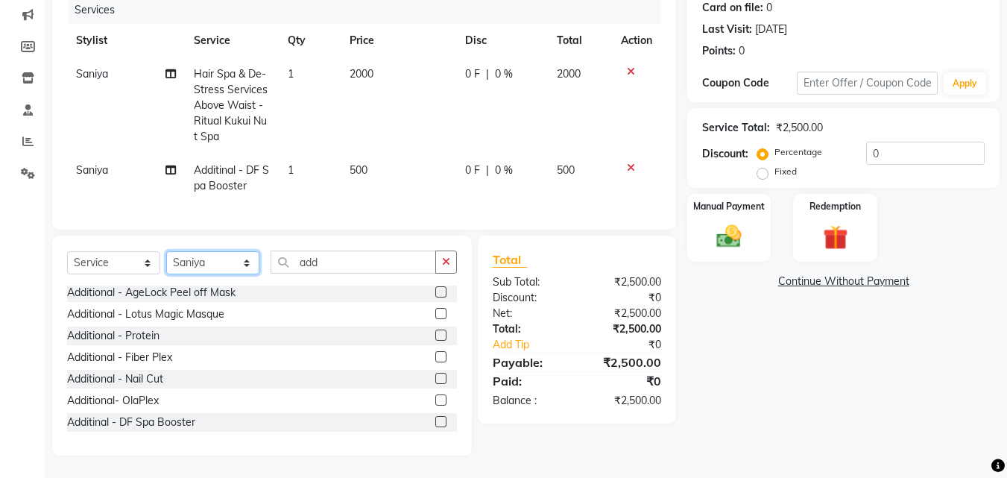
click at [189, 258] on select "Select Stylist [PERSON_NAME] [PERSON_NAME] Hair Affair Laksh [PERSON_NAME] [PER…" at bounding box center [212, 262] width 93 height 23
select select "86268"
click at [166, 251] on select "Select Stylist [PERSON_NAME] [PERSON_NAME] Hair Affair Laksh [PERSON_NAME] [PER…" at bounding box center [212, 262] width 93 height 23
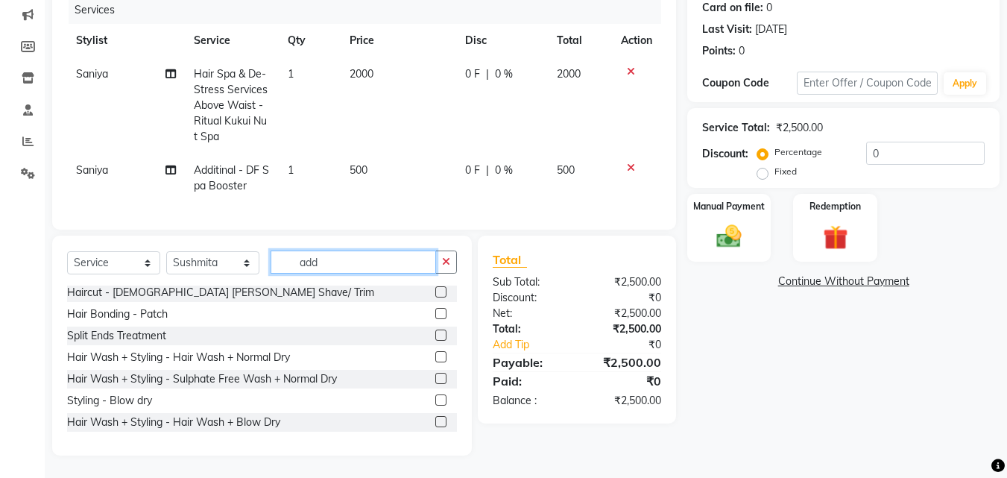
click at [336, 262] on input "add" at bounding box center [354, 262] width 166 height 23
type input "a"
click at [332, 261] on input "text" at bounding box center [364, 262] width 186 height 23
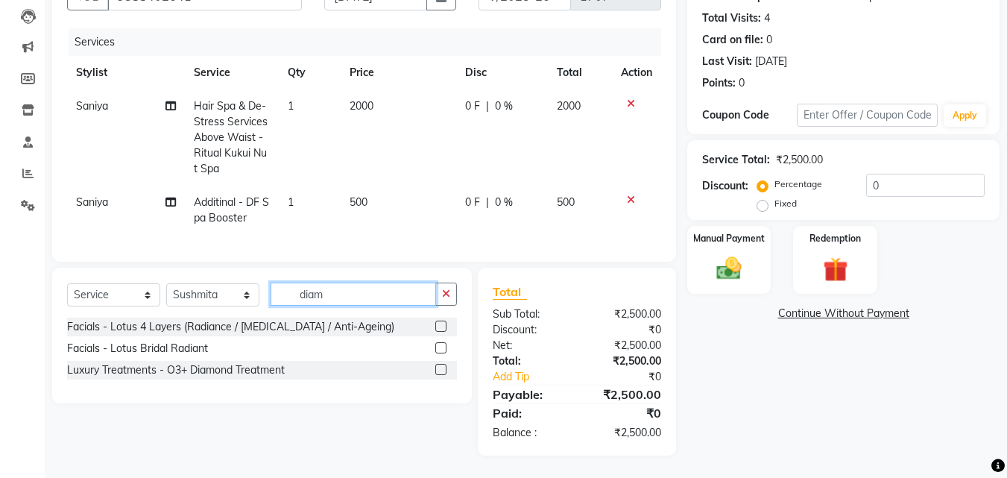
scroll to position [168, 0]
type input "diam"
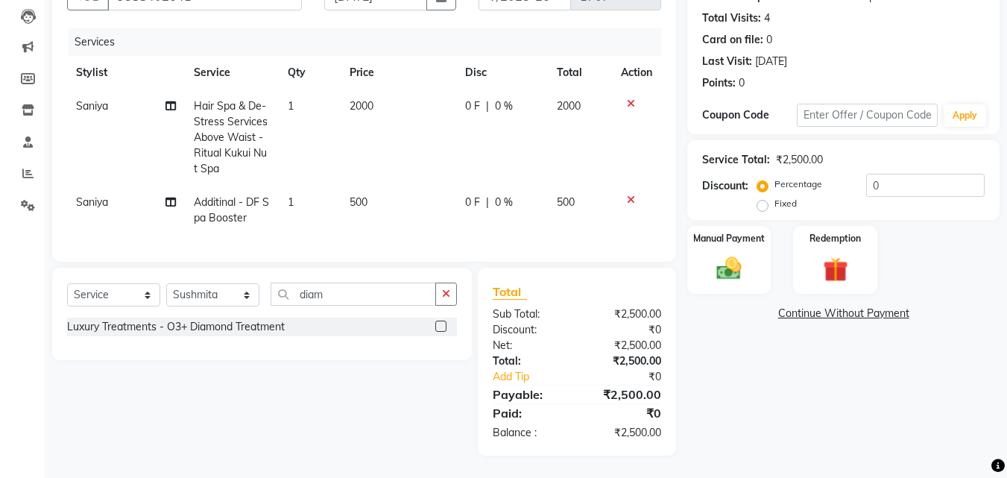
click at [438, 327] on label at bounding box center [441, 326] width 11 height 11
click at [438, 327] on input "checkbox" at bounding box center [441, 327] width 10 height 10
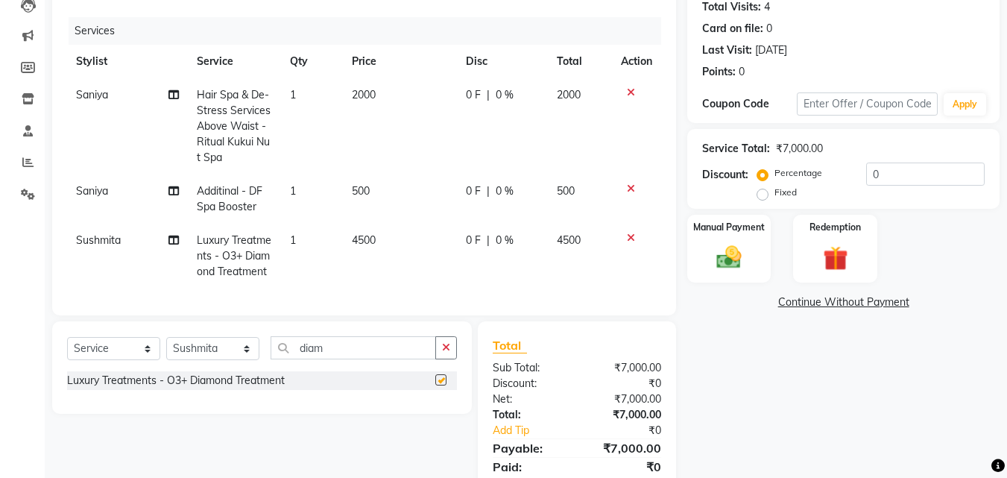
checkbox input "false"
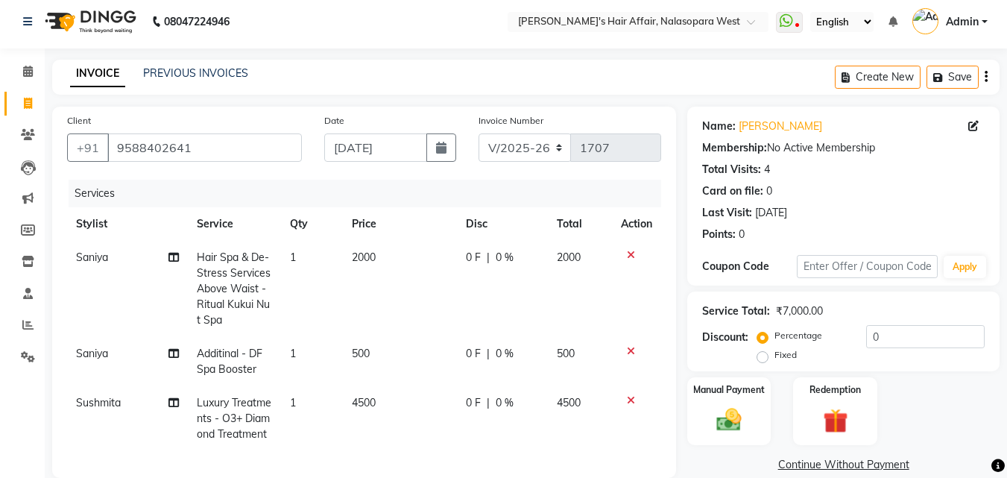
scroll to position [0, 0]
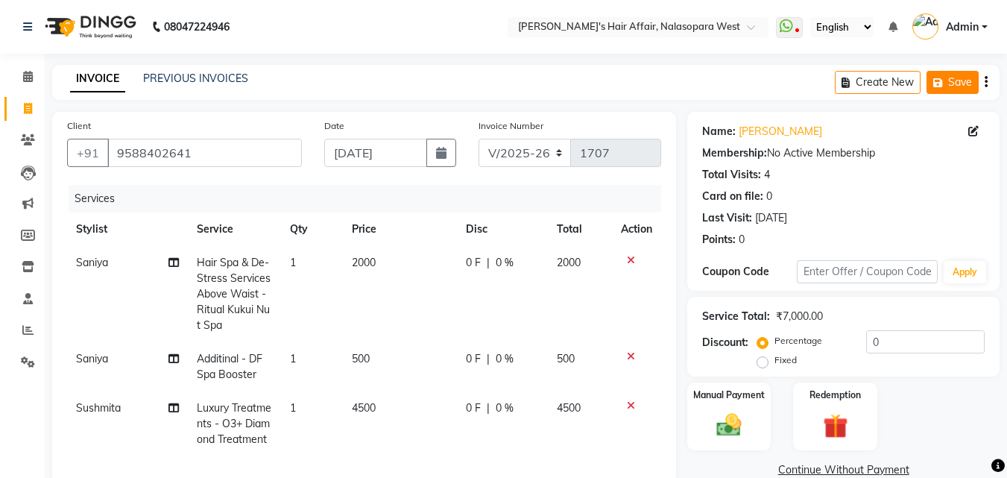
click at [951, 82] on button "Save" at bounding box center [953, 82] width 52 height 23
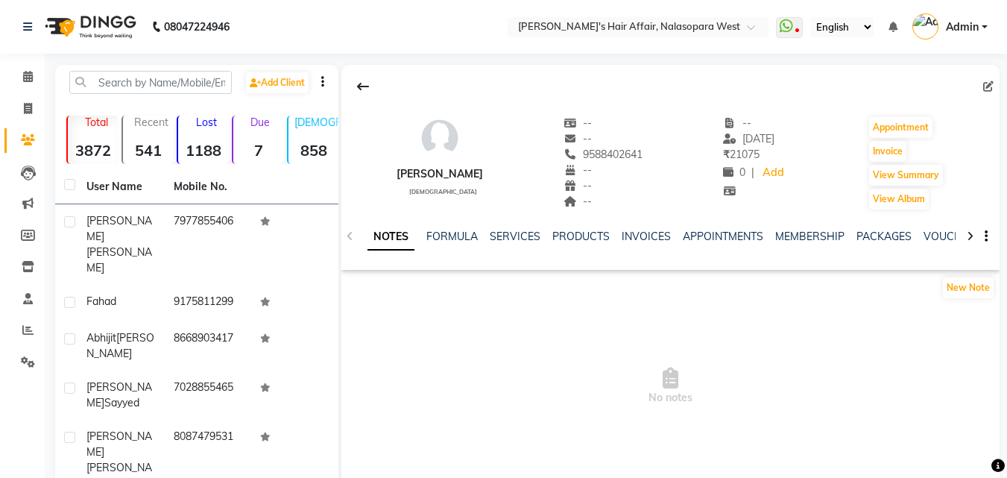
click at [500, 245] on div "NOTES FORMULA SERVICES PRODUCTS INVOICES APPOINTMENTS MEMBERSHIP PACKAGES VOUCH…" at bounding box center [653, 243] width 570 height 28
click at [507, 236] on link "SERVICES" at bounding box center [515, 236] width 51 height 13
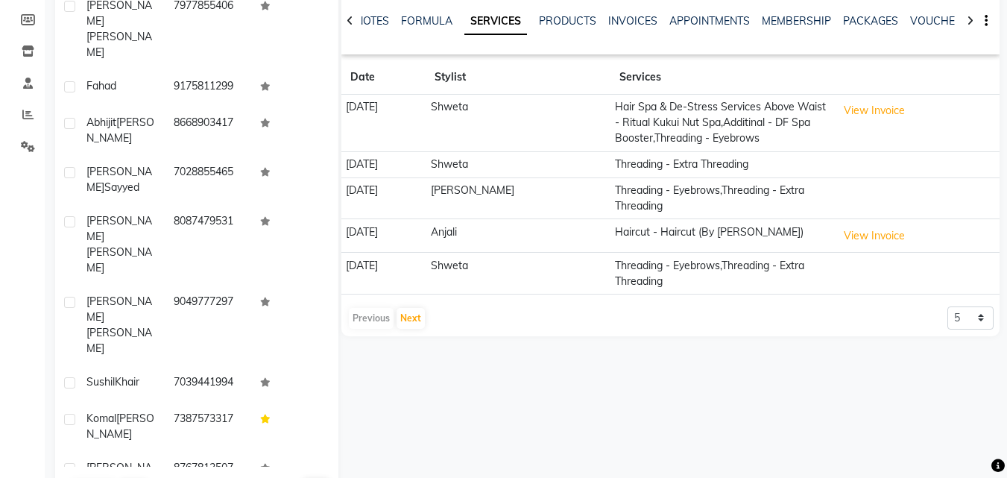
scroll to position [219, 0]
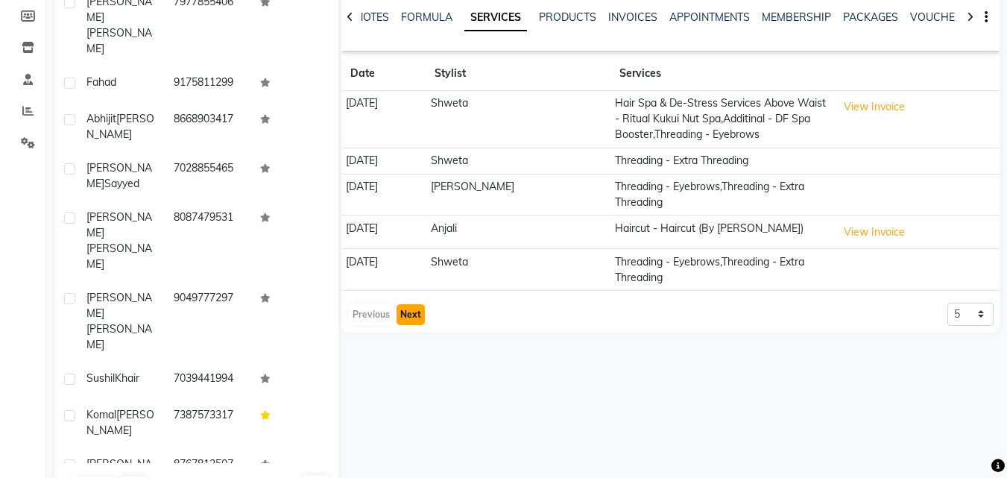
click at [413, 317] on button "Next" at bounding box center [411, 314] width 28 height 21
